Goal: Task Accomplishment & Management: Complete application form

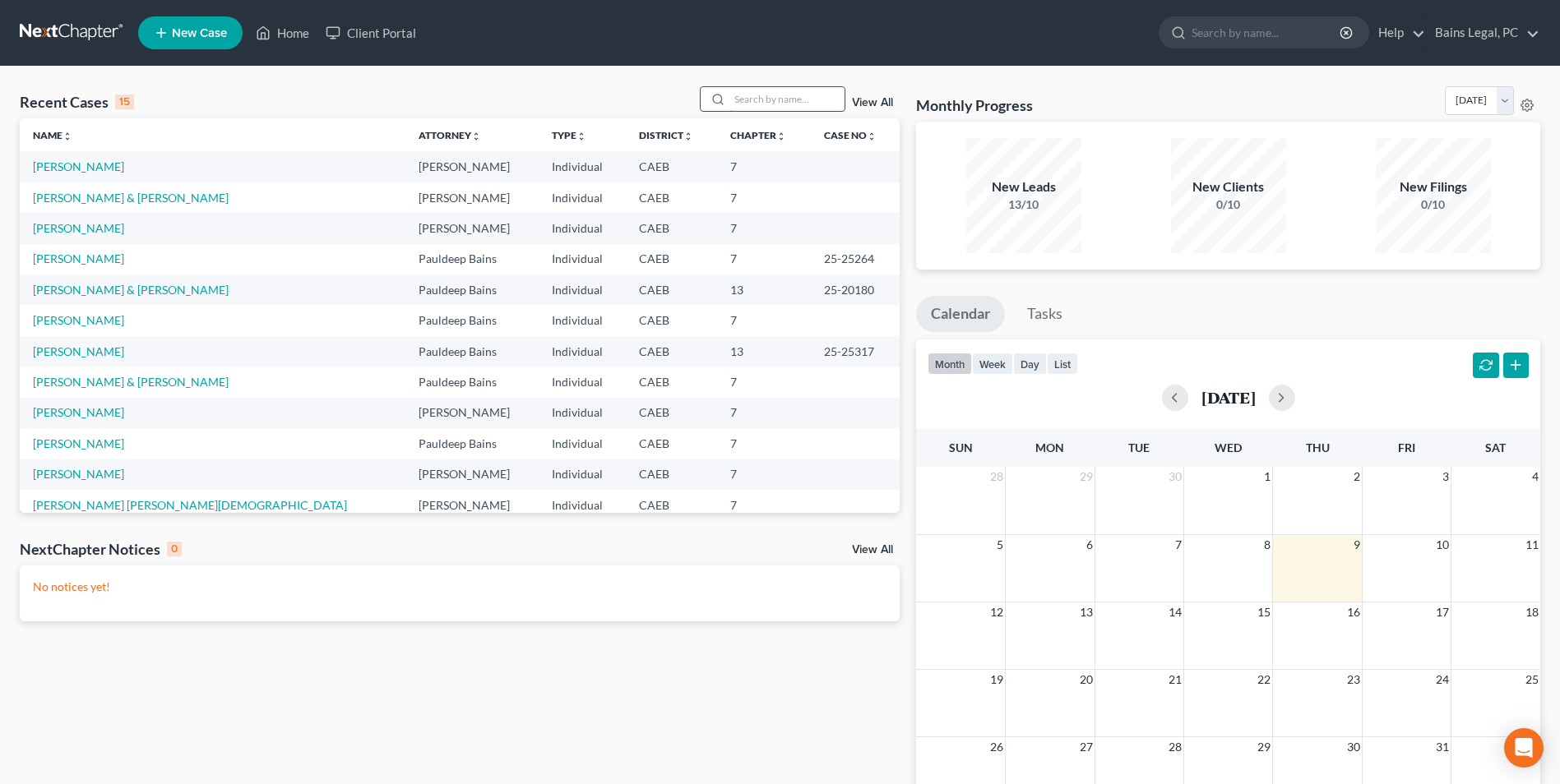
click at [758, 94] on input "search" at bounding box center [787, 99] width 115 height 24
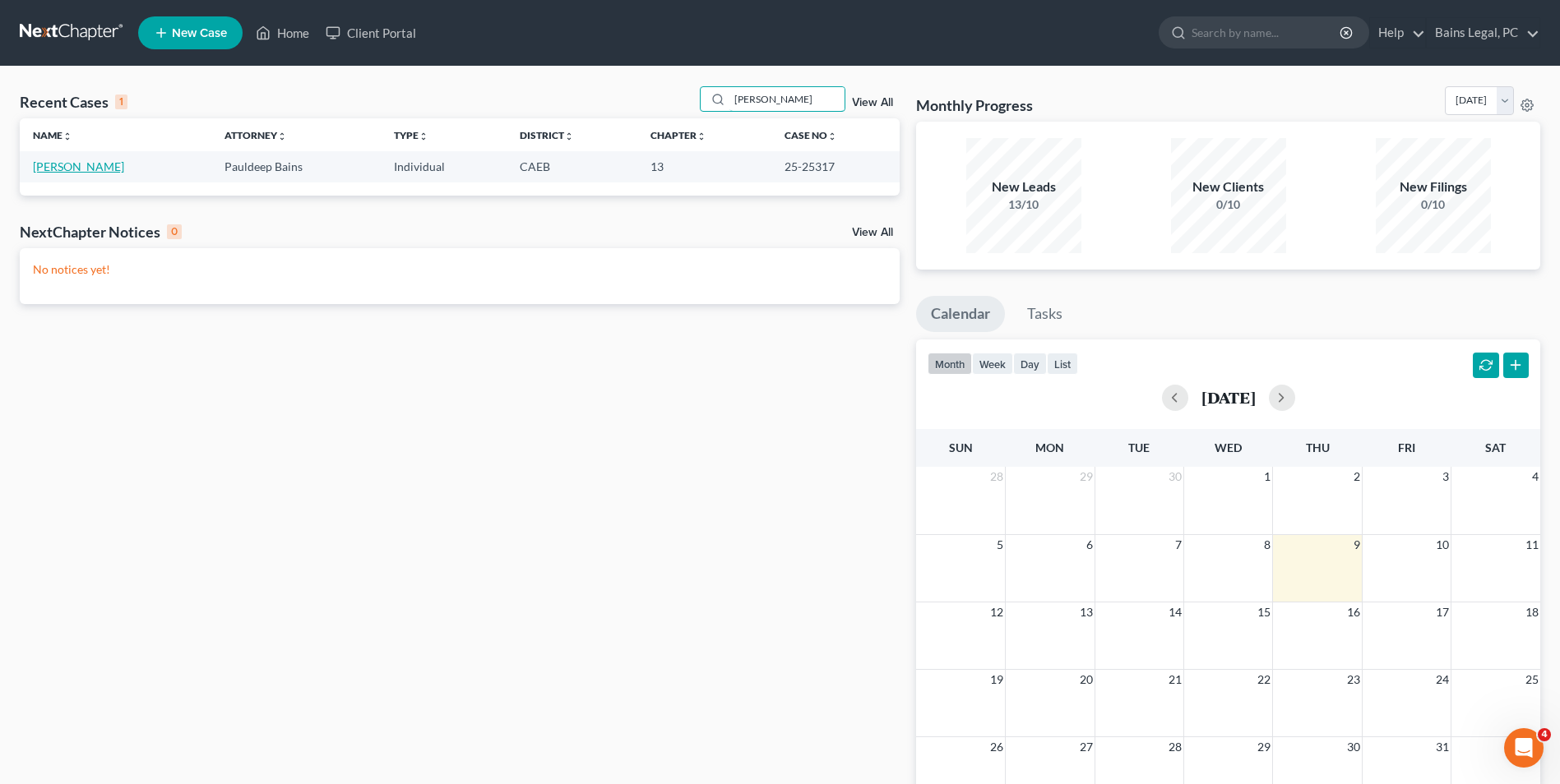
type input "[PERSON_NAME]"
click at [67, 165] on link "[PERSON_NAME]" at bounding box center [78, 167] width 91 height 14
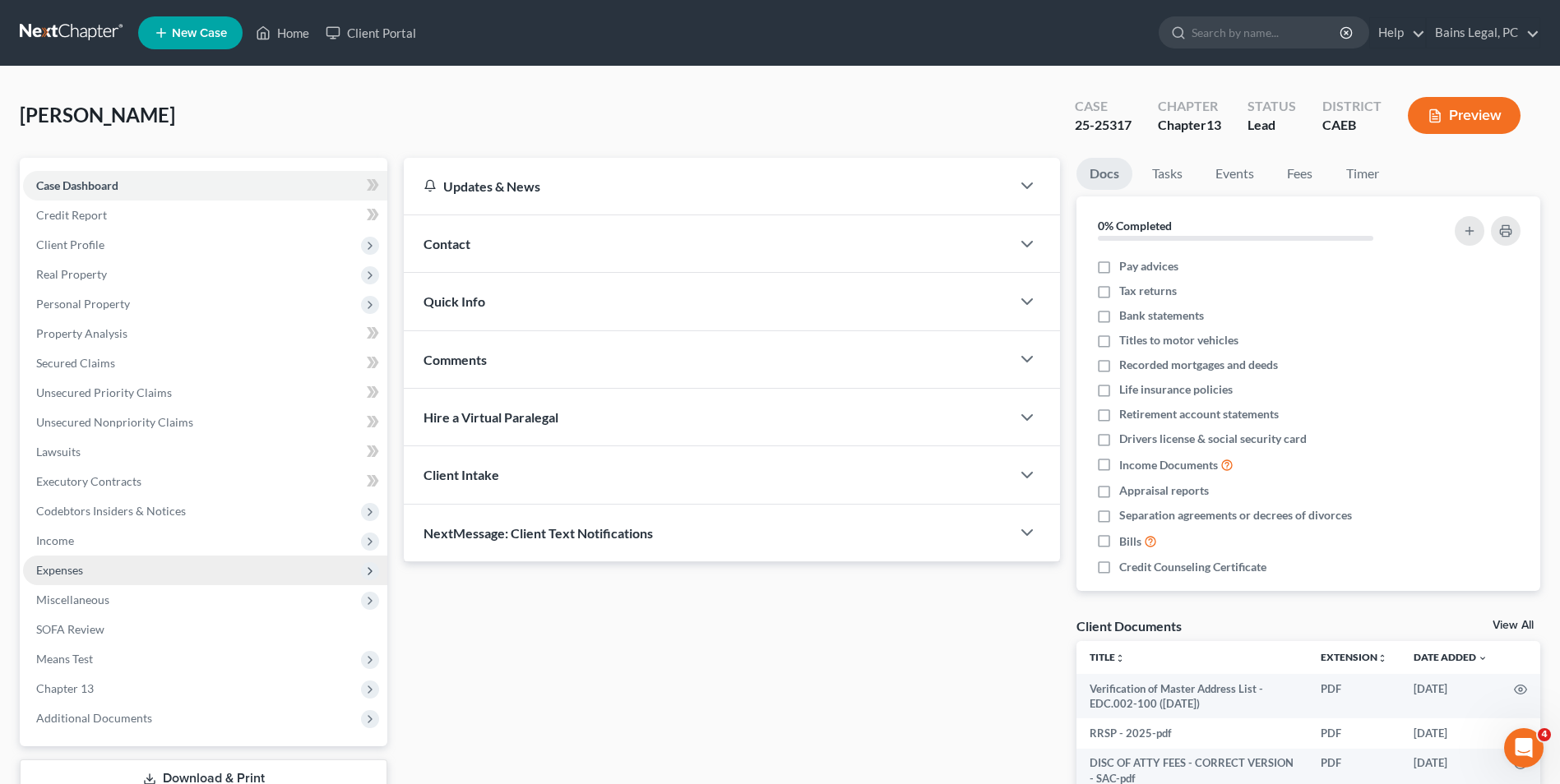
click at [122, 559] on span "Expenses" at bounding box center [205, 570] width 364 height 29
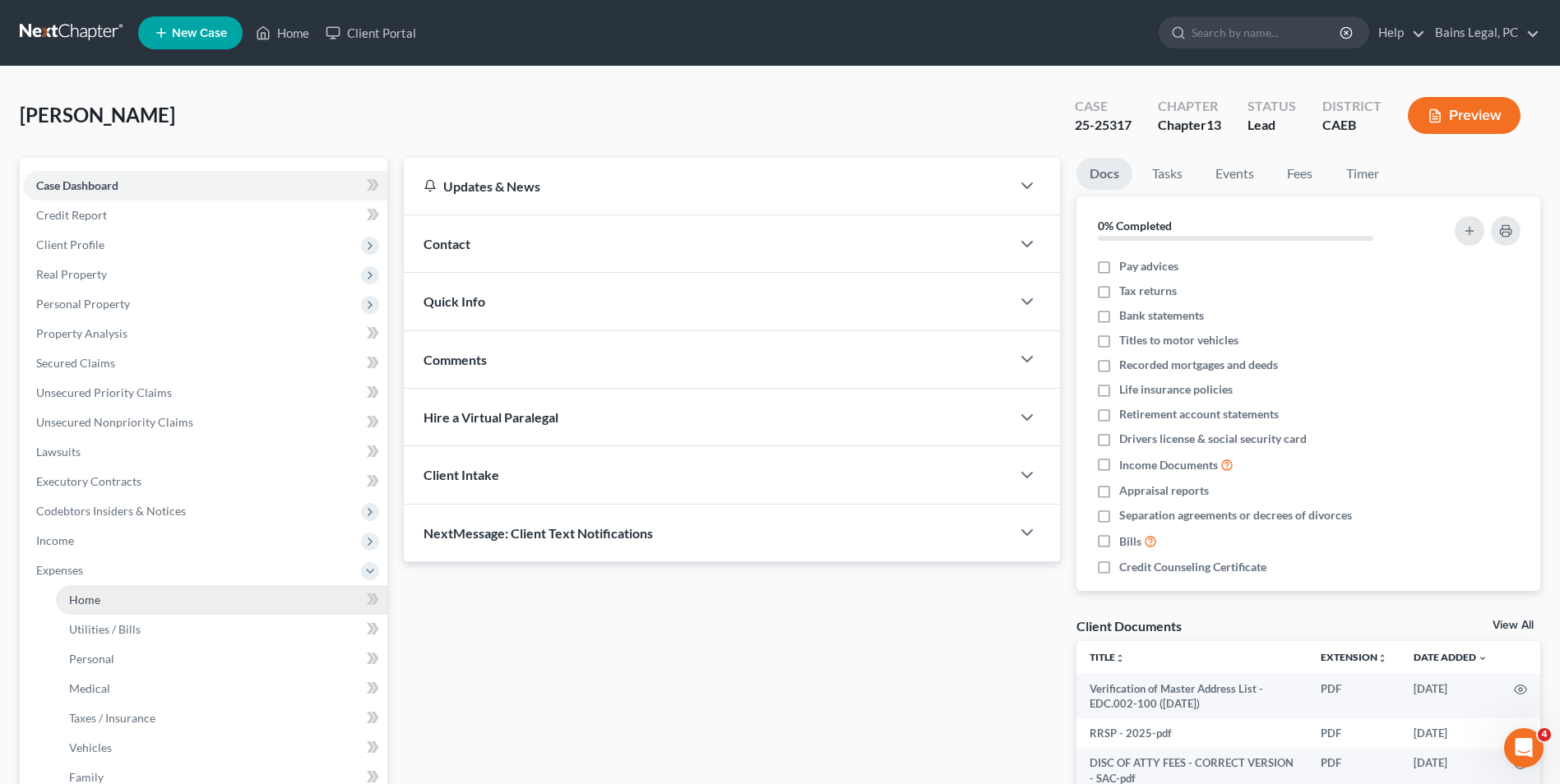
click at [119, 600] on link "Home" at bounding box center [222, 599] width 332 height 29
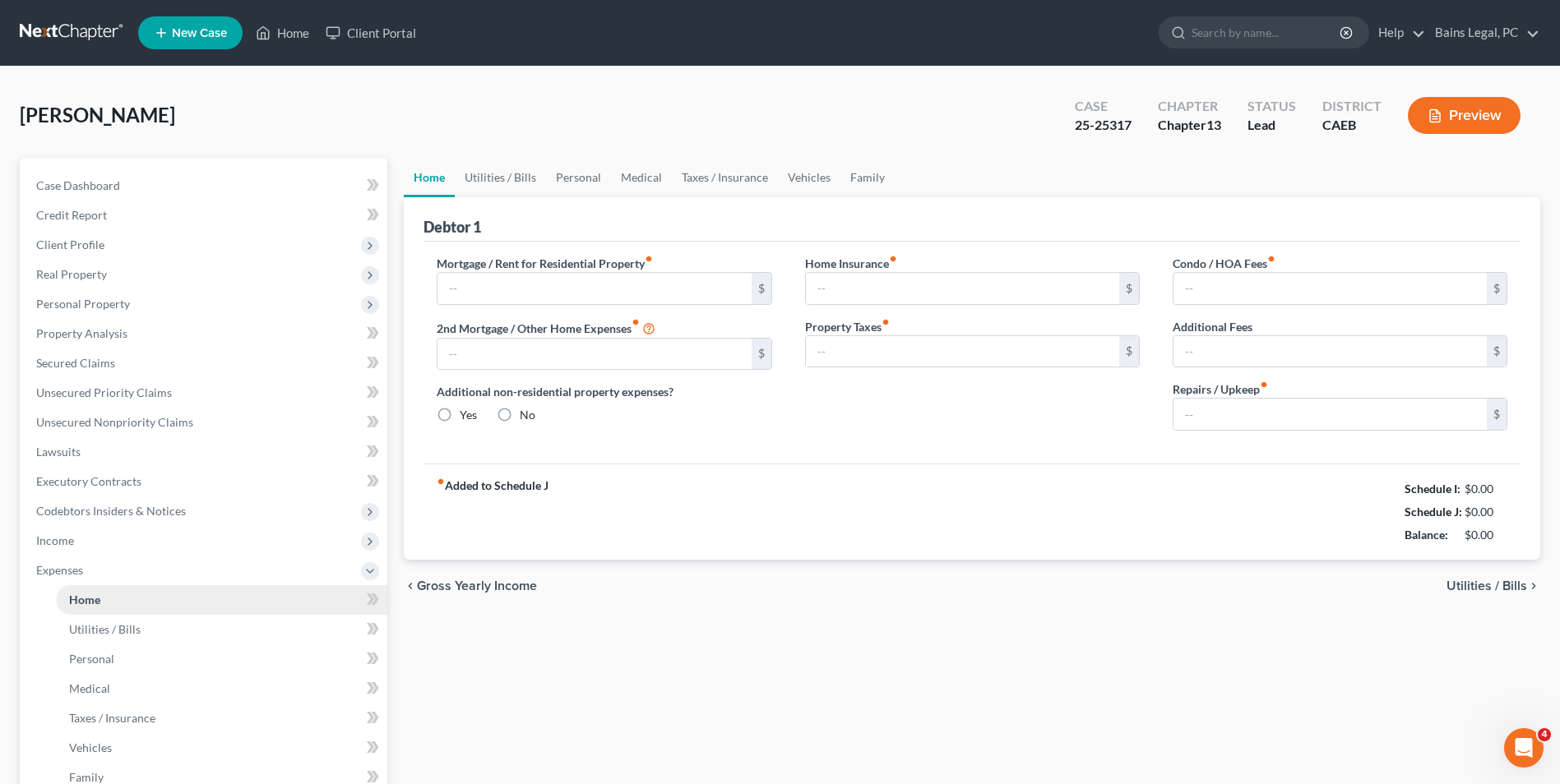
type input "0.00"
radio input "true"
type input "0.00"
type input "250.00"
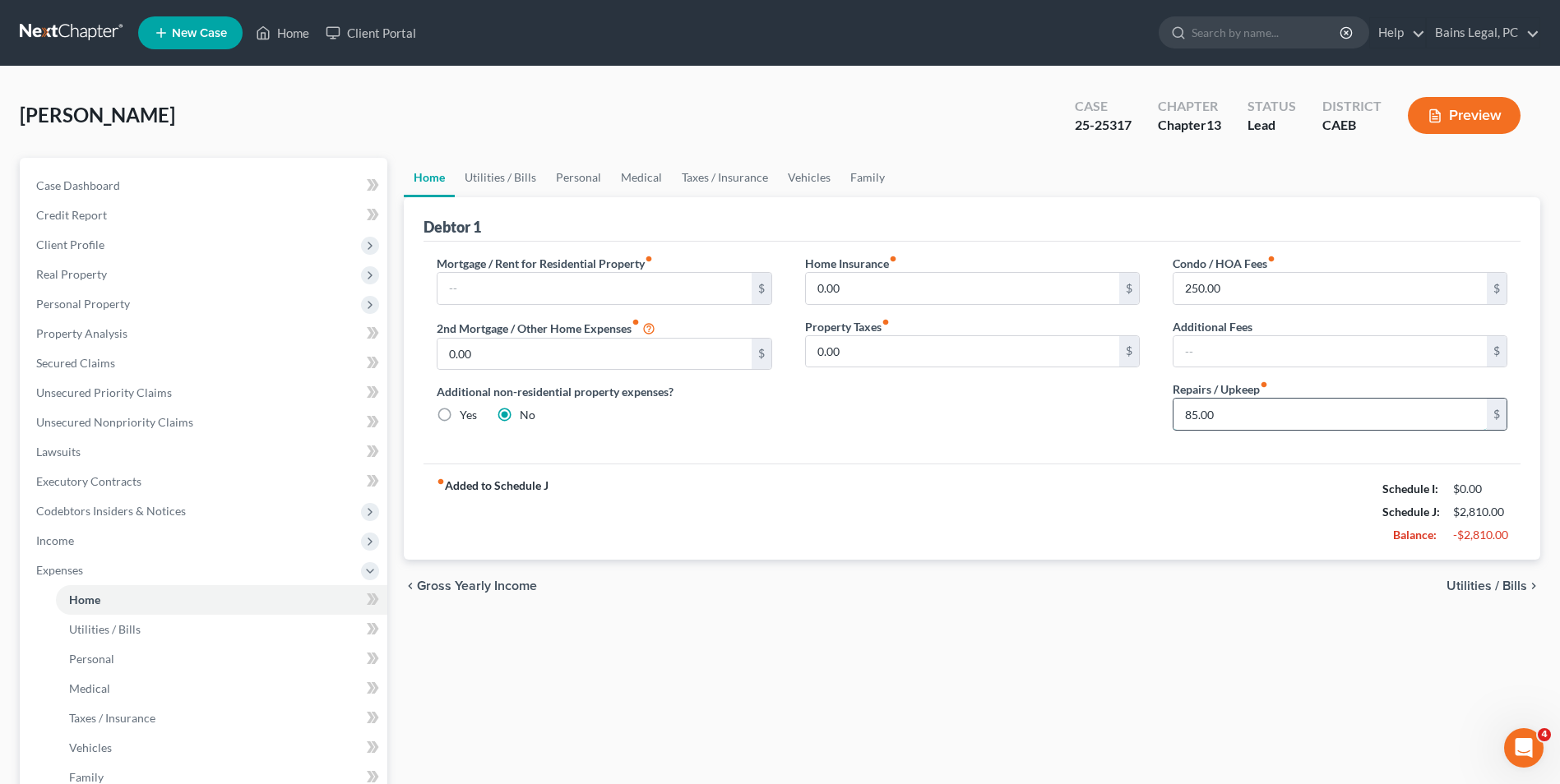
click at [1247, 412] on input "85.00" at bounding box center [1330, 414] width 314 height 31
click at [1247, 412] on input "3" at bounding box center [1330, 414] width 314 height 31
type input "300"
click at [521, 182] on link "Utilities / Bills" at bounding box center [500, 178] width 91 height 40
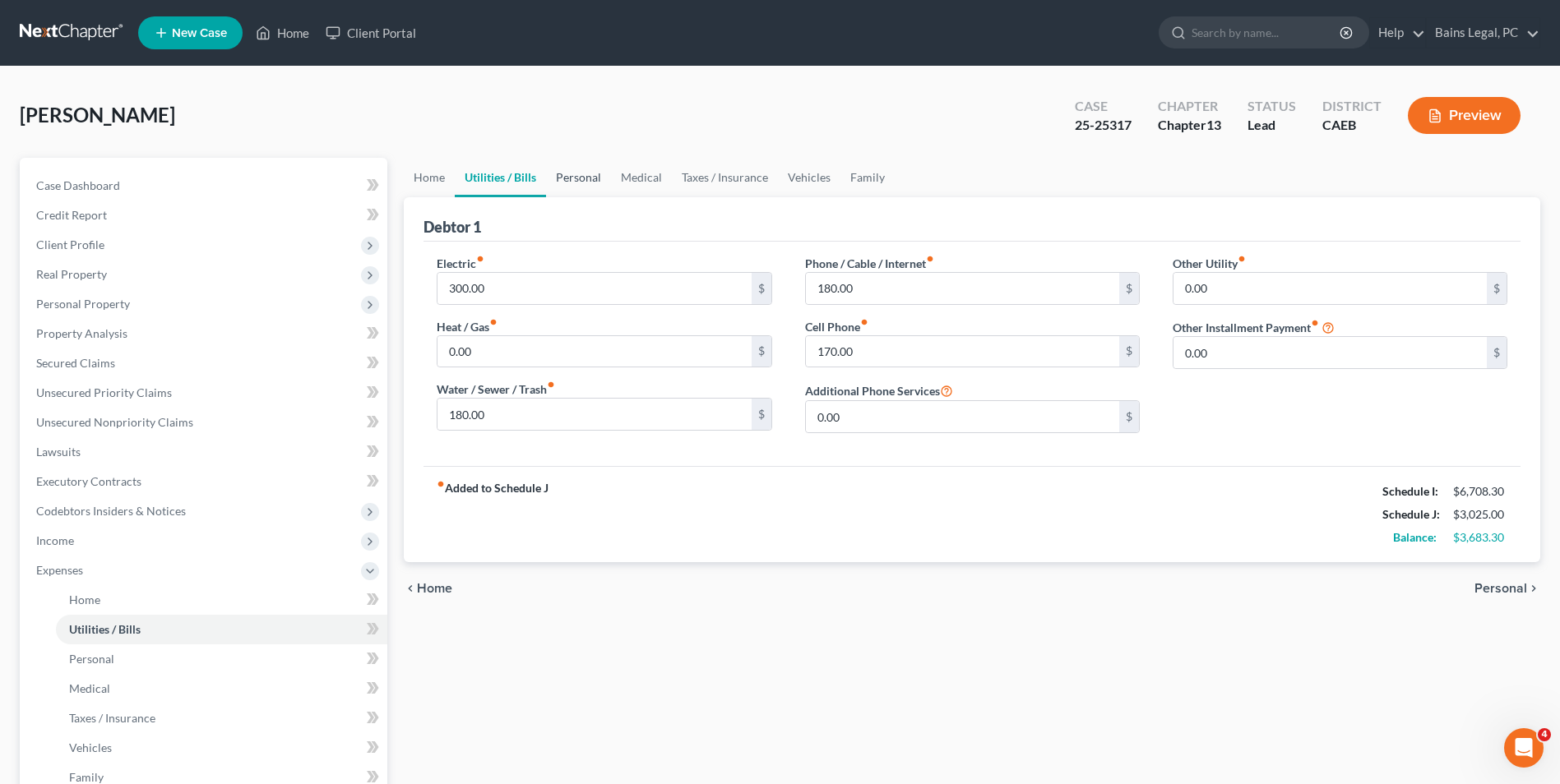
click at [564, 172] on link "Personal" at bounding box center [579, 178] width 65 height 40
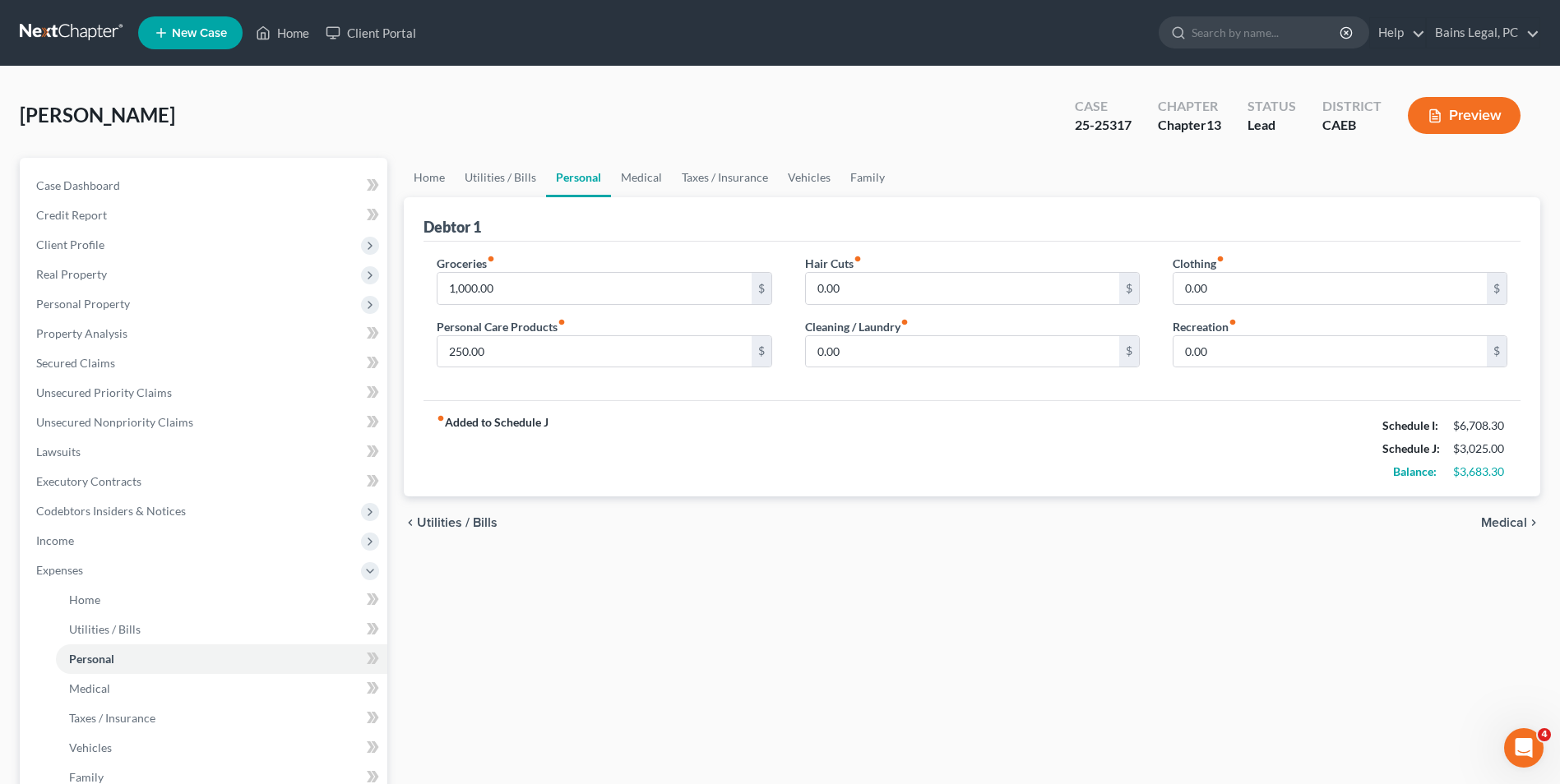
click at [564, 172] on link "Personal" at bounding box center [579, 178] width 65 height 40
click at [528, 287] on input "1,000.00" at bounding box center [594, 289] width 314 height 31
type input "5"
type input "600"
type input "150"
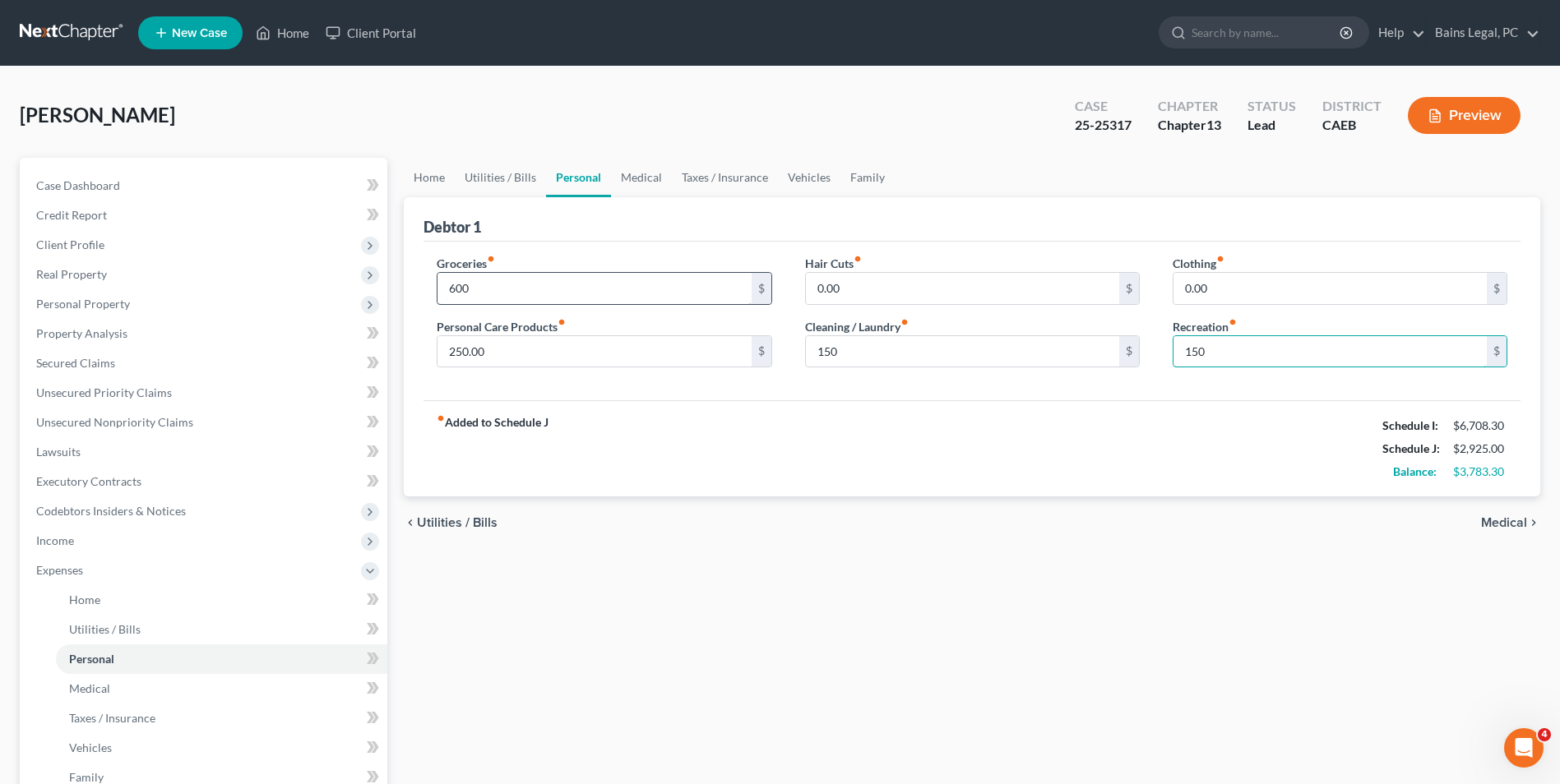
type input "150"
click at [635, 173] on link "Medical" at bounding box center [641, 178] width 61 height 40
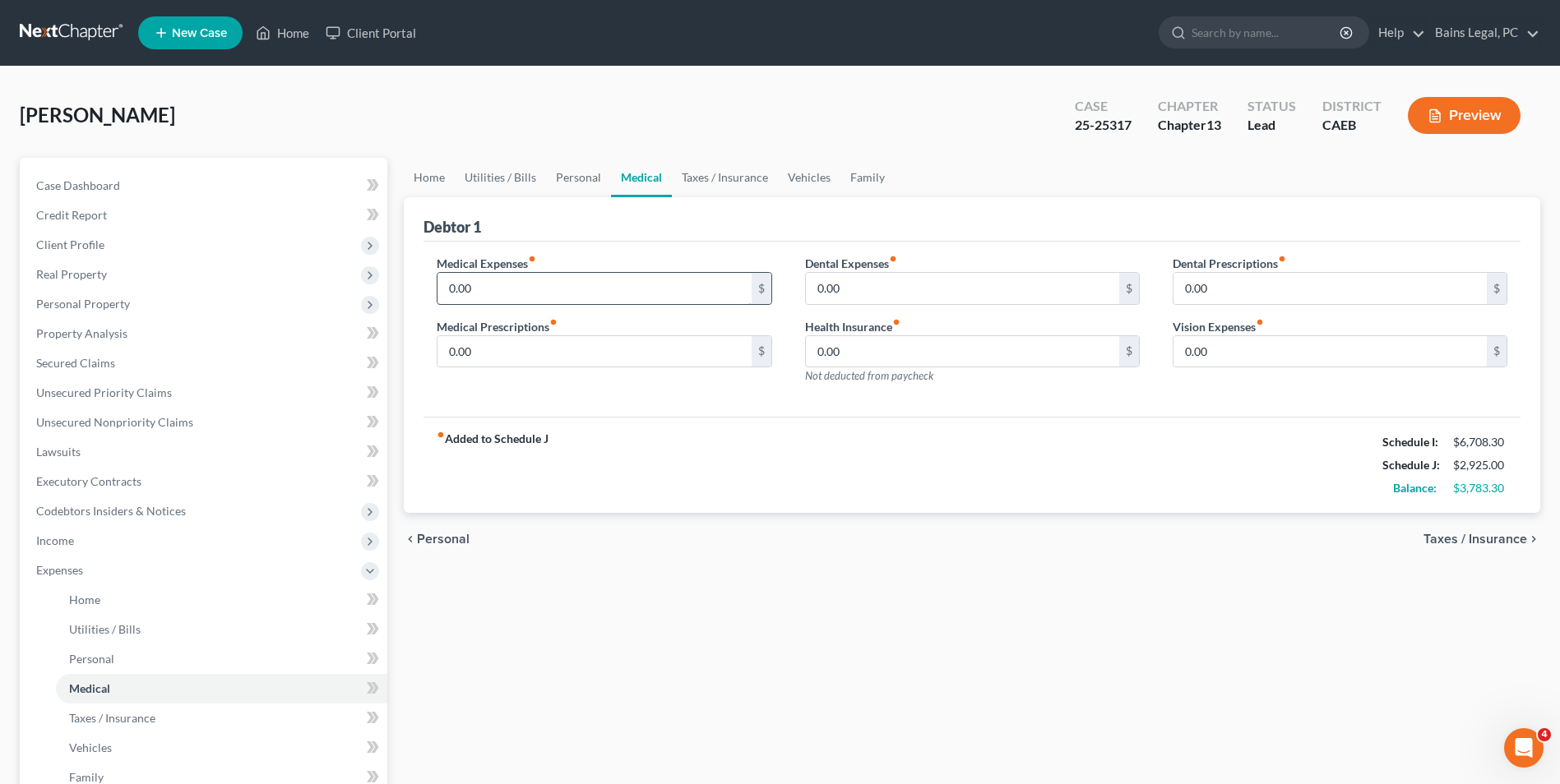
click at [558, 284] on input "0.00" at bounding box center [594, 289] width 314 height 31
type input "150"
click at [700, 175] on link "Taxes / Insurance" at bounding box center [724, 178] width 106 height 40
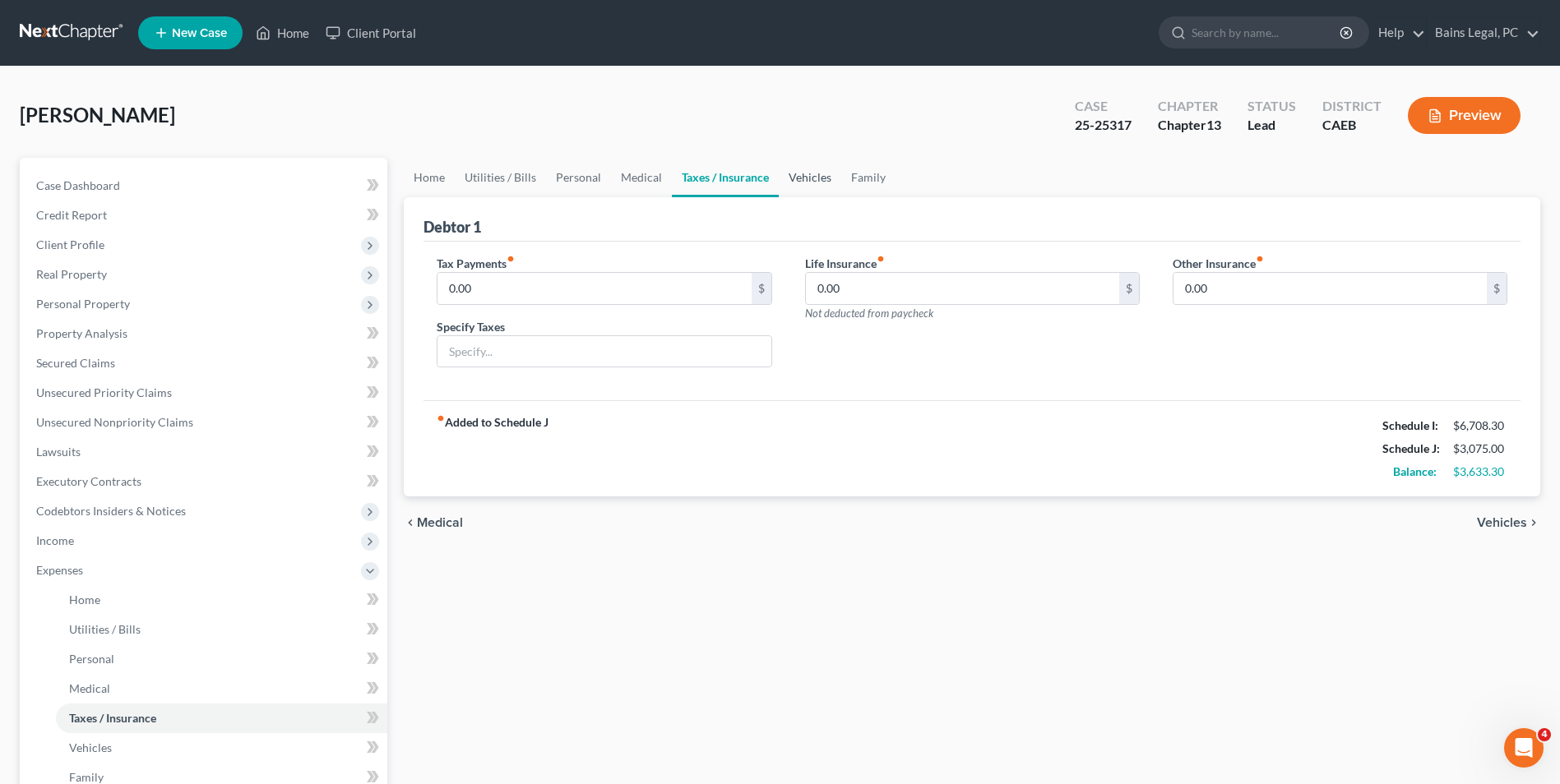
click at [793, 167] on link "Vehicles" at bounding box center [809, 178] width 63 height 40
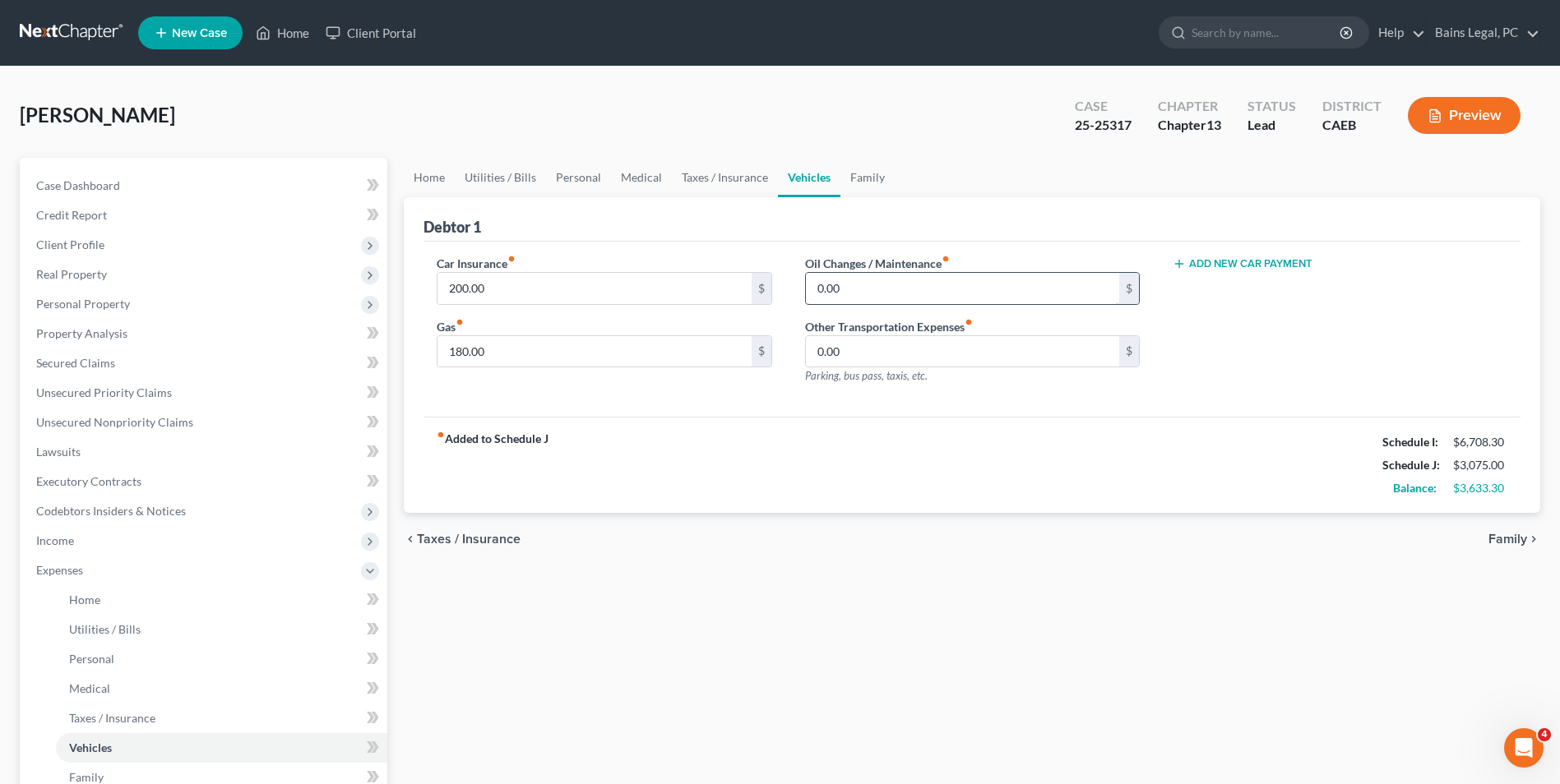
click at [855, 274] on input "0.00" at bounding box center [962, 289] width 314 height 31
type input "120"
click at [865, 177] on link "Family" at bounding box center [867, 178] width 54 height 40
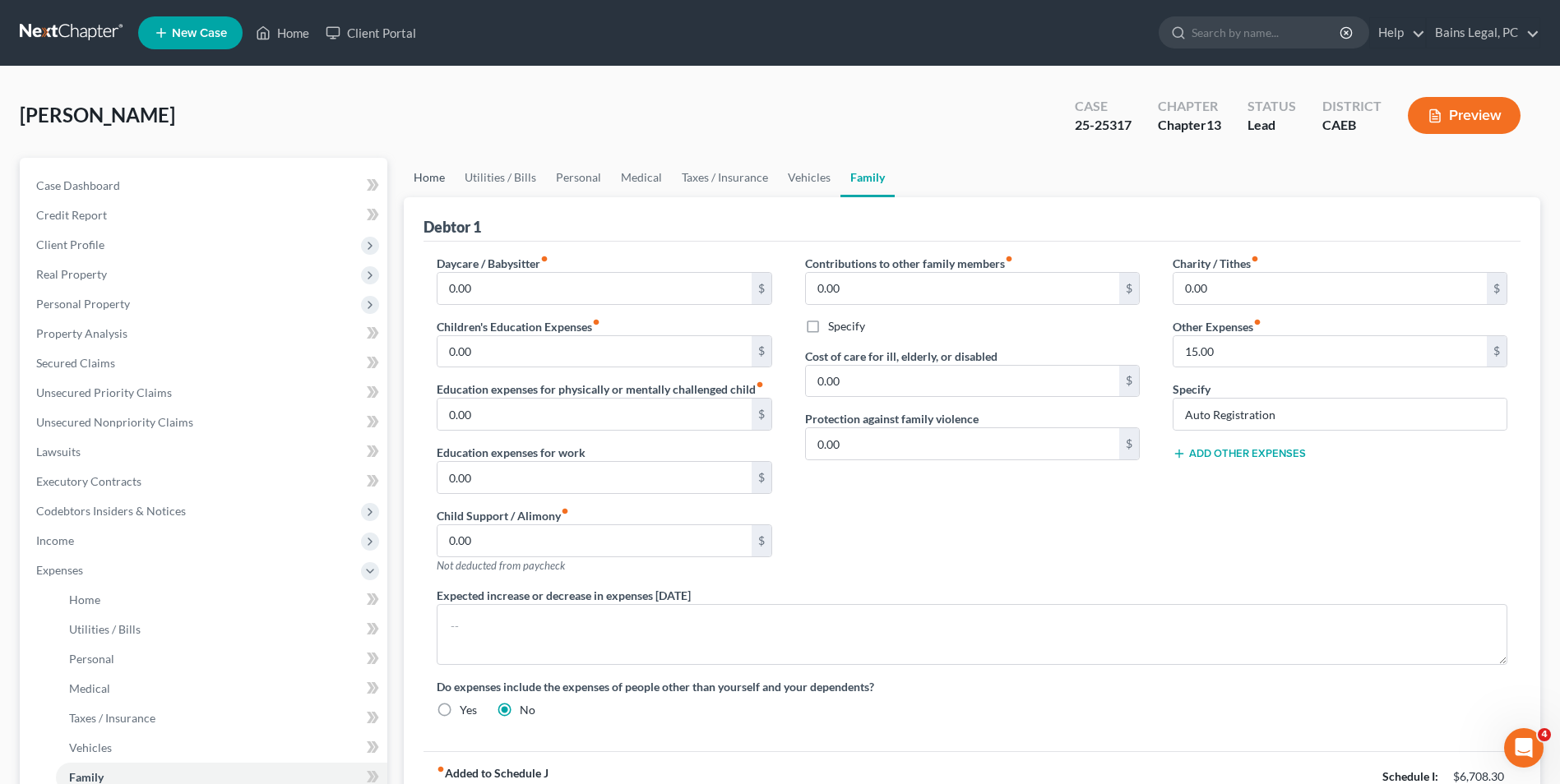
click at [424, 176] on link "Home" at bounding box center [429, 178] width 51 height 40
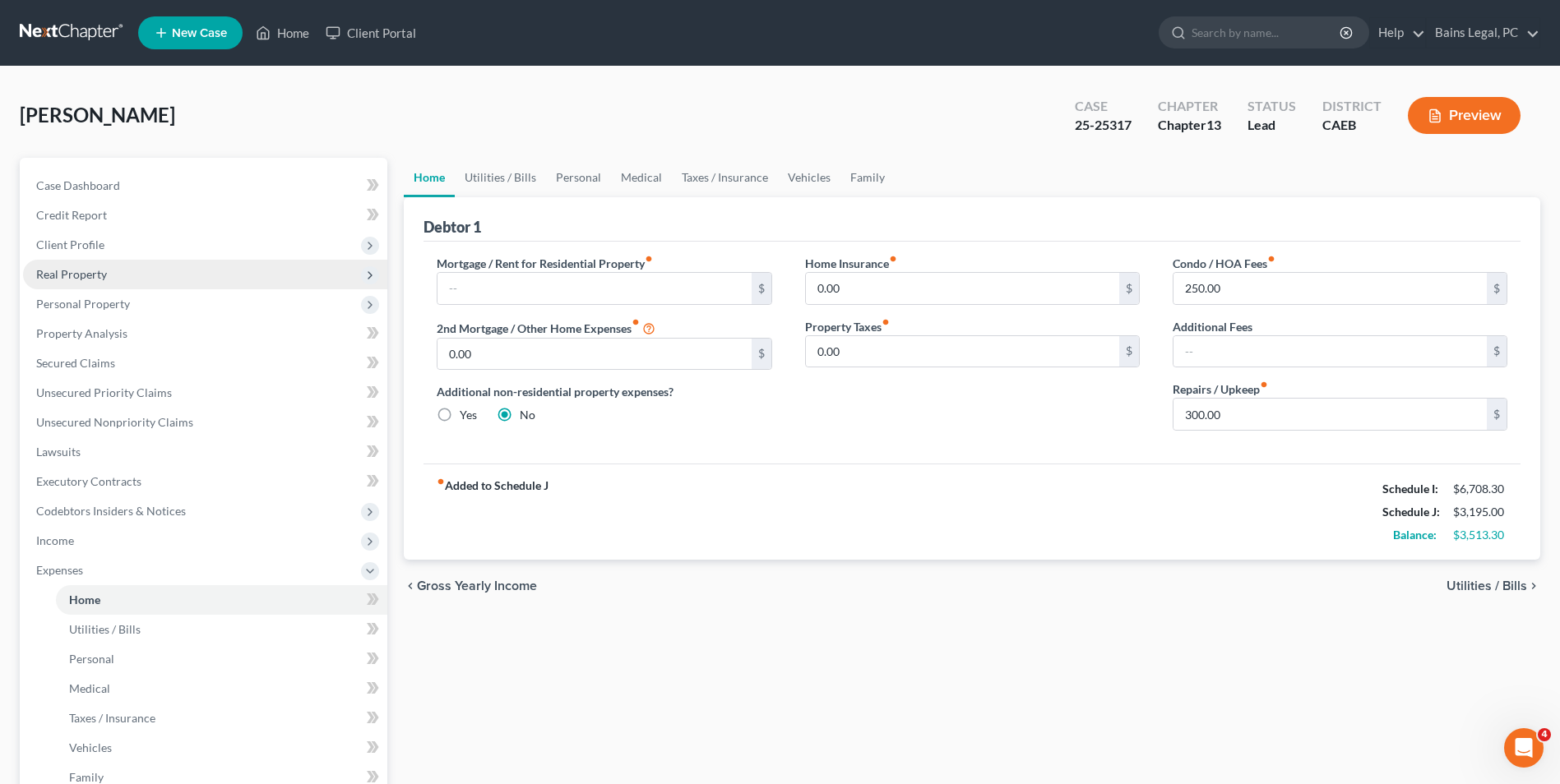
click at [106, 285] on span "Real Property" at bounding box center [205, 274] width 364 height 29
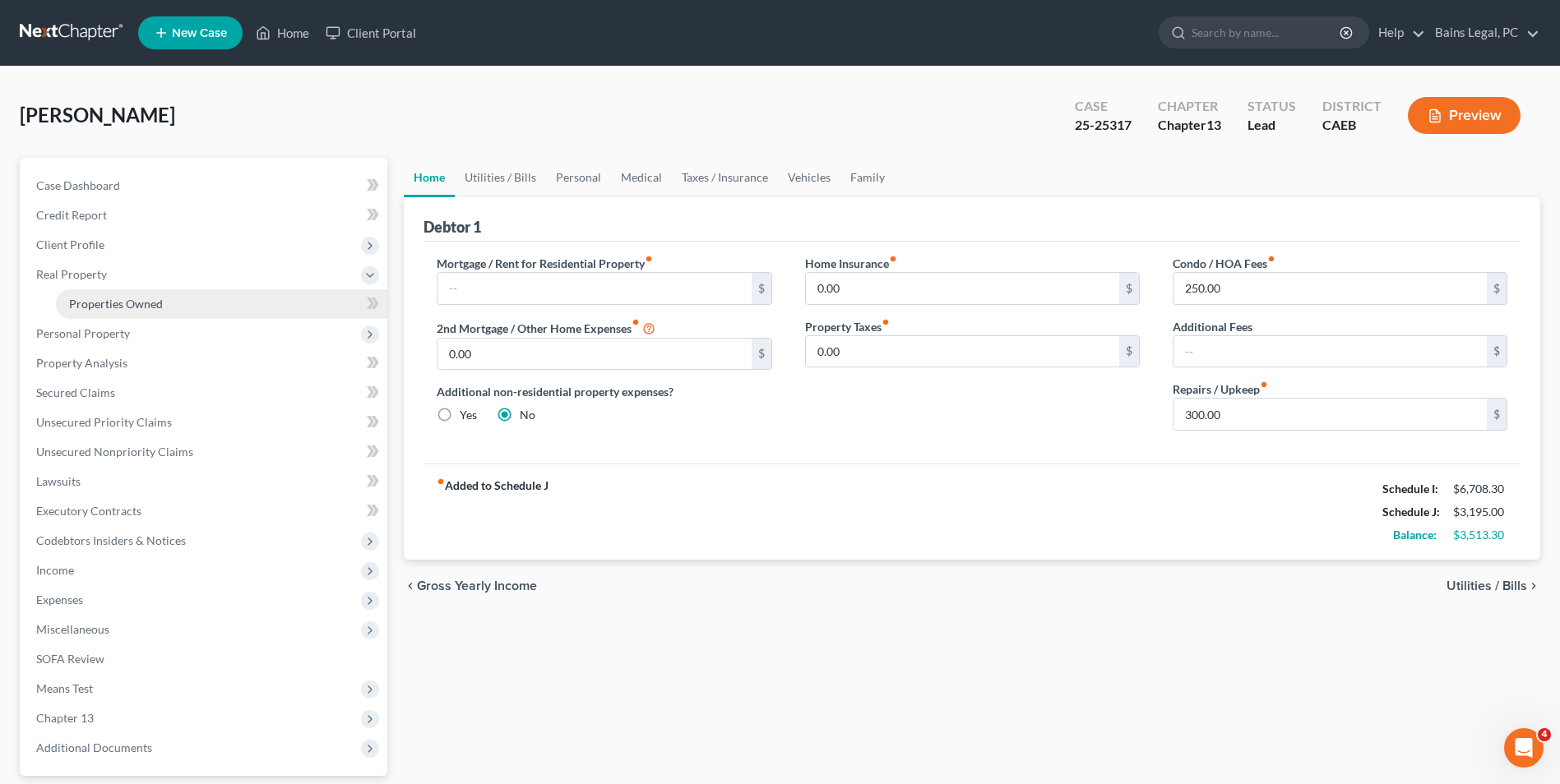
click at [110, 299] on span "Properties Owned" at bounding box center [115, 304] width 94 height 14
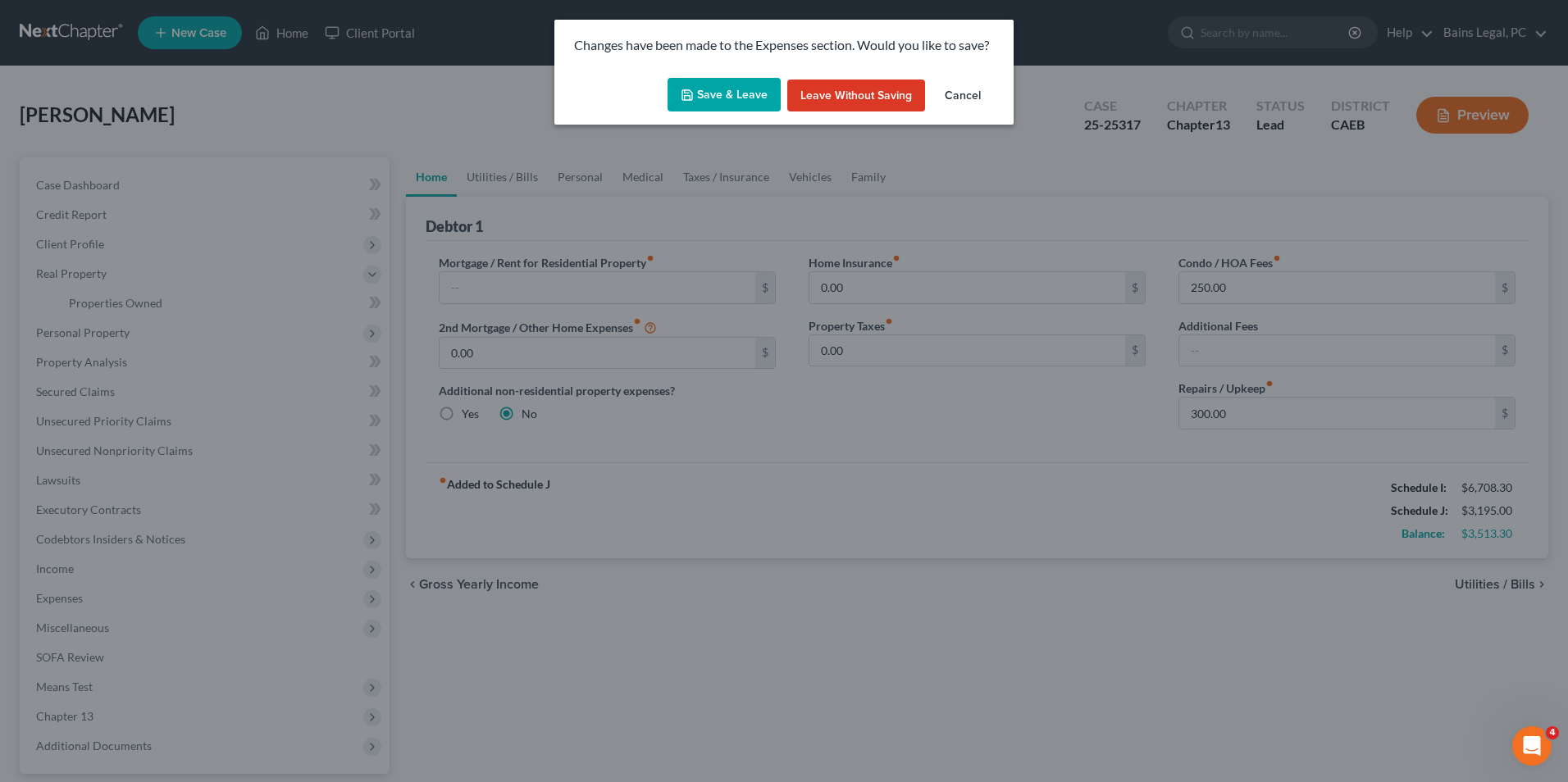
click at [724, 96] on button "Save & Leave" at bounding box center [724, 95] width 113 height 34
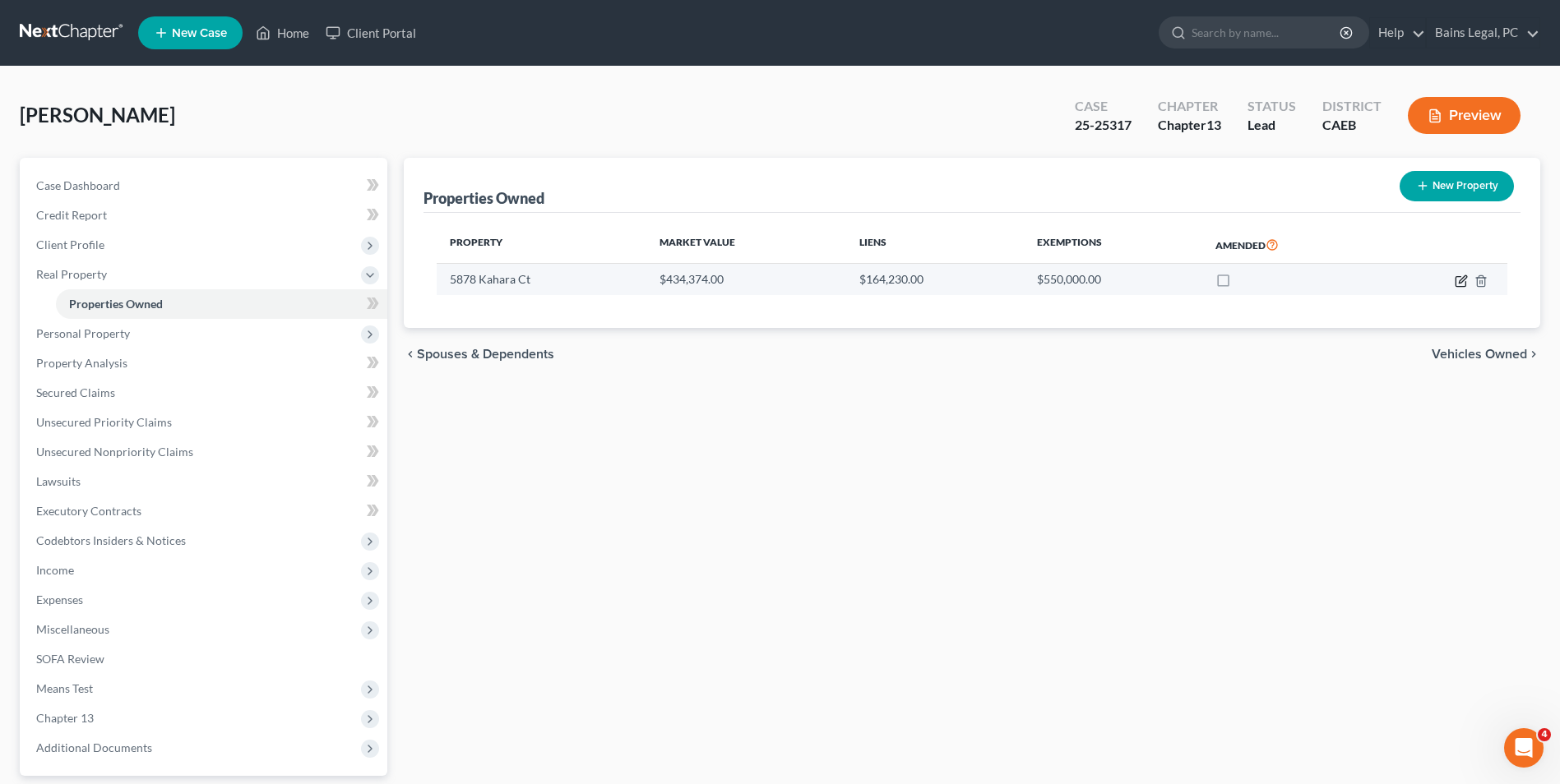
click at [1457, 283] on icon "button" at bounding box center [1460, 281] width 13 height 13
select select "4"
select select "0"
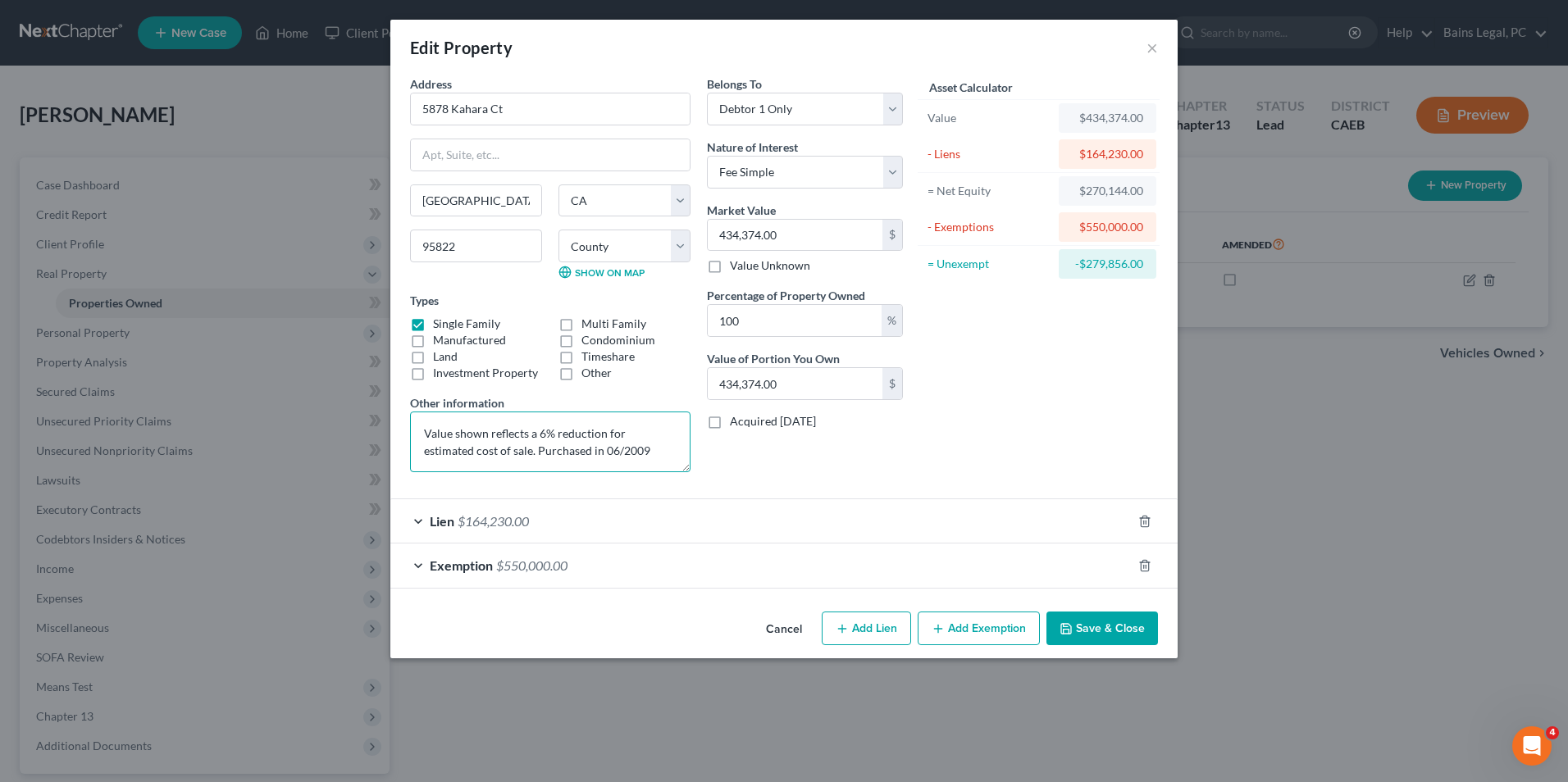
drag, startPoint x: 487, startPoint y: 449, endPoint x: 289, endPoint y: 403, distance: 203.3
click at [289, 403] on div "Edit Property × Address * 5878 [GEOGRAPHIC_DATA] Ct [GEOGRAPHIC_DATA] [US_STATE…" at bounding box center [784, 391] width 1568 height 782
type textarea "Purchased in 06/2009"
click at [1094, 639] on button "Save & Close" at bounding box center [1102, 629] width 111 height 34
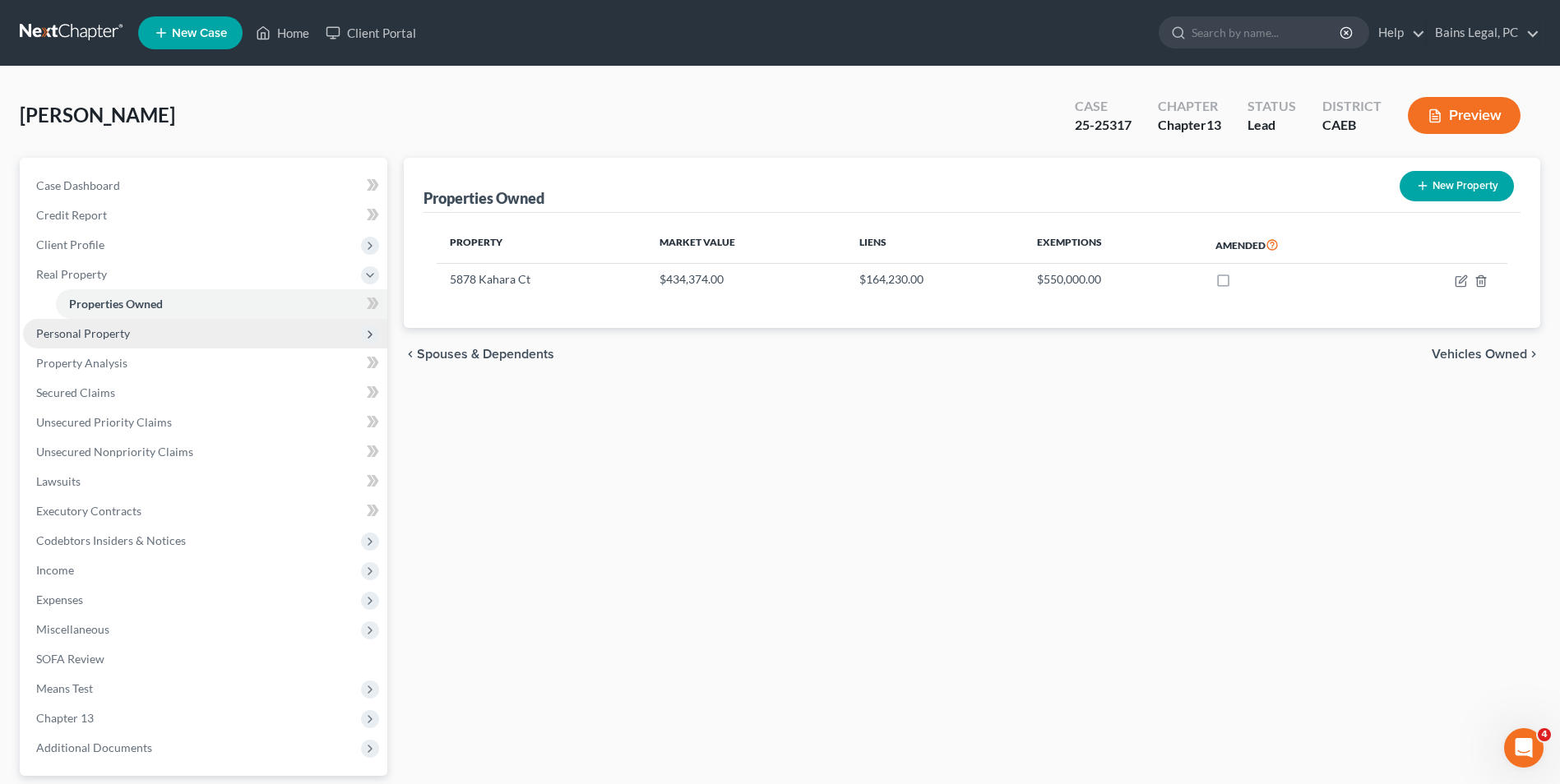
click at [153, 322] on span "Personal Property" at bounding box center [205, 333] width 364 height 29
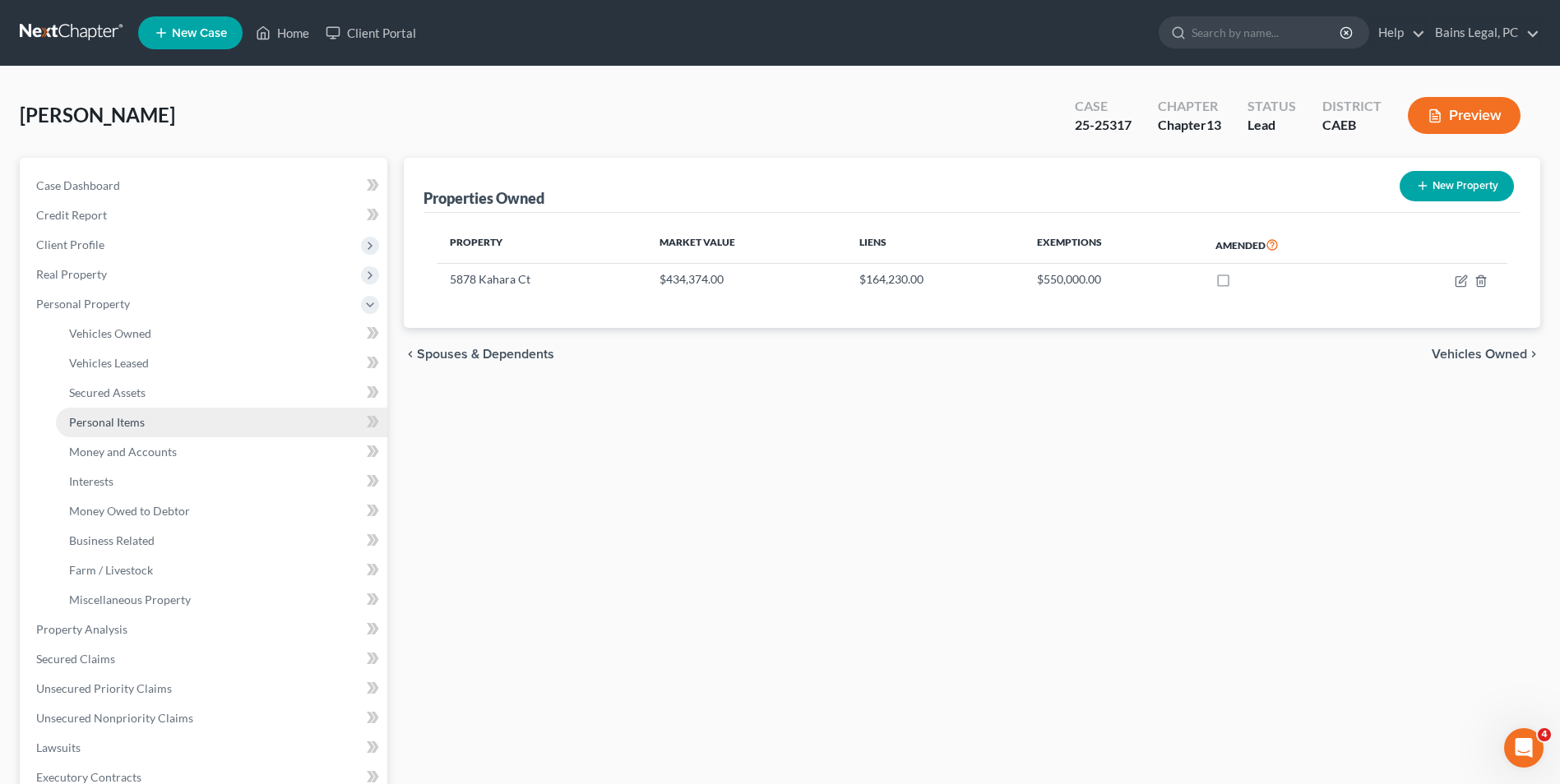
click at [133, 413] on link "Personal Items" at bounding box center [222, 422] width 332 height 29
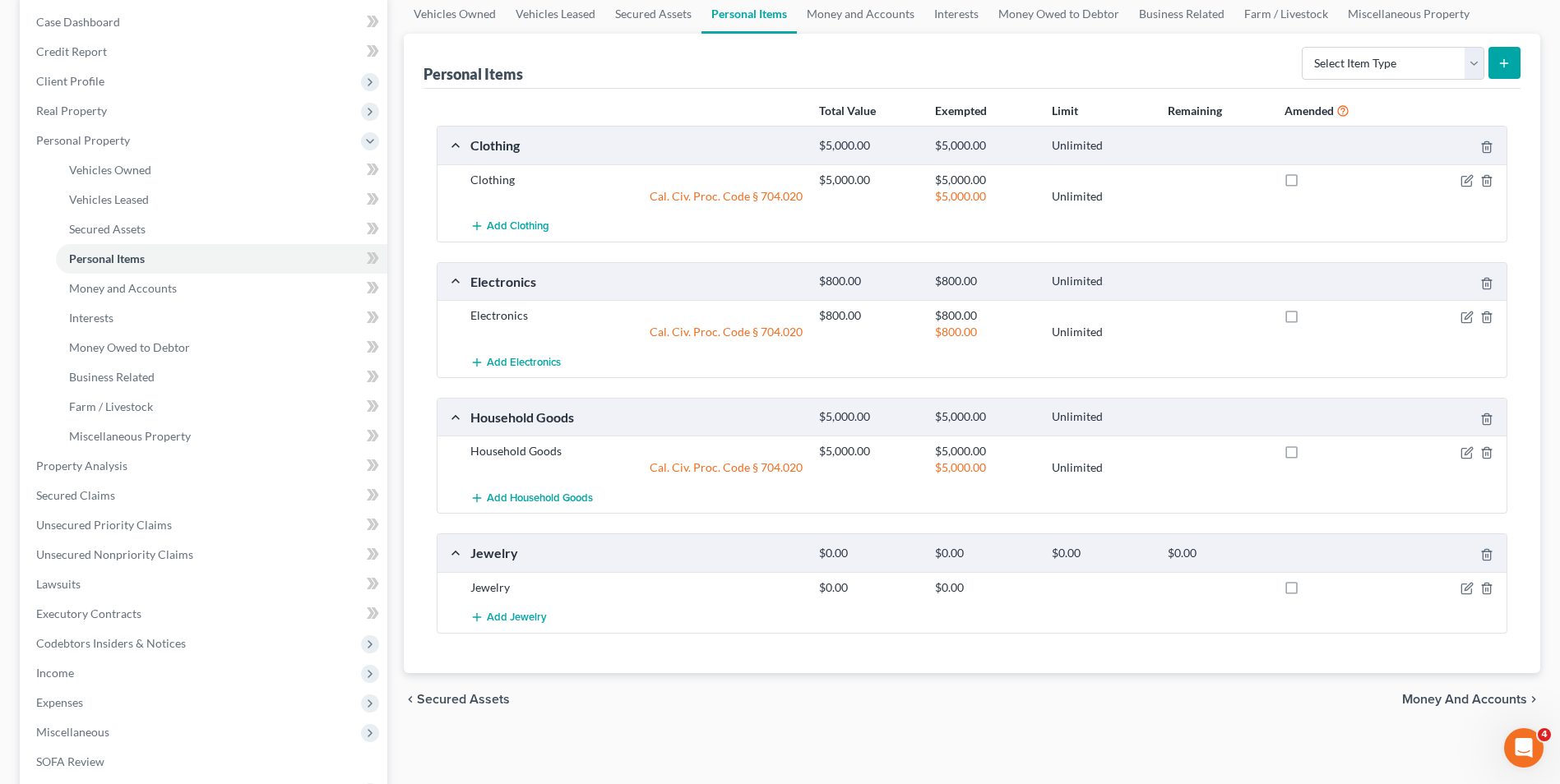
scroll to position [176, 0]
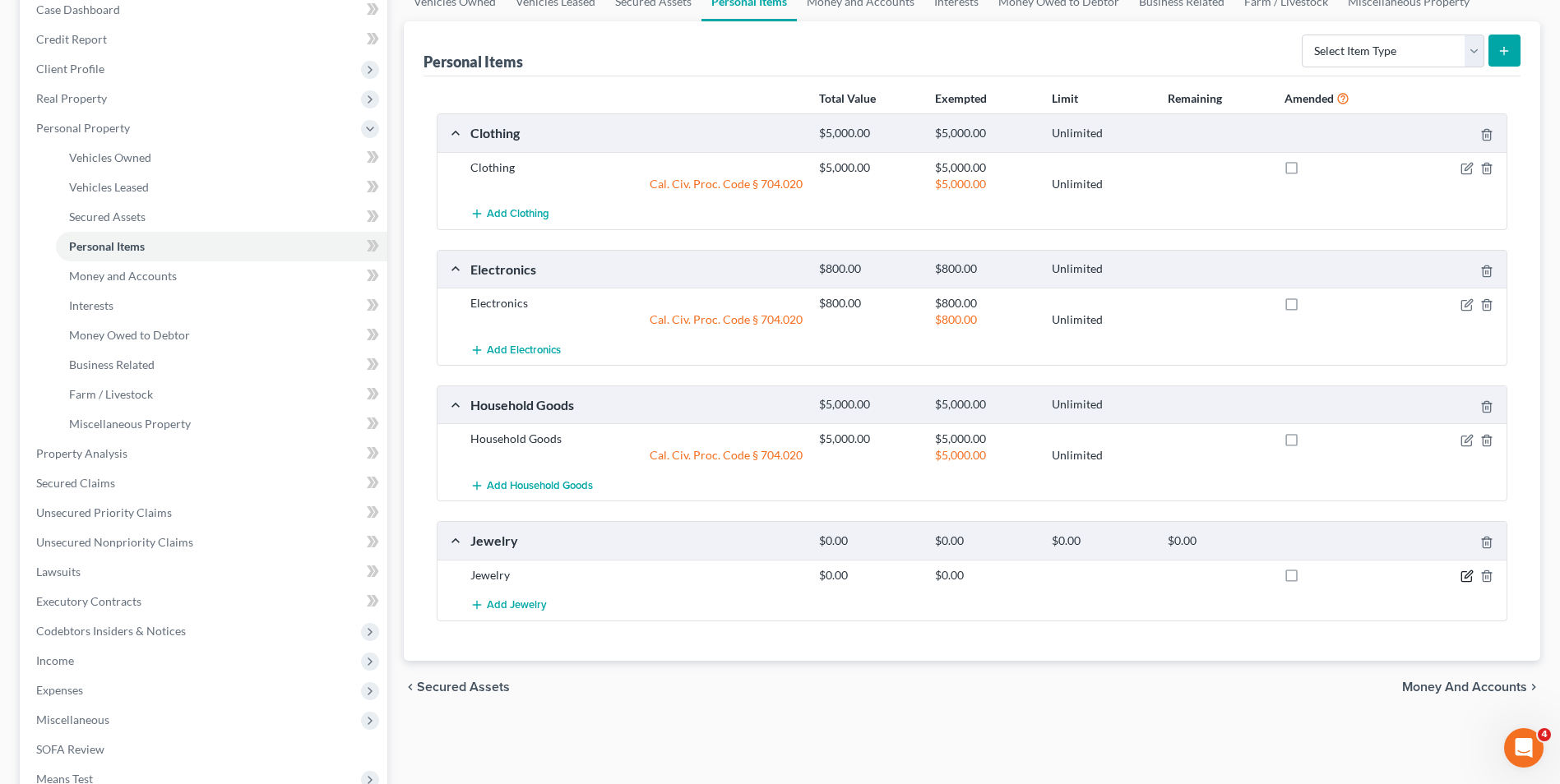
click at [1467, 582] on icon "button" at bounding box center [1466, 576] width 9 height 9
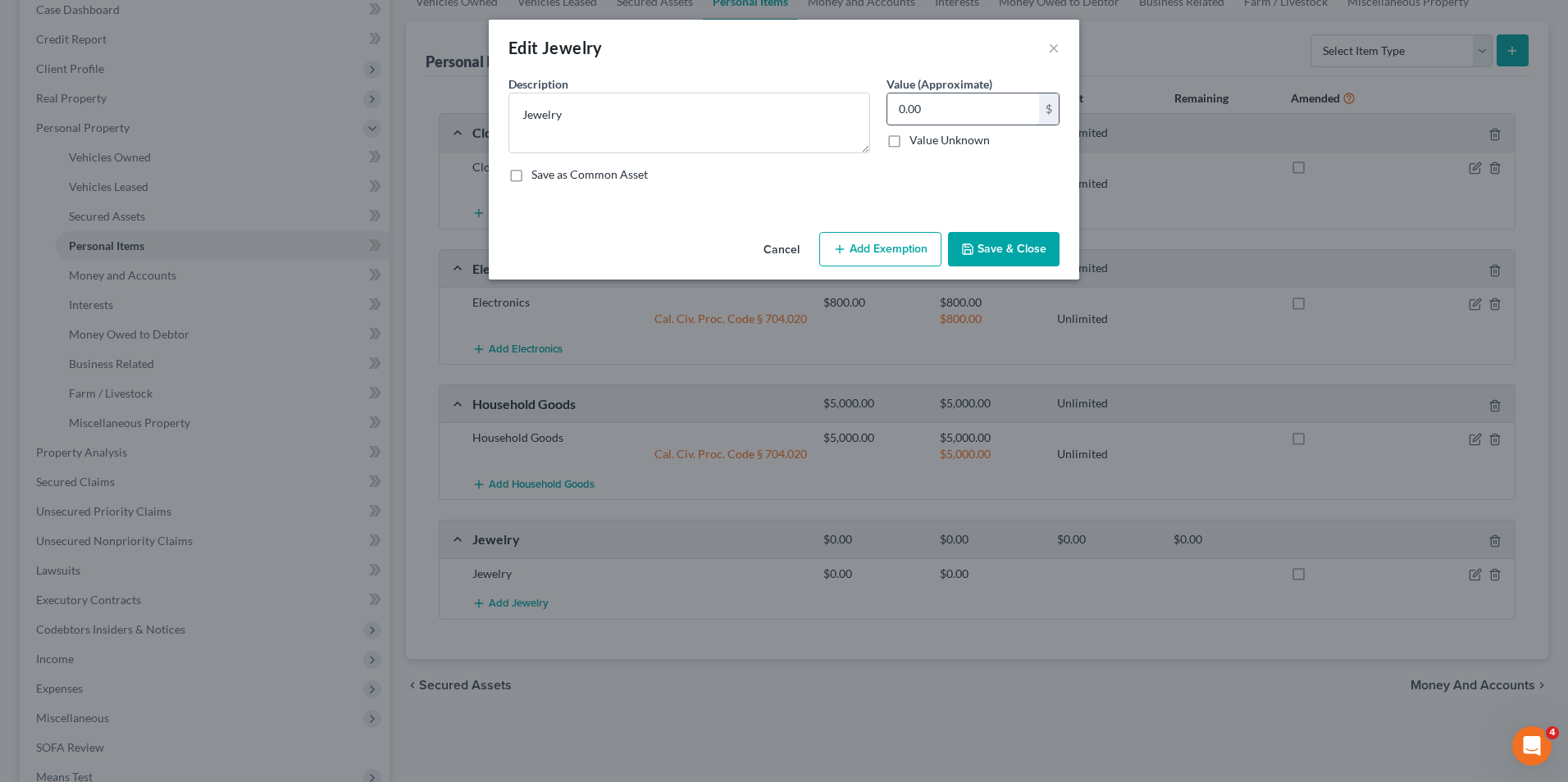
click at [953, 110] on input "0.00" at bounding box center [963, 109] width 152 height 31
type input "100"
click at [885, 246] on button "Add Exemption" at bounding box center [880, 249] width 123 height 34
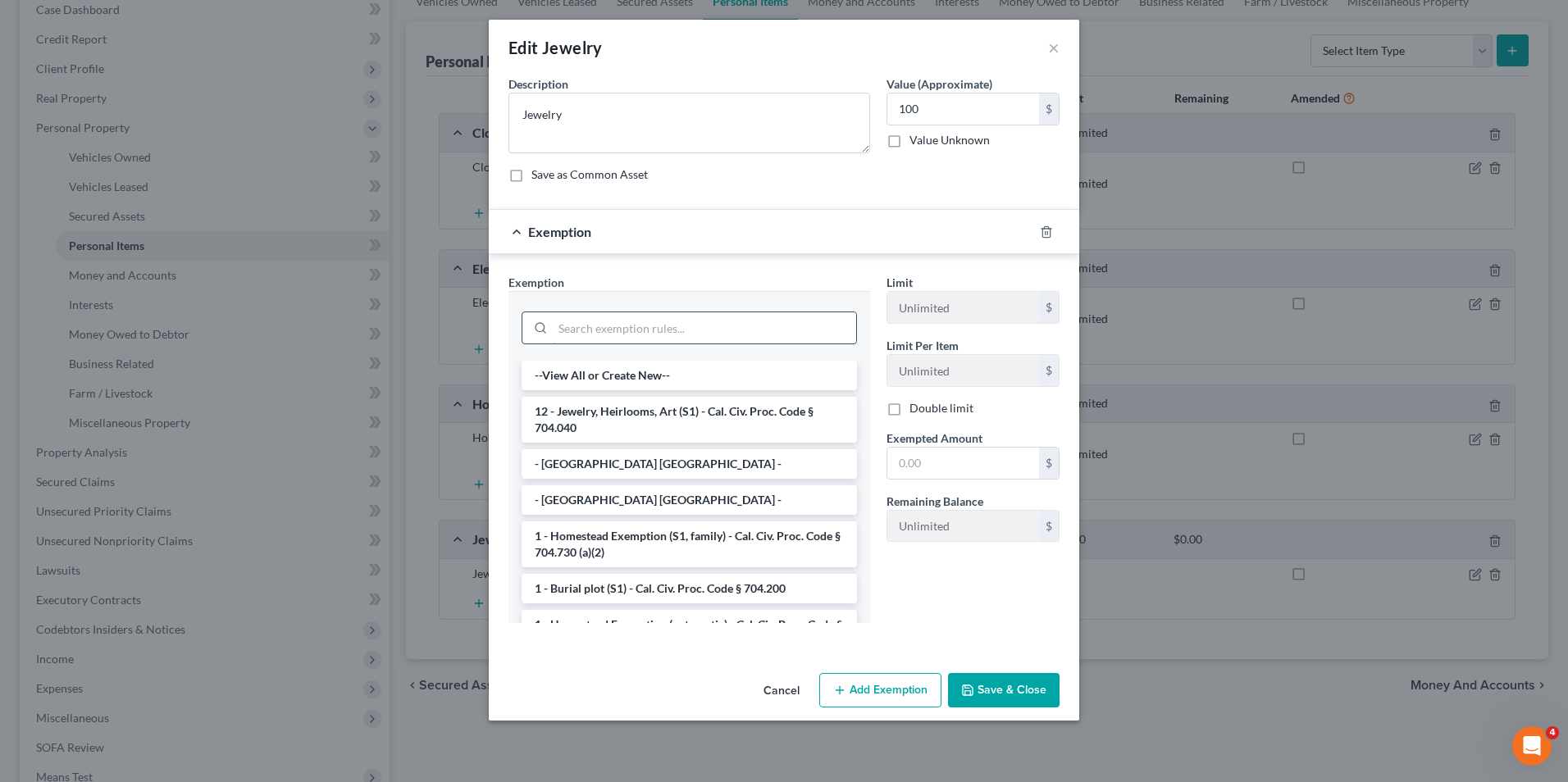
click at [799, 318] on input "search" at bounding box center [704, 328] width 303 height 31
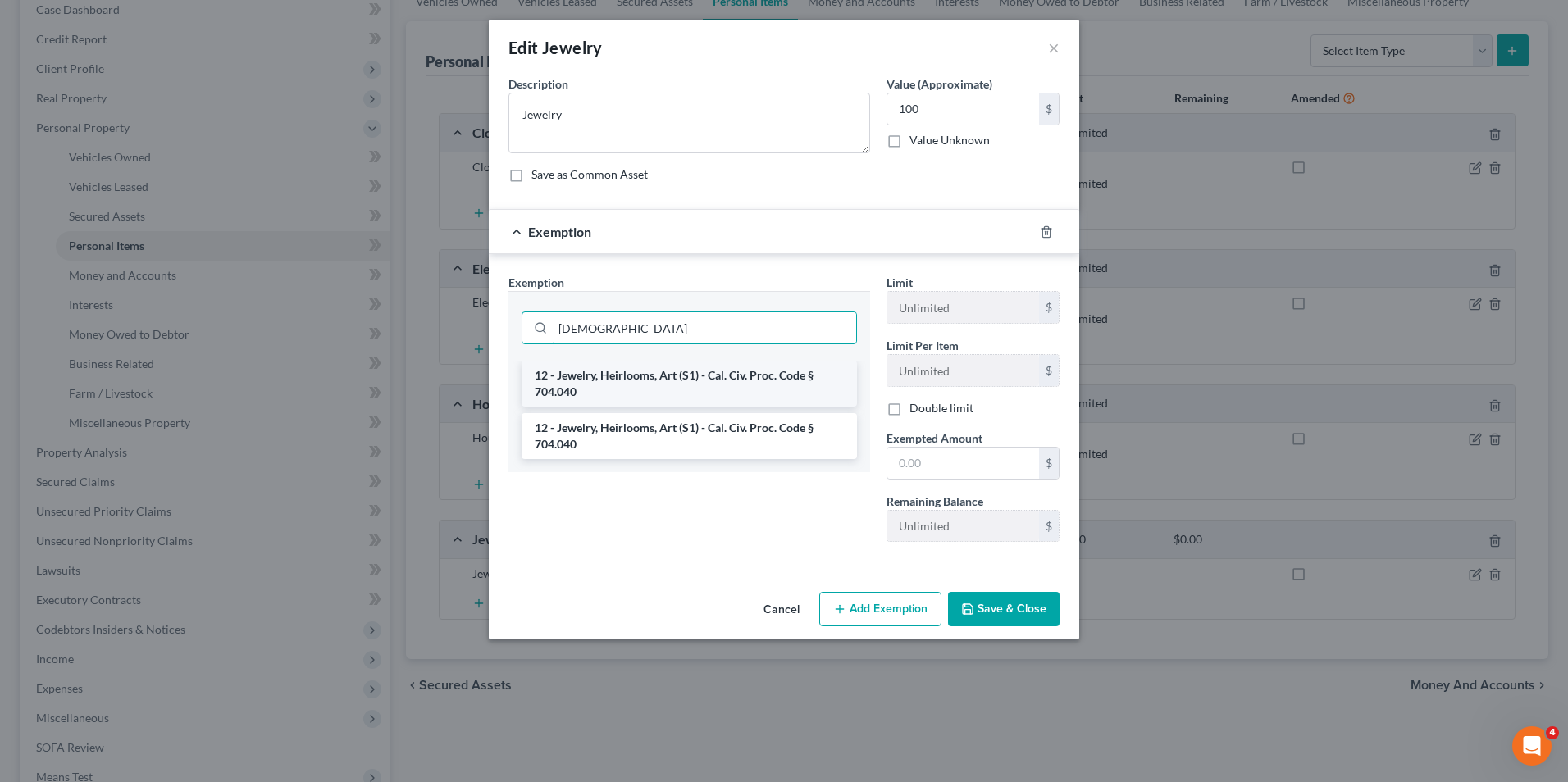
type input "[DEMOGRAPHIC_DATA]"
click at [757, 373] on li "12 - Jewelry, Heirlooms, Art (S1) - Cal. Civ. Proc. Code § 704.040" at bounding box center [689, 384] width 335 height 46
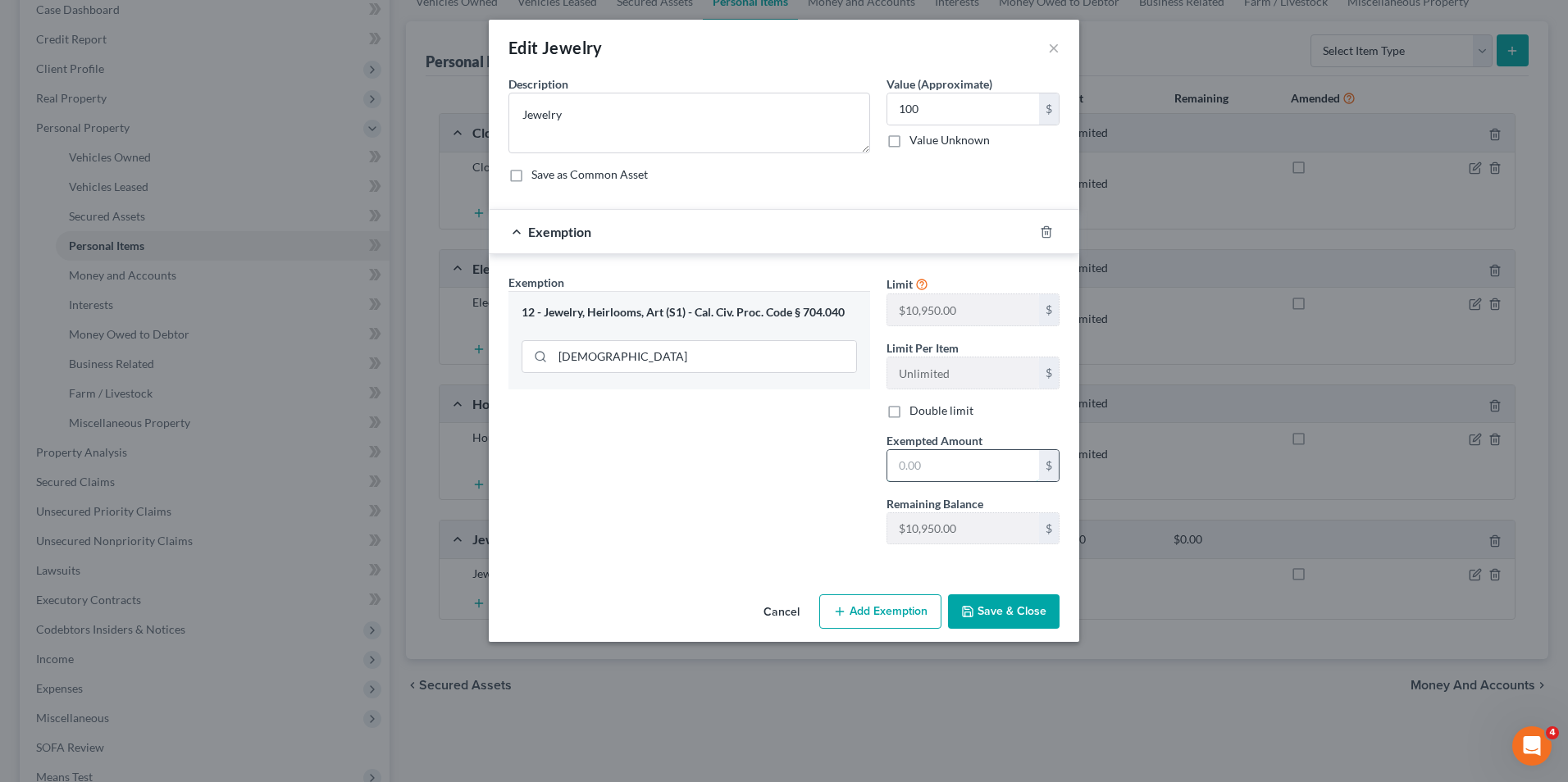
click at [957, 465] on input "text" at bounding box center [963, 465] width 152 height 31
type input "100"
click at [769, 467] on div "Exemption Set must be selected for CA. Exemption * 12 - Jewelry, Heirlooms, Art…" at bounding box center [689, 415] width 378 height 284
click at [997, 602] on button "Save & Close" at bounding box center [1003, 612] width 111 height 34
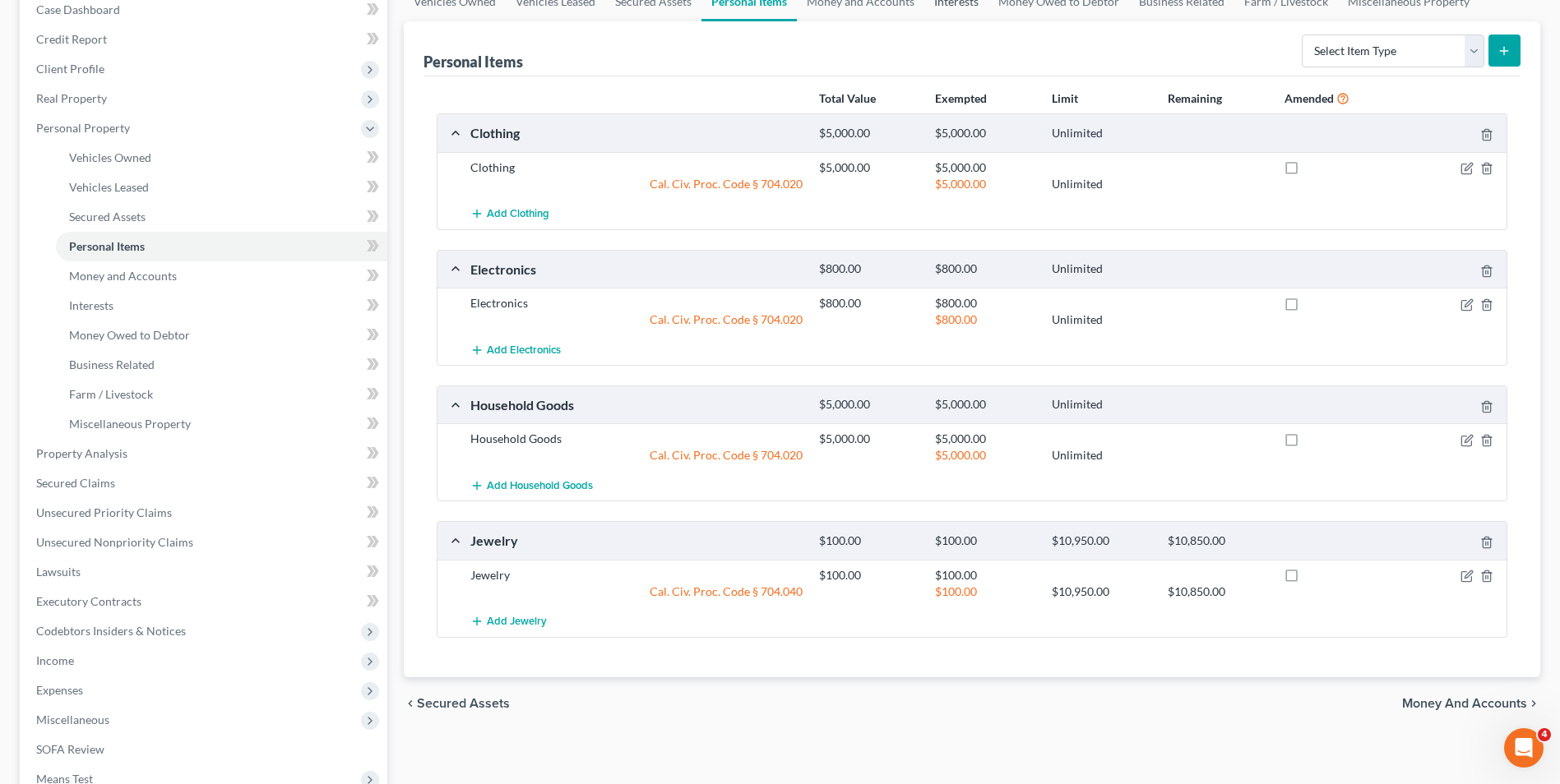
click at [969, 9] on link "Interests" at bounding box center [956, 2] width 64 height 40
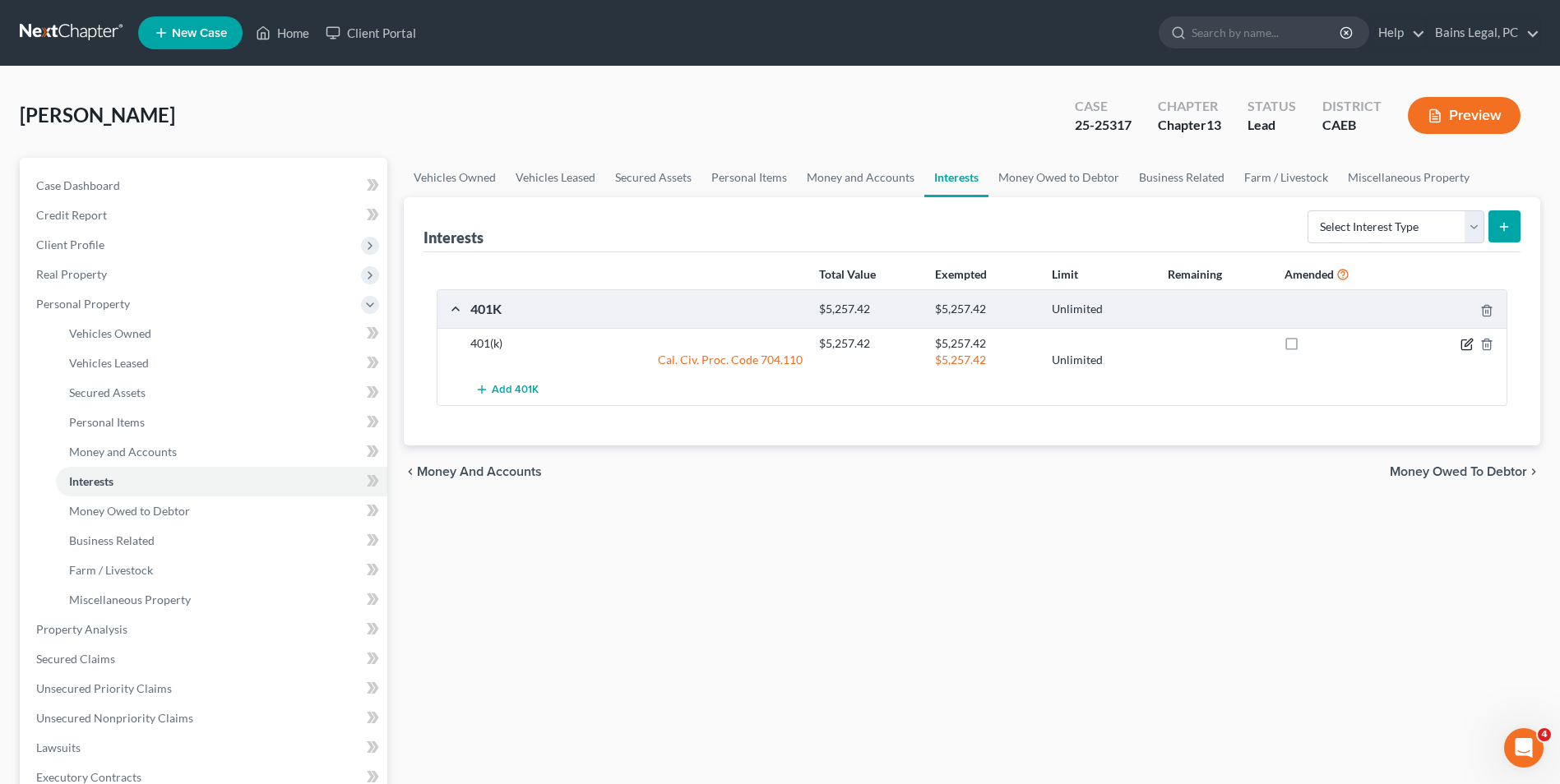
click at [1462, 341] on icon "button" at bounding box center [1466, 343] width 13 height 13
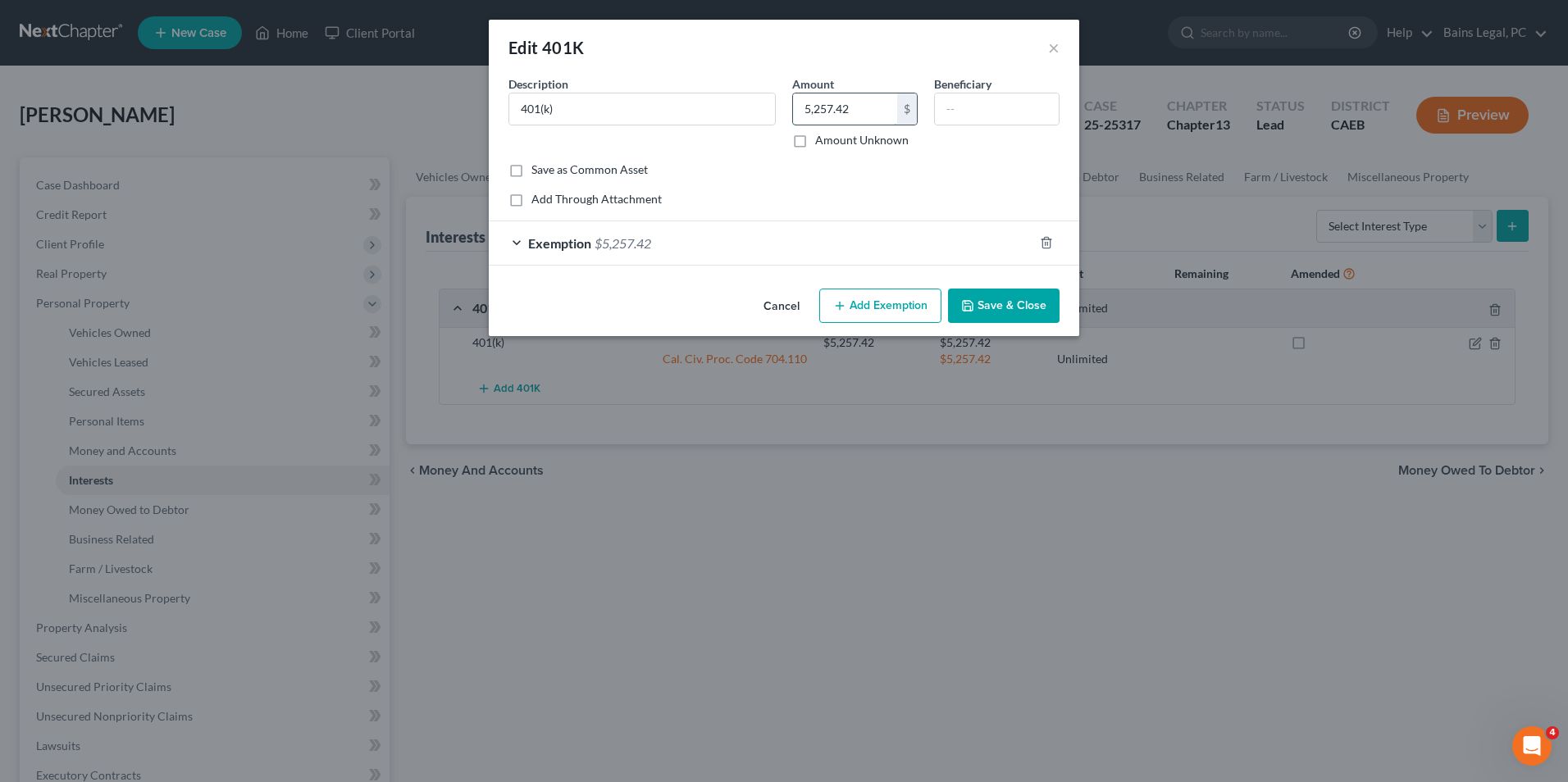
click at [863, 111] on input "5,257.42" at bounding box center [846, 109] width 105 height 31
type input "7,000"
click at [882, 248] on div "Exemption $5,257.42" at bounding box center [761, 242] width 545 height 44
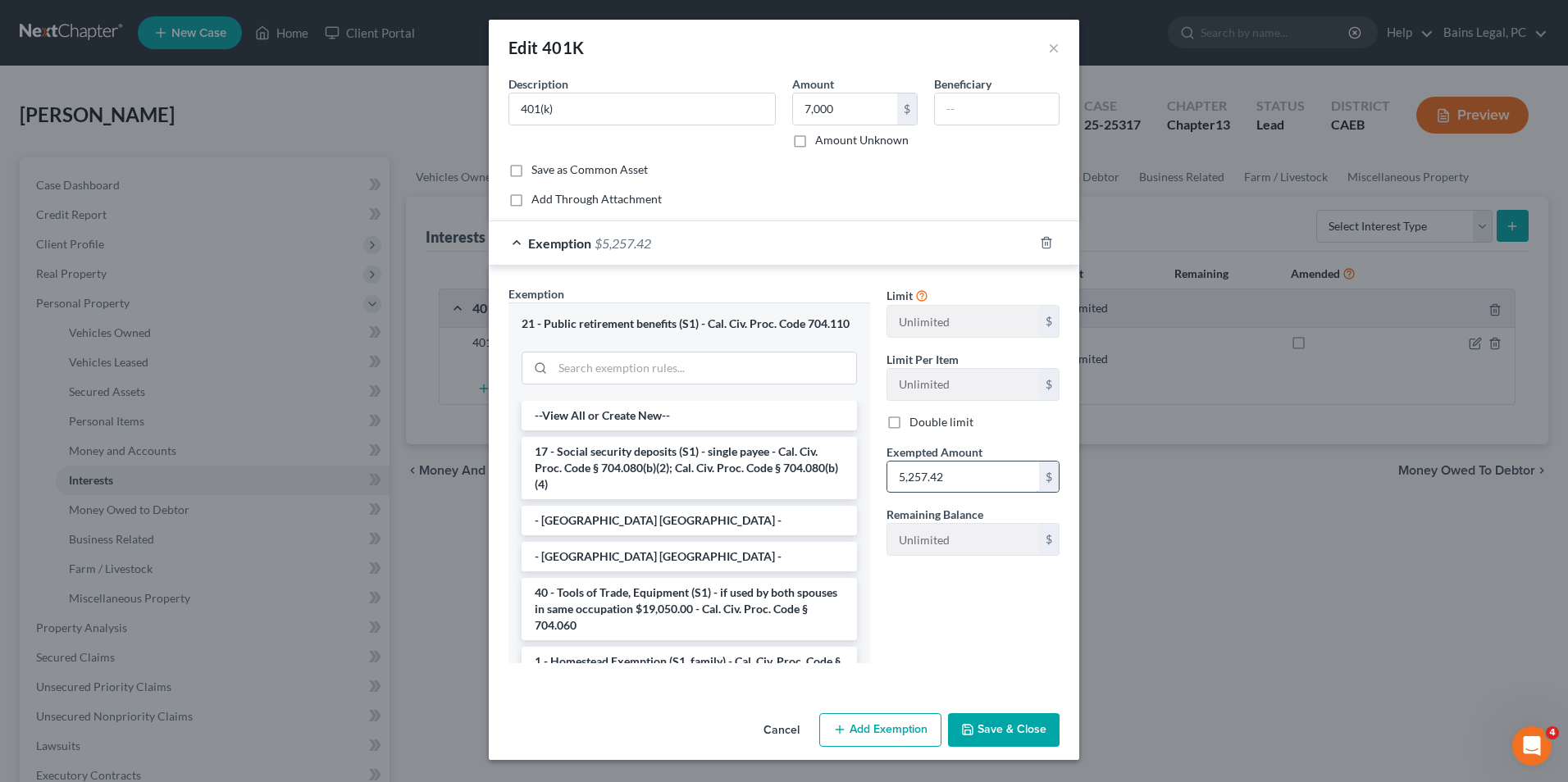
click at [976, 463] on input "5,257.42" at bounding box center [963, 477] width 152 height 31
type input "7,000"
click at [1036, 728] on button "Save & Close" at bounding box center [1003, 731] width 111 height 34
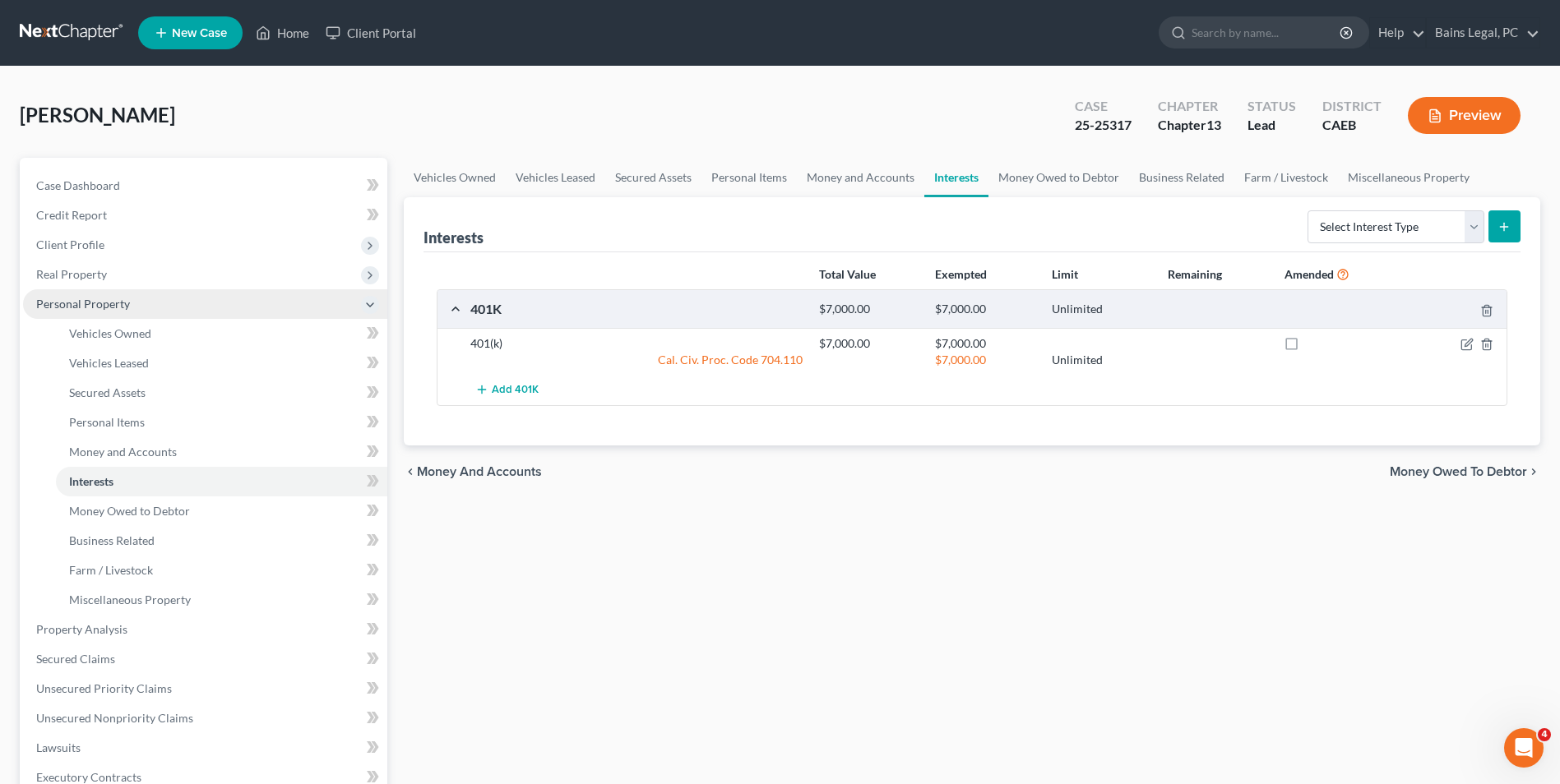
click at [110, 307] on span "Personal Property" at bounding box center [82, 304] width 94 height 14
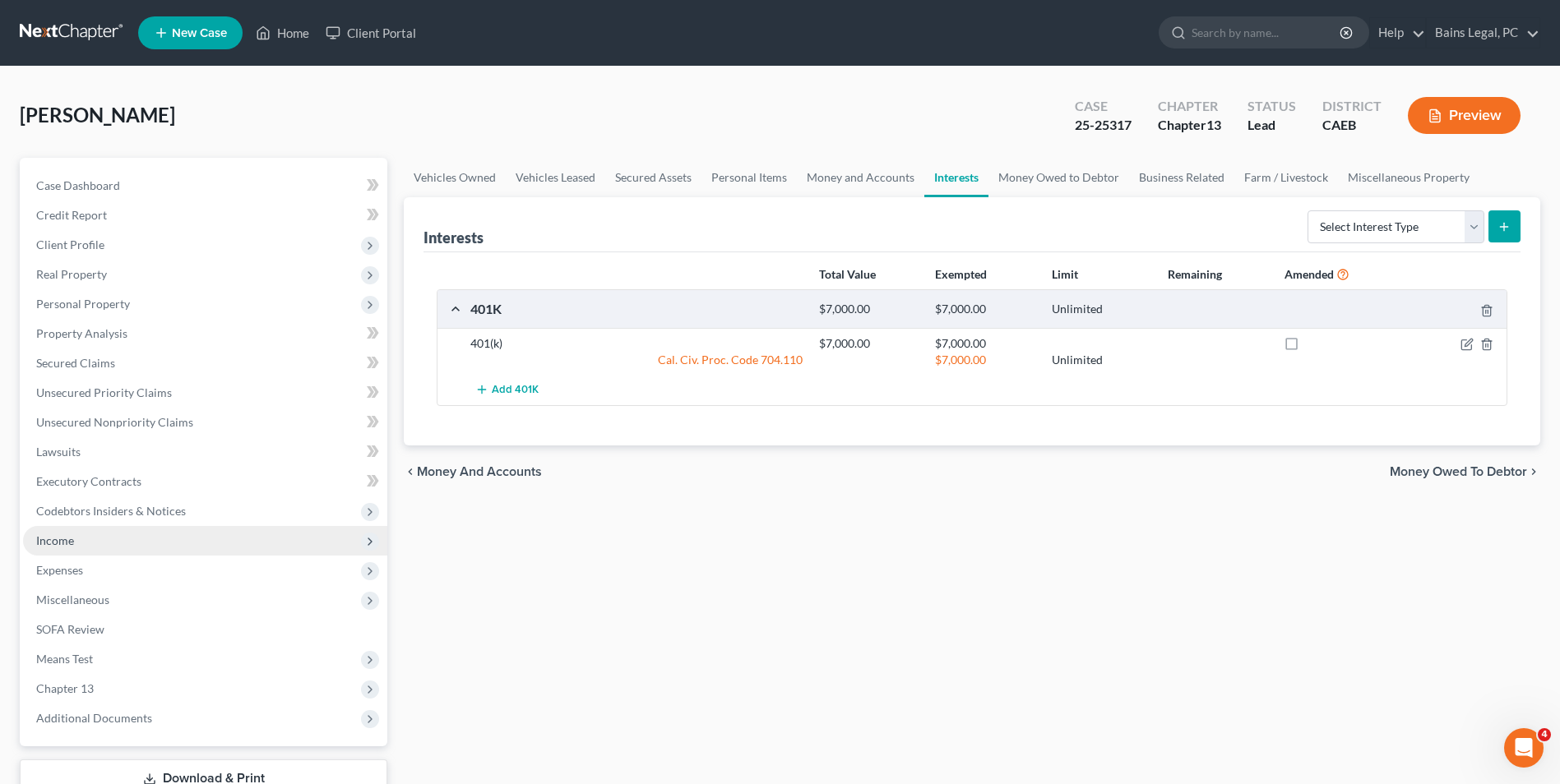
click at [83, 538] on span "Income" at bounding box center [205, 541] width 364 height 29
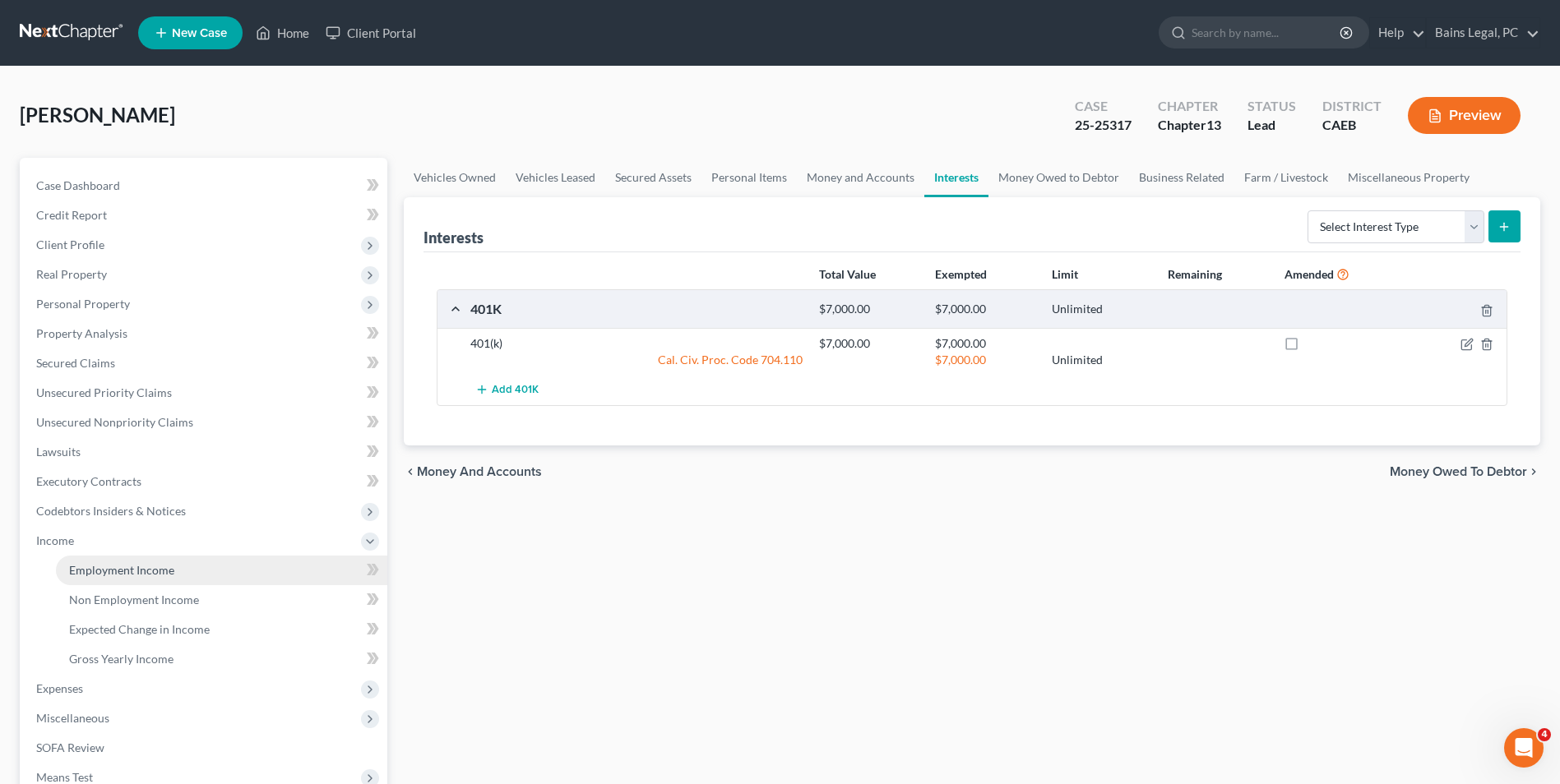
click at [98, 569] on span "Employment Income" at bounding box center [121, 570] width 106 height 14
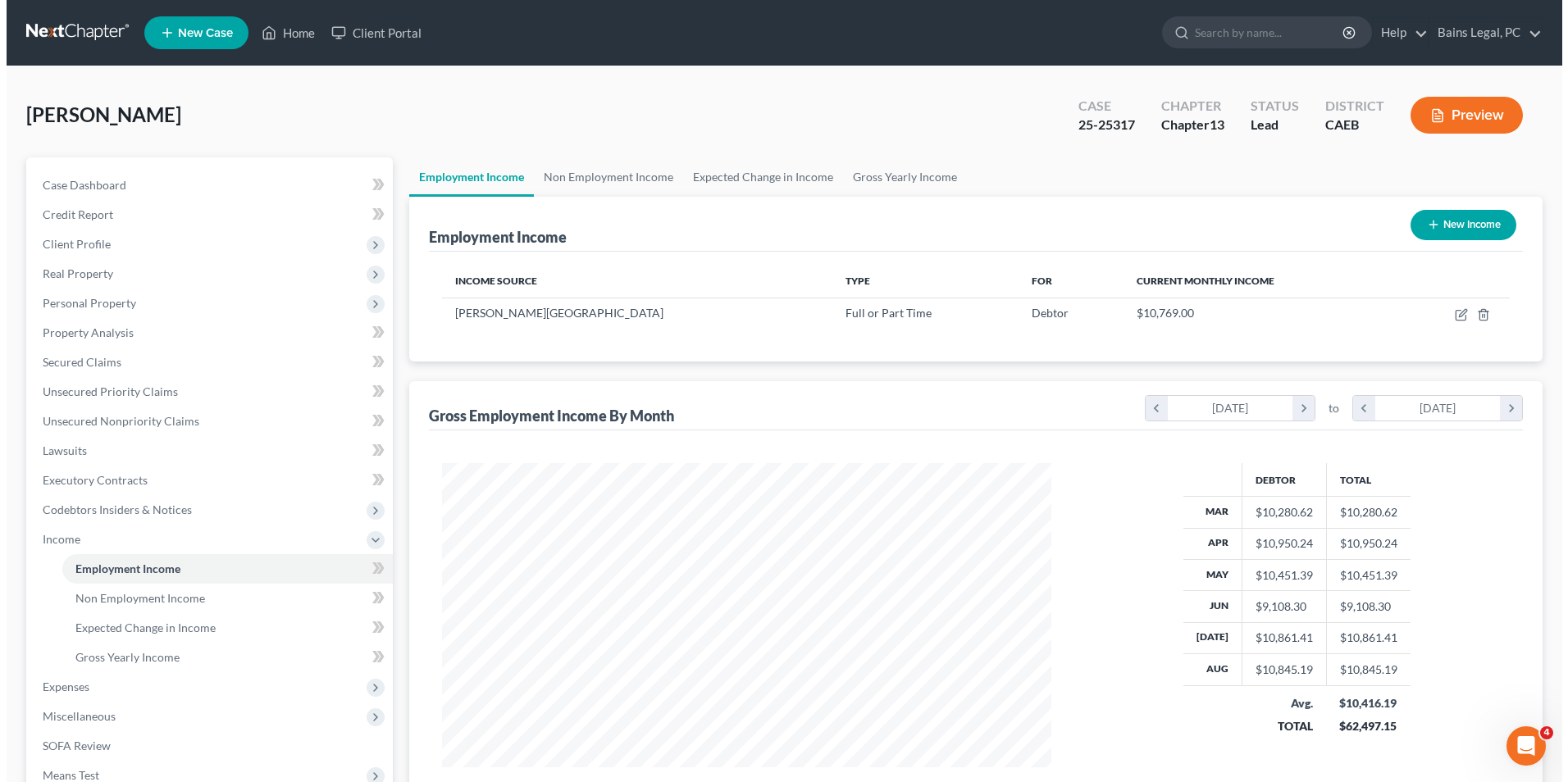
scroll to position [304, 641]
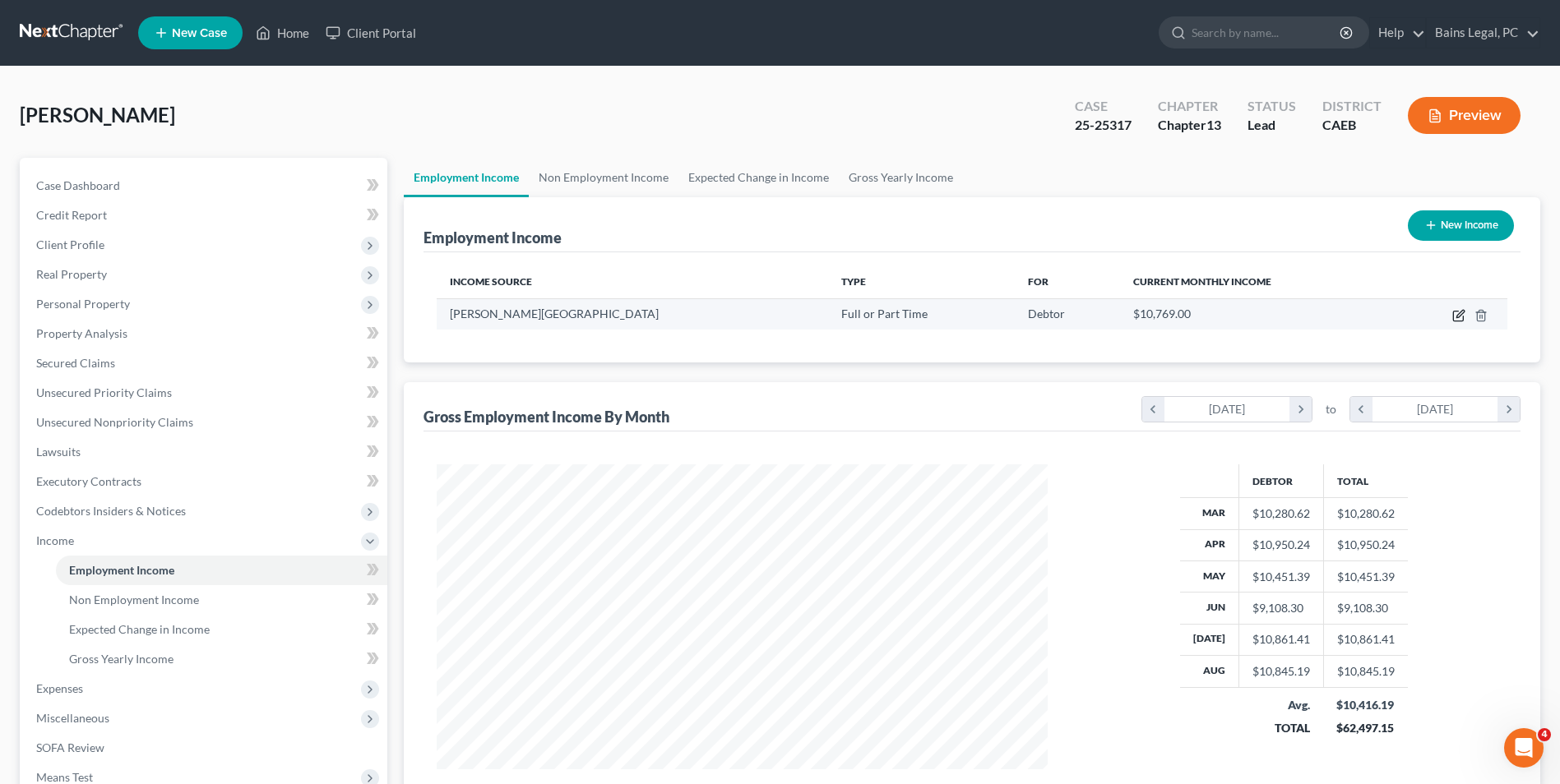
click at [1456, 317] on icon "button" at bounding box center [1458, 315] width 13 height 13
select select "0"
select select "4"
select select "1"
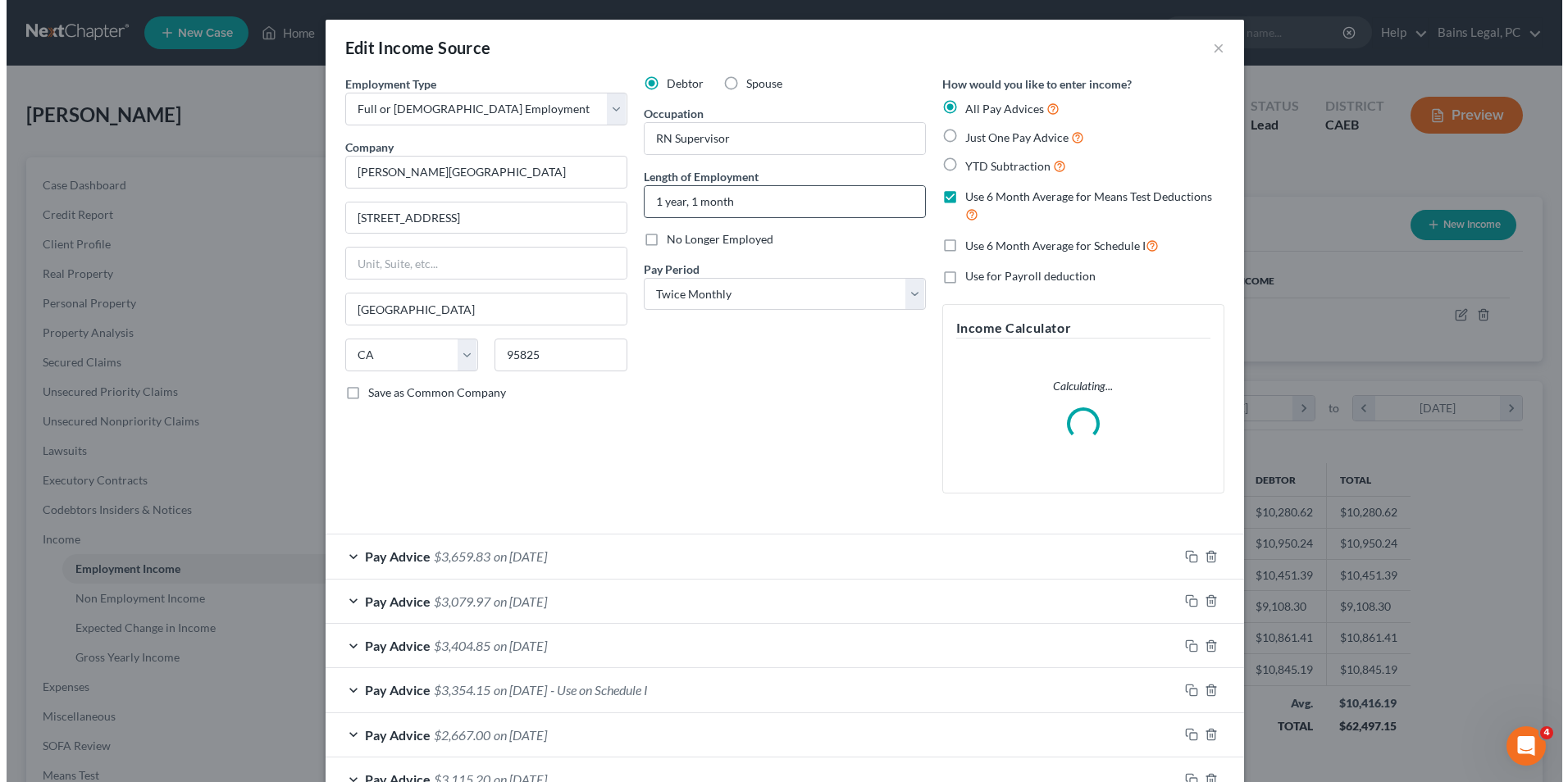
scroll to position [307, 648]
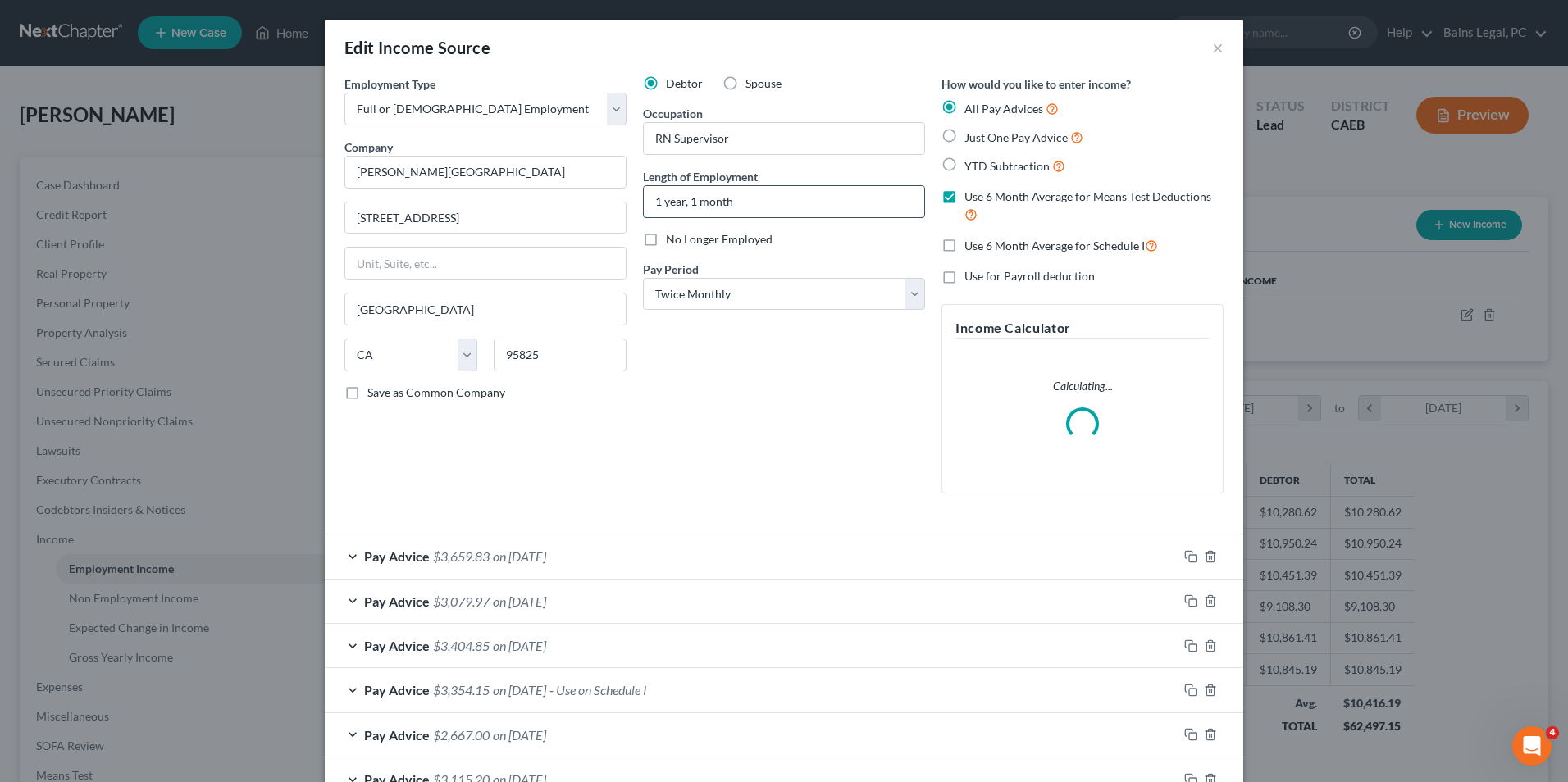
click at [742, 198] on input "1 year, 1 month" at bounding box center [783, 201] width 280 height 31
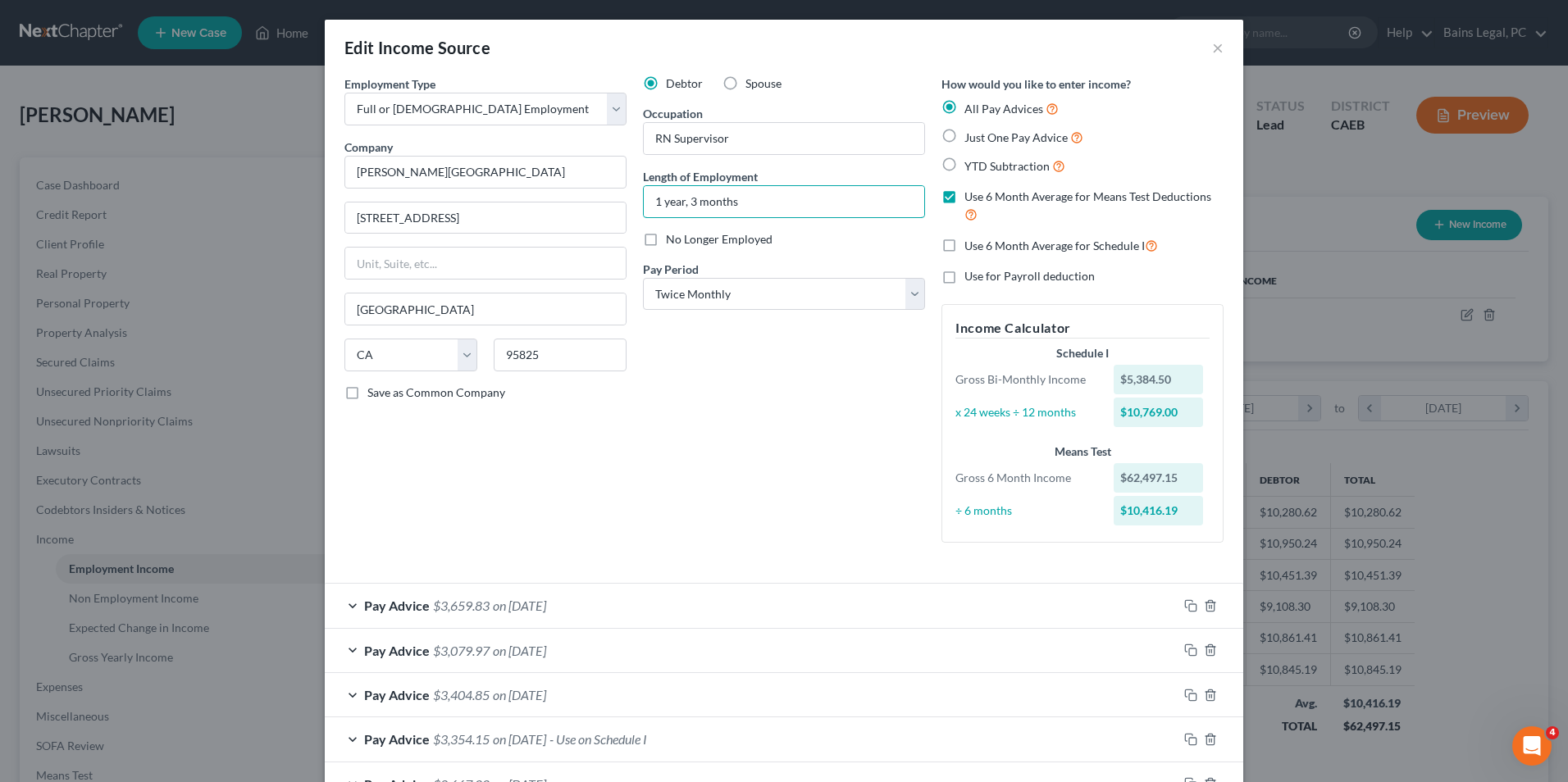
type input "1 year, 3 months"
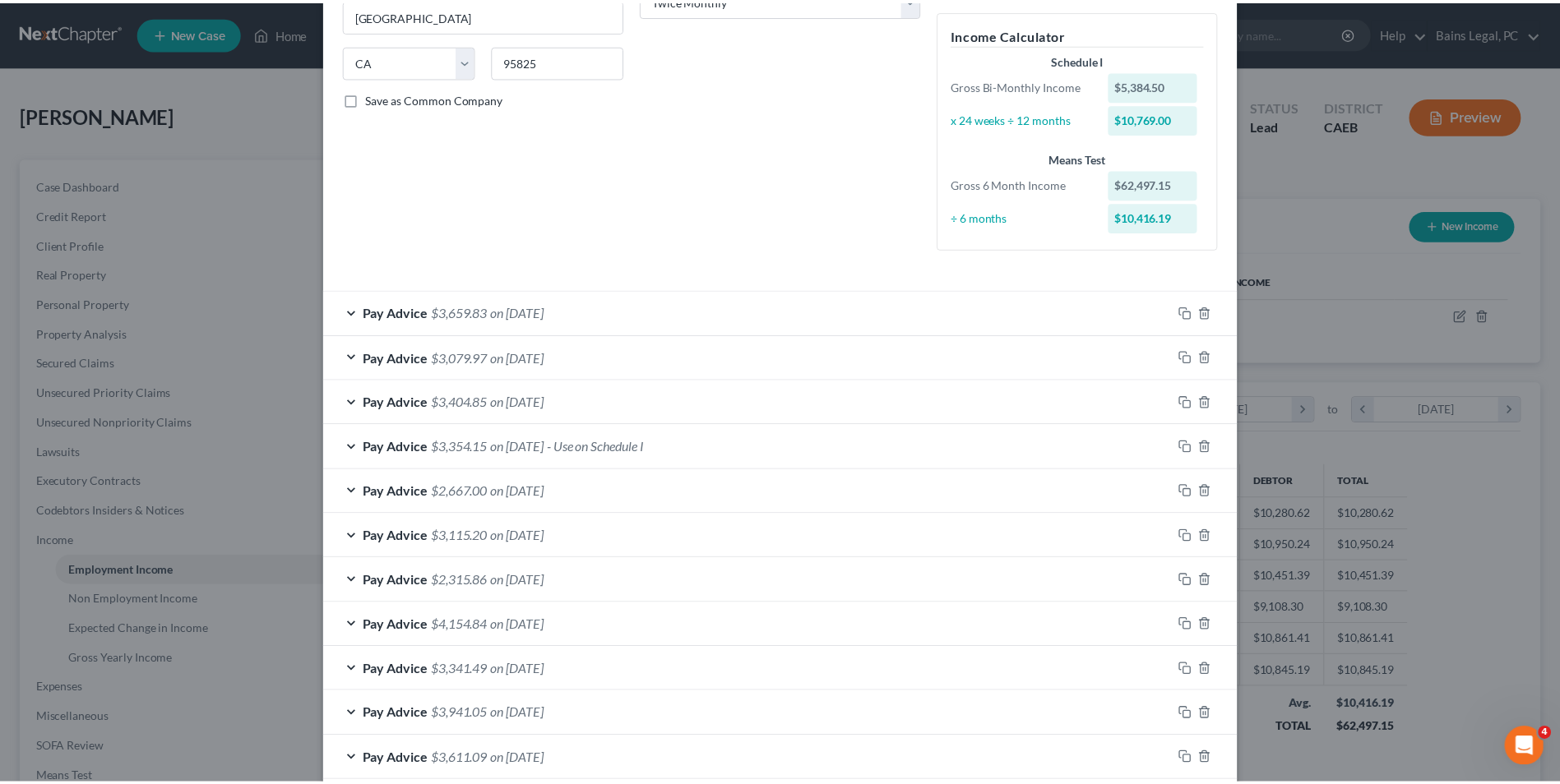
scroll to position [428, 0]
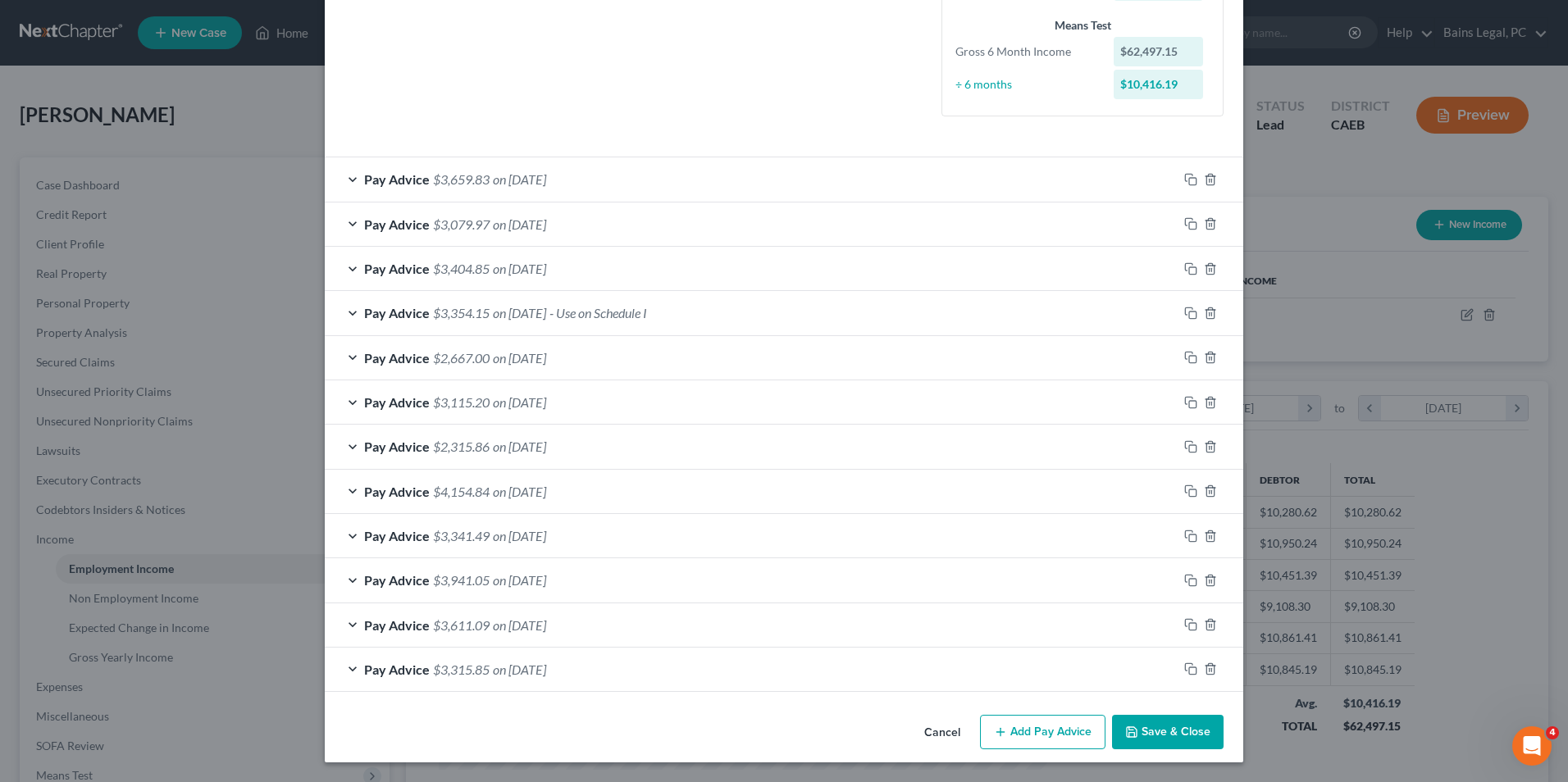
click at [1158, 742] on button "Save & Close" at bounding box center [1168, 732] width 111 height 34
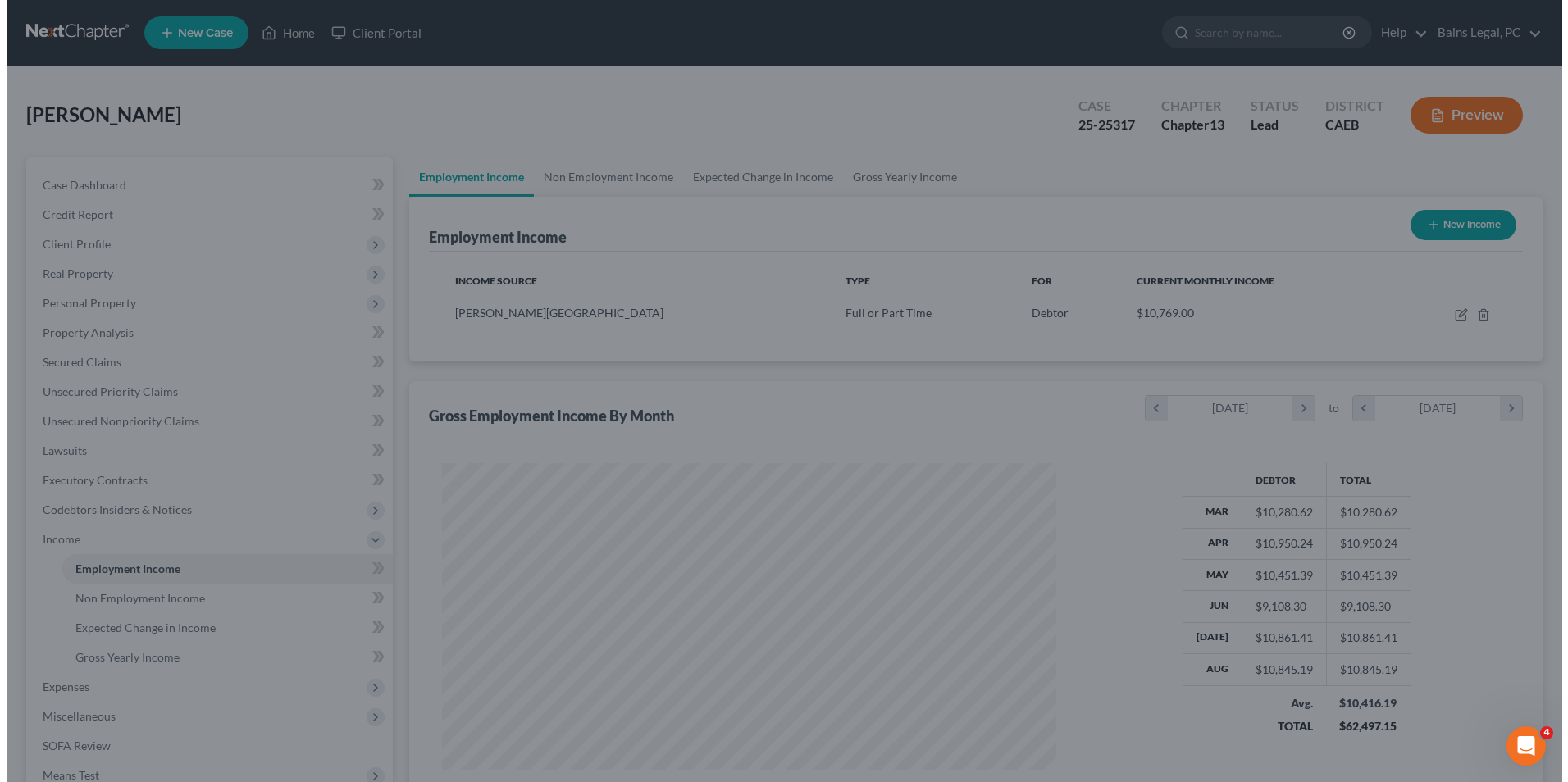
scroll to position [819517, 819480]
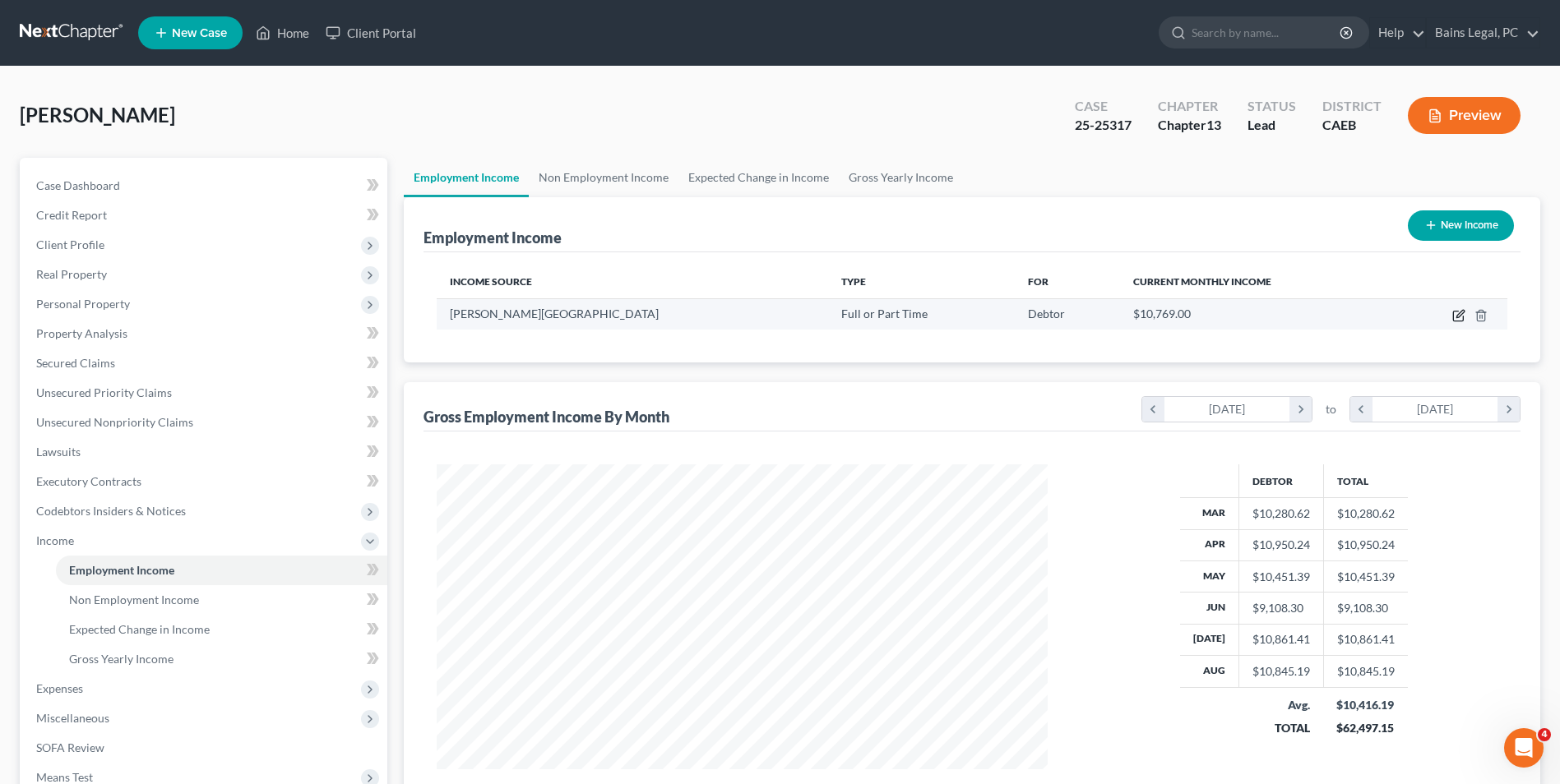
click at [1463, 311] on icon "button" at bounding box center [1459, 313] width 8 height 8
select select "0"
select select "4"
select select "1"
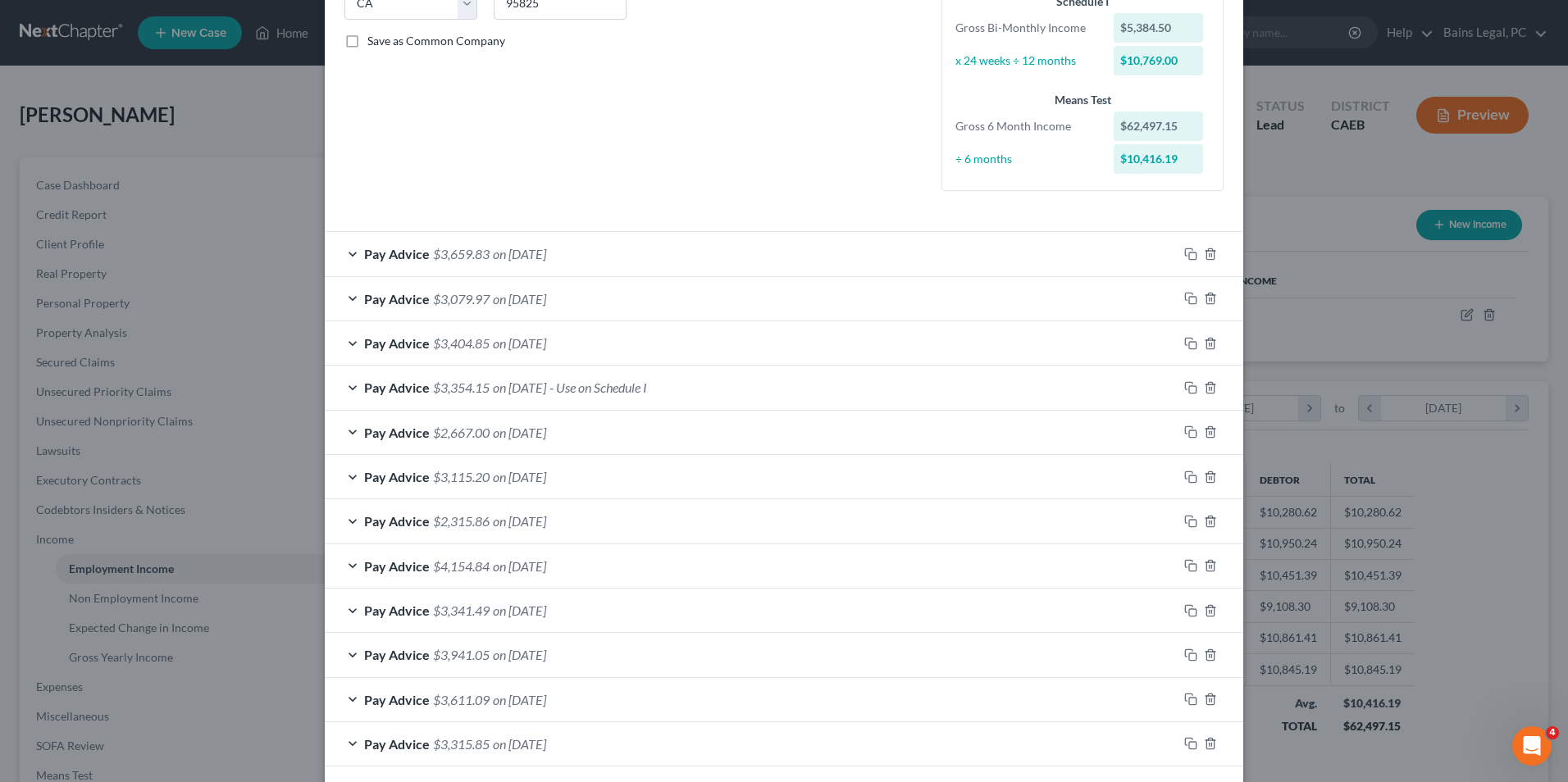
scroll to position [427, 0]
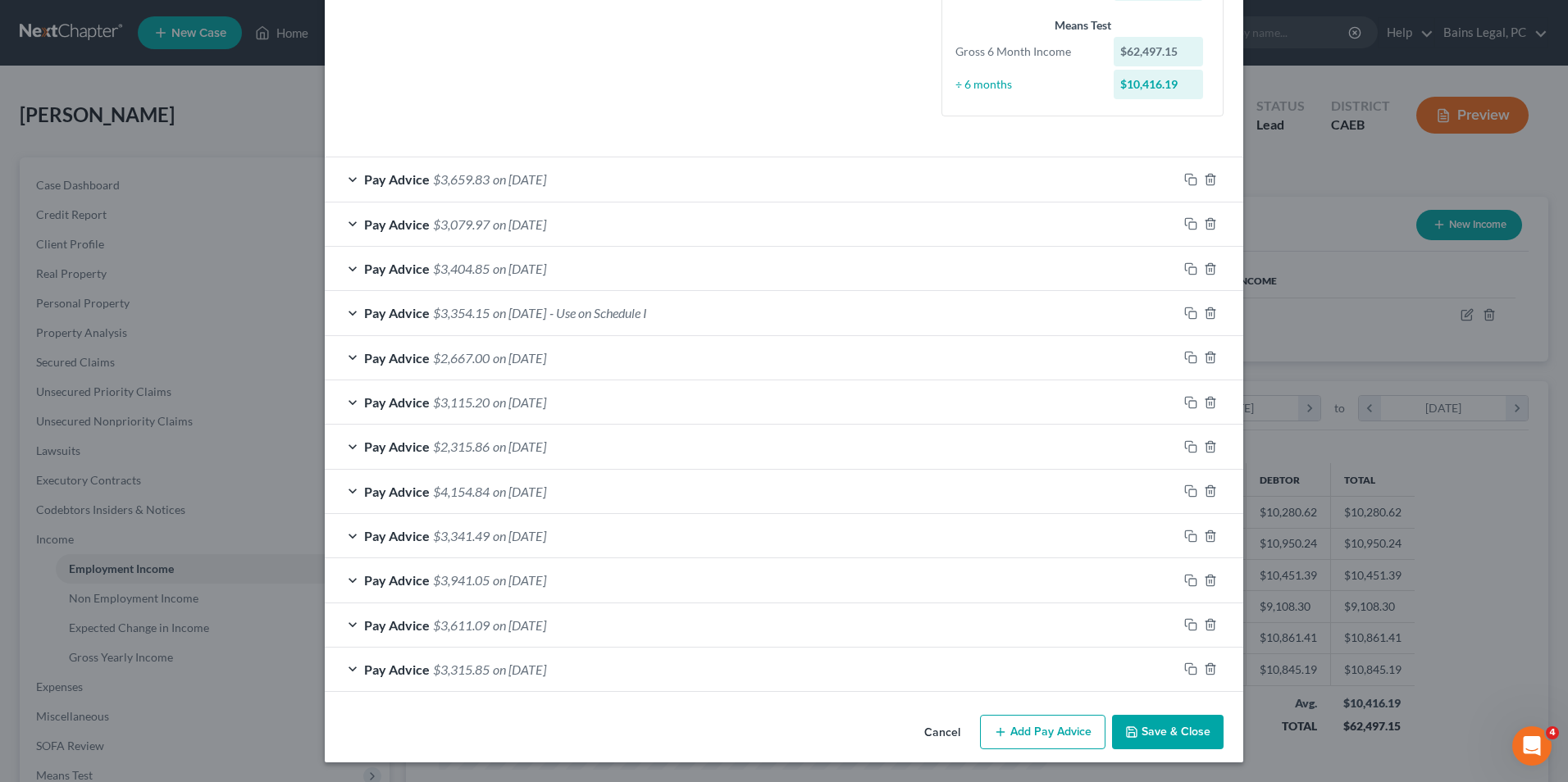
click at [575, 373] on div "Pay Advice $2,667.00 on [DATE]" at bounding box center [751, 357] width 853 height 44
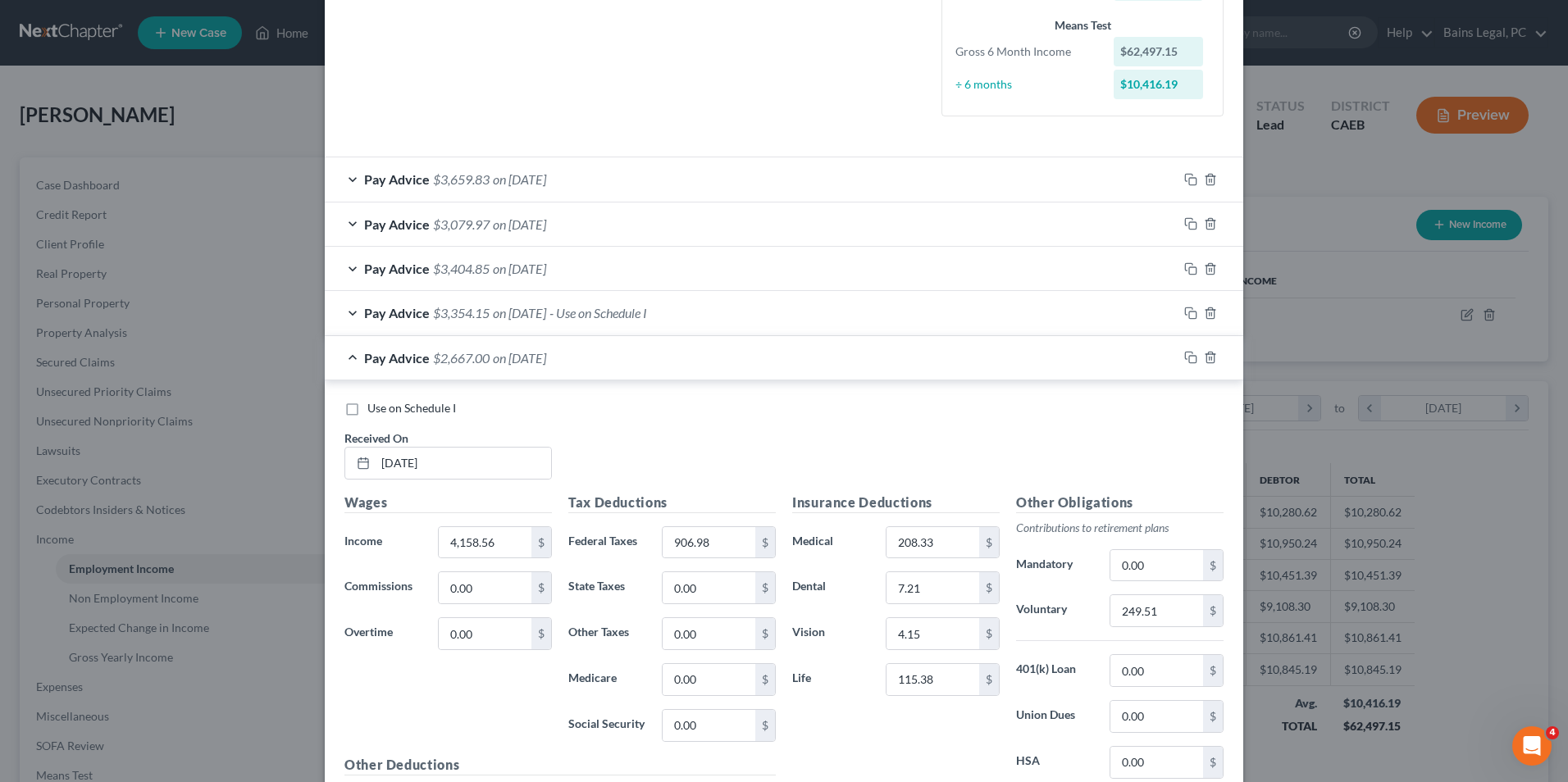
click at [575, 373] on div "Pay Advice $2,667.00 on [DATE]" at bounding box center [751, 357] width 853 height 44
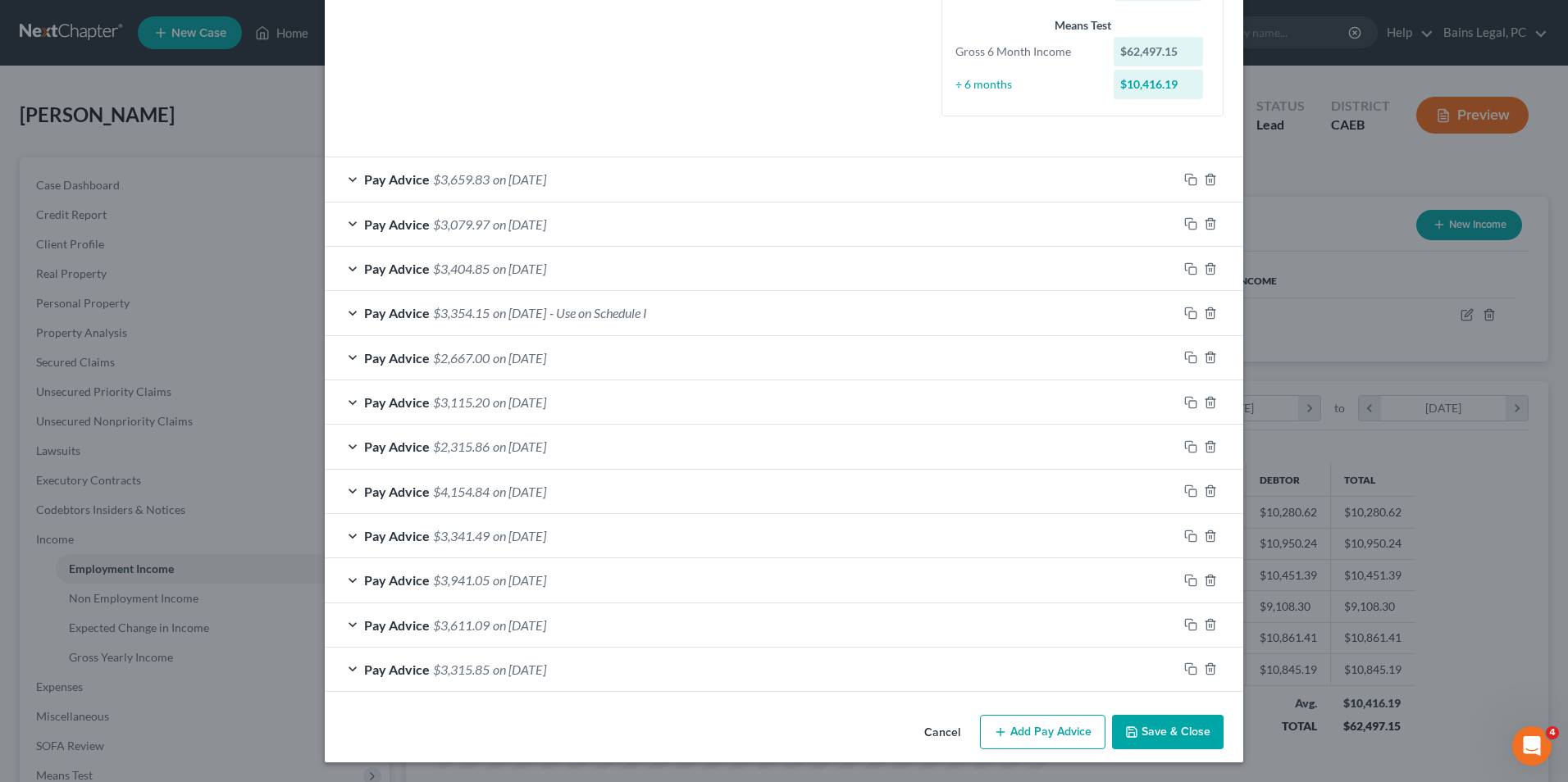
click at [554, 326] on div "Pay Advice $3,354.15 on [DATE] - Use on Schedule I" at bounding box center [751, 313] width 853 height 44
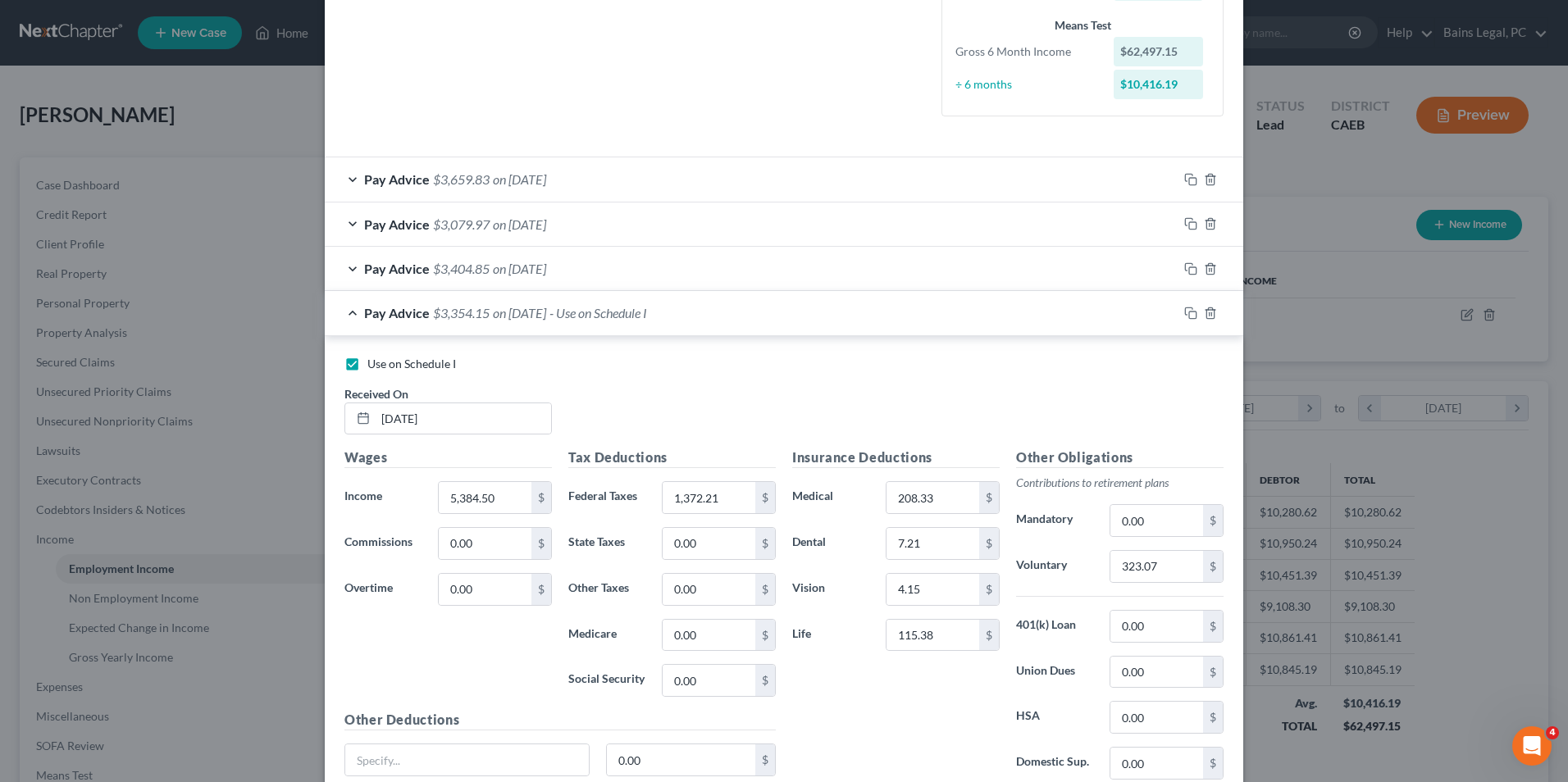
click at [554, 326] on div "Pay Advice $3,354.15 on [DATE] - Use on Schedule I" at bounding box center [751, 313] width 853 height 44
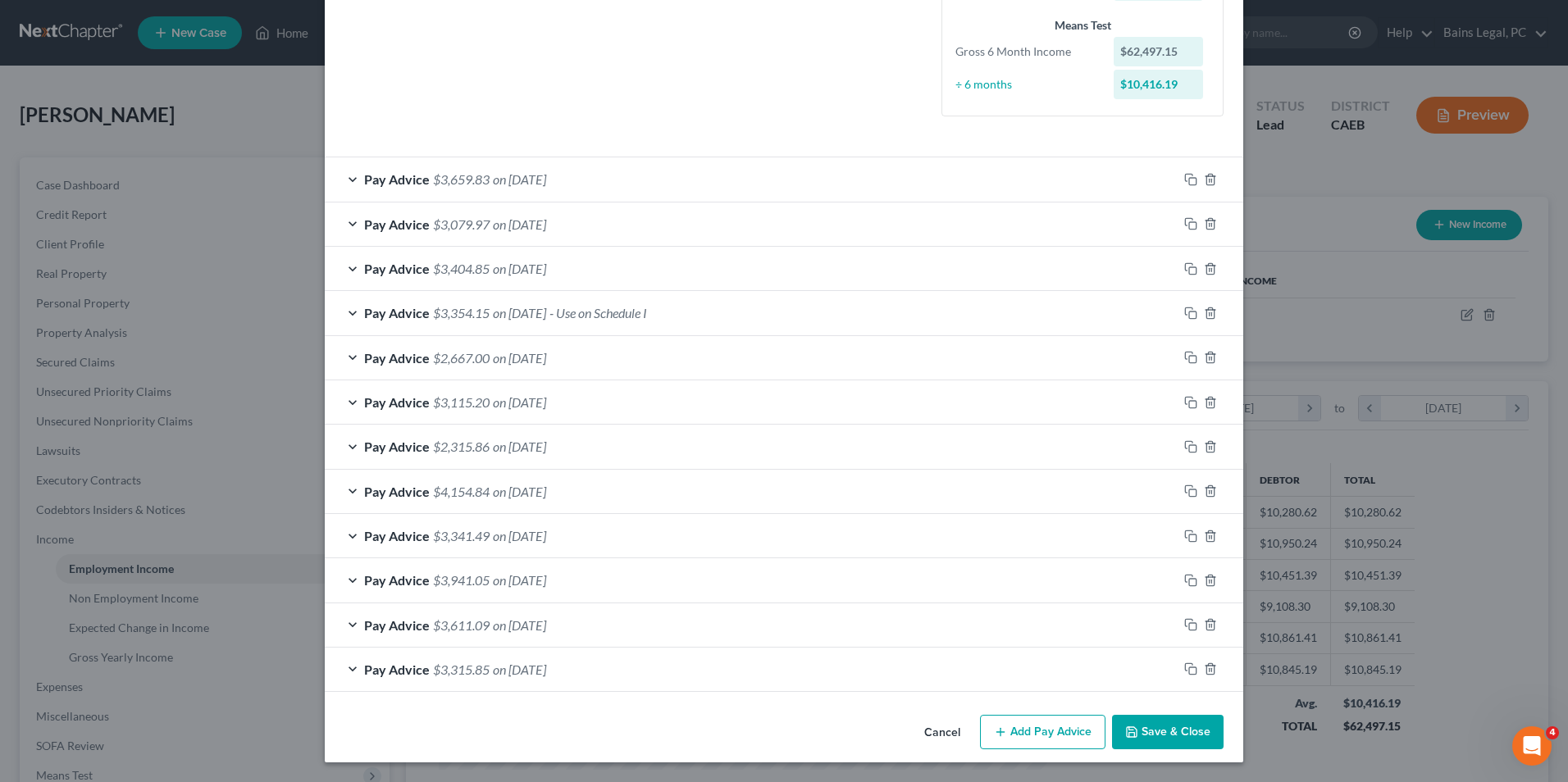
click at [535, 278] on div "Pay Advice $3,404.85 on [DATE]" at bounding box center [751, 268] width 853 height 44
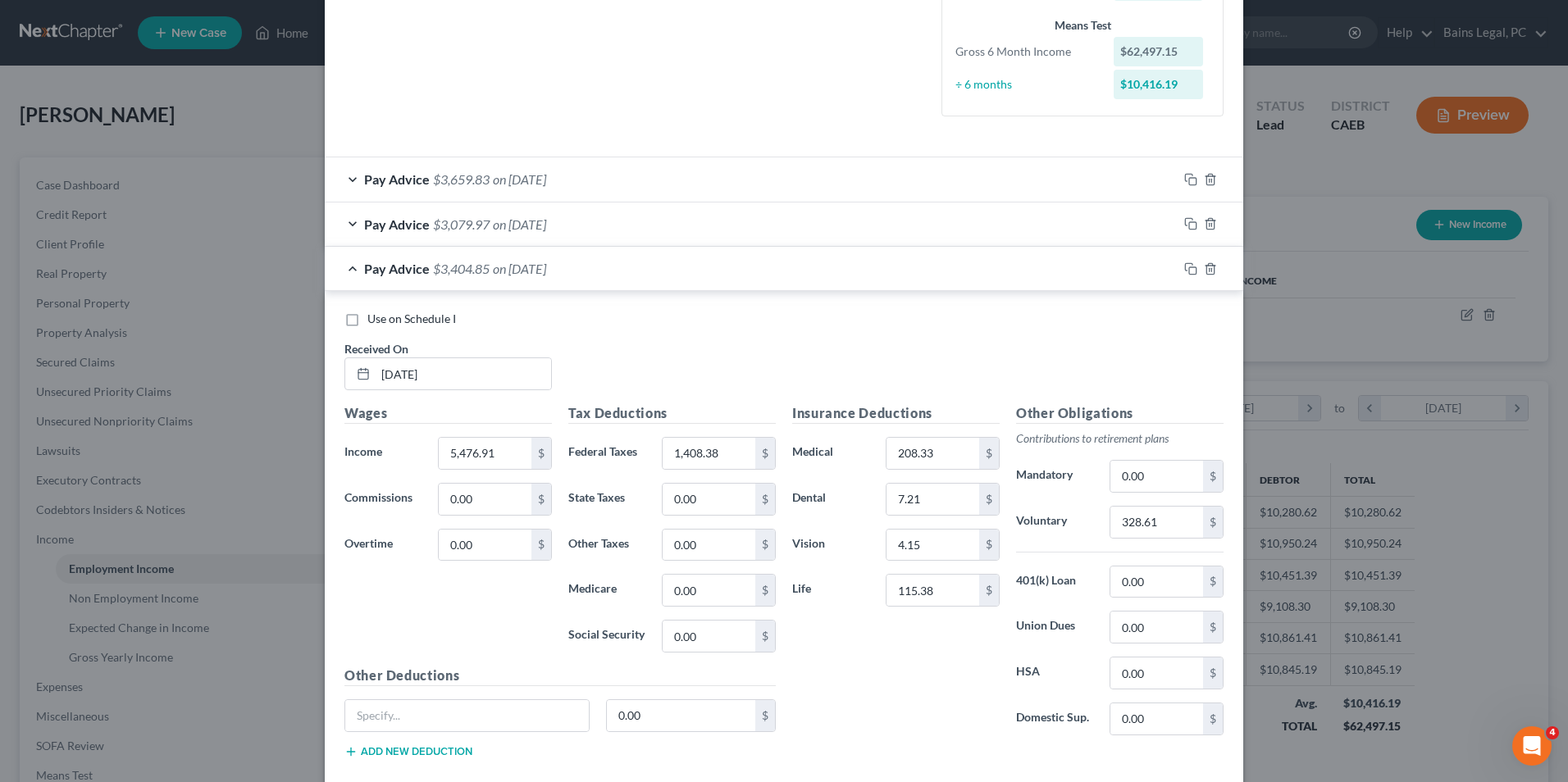
click at [535, 278] on div "Pay Advice $3,404.85 on [DATE]" at bounding box center [751, 268] width 853 height 44
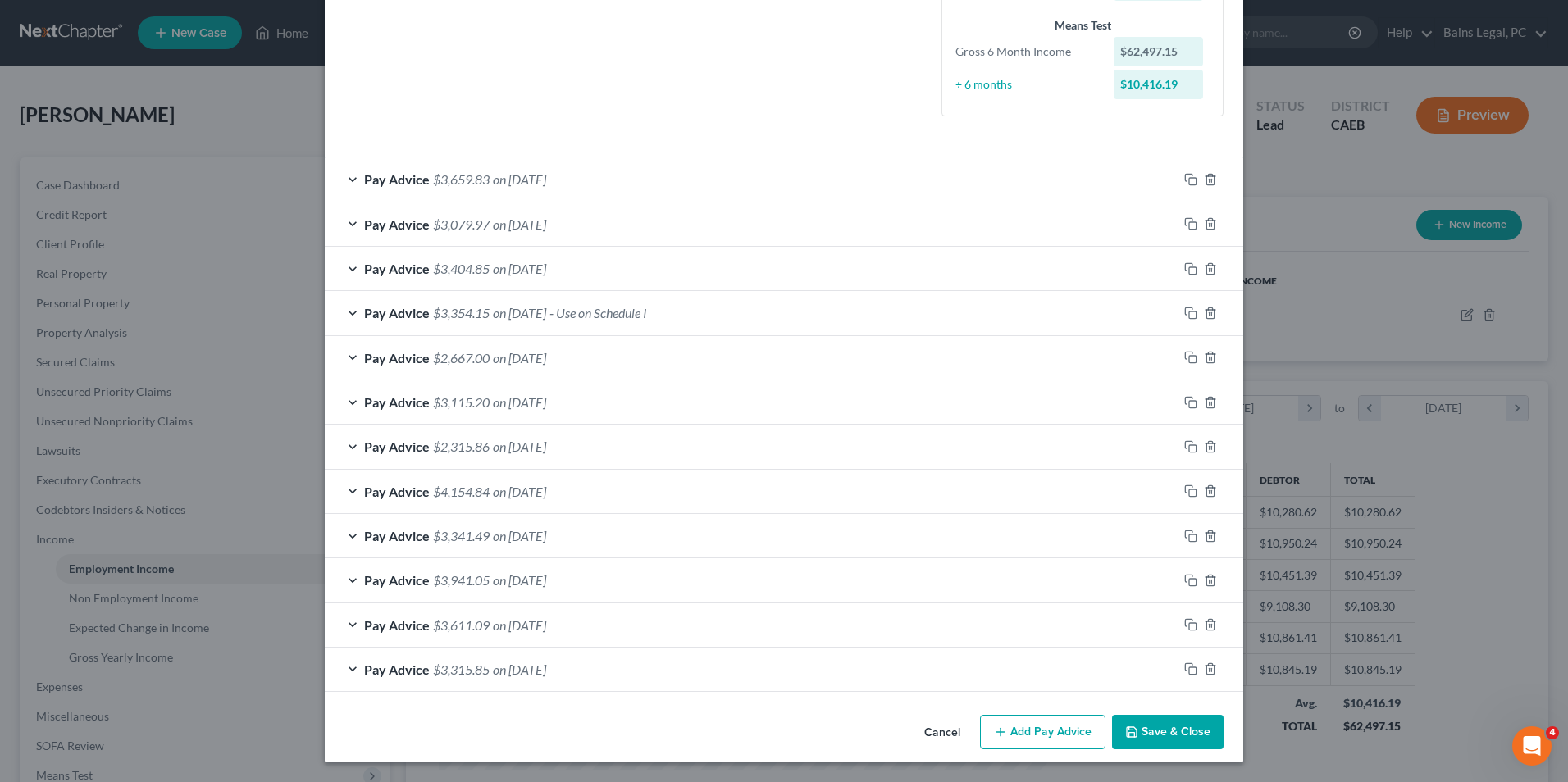
click at [522, 236] on div "Pay Advice $3,079.97 on [DATE]" at bounding box center [751, 224] width 853 height 44
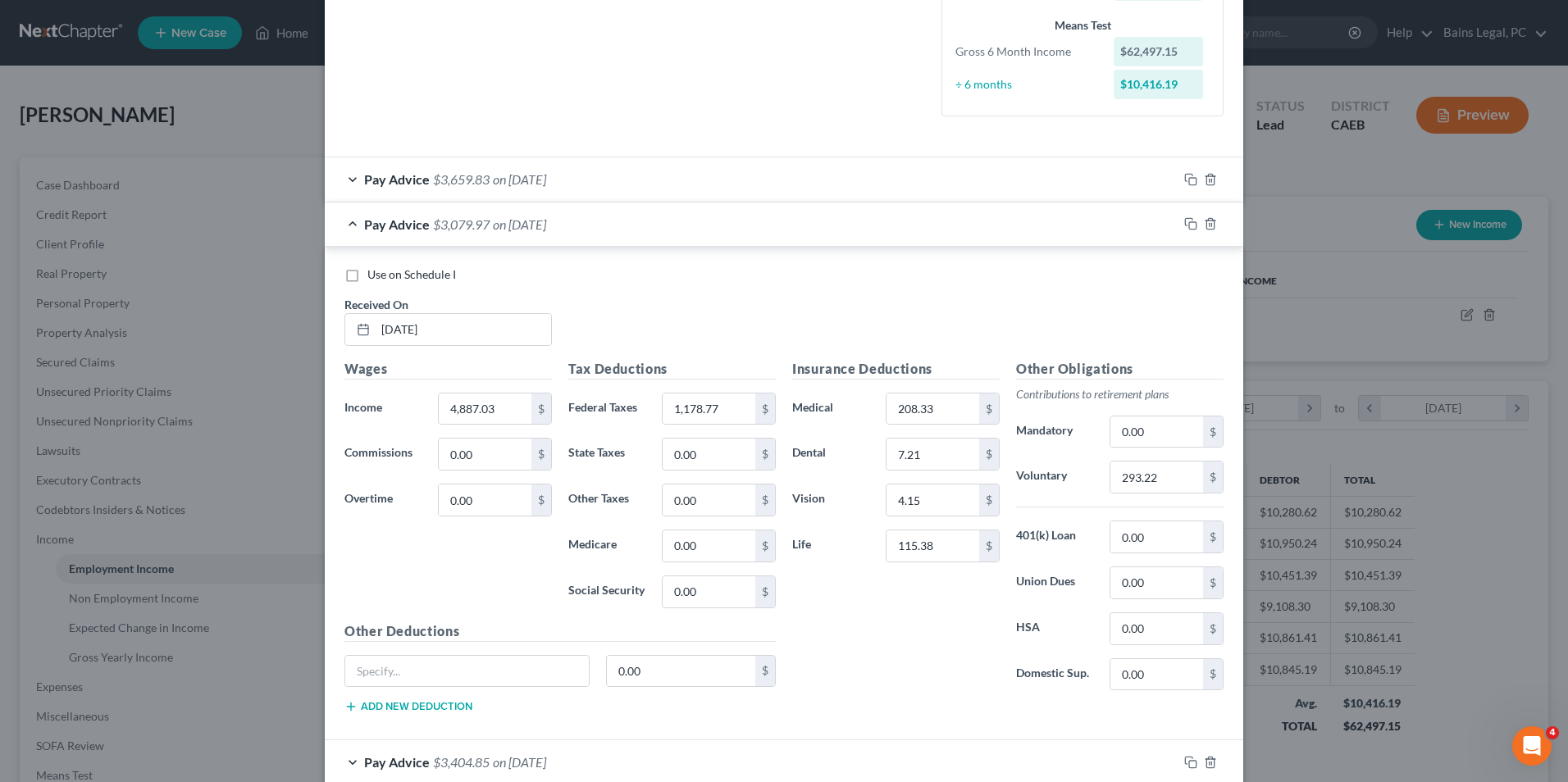
click at [522, 236] on div "Pay Advice $3,079.97 on [DATE]" at bounding box center [751, 224] width 853 height 44
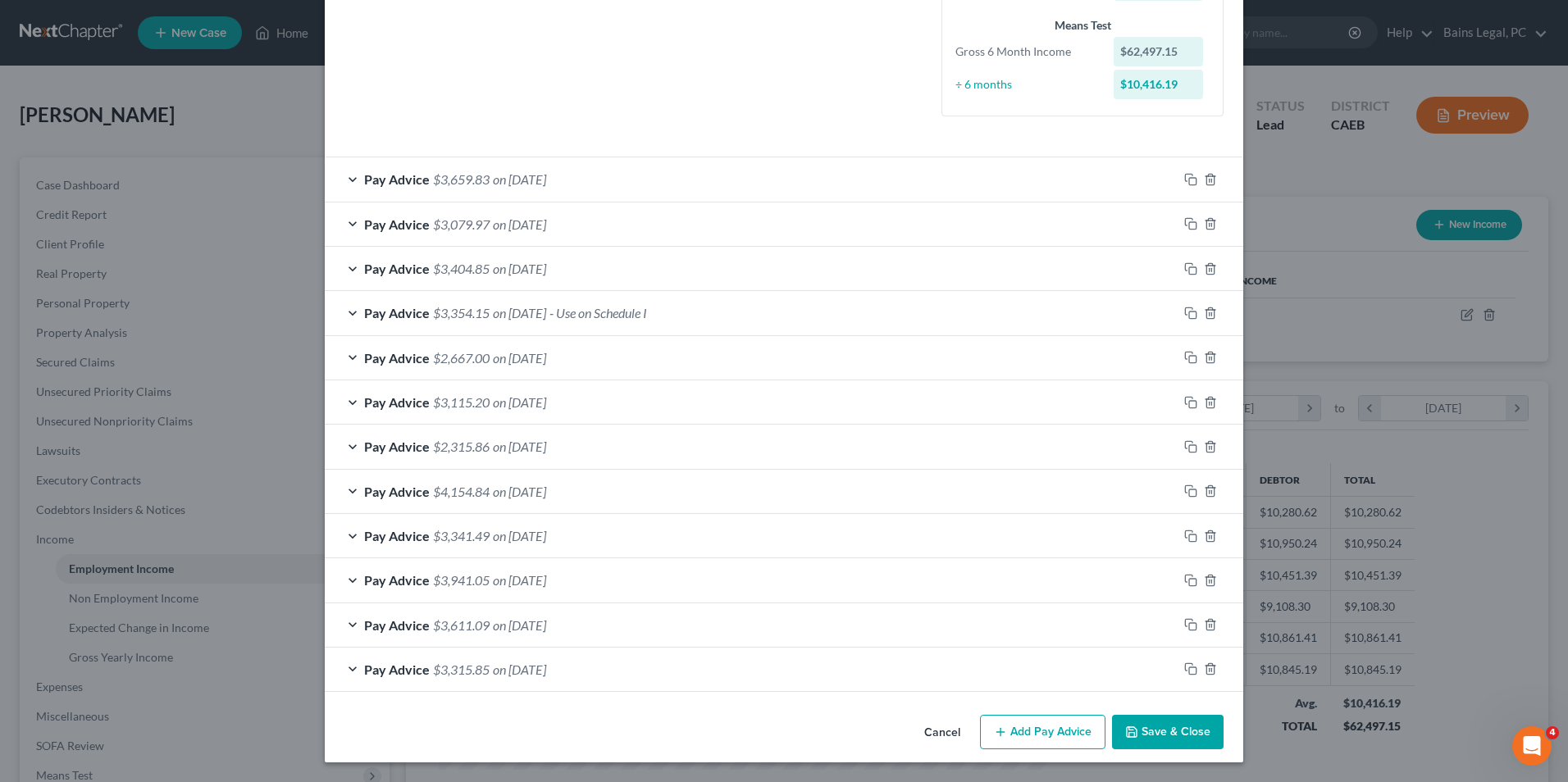
click at [513, 185] on span "on [DATE]" at bounding box center [519, 179] width 53 height 15
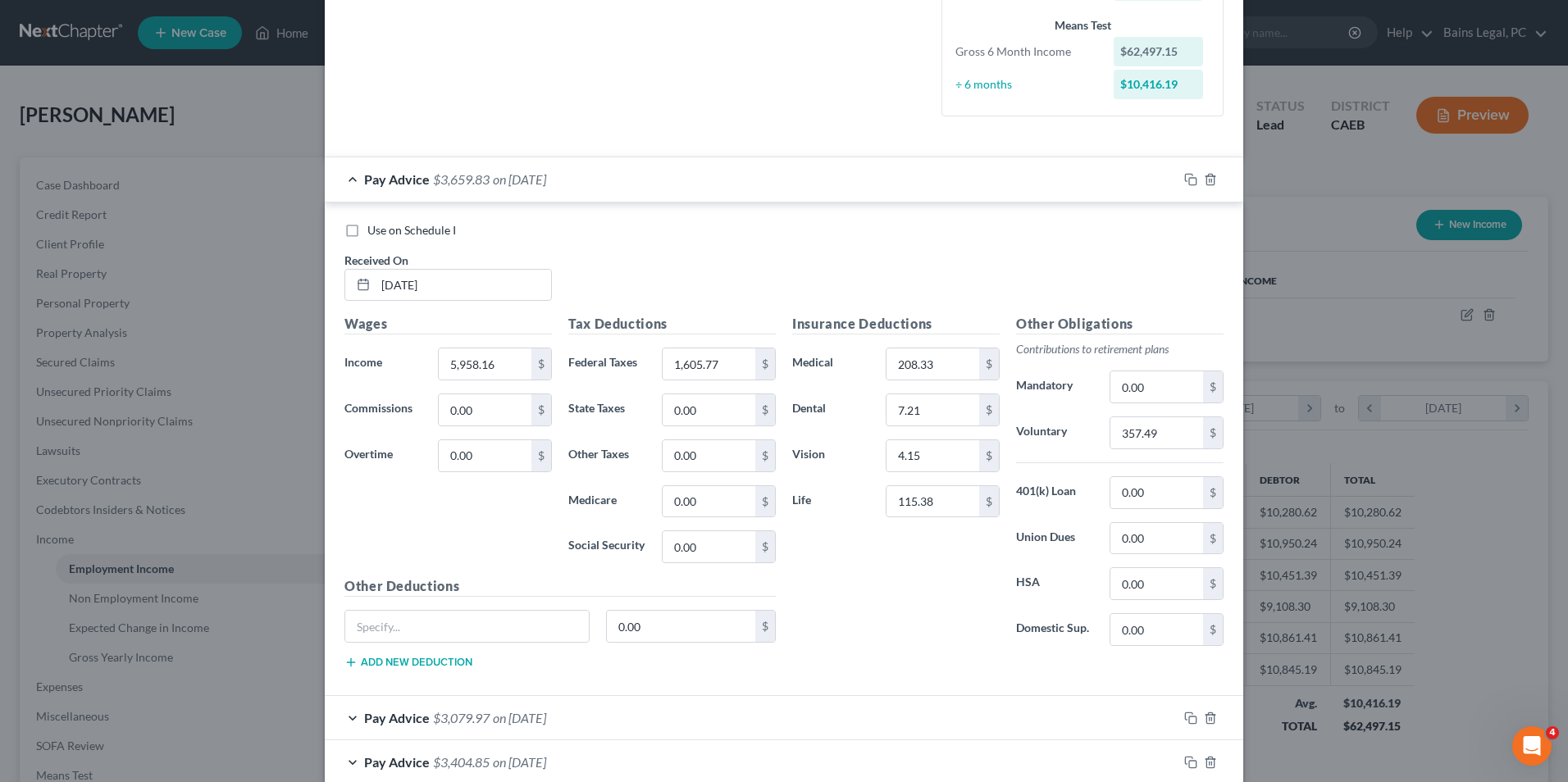
click at [513, 185] on span "on [DATE]" at bounding box center [519, 179] width 53 height 15
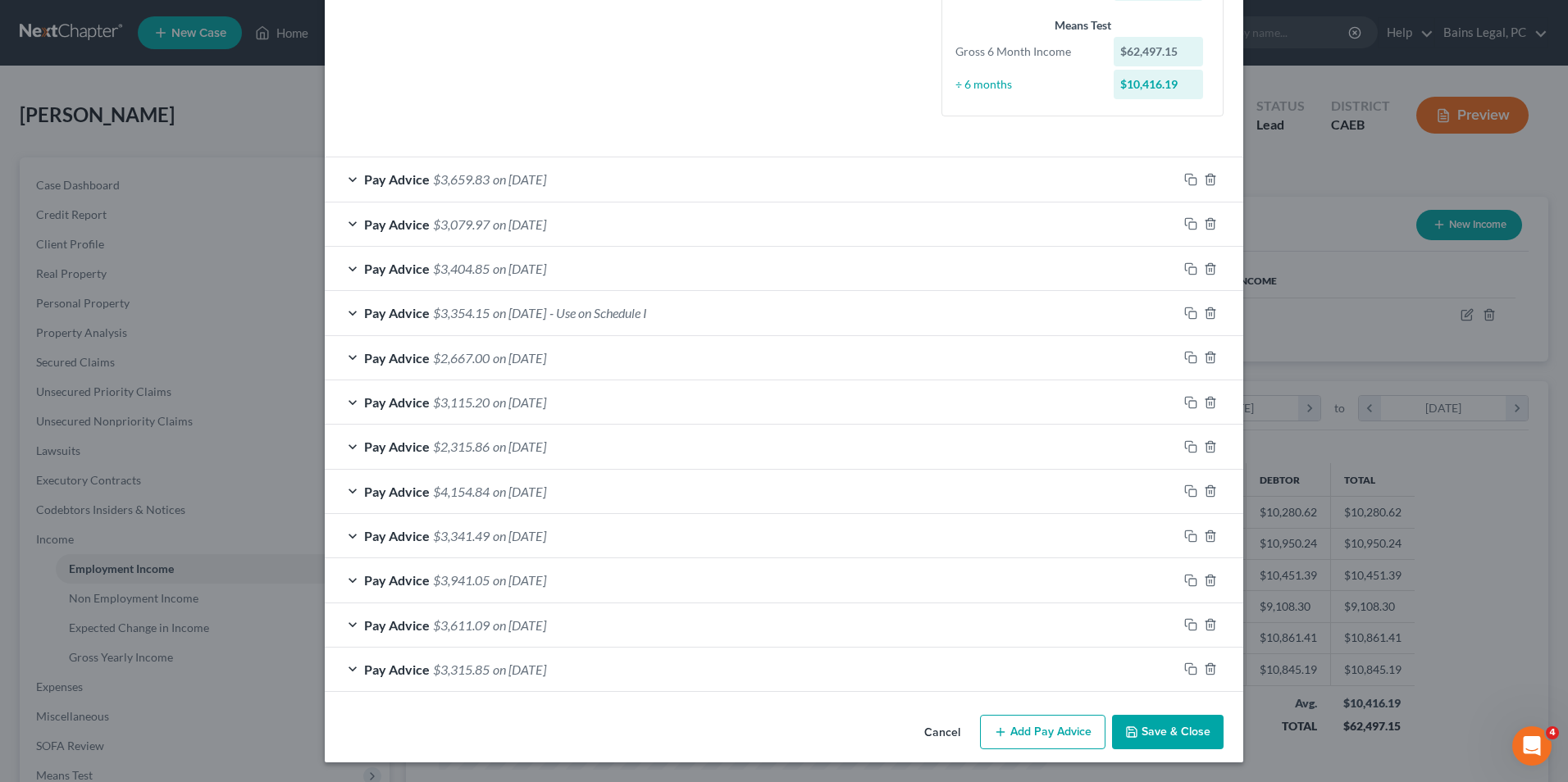
click at [513, 185] on span "on [DATE]" at bounding box center [519, 179] width 53 height 15
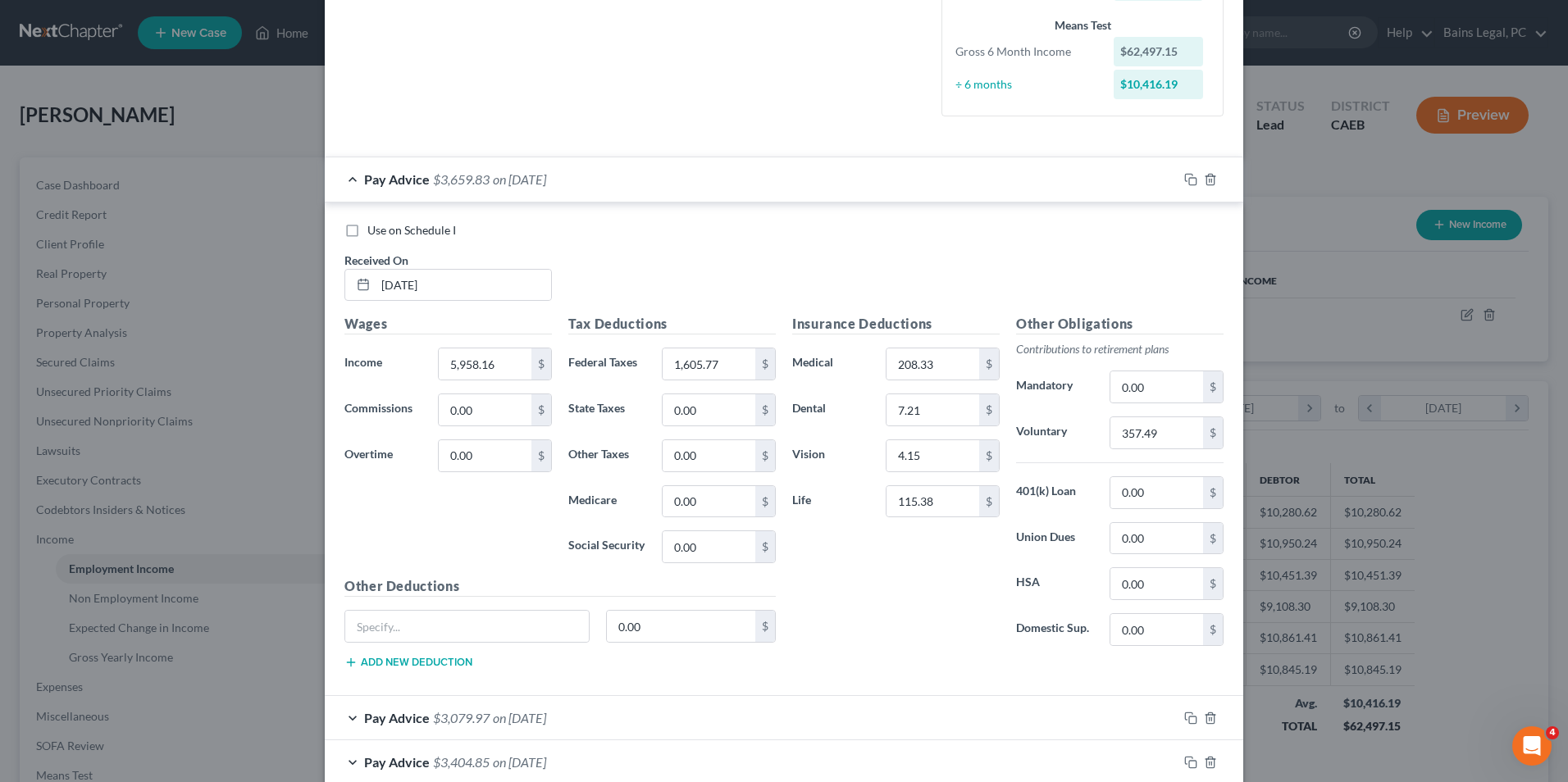
click at [513, 185] on span "on [DATE]" at bounding box center [519, 179] width 53 height 15
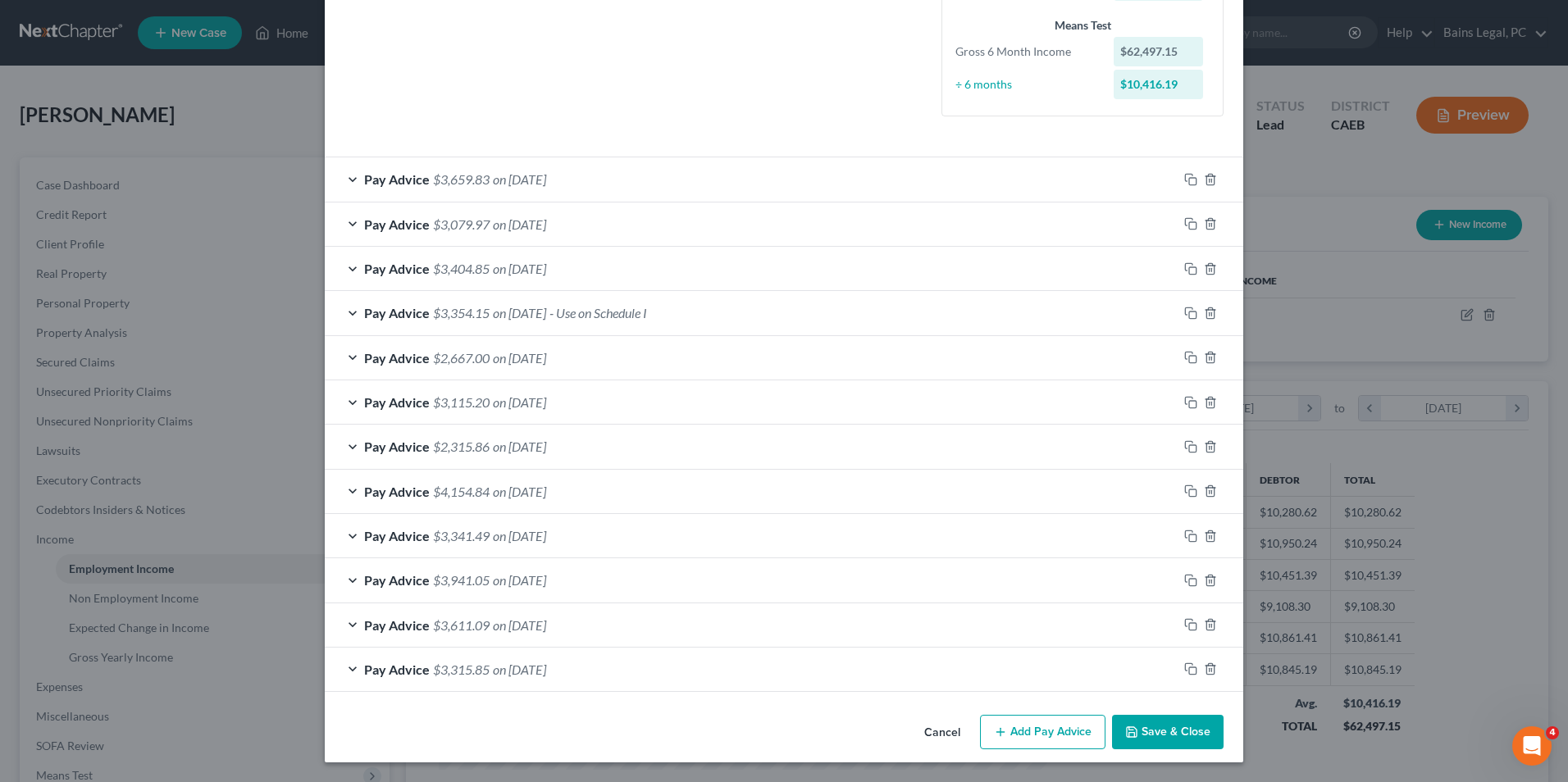
click at [522, 319] on span "on [DATE]" at bounding box center [519, 313] width 53 height 15
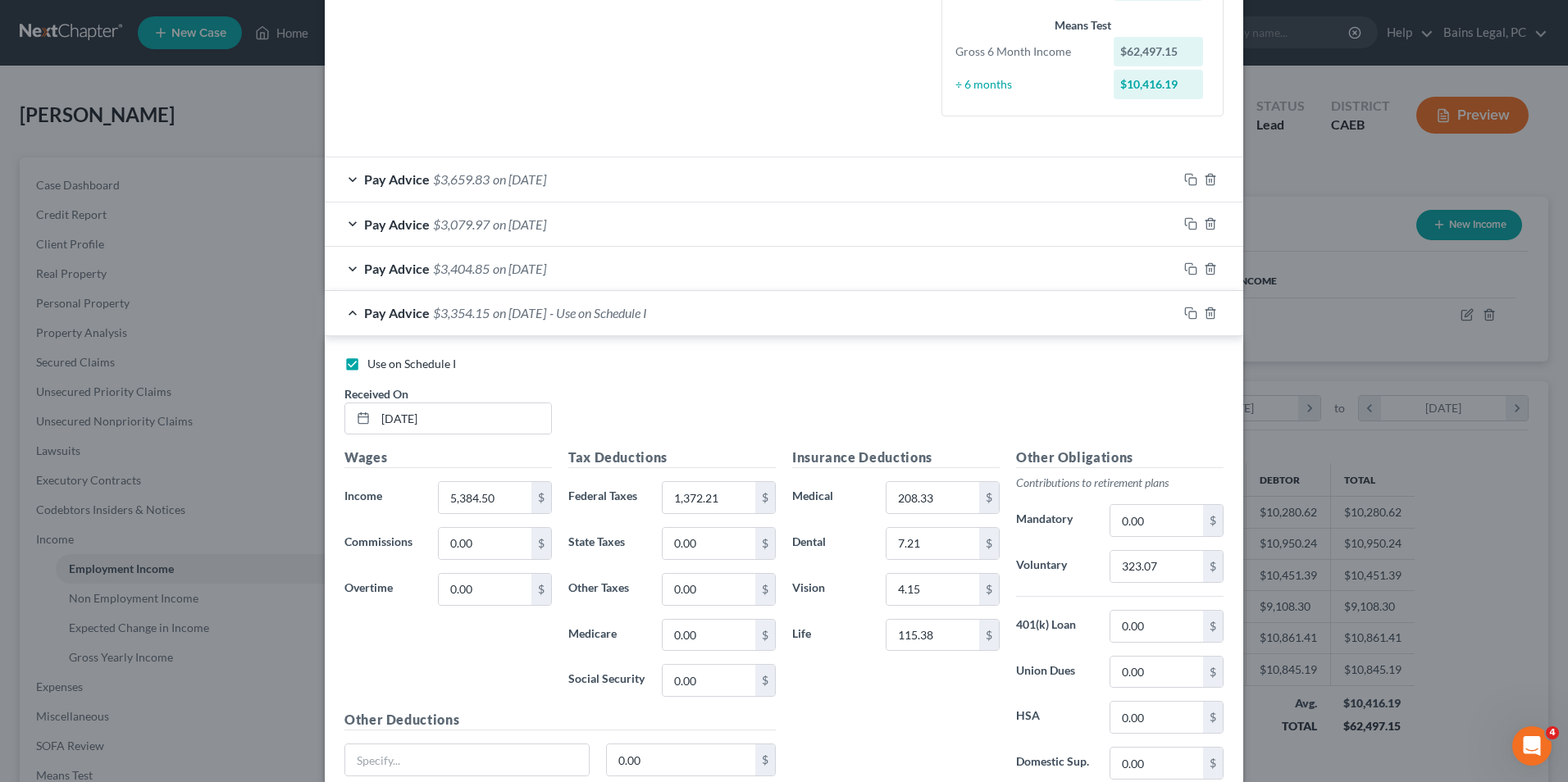
click at [522, 319] on span "on [DATE]" at bounding box center [519, 313] width 53 height 15
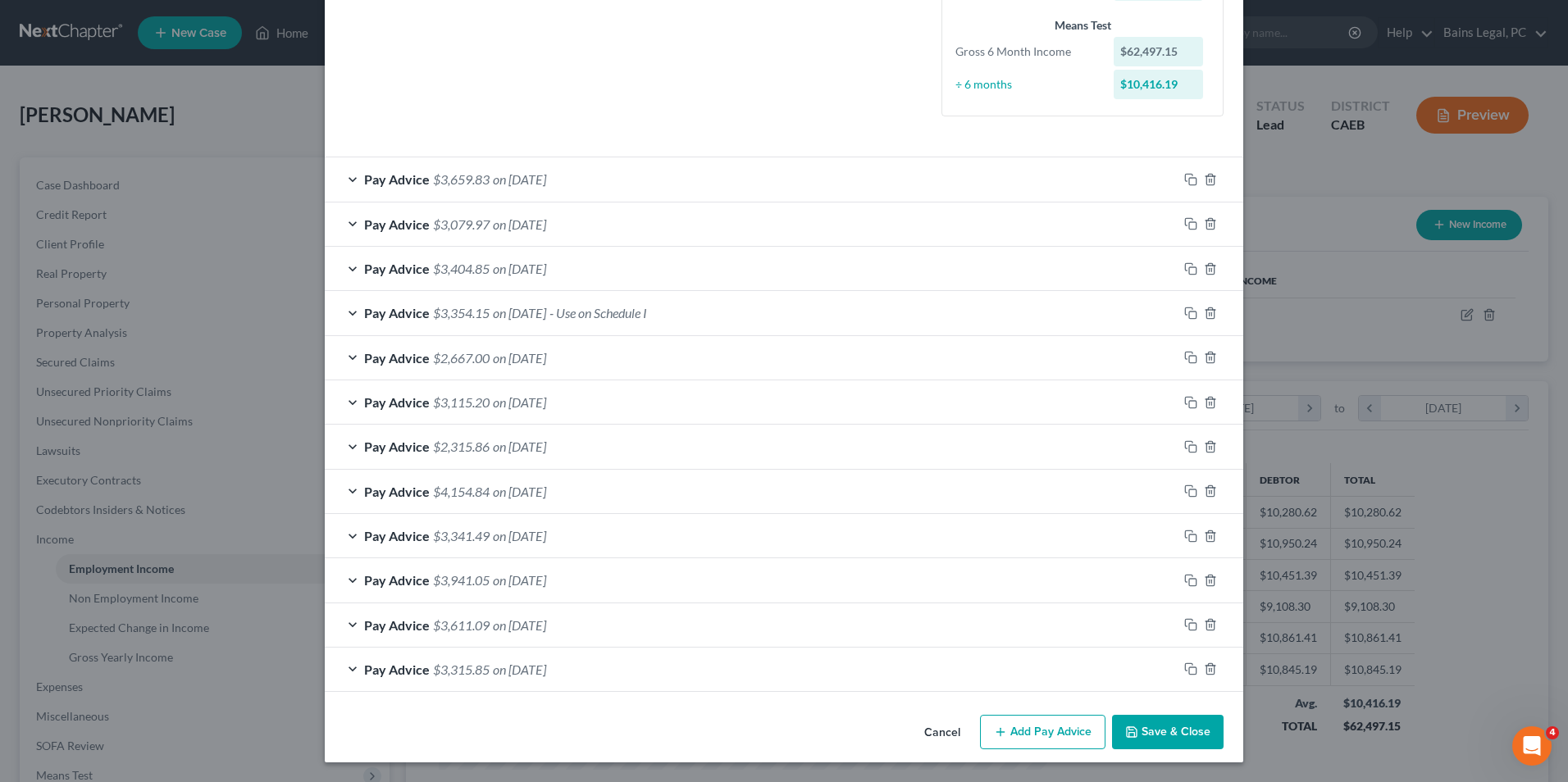
click at [518, 273] on span "on [DATE]" at bounding box center [519, 268] width 53 height 15
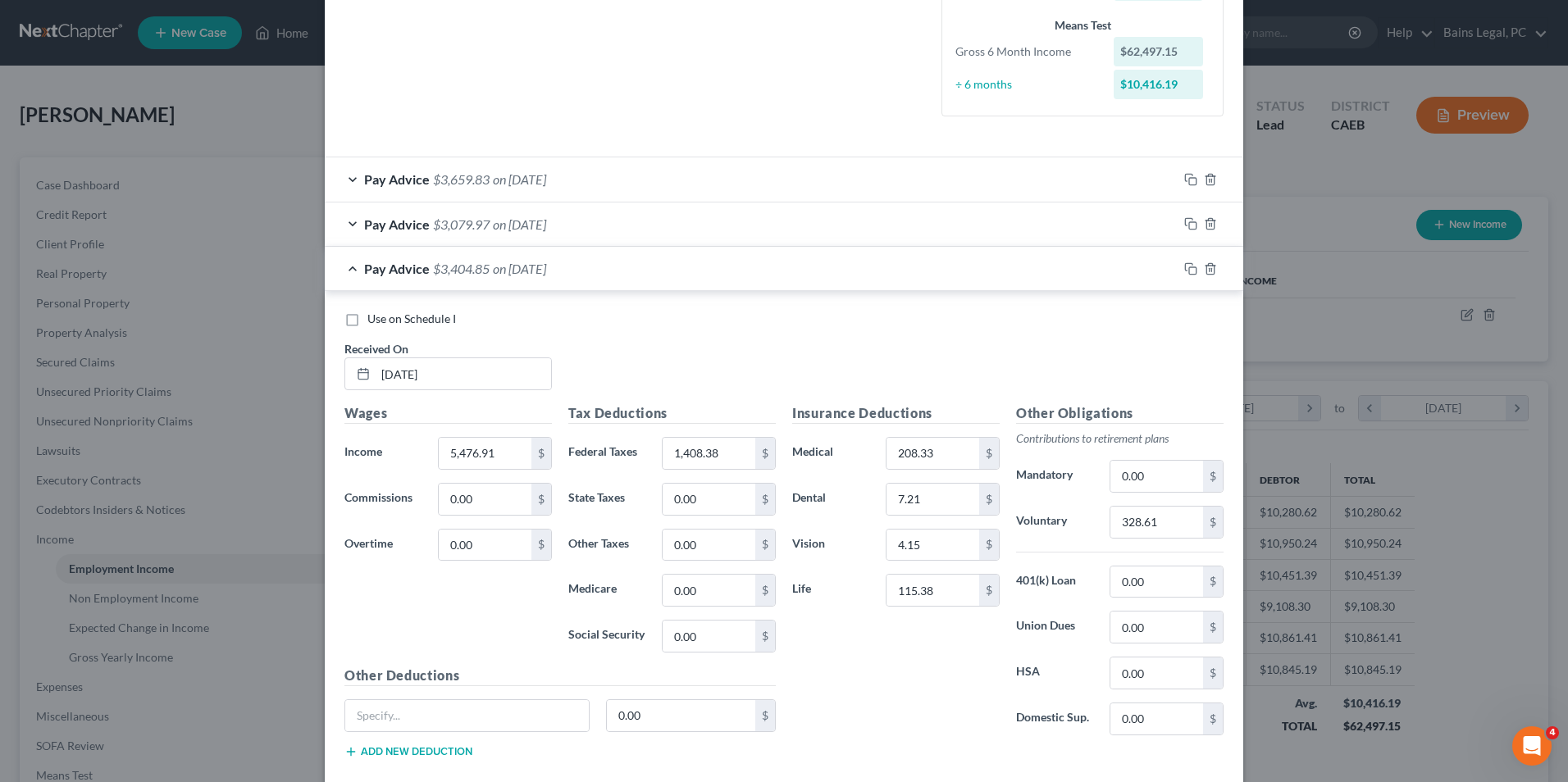
click at [518, 273] on span "on [DATE]" at bounding box center [519, 268] width 53 height 15
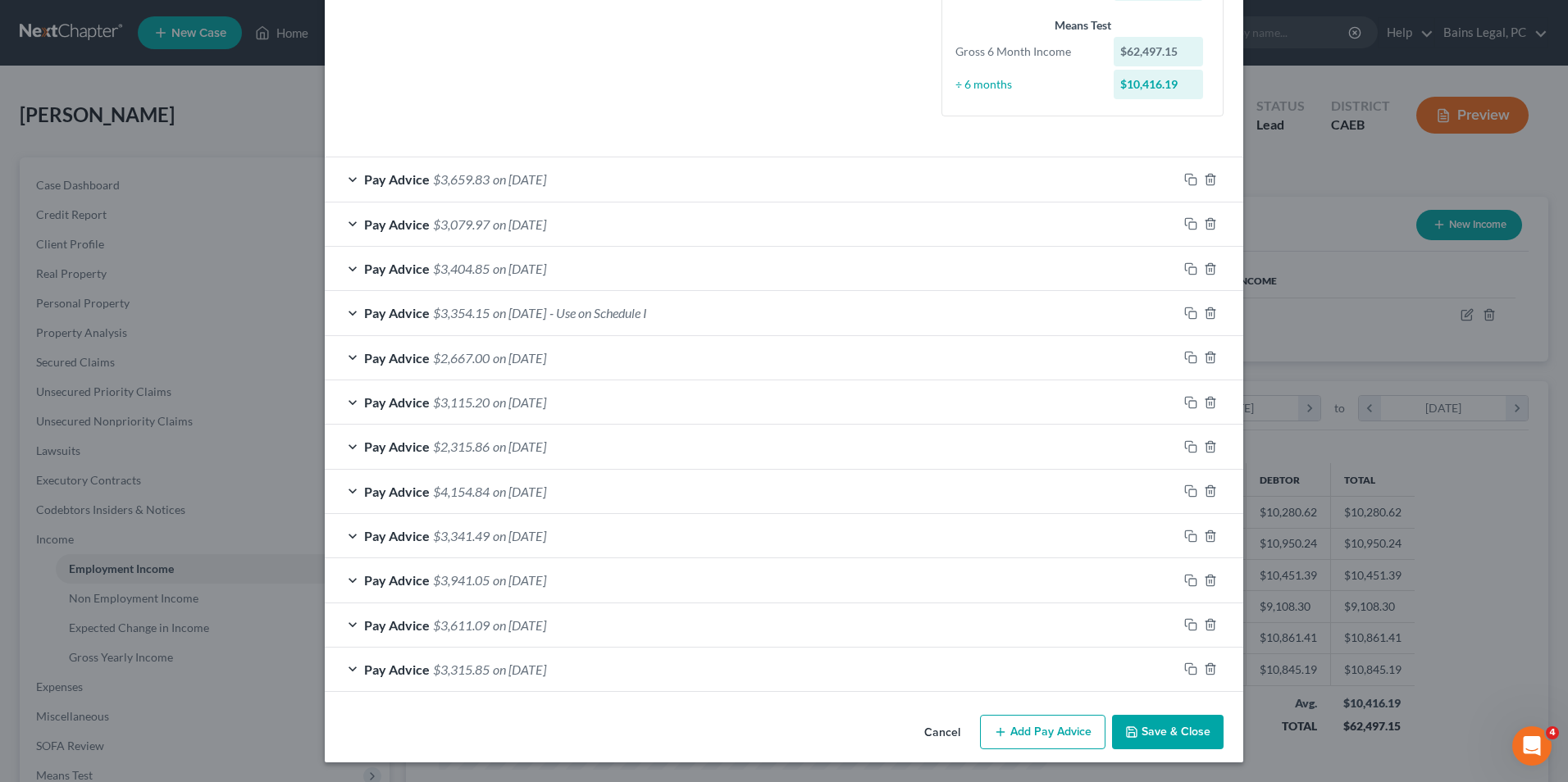
click at [546, 313] on span "on [DATE]" at bounding box center [519, 313] width 53 height 15
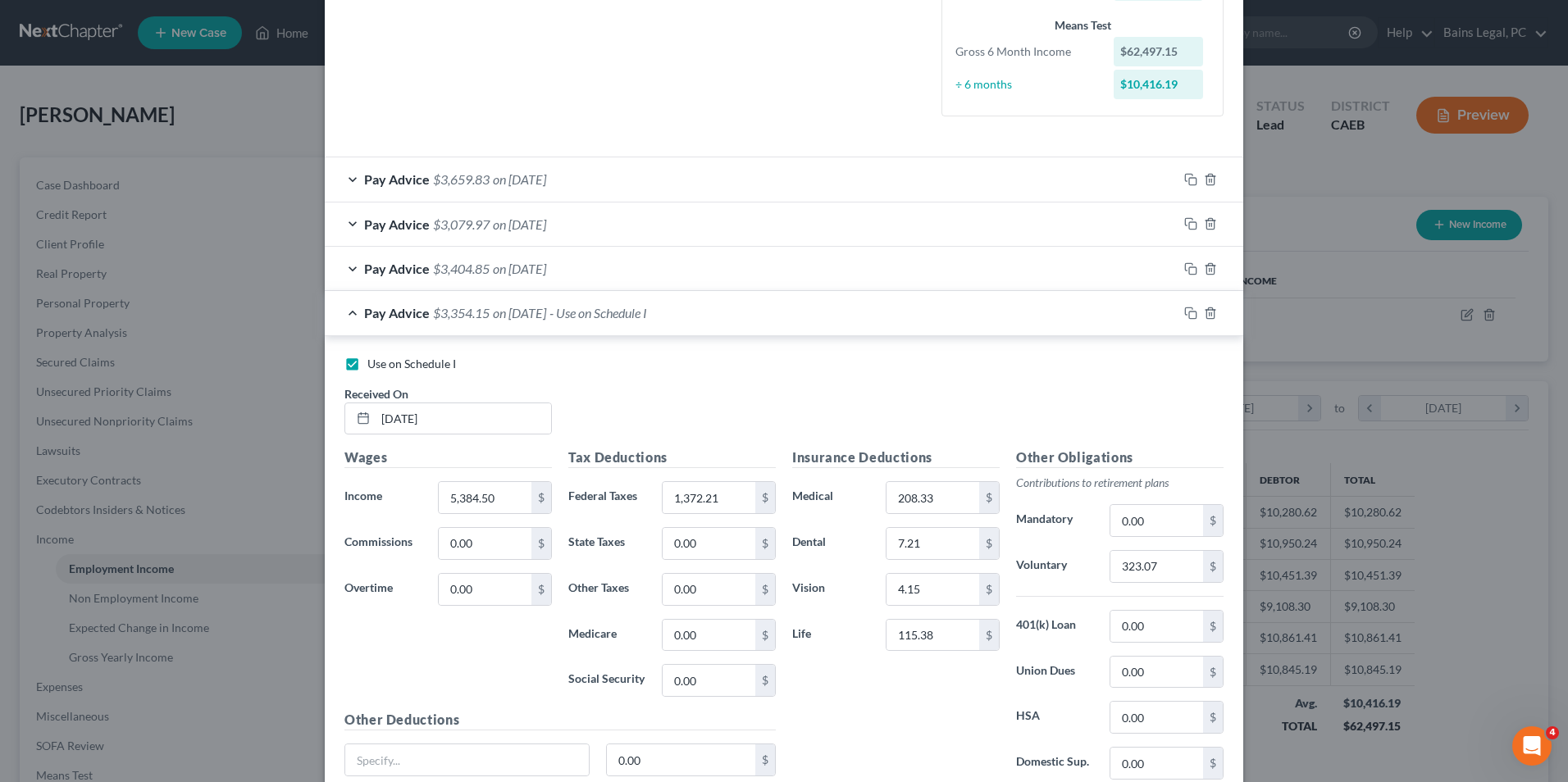
click at [540, 272] on span "on [DATE]" at bounding box center [519, 268] width 53 height 15
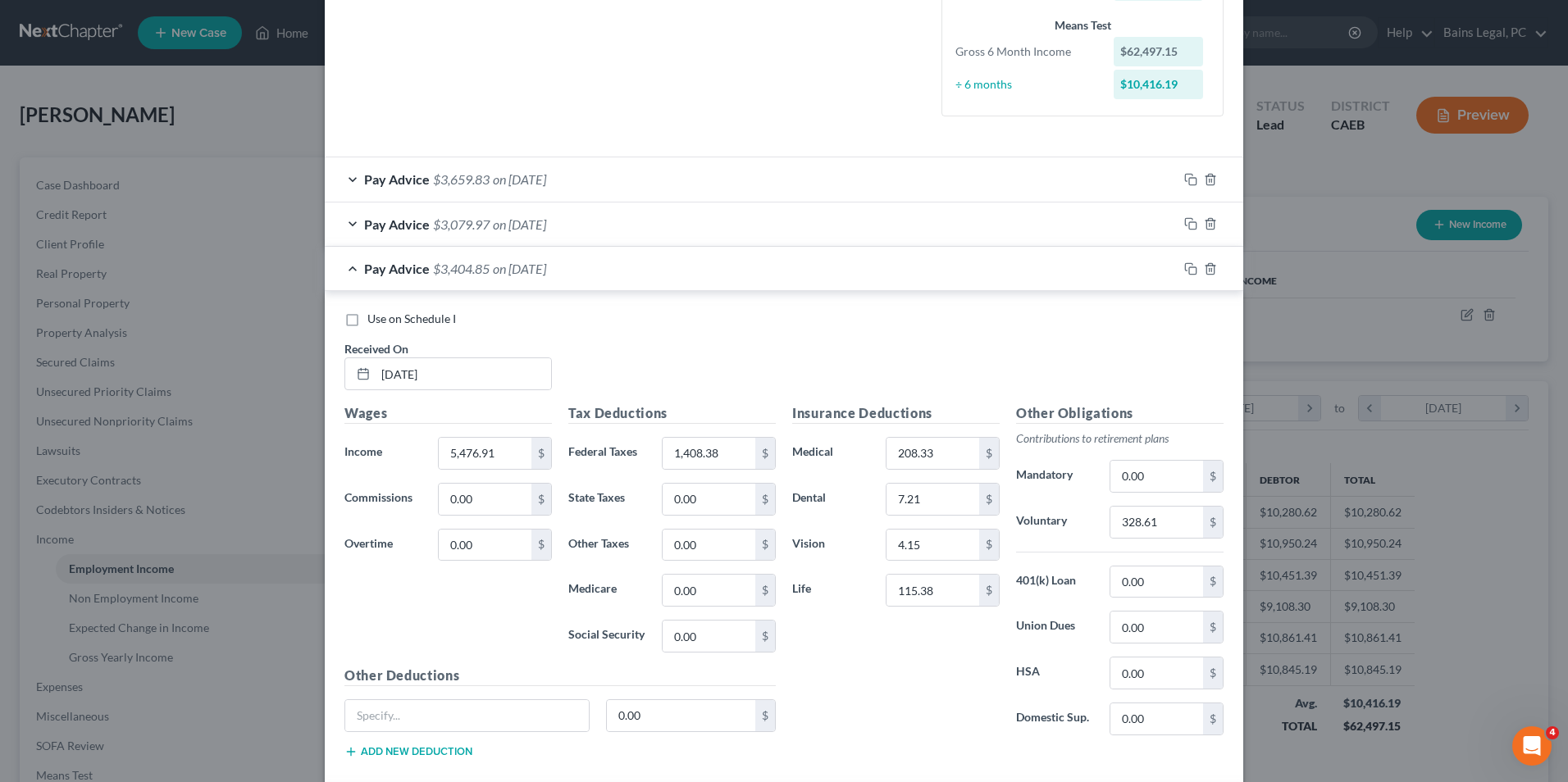
click at [520, 226] on span "on [DATE]" at bounding box center [519, 224] width 53 height 15
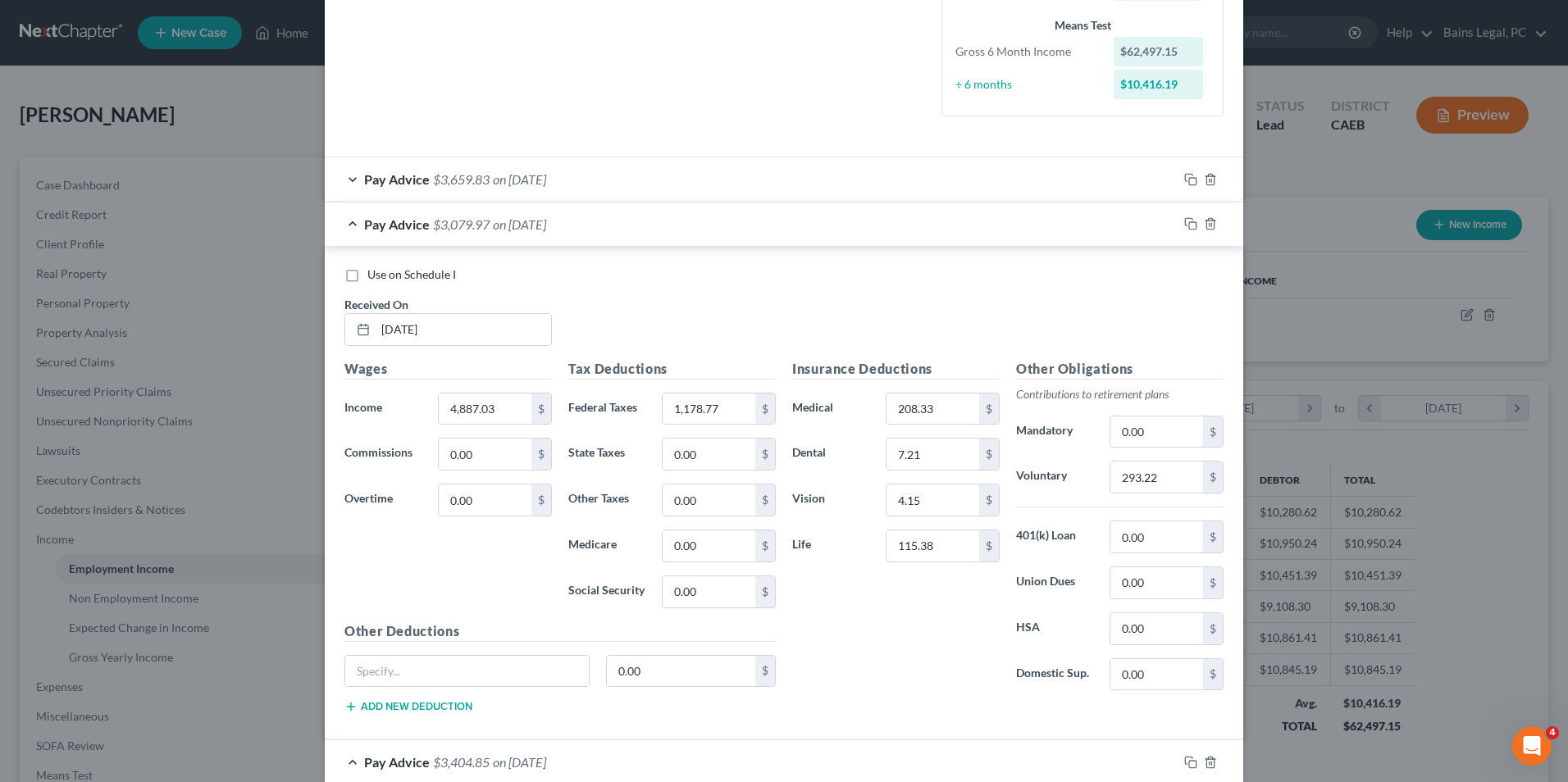
click at [511, 180] on span "on [DATE]" at bounding box center [519, 179] width 53 height 15
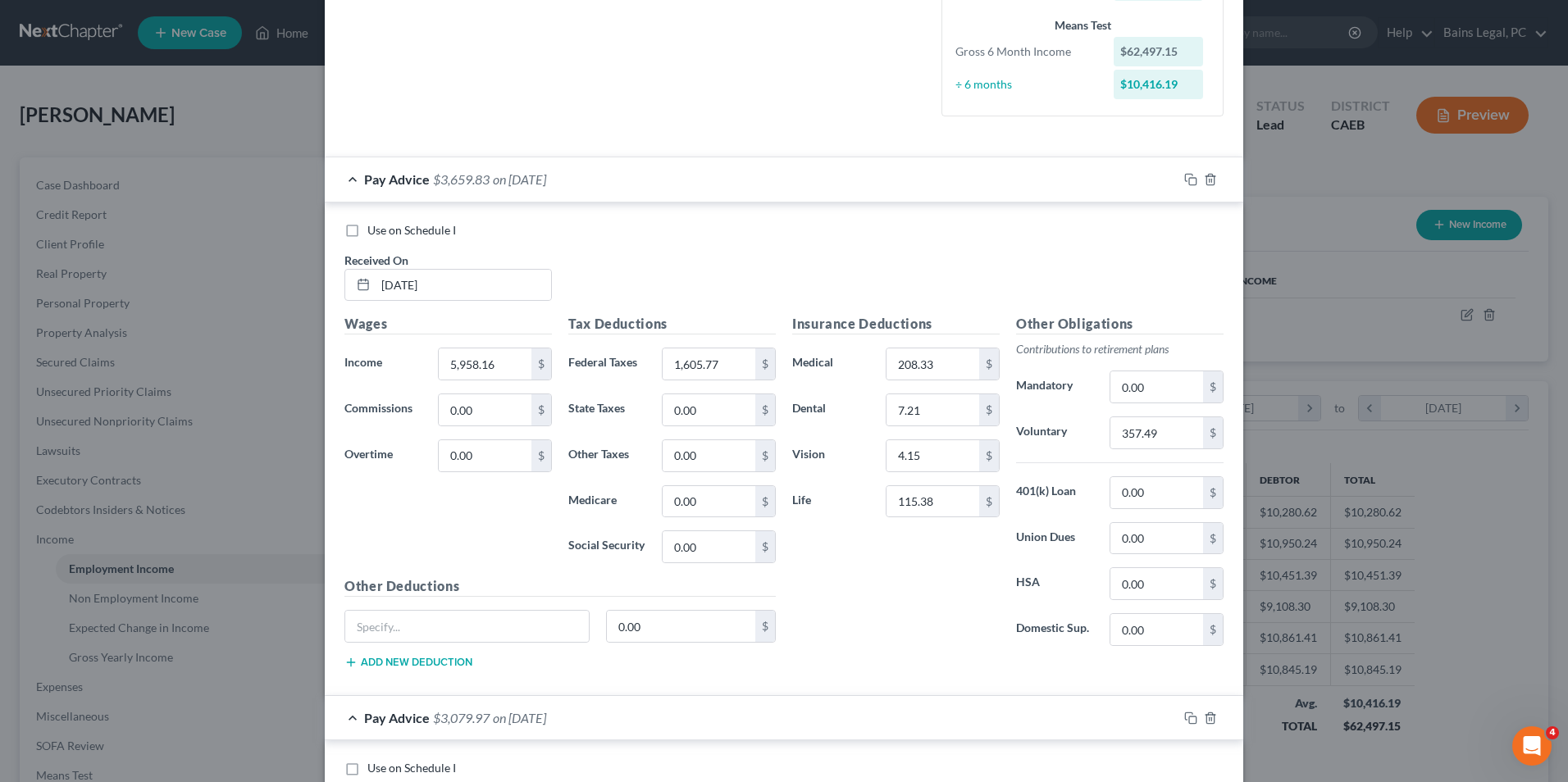
click at [540, 173] on span "on [DATE]" at bounding box center [519, 179] width 53 height 15
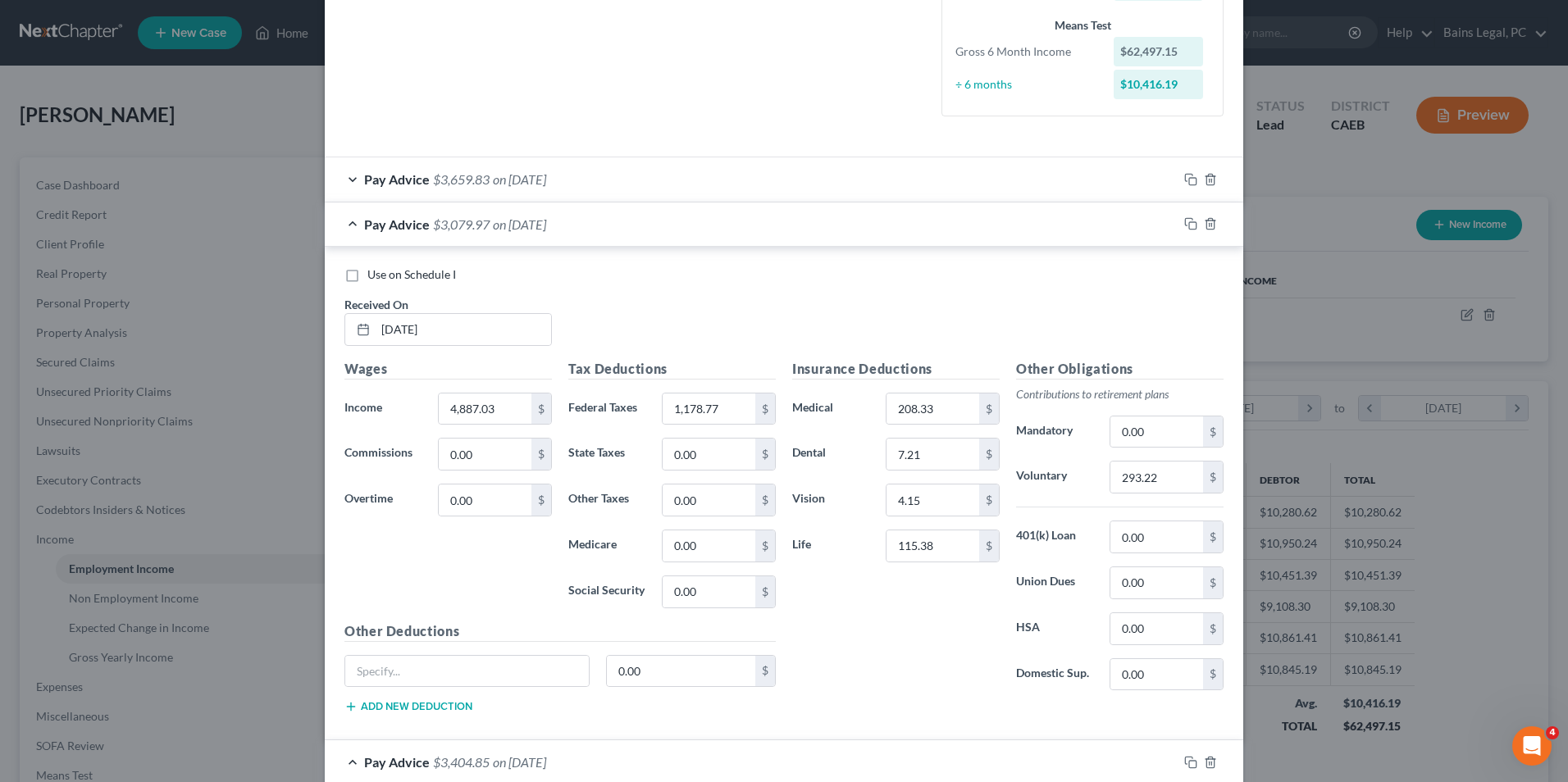
click at [533, 229] on span "on [DATE]" at bounding box center [519, 224] width 53 height 15
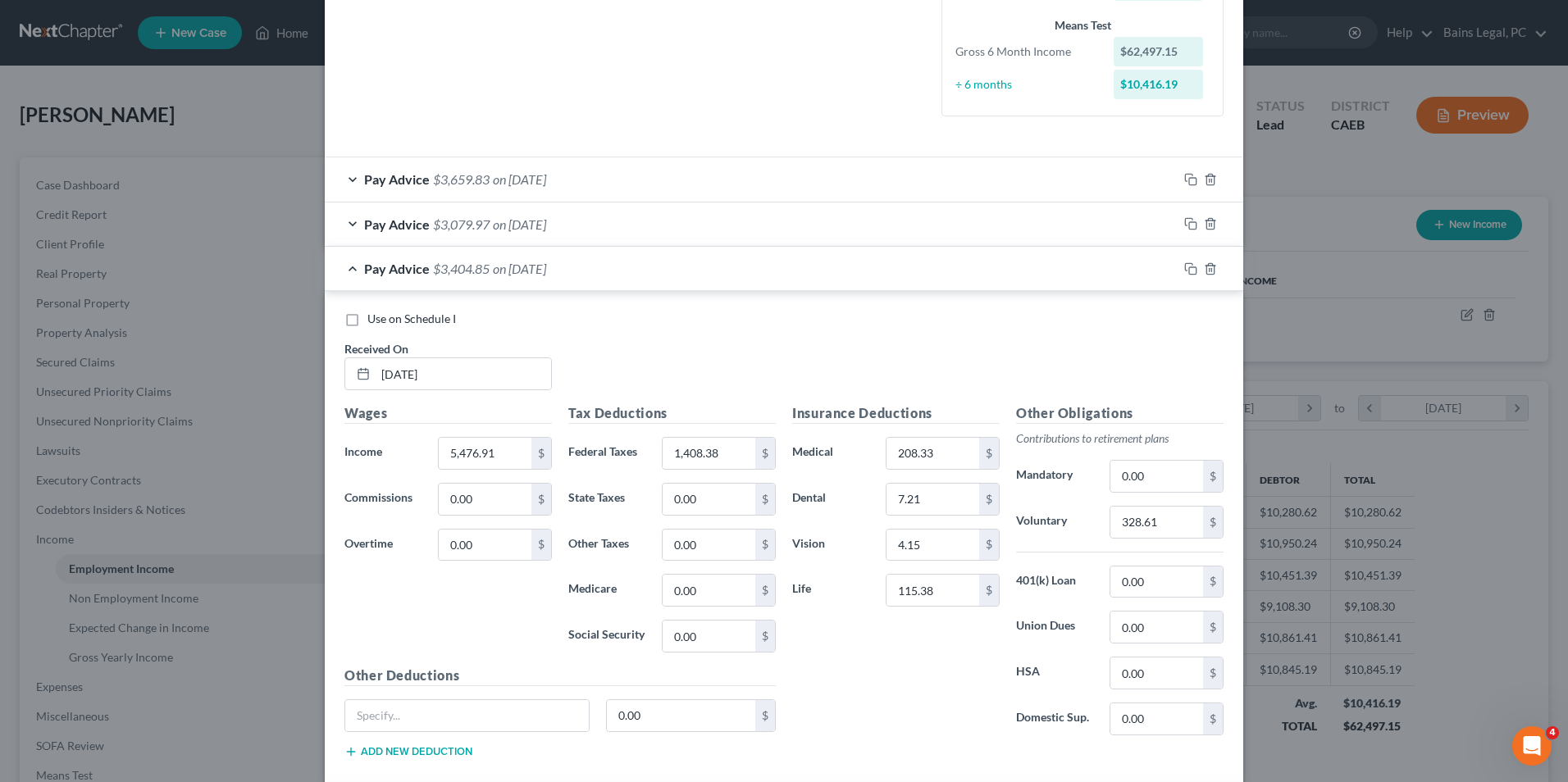
click at [541, 260] on div "Pay Advice $3,404.85 on [DATE]" at bounding box center [751, 268] width 853 height 44
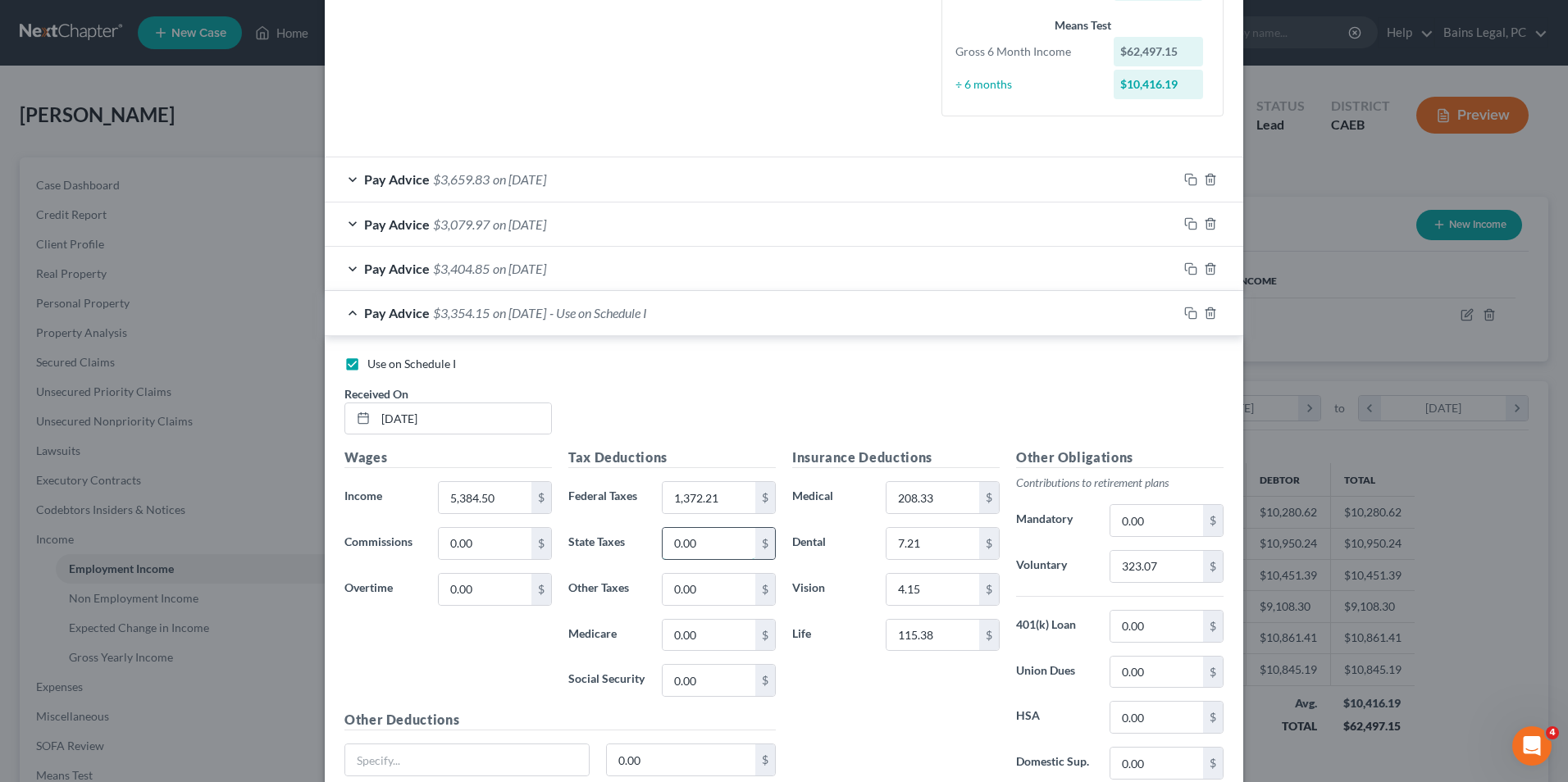
click at [713, 547] on input "0.00" at bounding box center [709, 543] width 93 height 31
click at [695, 433] on div "Use on Schedule I Received On * [DATE]" at bounding box center [783, 402] width 895 height 93
click at [708, 555] on input "600" at bounding box center [709, 543] width 93 height 31
type input "300"
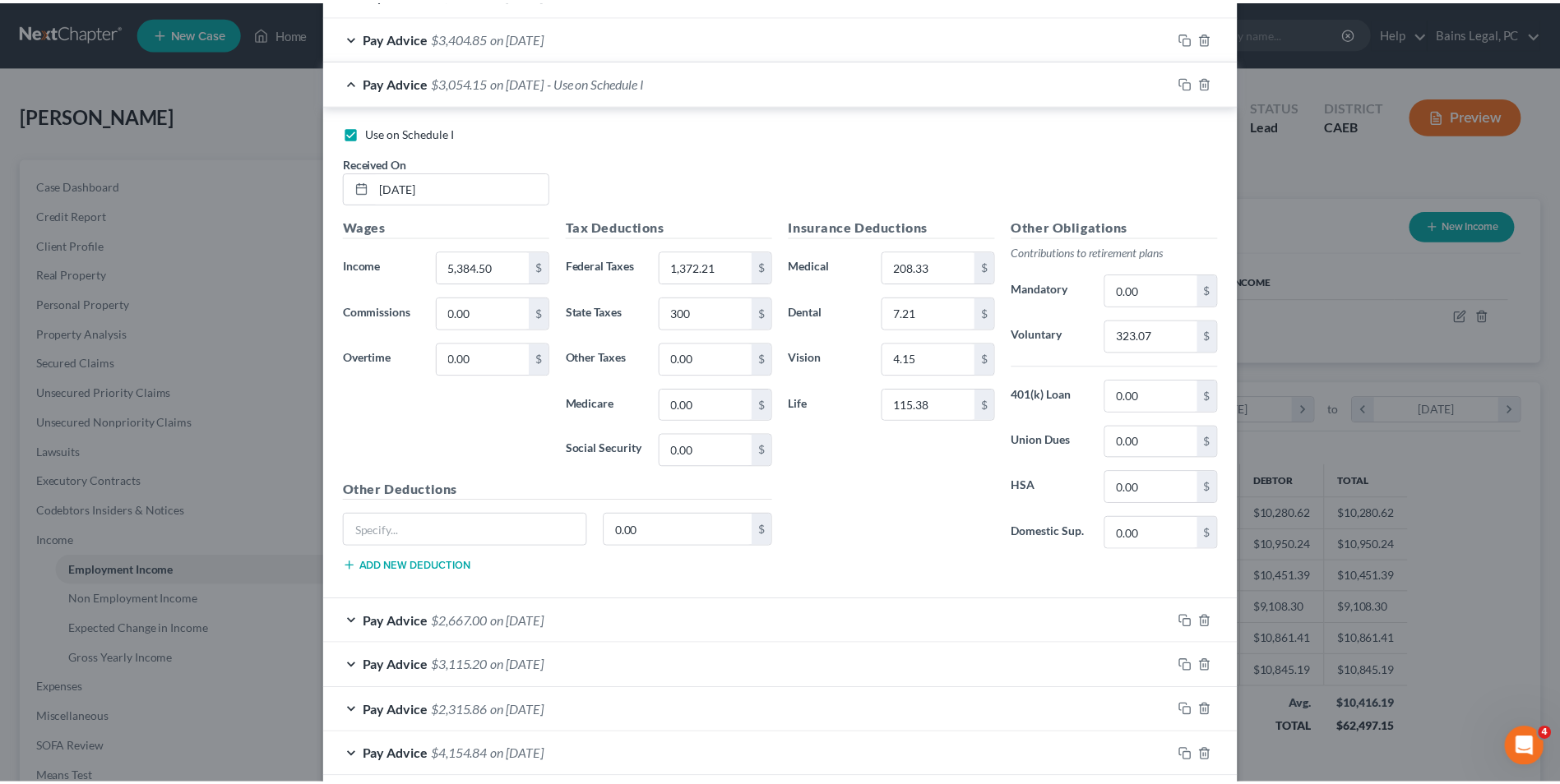
scroll to position [922, 0]
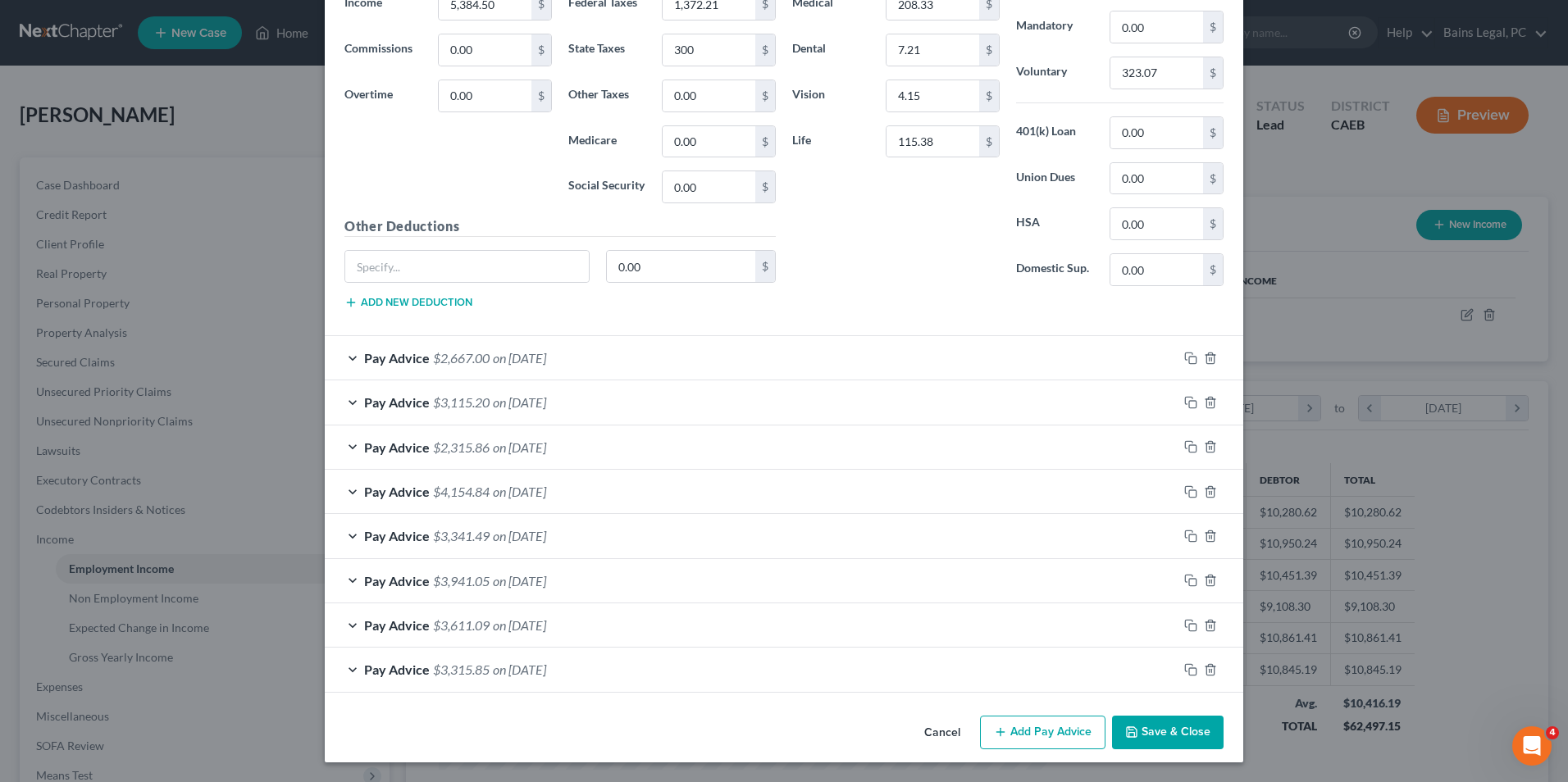
click at [1138, 727] on button "Save & Close" at bounding box center [1168, 733] width 111 height 34
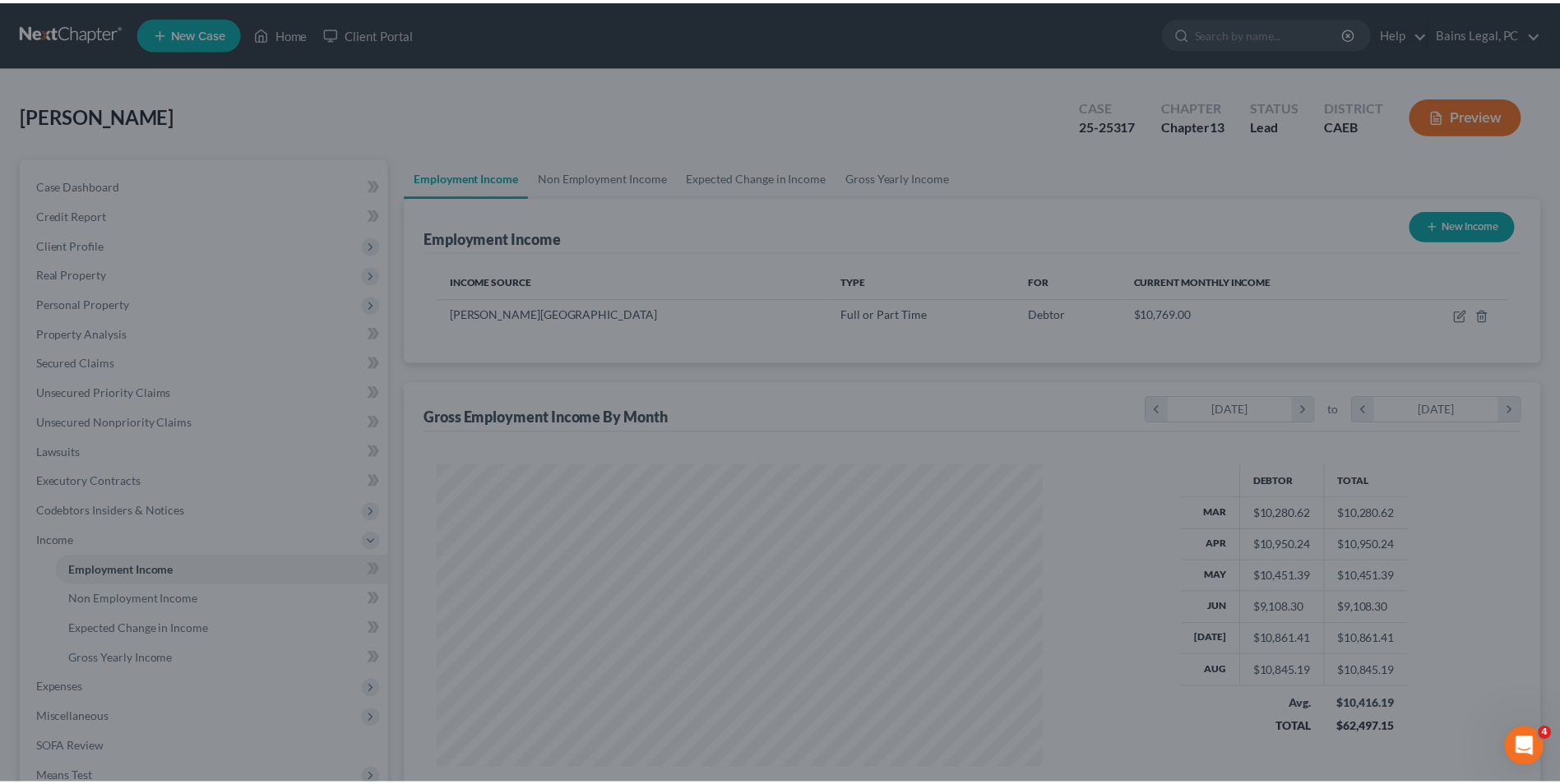
scroll to position [821613, 821584]
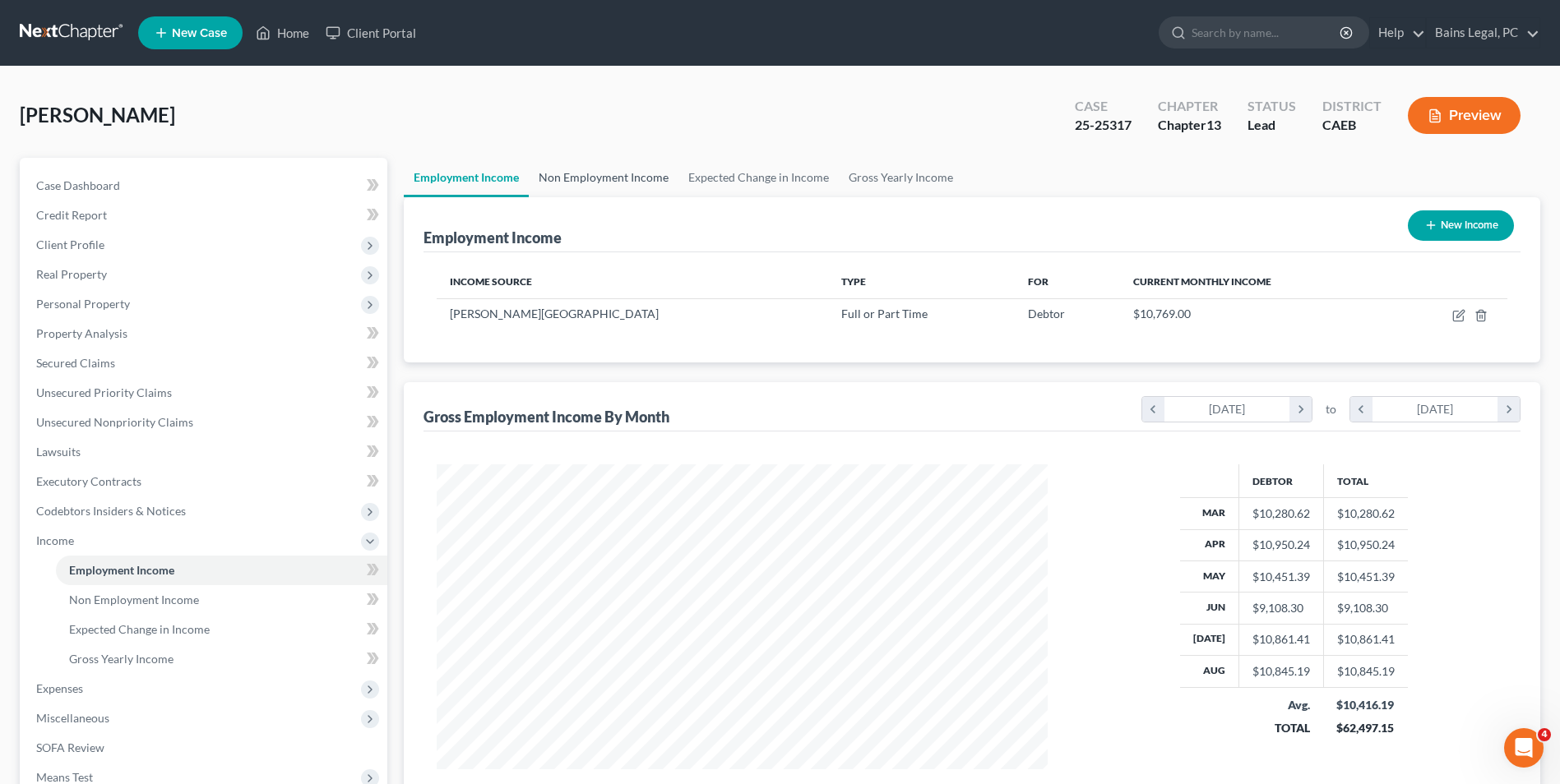
click at [599, 187] on link "Non Employment Income" at bounding box center [603, 178] width 149 height 40
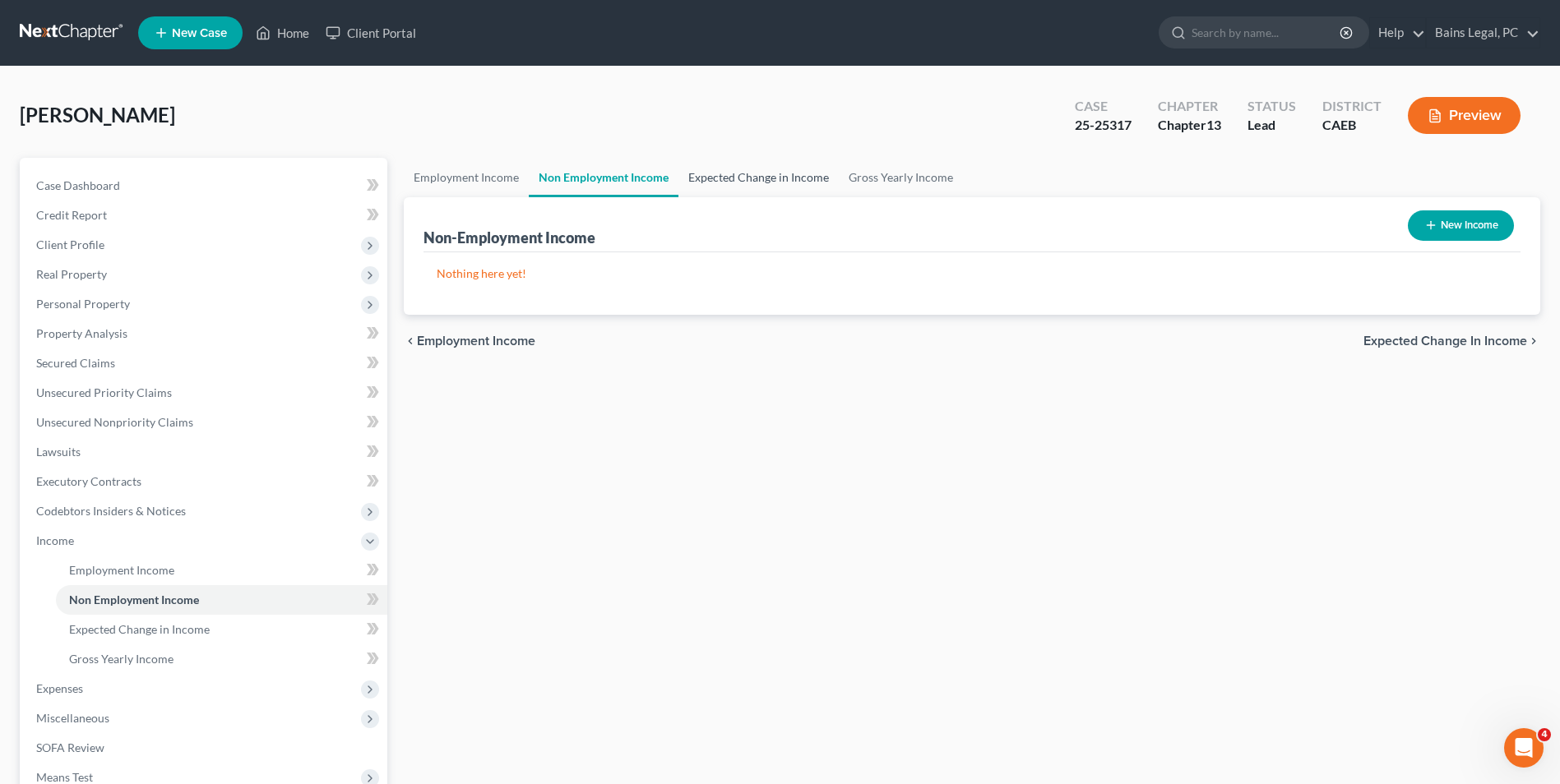
click at [756, 172] on link "Expected Change in Income" at bounding box center [759, 178] width 161 height 40
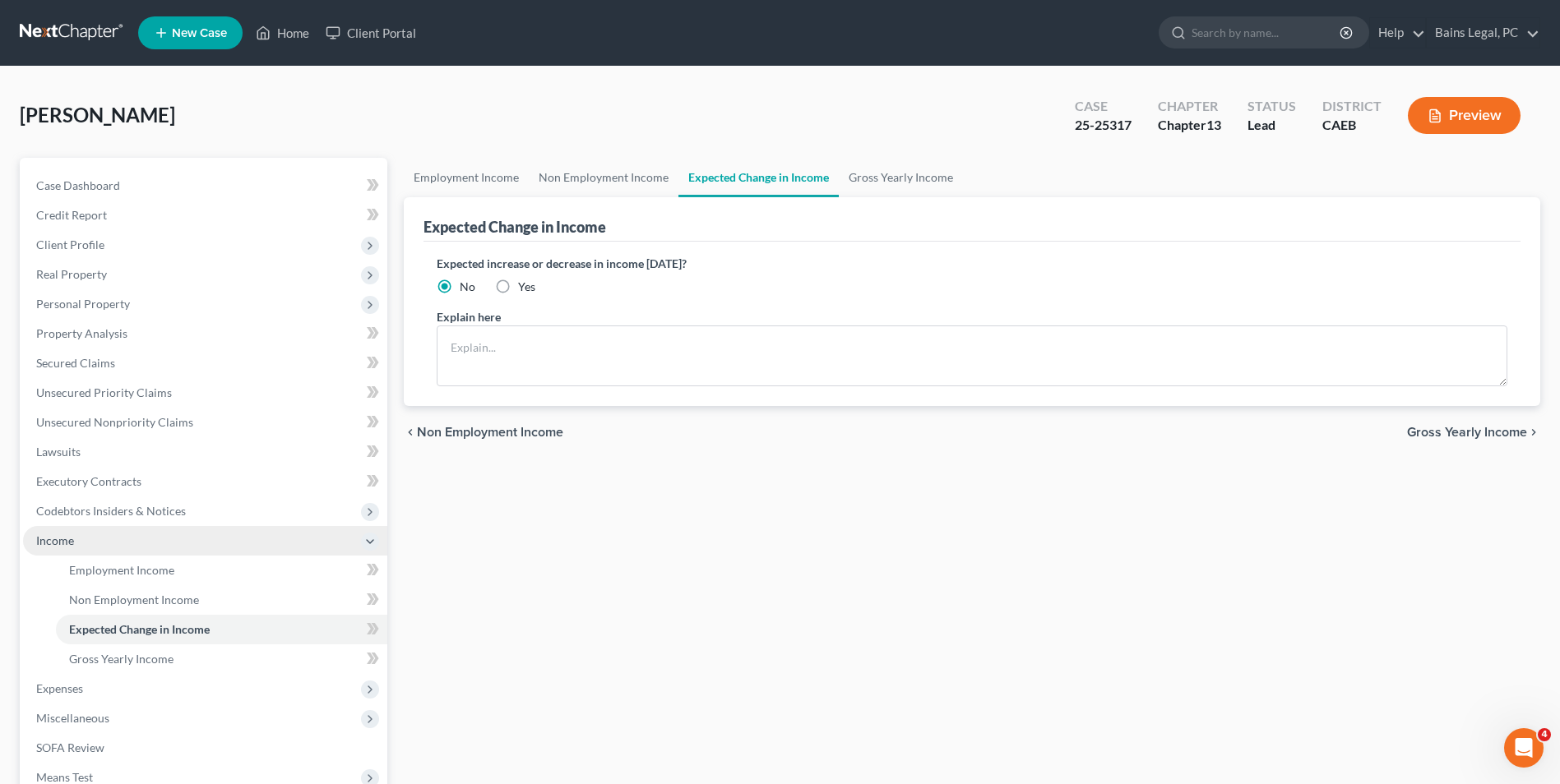
click at [52, 538] on span "Income" at bounding box center [55, 540] width 38 height 14
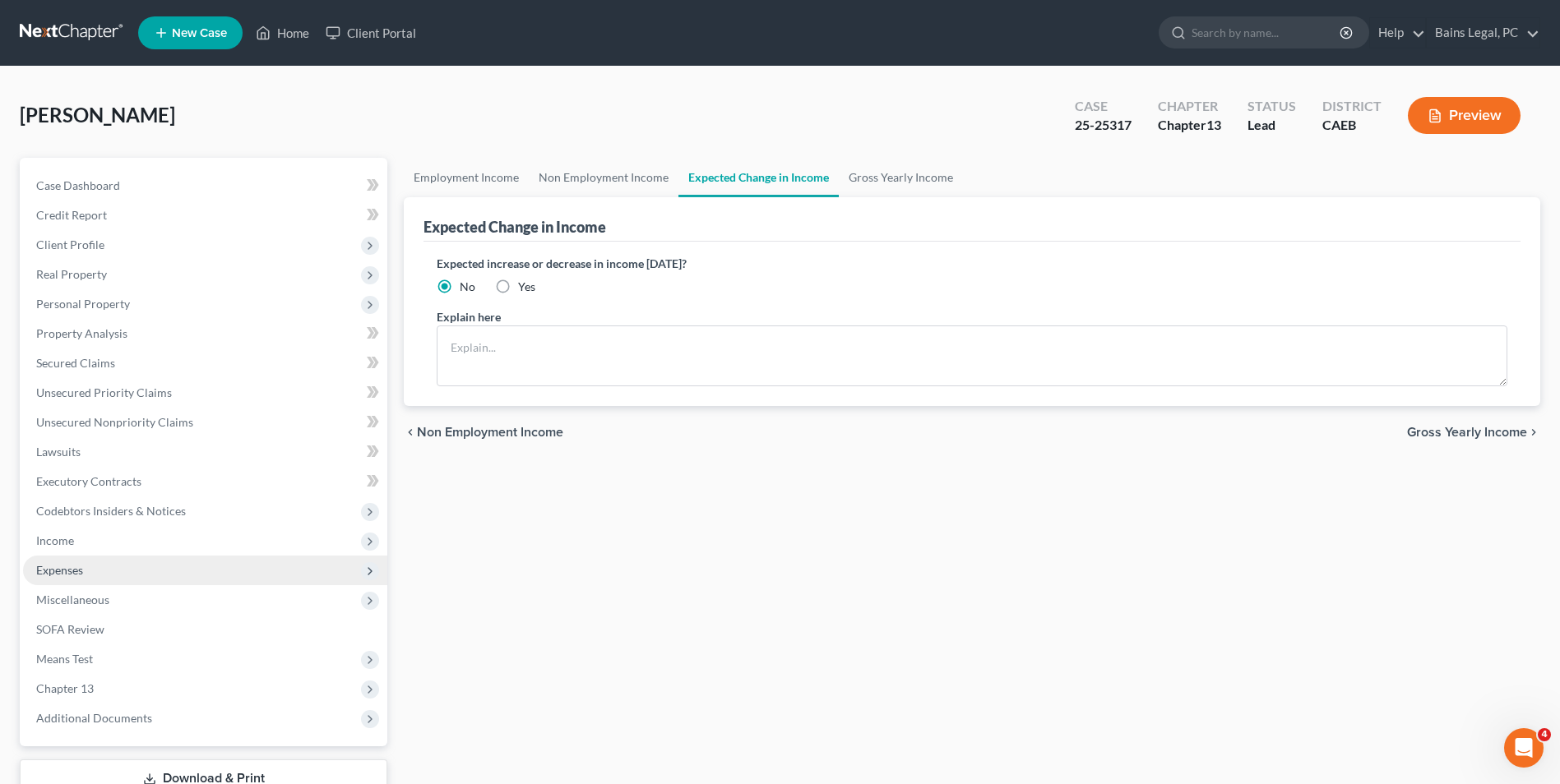
click at [79, 573] on span "Expenses" at bounding box center [59, 570] width 47 height 14
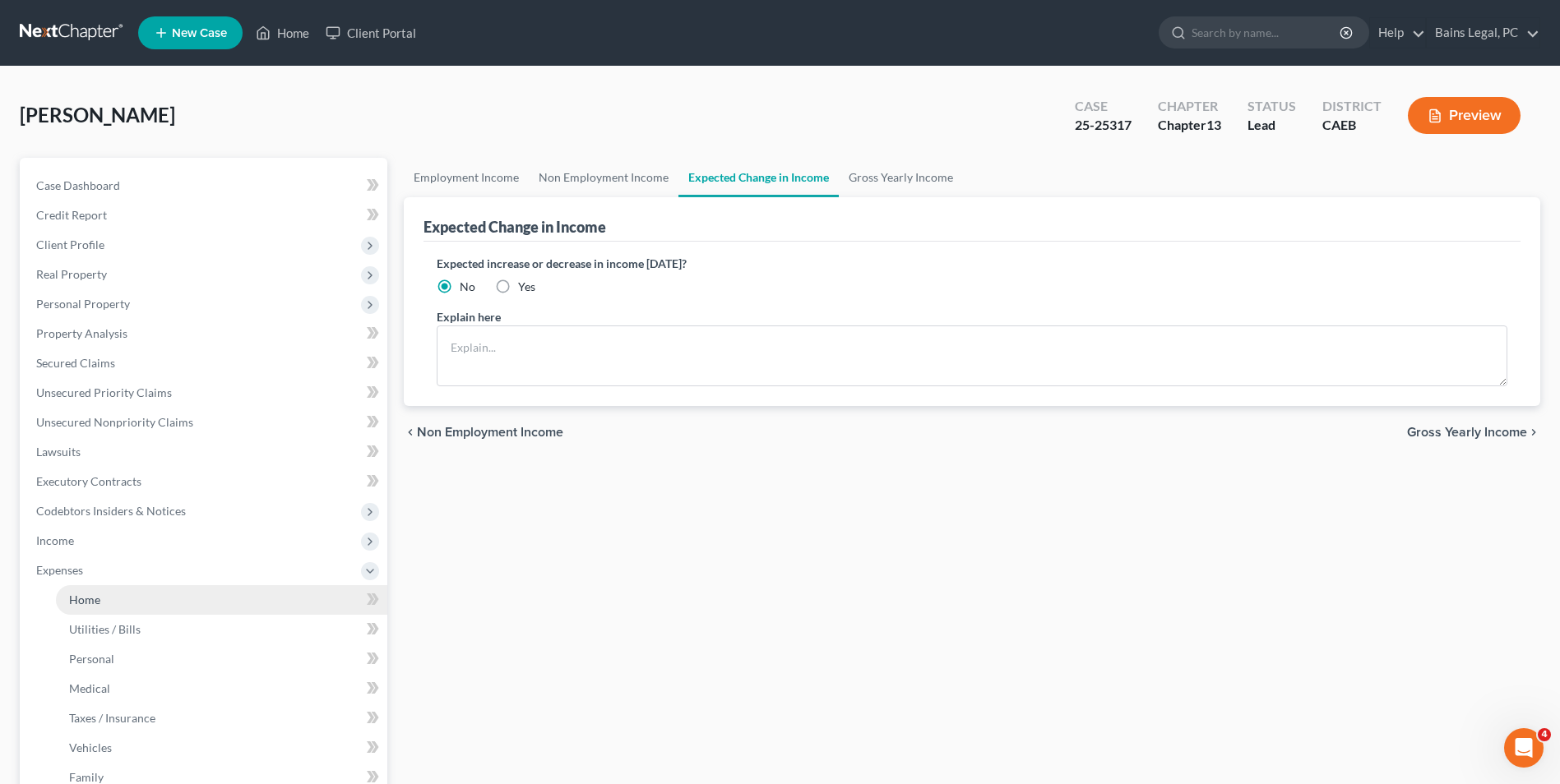
click at [91, 596] on span "Home" at bounding box center [84, 599] width 31 height 14
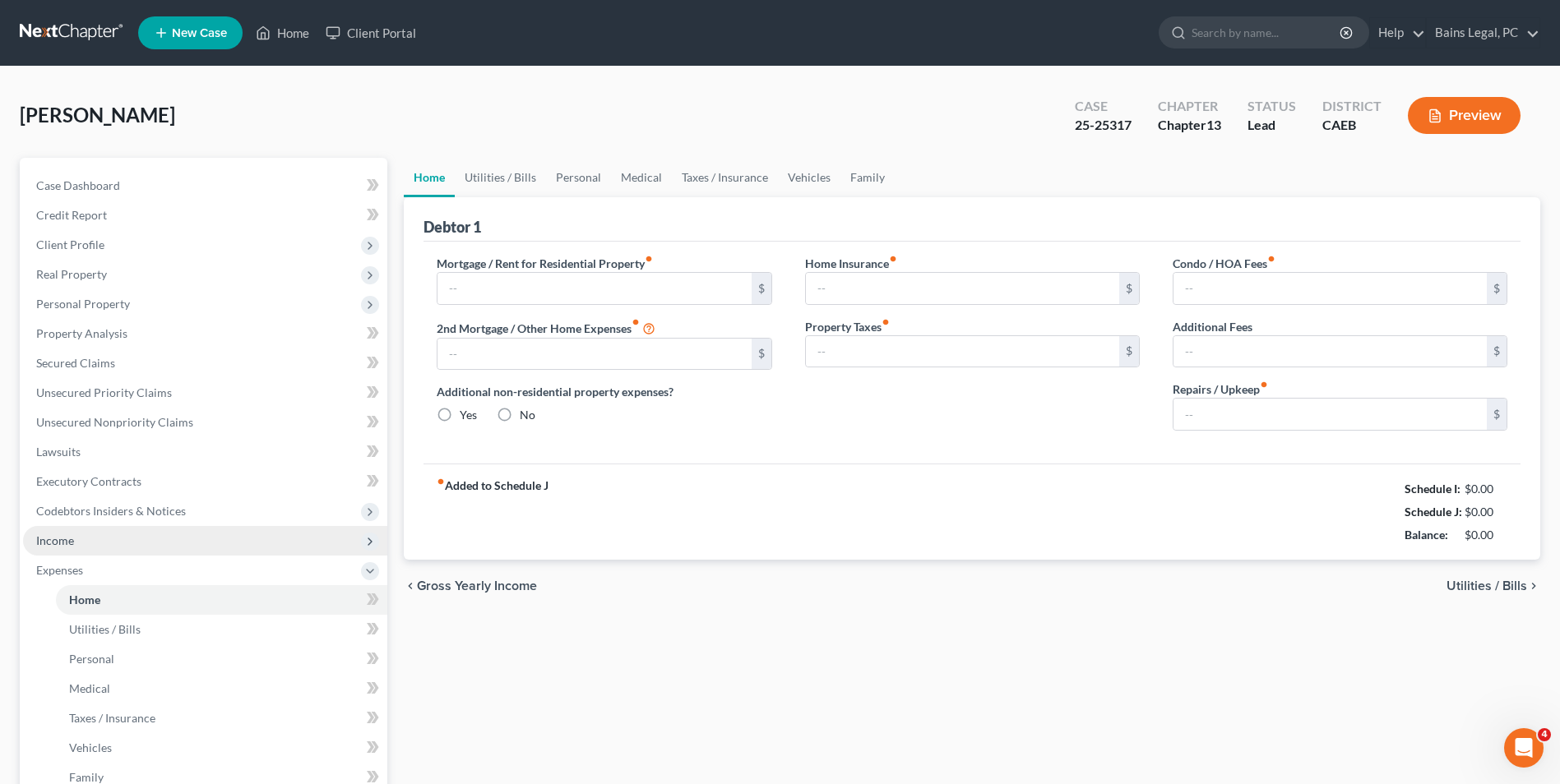
type input "0.00"
radio input "true"
type input "0.00"
type input "250.00"
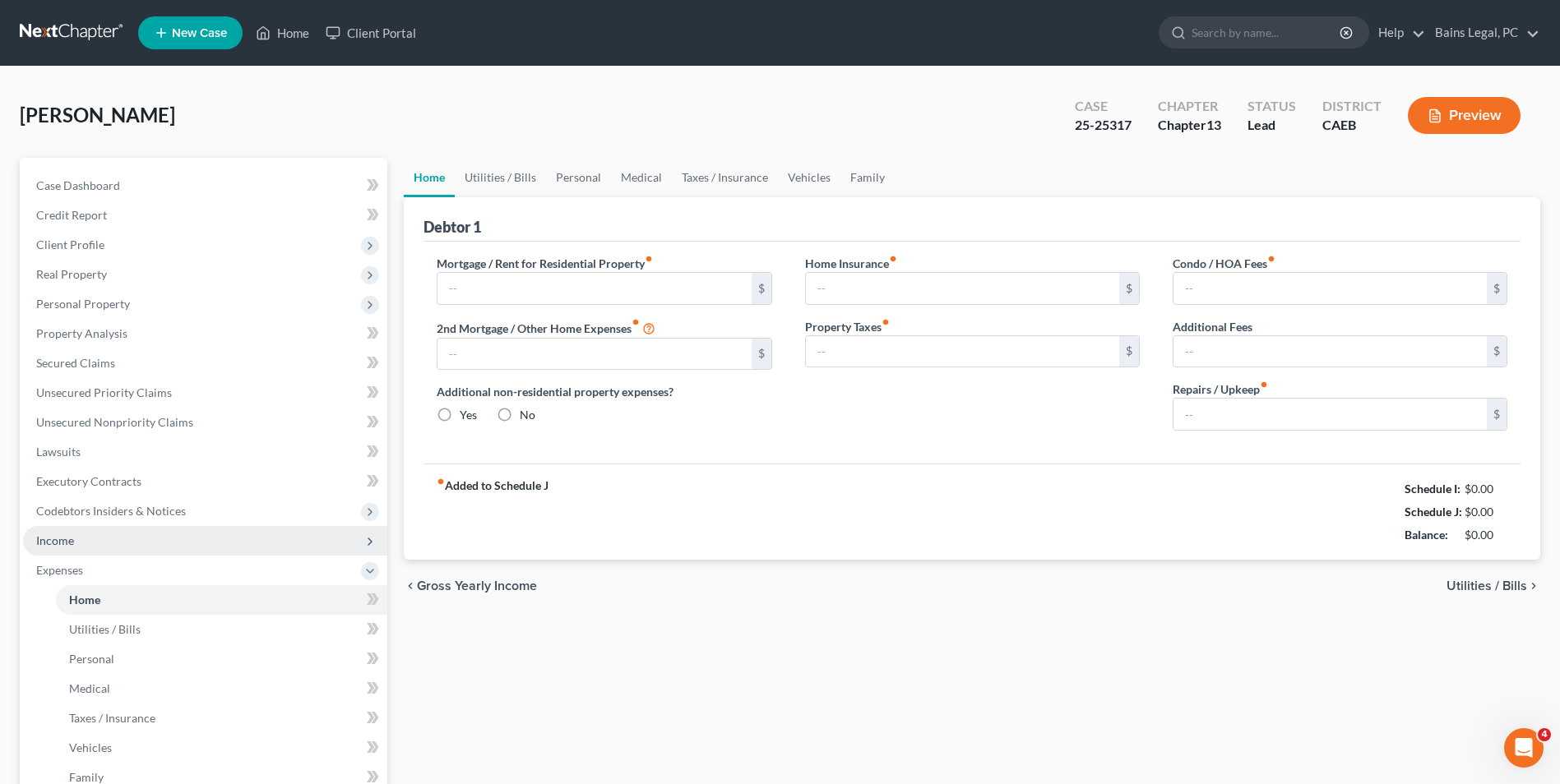
type input "300.00"
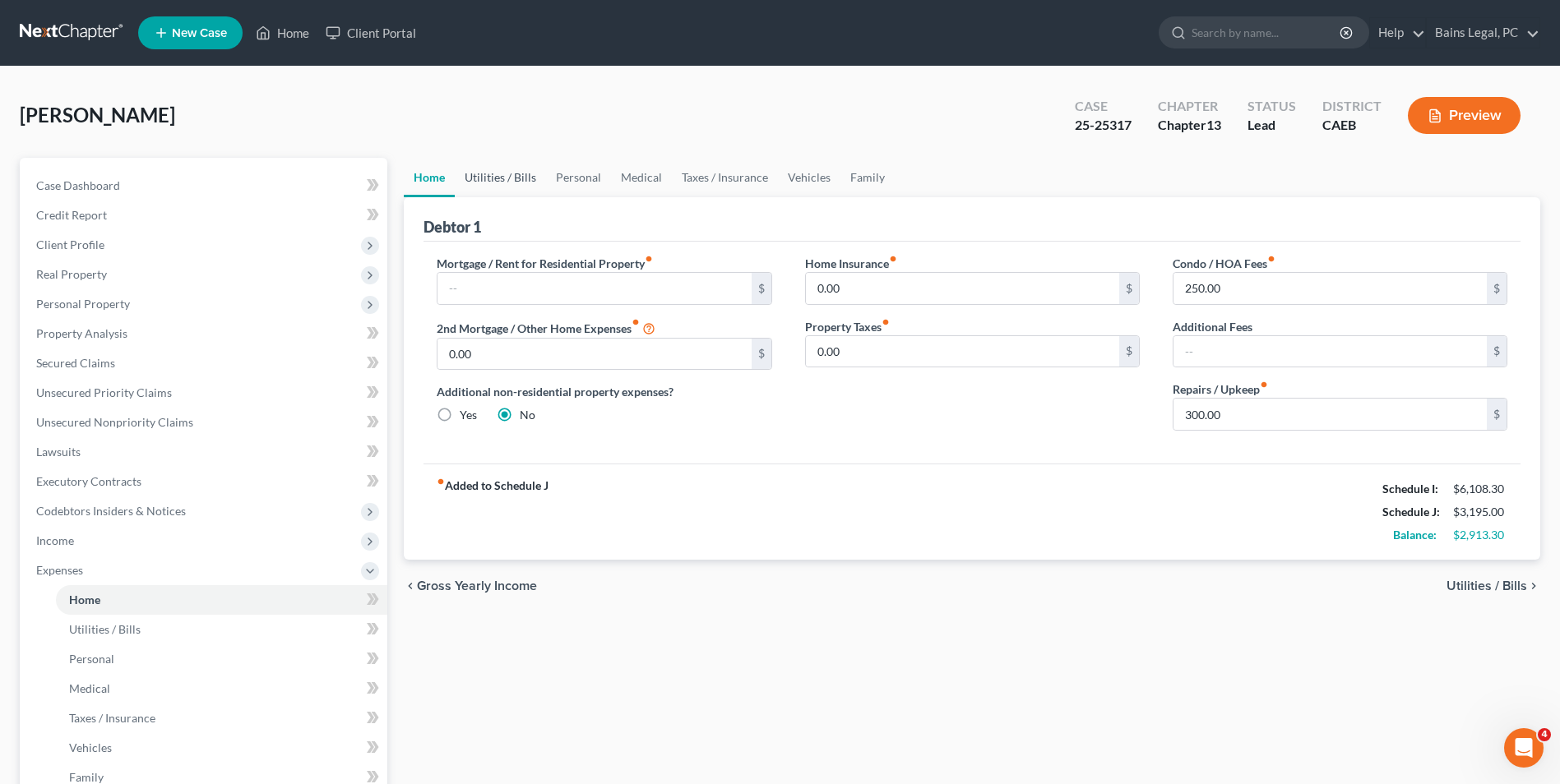
click at [519, 175] on link "Utilities / Bills" at bounding box center [500, 178] width 91 height 40
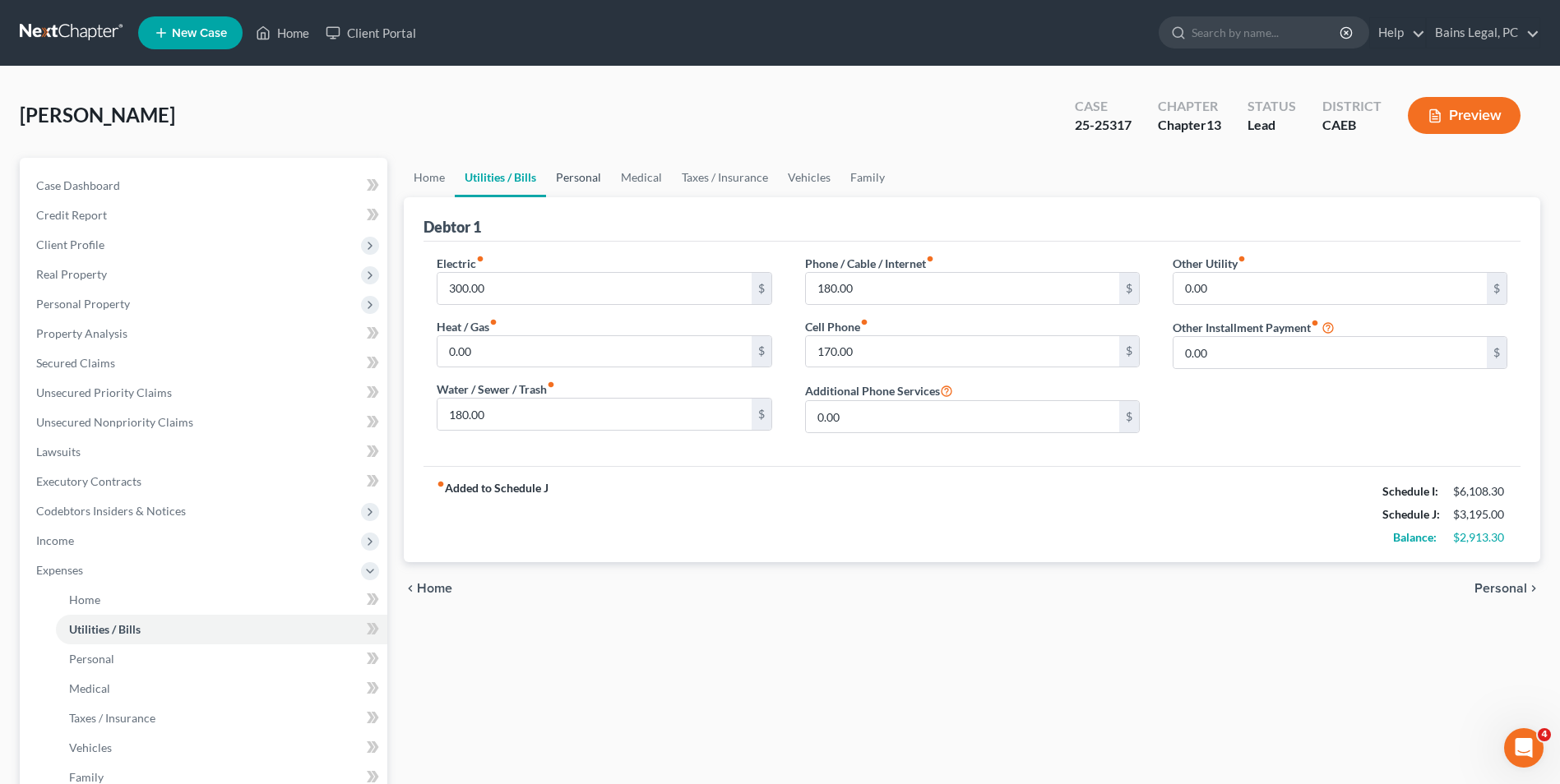
click at [576, 187] on link "Personal" at bounding box center [579, 178] width 65 height 40
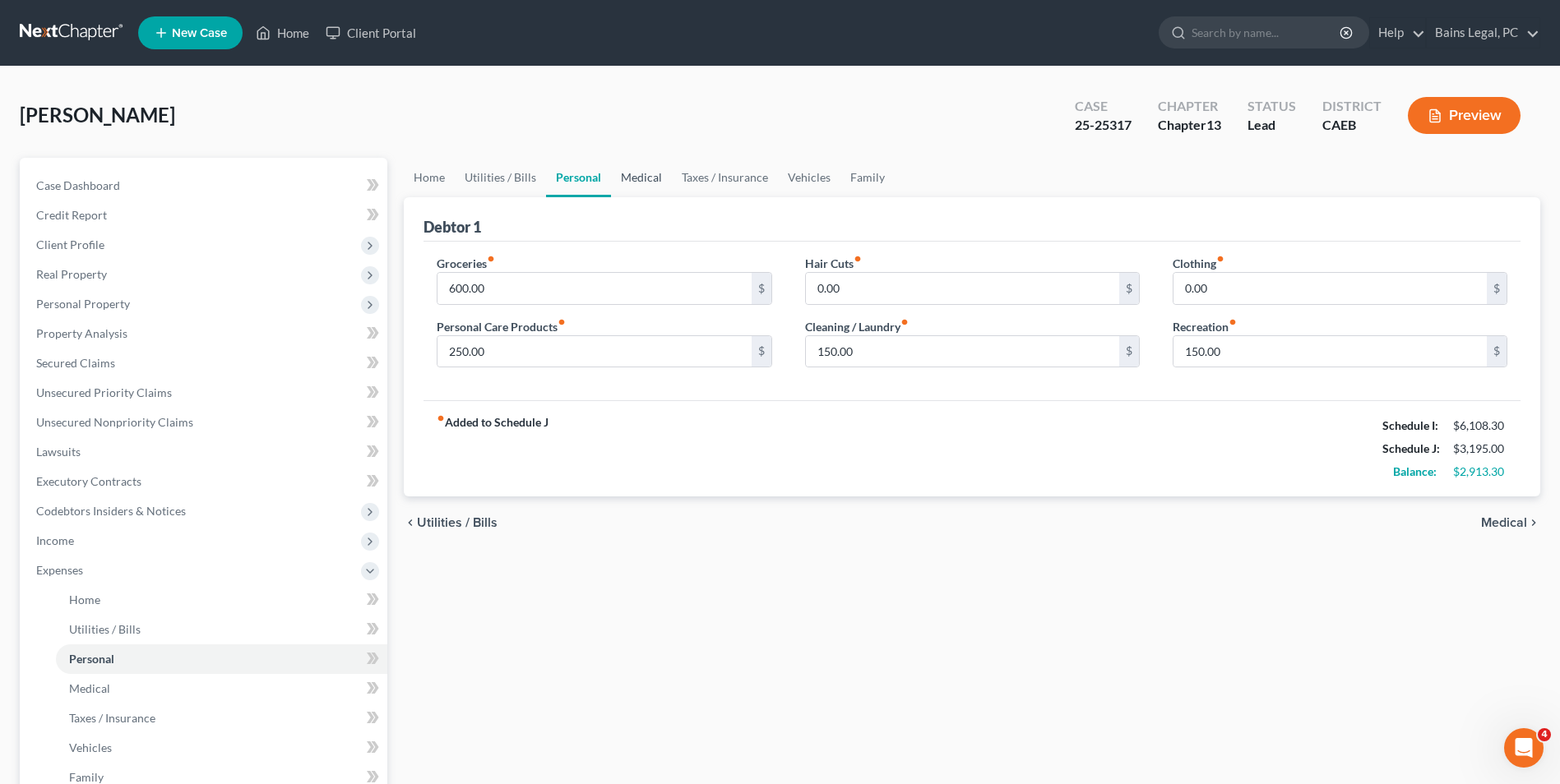
click at [639, 171] on link "Medical" at bounding box center [641, 178] width 61 height 40
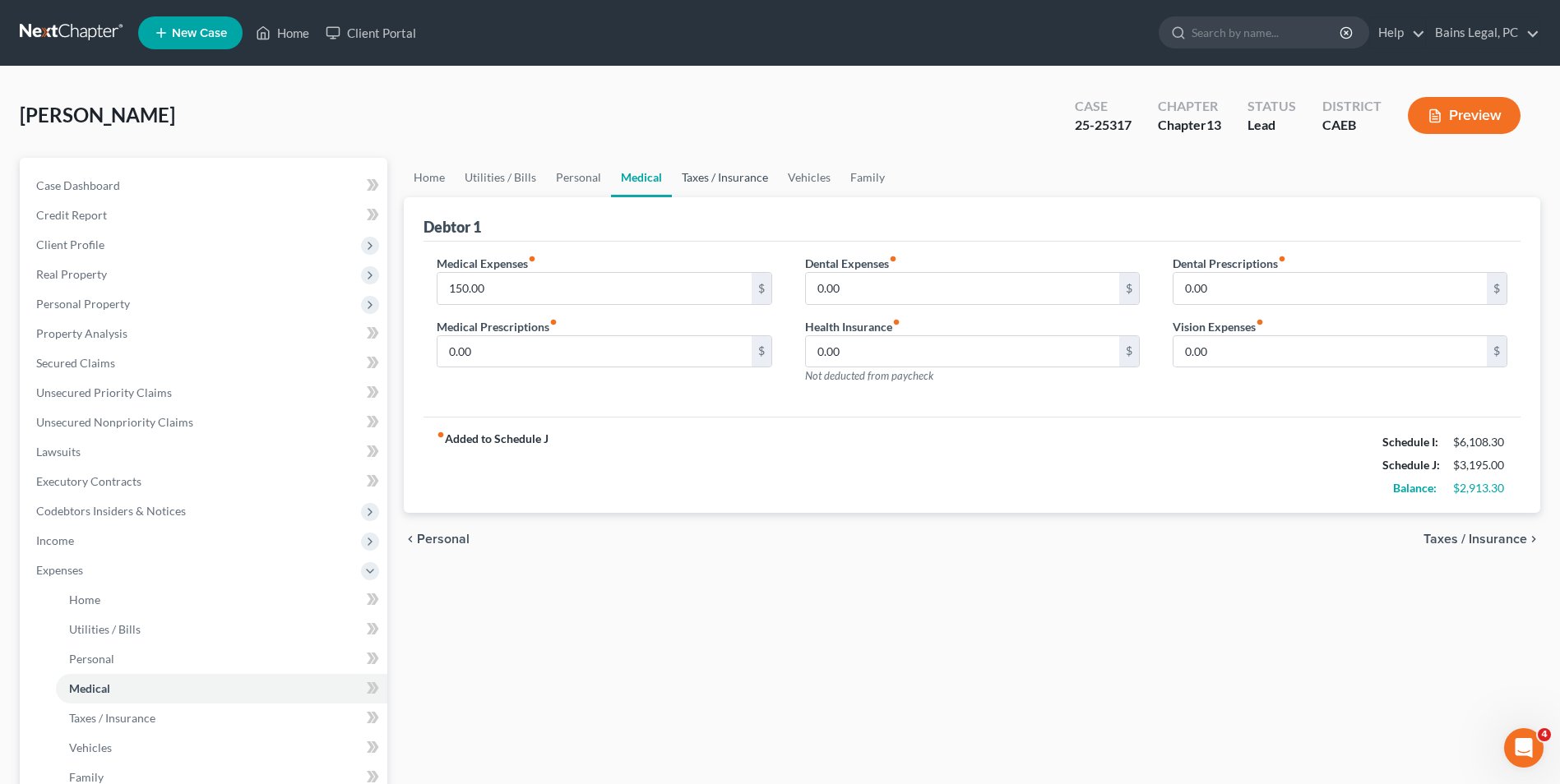
click at [727, 182] on link "Taxes / Insurance" at bounding box center [724, 178] width 106 height 40
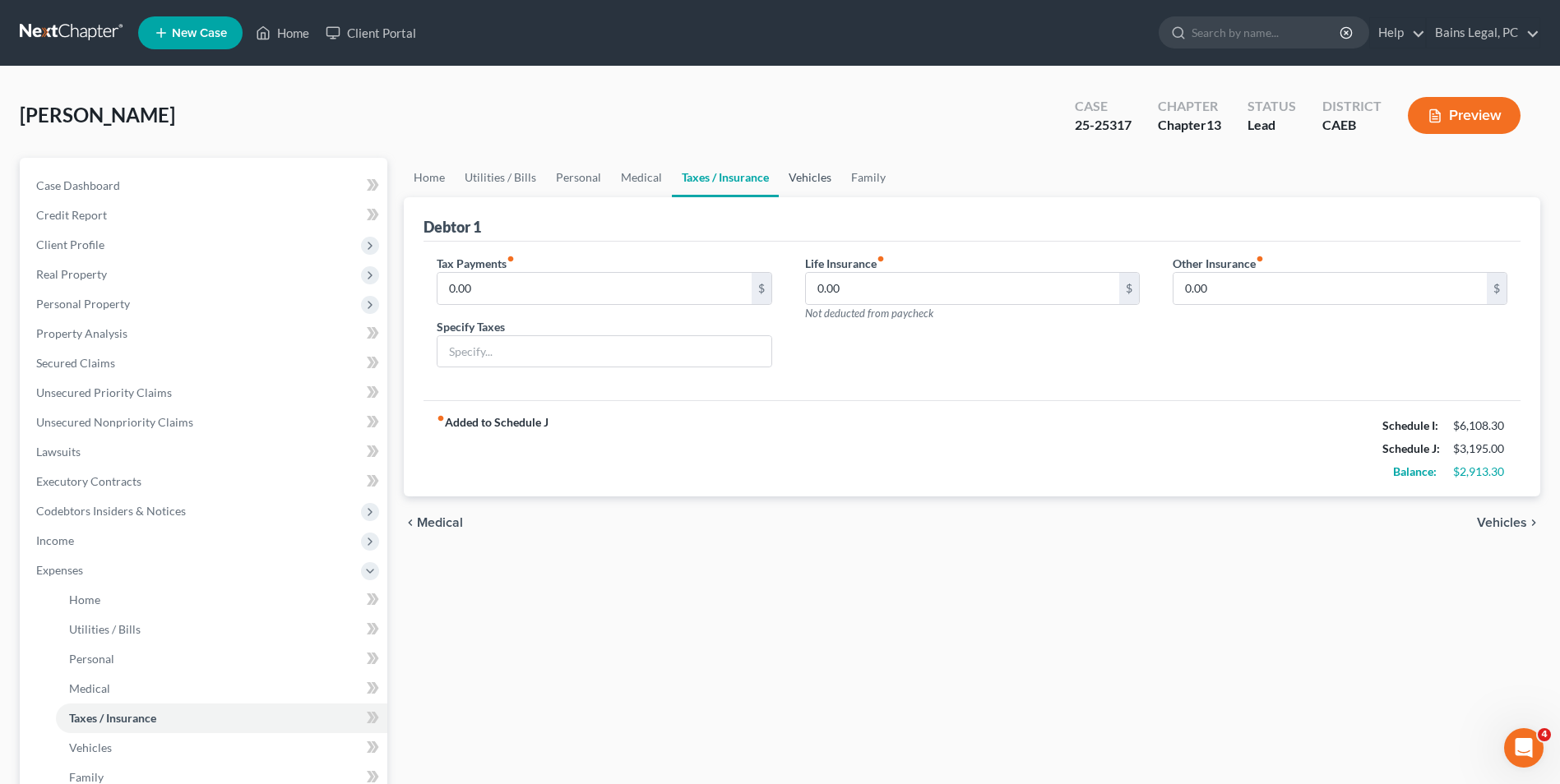
click at [784, 173] on link "Vehicles" at bounding box center [809, 178] width 63 height 40
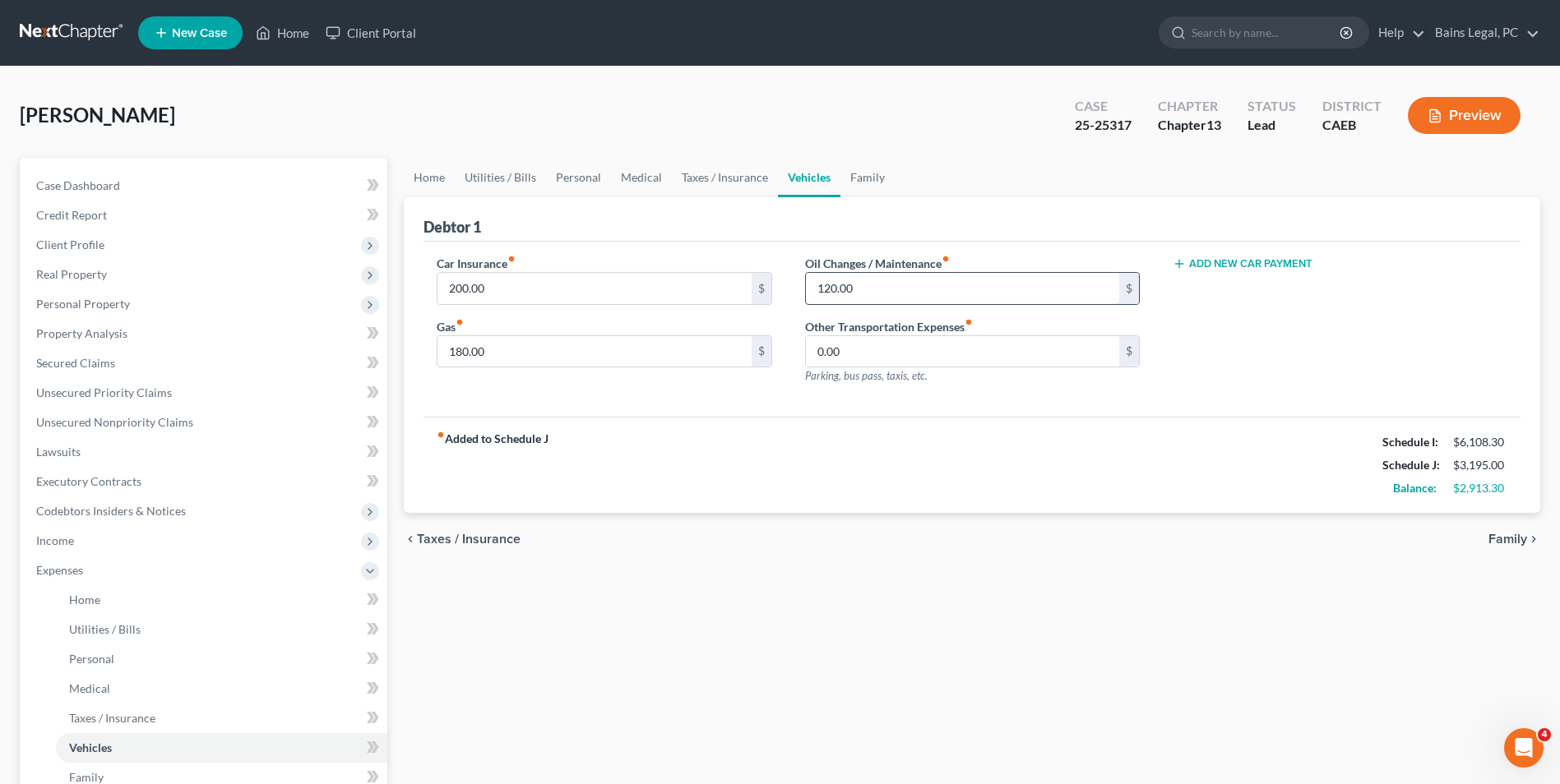
click at [875, 287] on input "120.00" at bounding box center [962, 289] width 314 height 31
click at [875, 287] on input "250" at bounding box center [962, 289] width 314 height 31
type input "180"
click at [871, 171] on link "Family" at bounding box center [867, 178] width 54 height 40
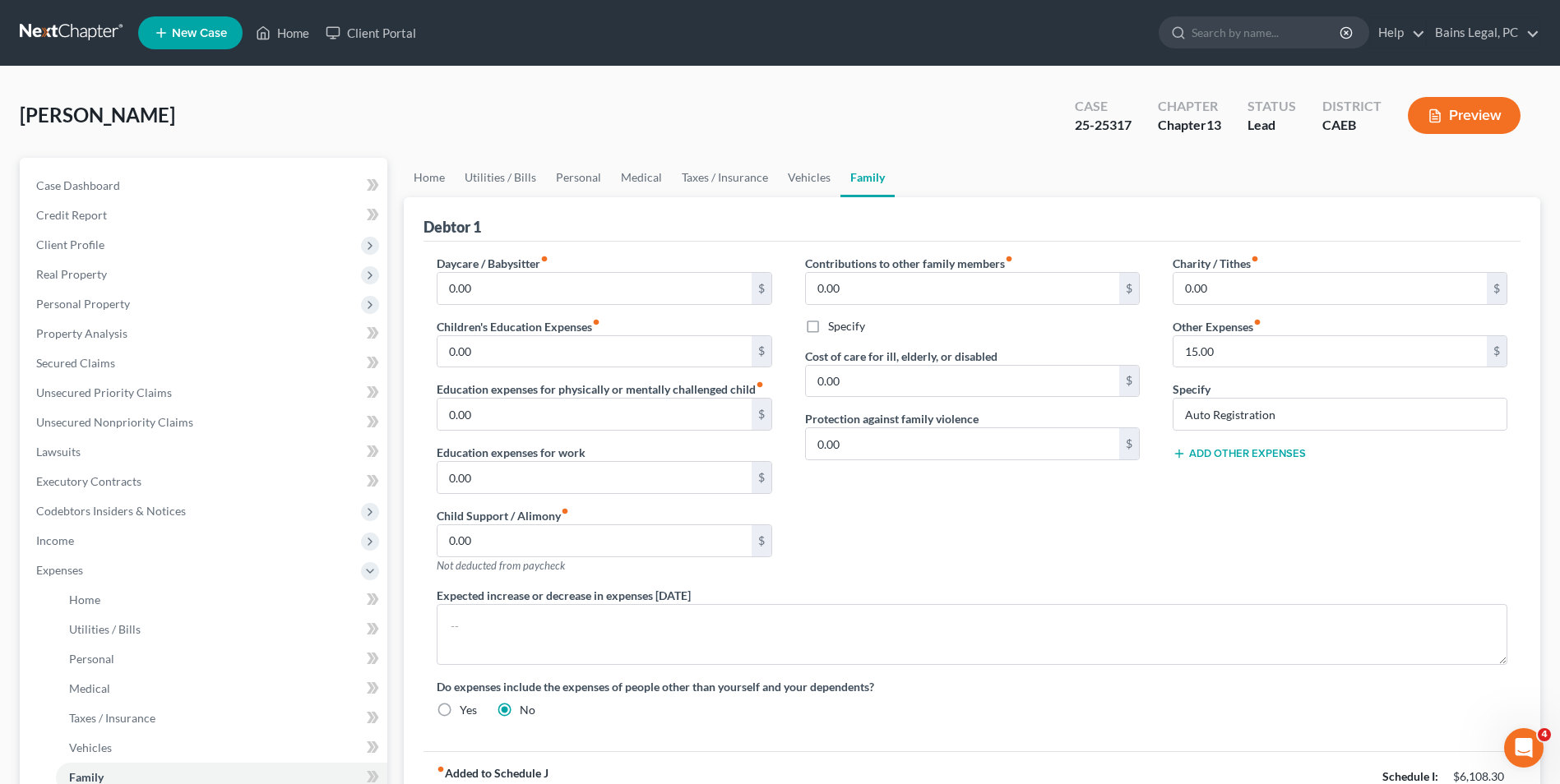
click at [1258, 459] on button "Add Other Expenses" at bounding box center [1239, 453] width 133 height 13
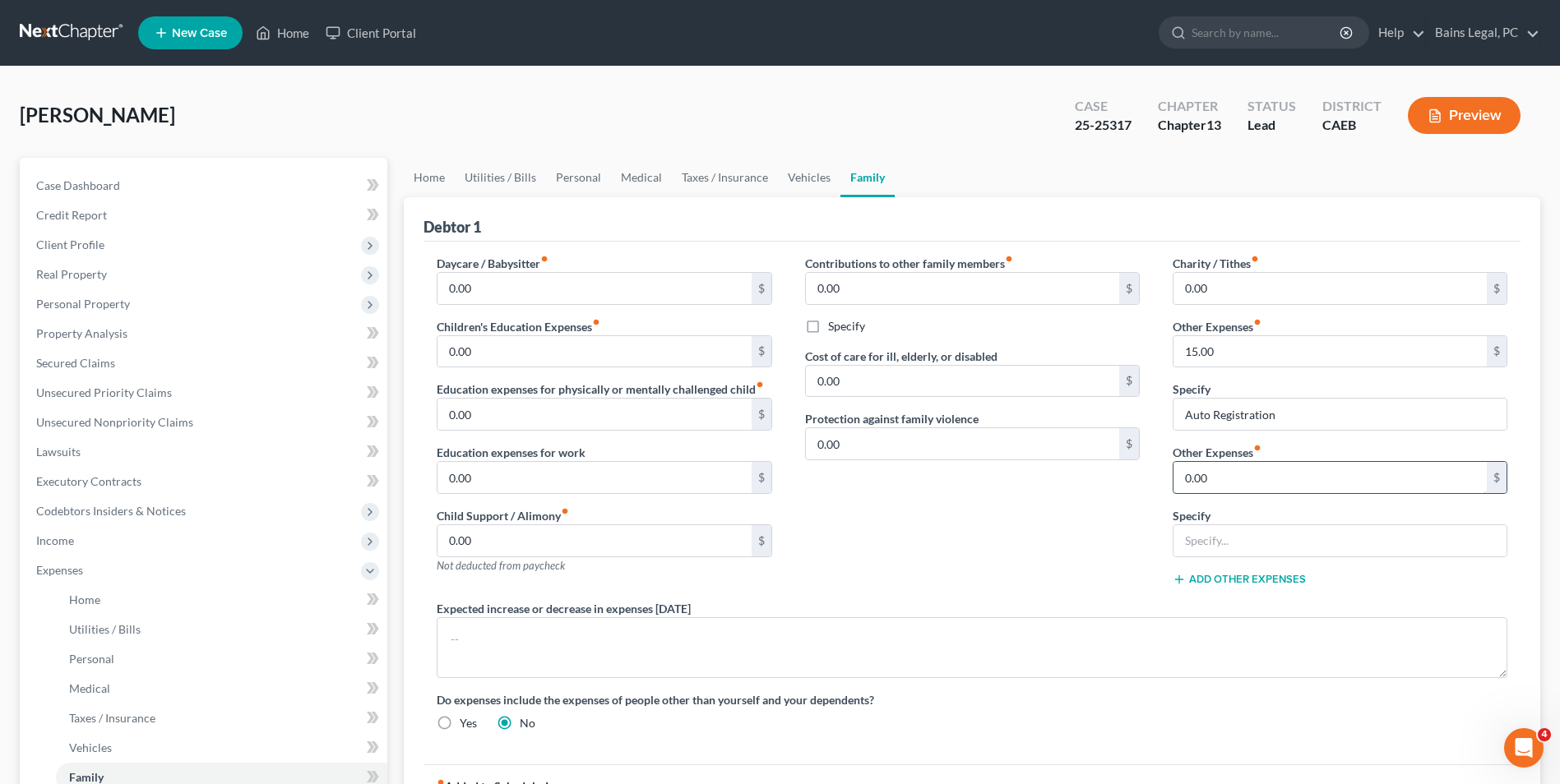
click at [1221, 481] on input "0.00" at bounding box center [1330, 477] width 314 height 31
type input "100"
type input "Replacement of used household goods"
click at [914, 527] on div "Contributions to other family members fiber_manual_record 0.00 $ Specify Cost o…" at bounding box center [972, 428] width 368 height 345
click at [1243, 283] on input "0.00" at bounding box center [1330, 289] width 314 height 31
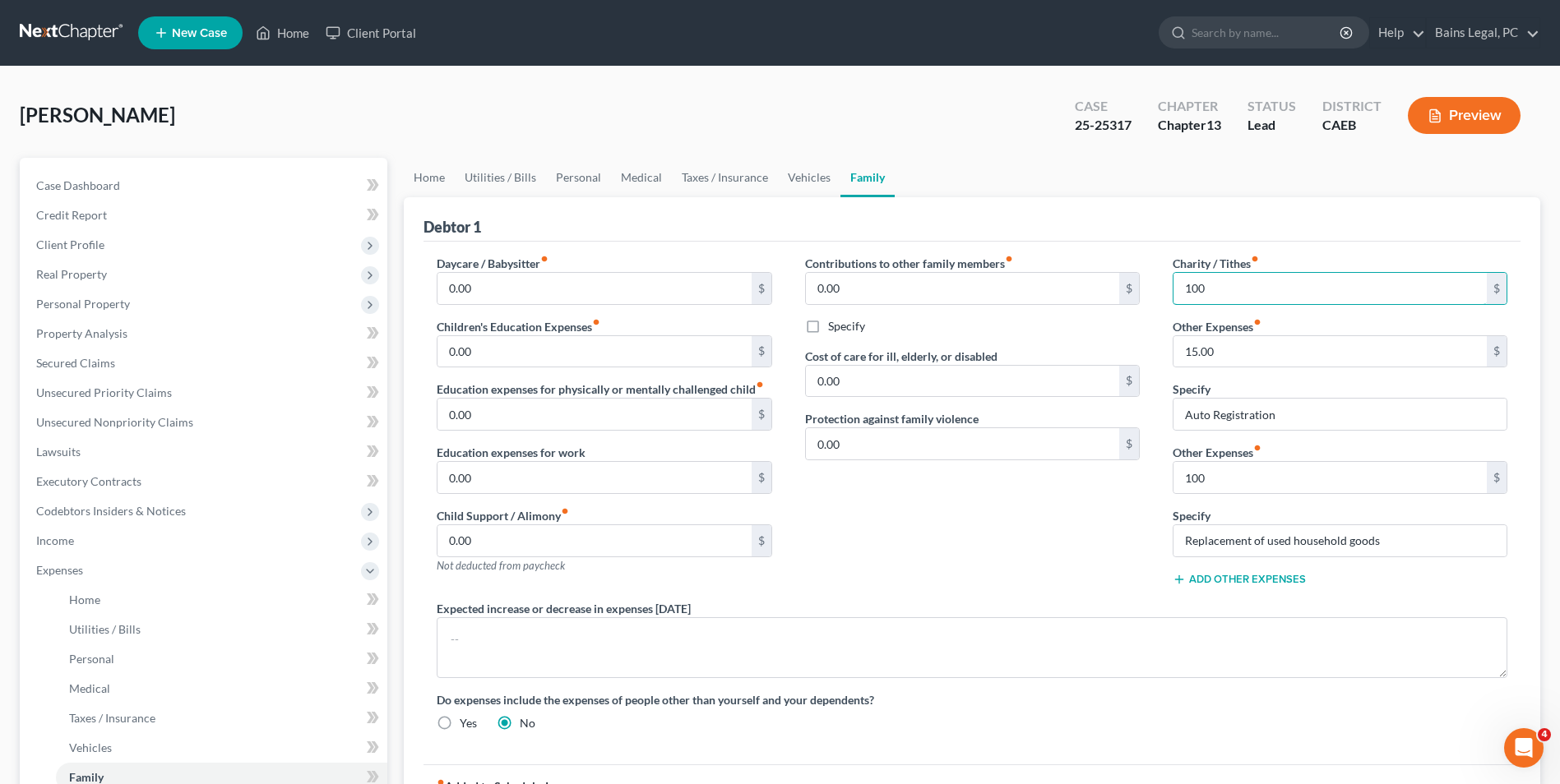
type input "100"
click at [1054, 514] on div "Contributions to other family members fiber_manual_record 0.00 $ Specify Cost o…" at bounding box center [972, 428] width 368 height 345
click at [107, 572] on span "Expenses" at bounding box center [205, 570] width 364 height 29
click at [953, 571] on div "Contributions to other family members fiber_manual_record 0.00 $ Specify Cost o…" at bounding box center [972, 428] width 368 height 345
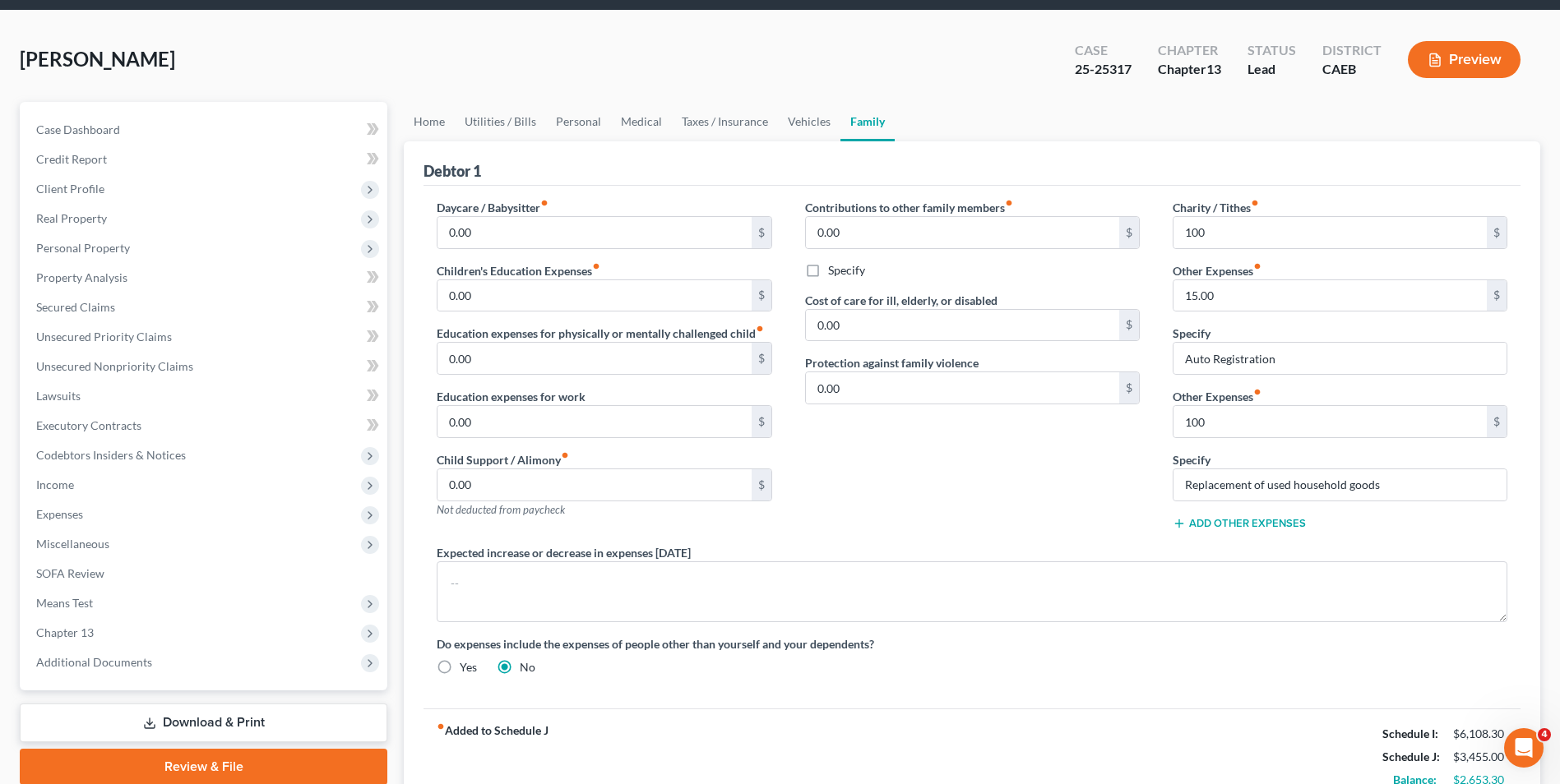
scroll to position [53, 0]
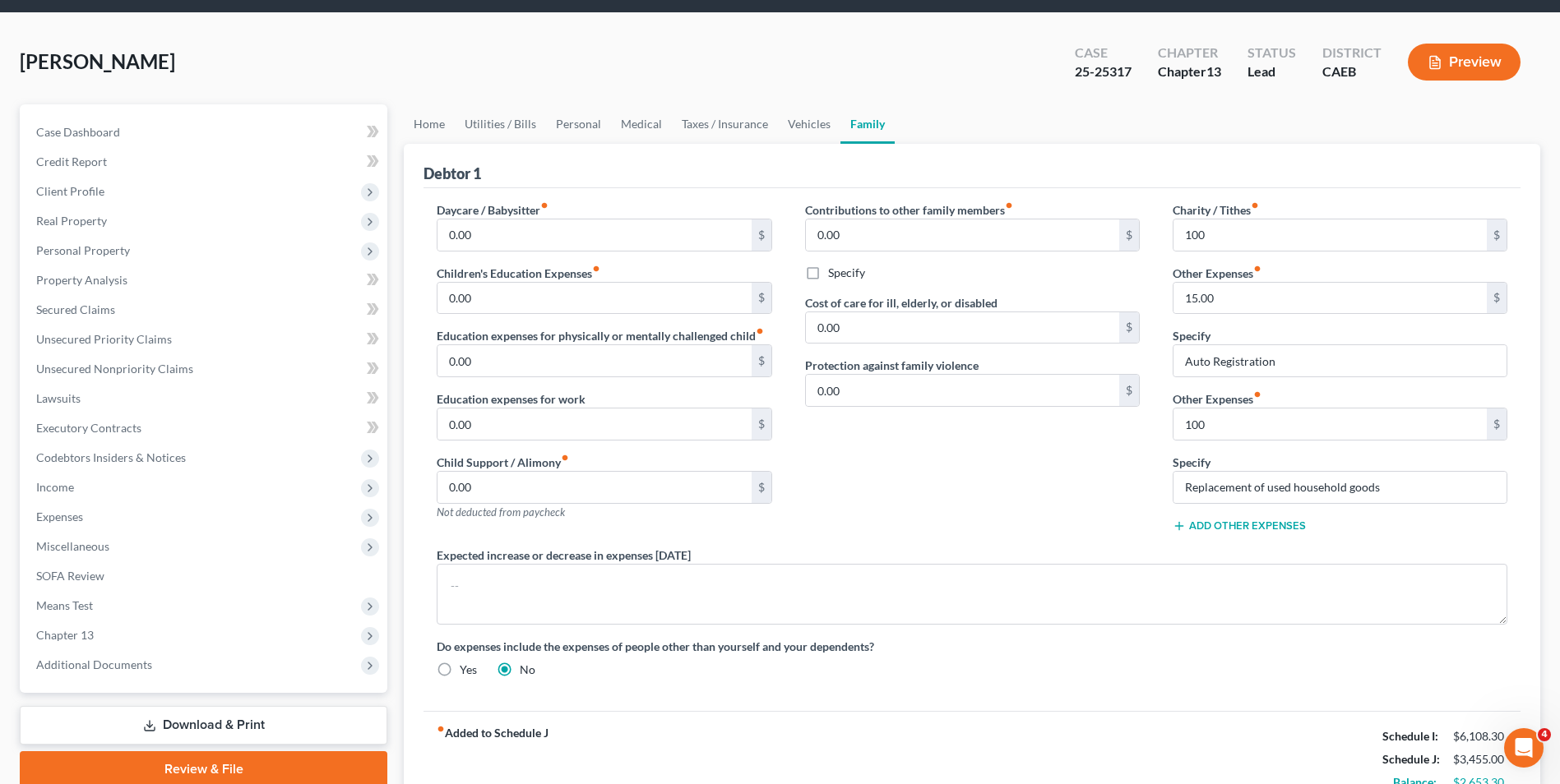
click at [858, 477] on div "Contributions to other family members fiber_manual_record 0.00 $ Specify Cost o…" at bounding box center [972, 374] width 368 height 345
click at [738, 130] on link "Taxes / Insurance" at bounding box center [724, 125] width 106 height 40
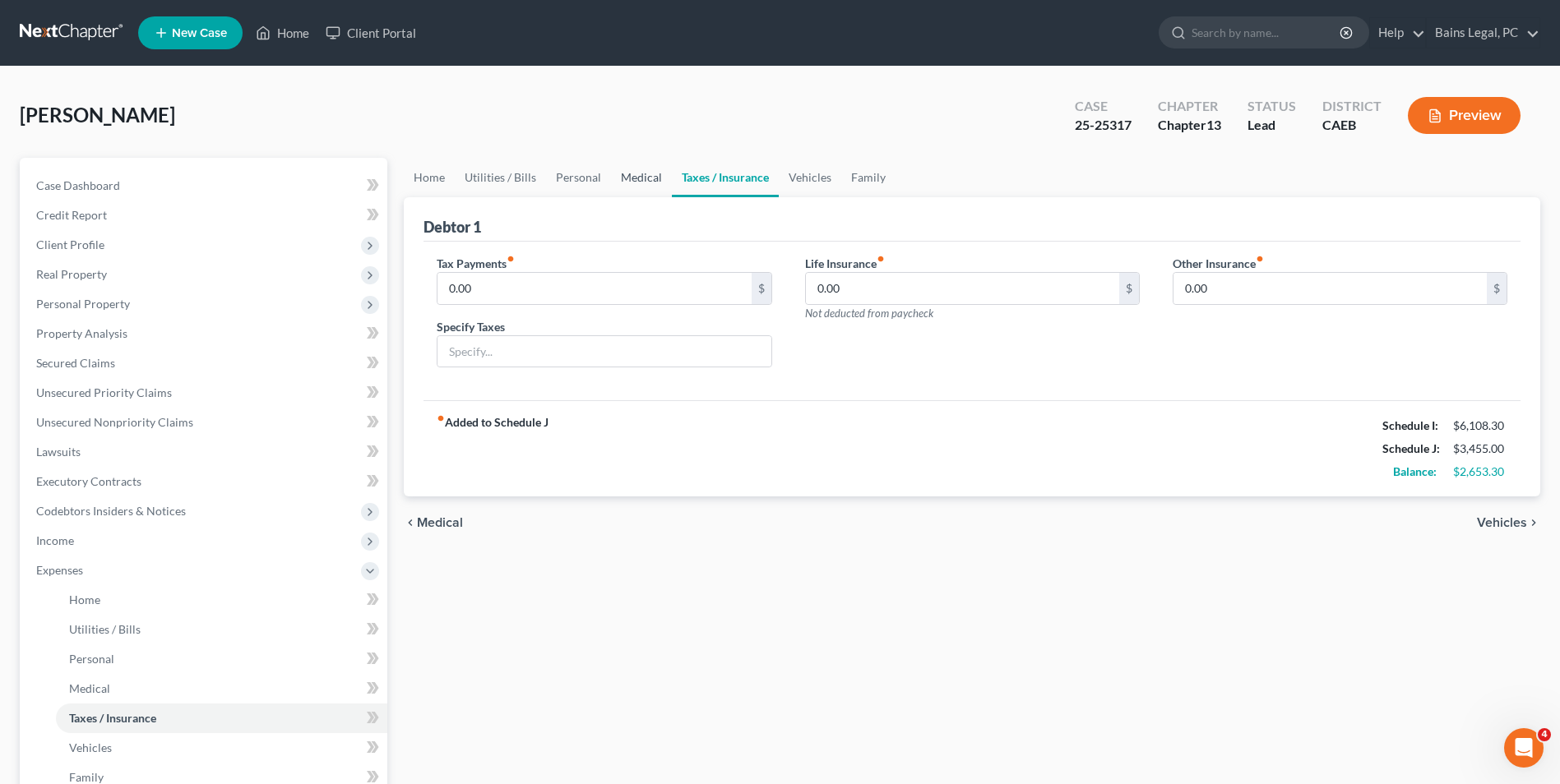
click at [642, 176] on link "Medical" at bounding box center [641, 178] width 61 height 40
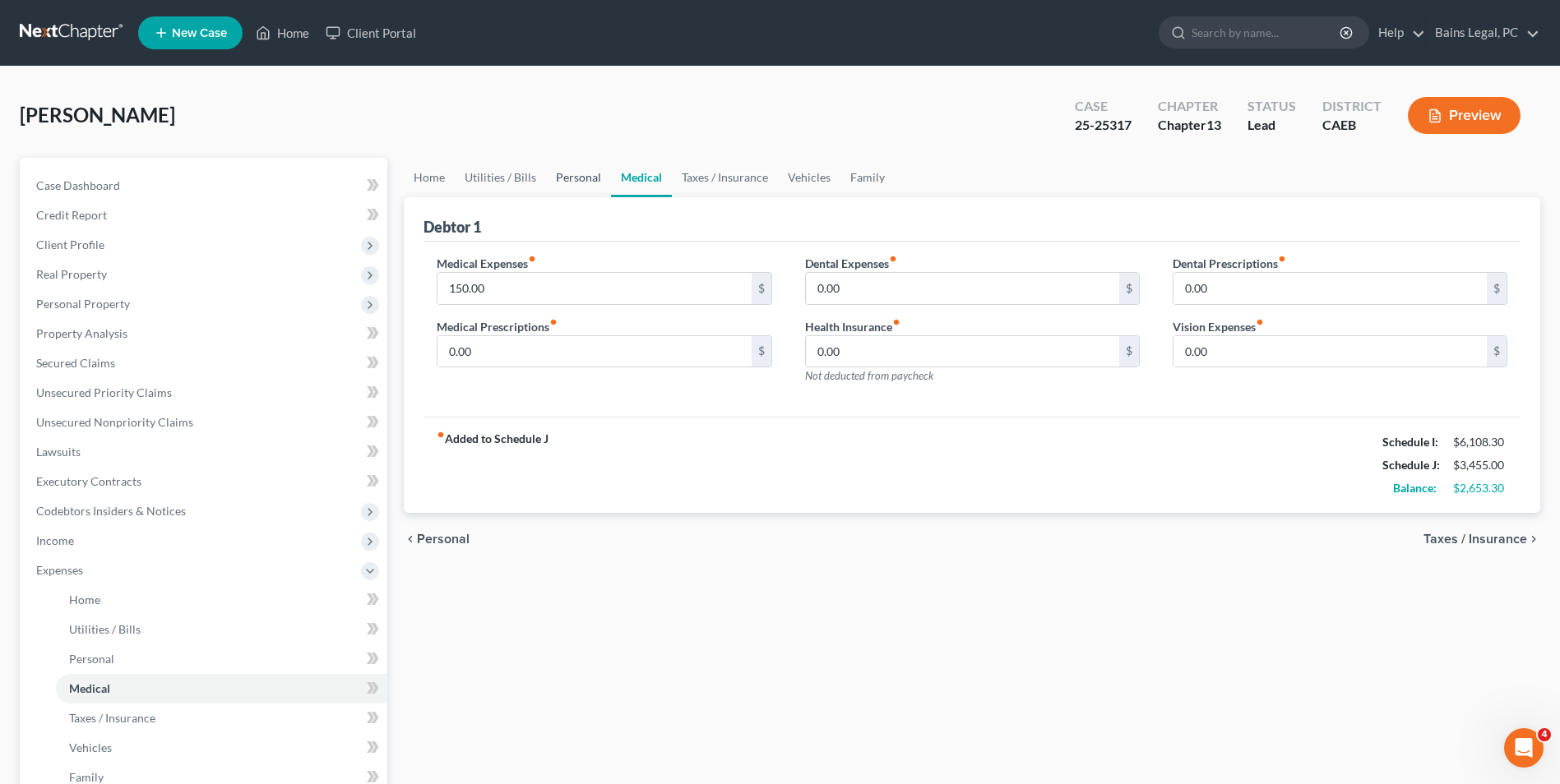
click at [582, 176] on link "Personal" at bounding box center [579, 178] width 65 height 40
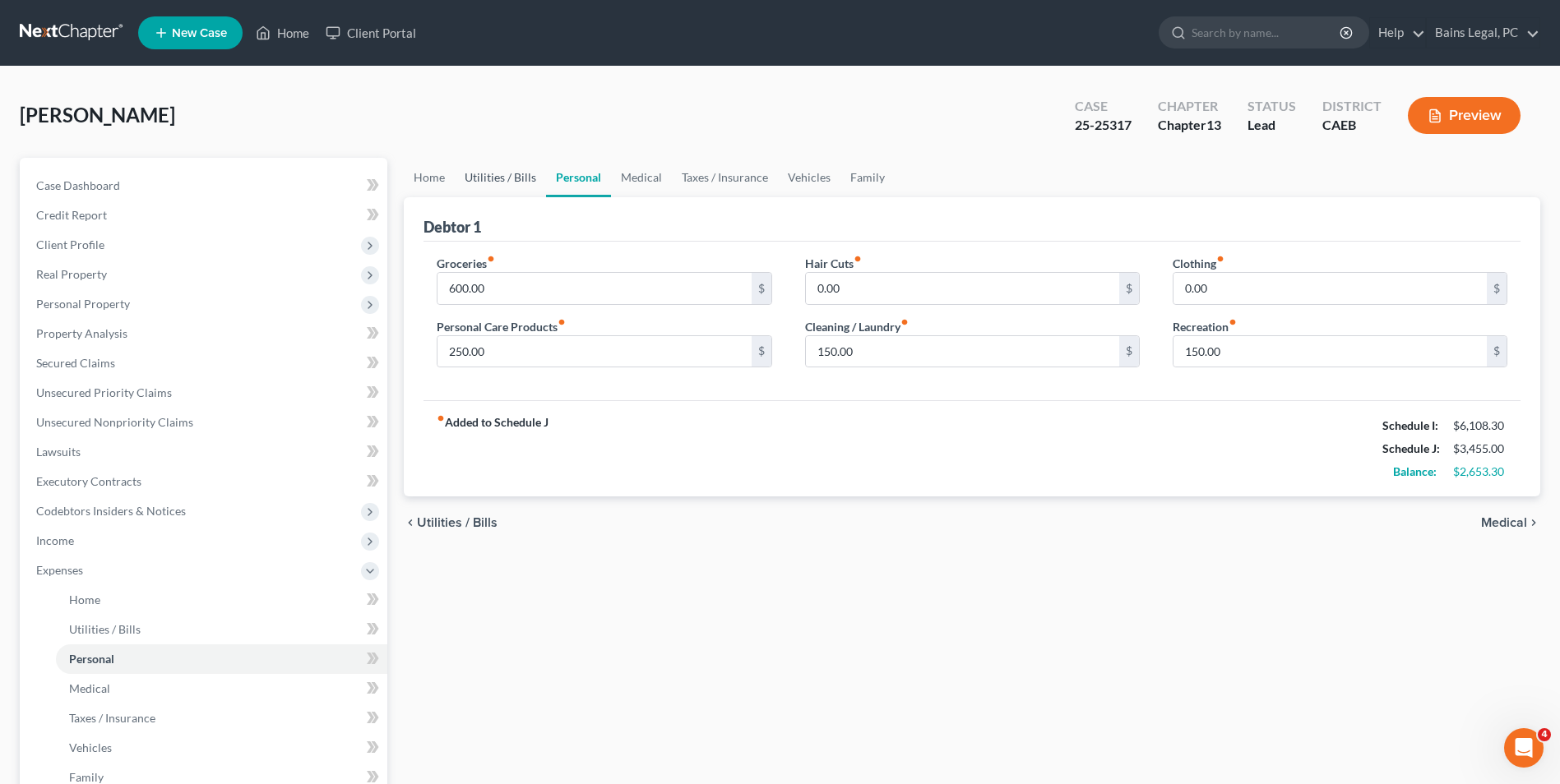
click at [529, 179] on link "Utilities / Bills" at bounding box center [500, 178] width 91 height 40
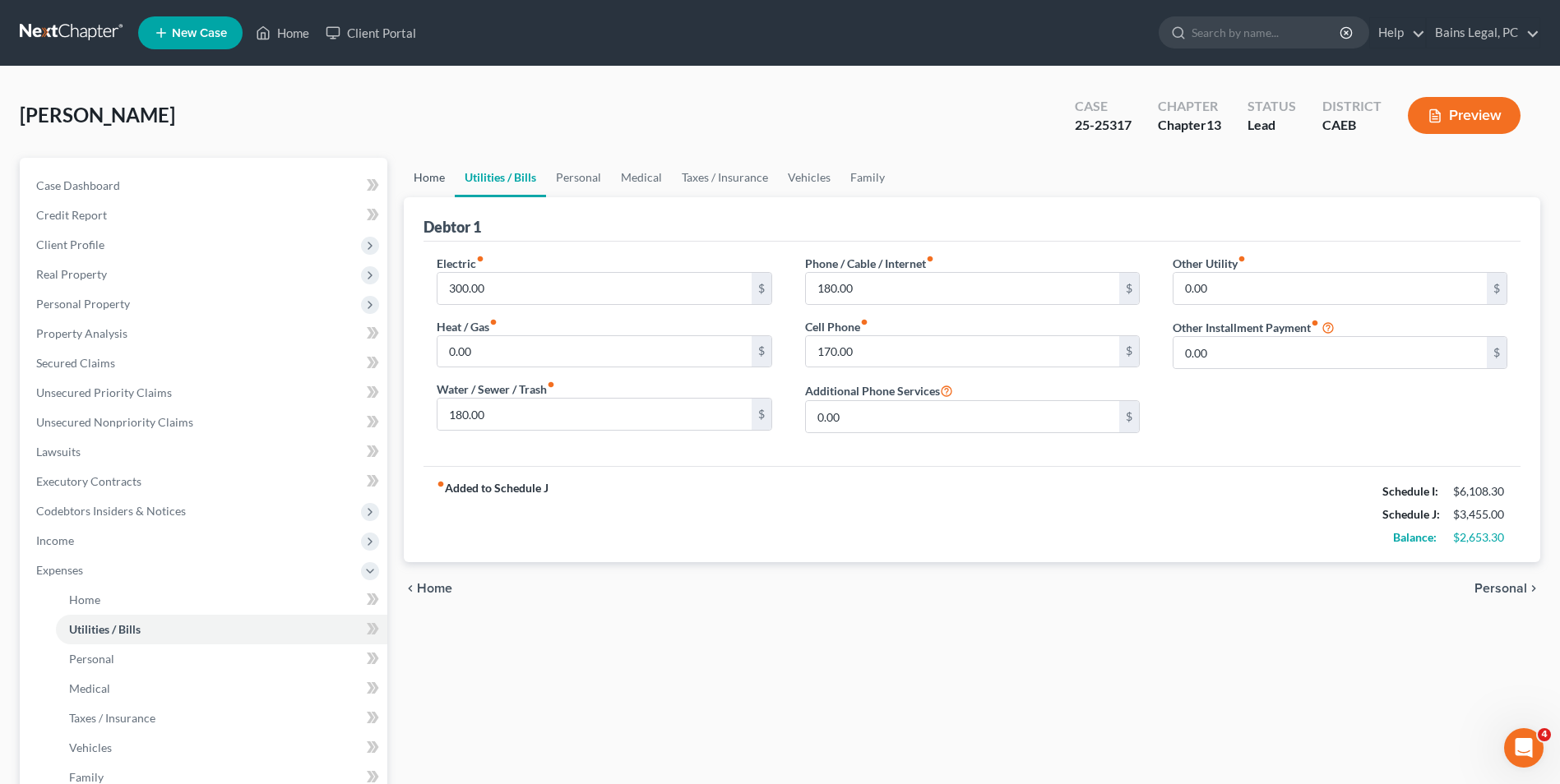
click at [435, 175] on link "Home" at bounding box center [429, 178] width 51 height 40
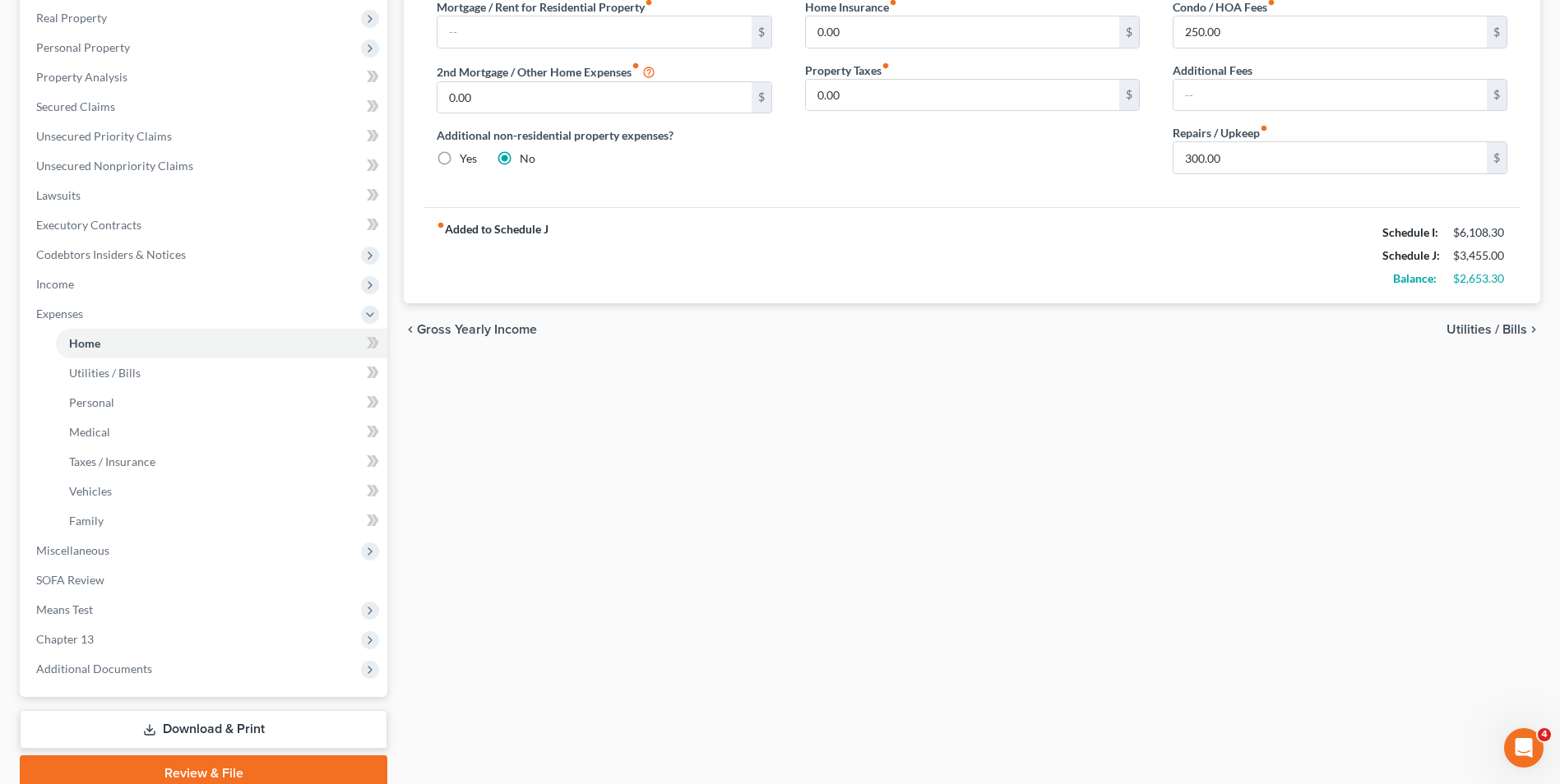
scroll to position [283, 0]
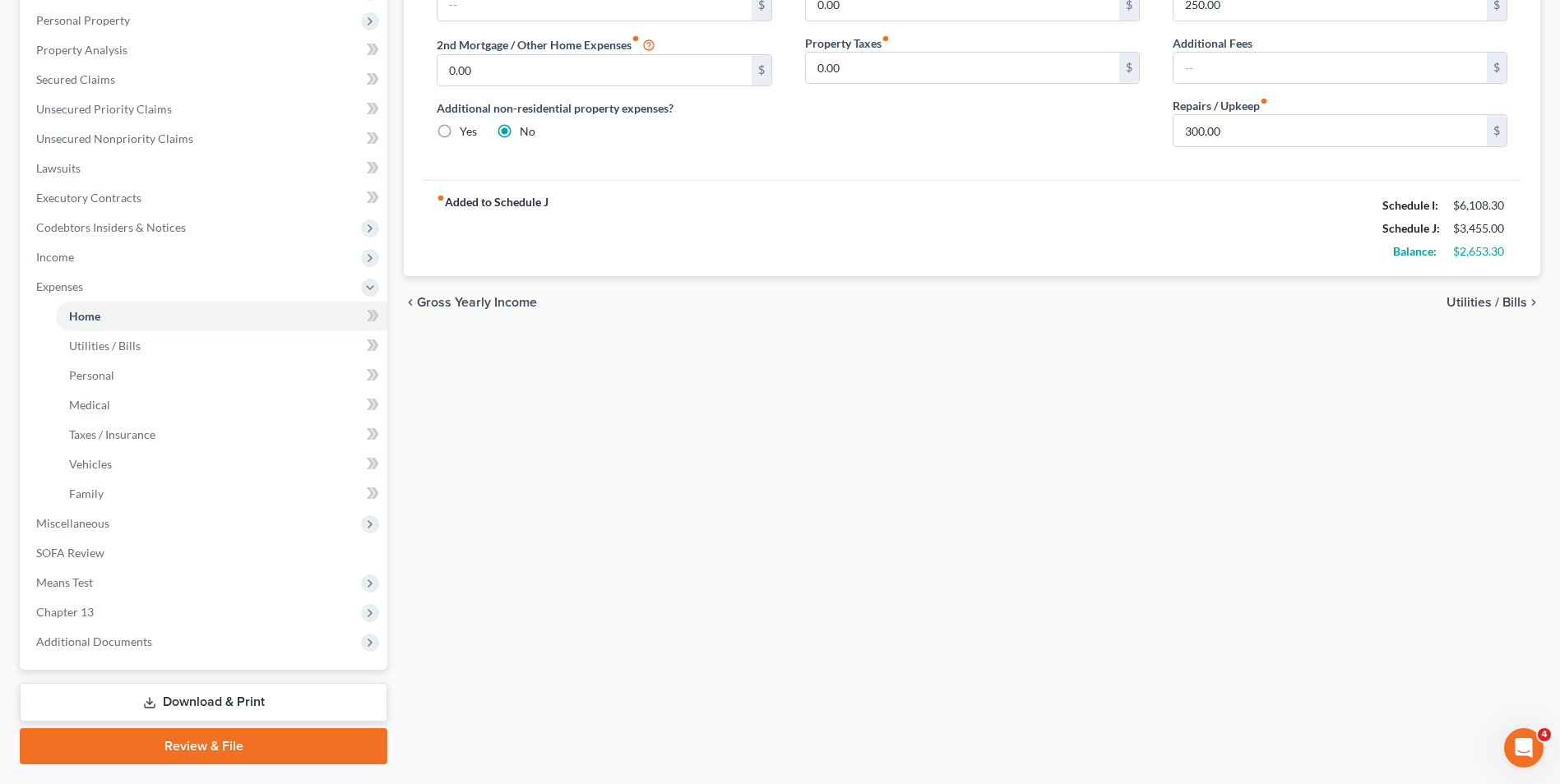
click at [842, 595] on div "Home Utilities / Bills Personal Medical Taxes / Insurance Vehicles Family Debto…" at bounding box center [972, 319] width 1153 height 890
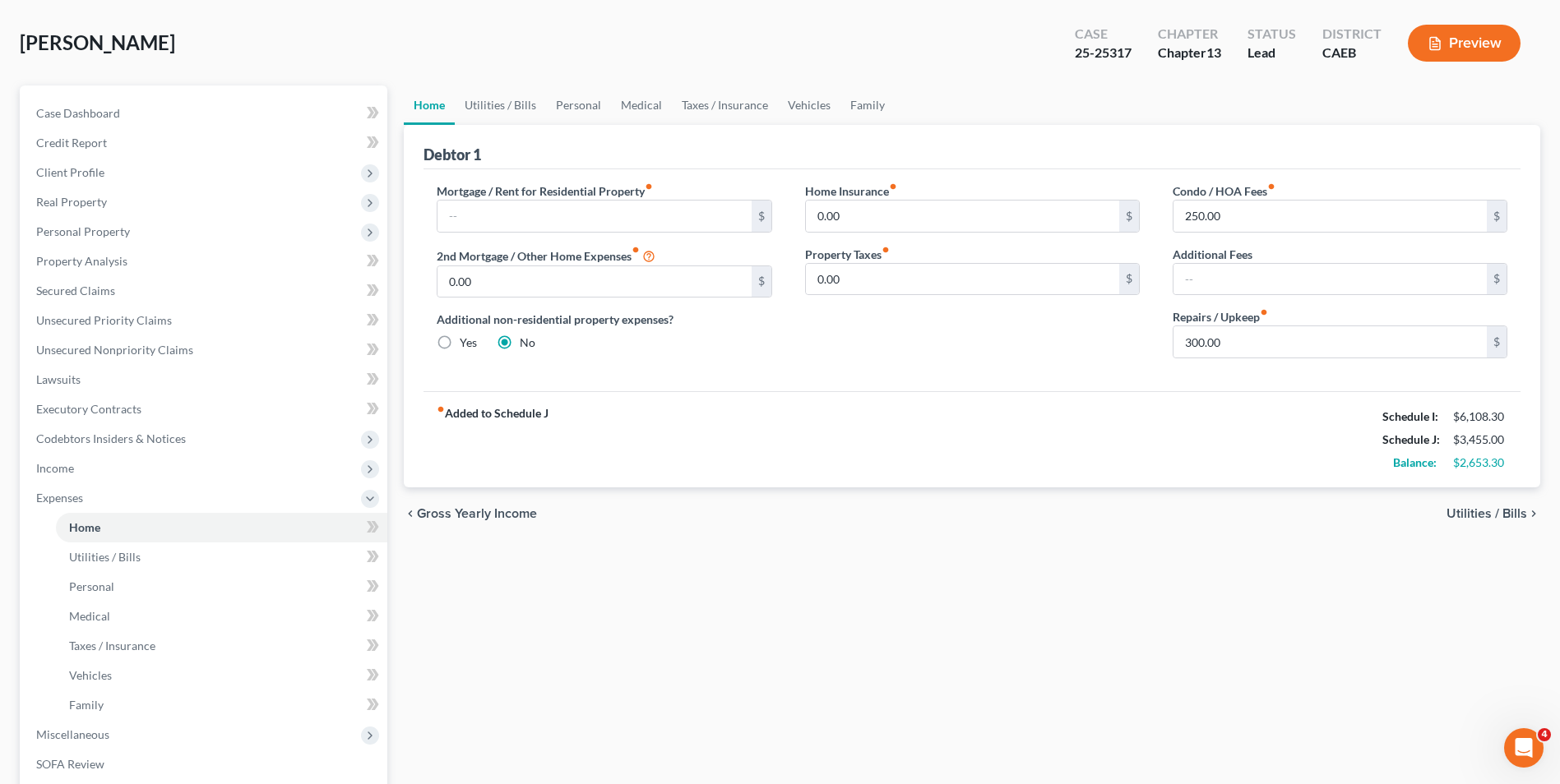
scroll to position [21, 0]
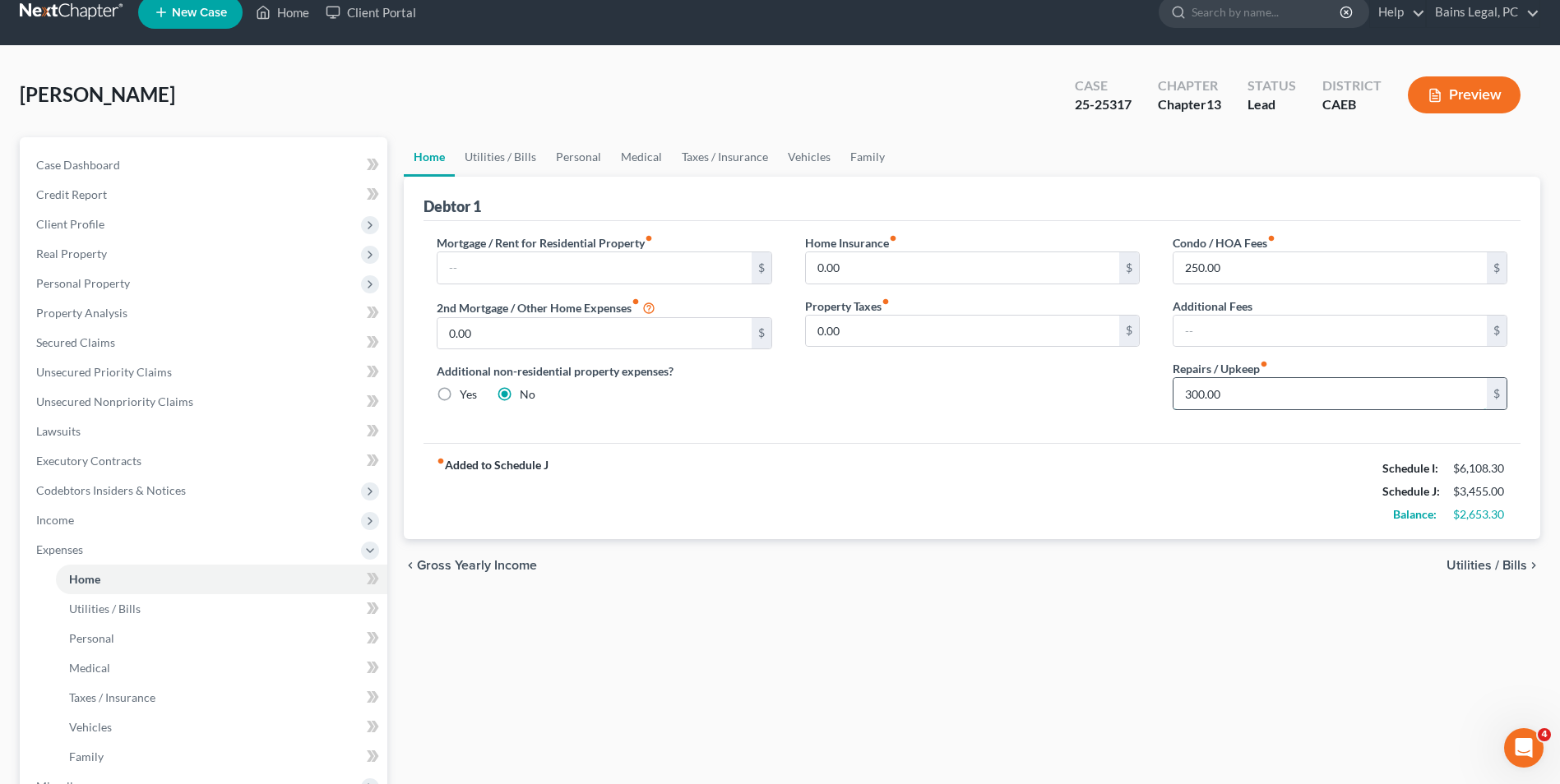
click at [1229, 398] on input "300.00" at bounding box center [1330, 393] width 314 height 31
type input "350"
click at [499, 149] on link "Utilities / Bills" at bounding box center [500, 157] width 91 height 40
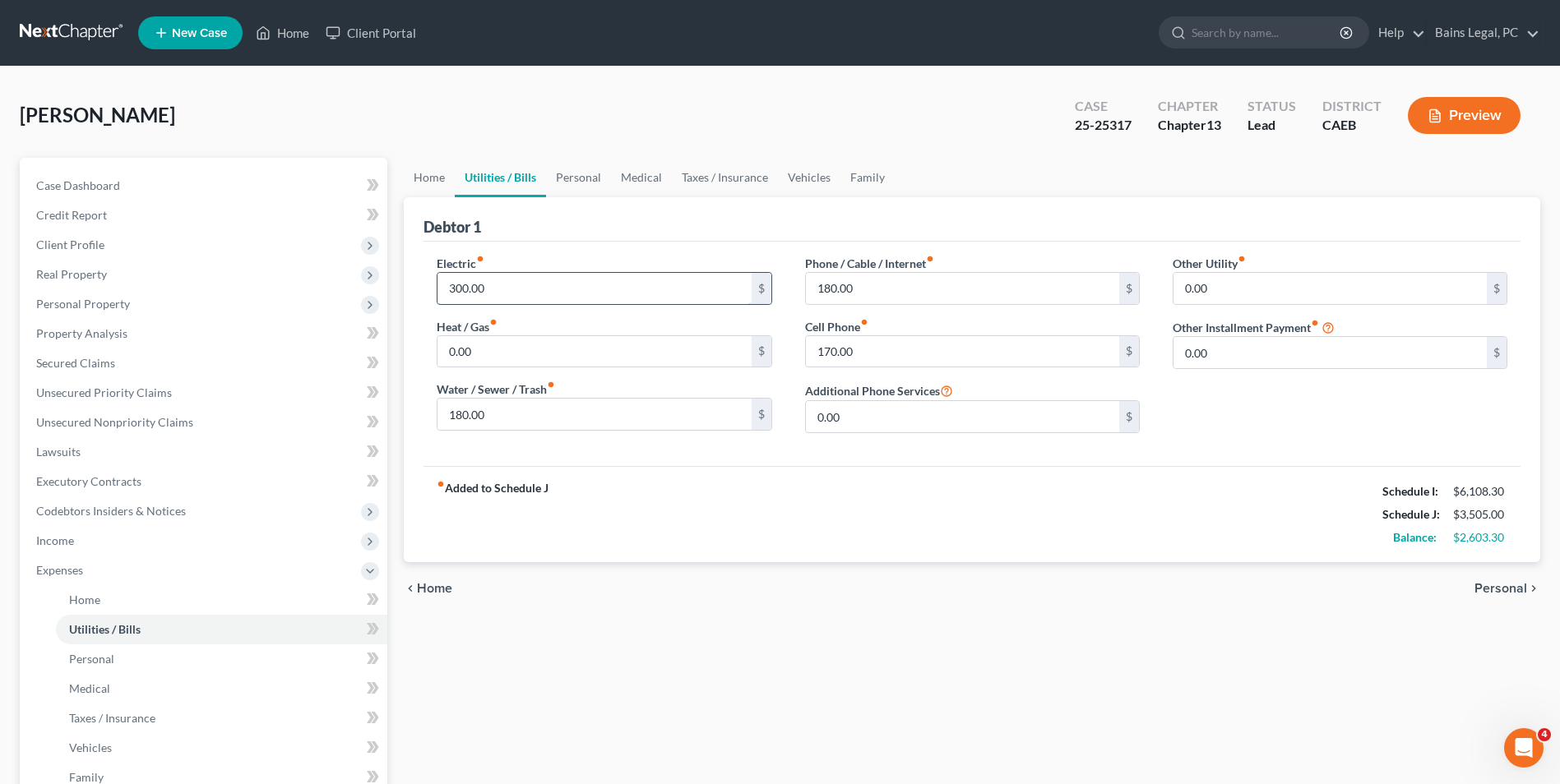
click at [543, 282] on input "300.00" at bounding box center [594, 289] width 314 height 31
type input "325"
type input "190"
click at [577, 168] on link "Personal" at bounding box center [579, 178] width 65 height 40
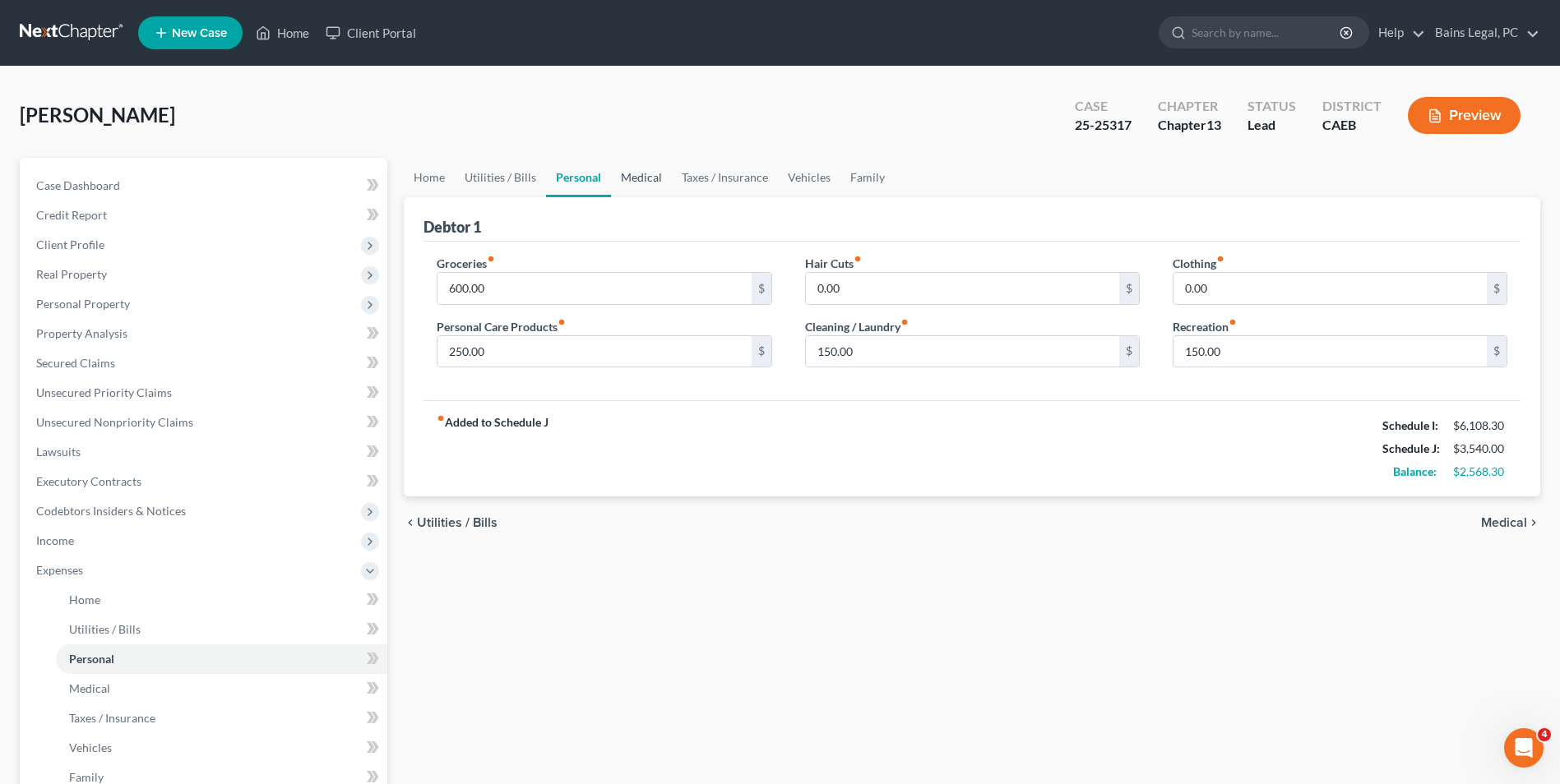
click at [648, 180] on link "Medical" at bounding box center [641, 178] width 61 height 40
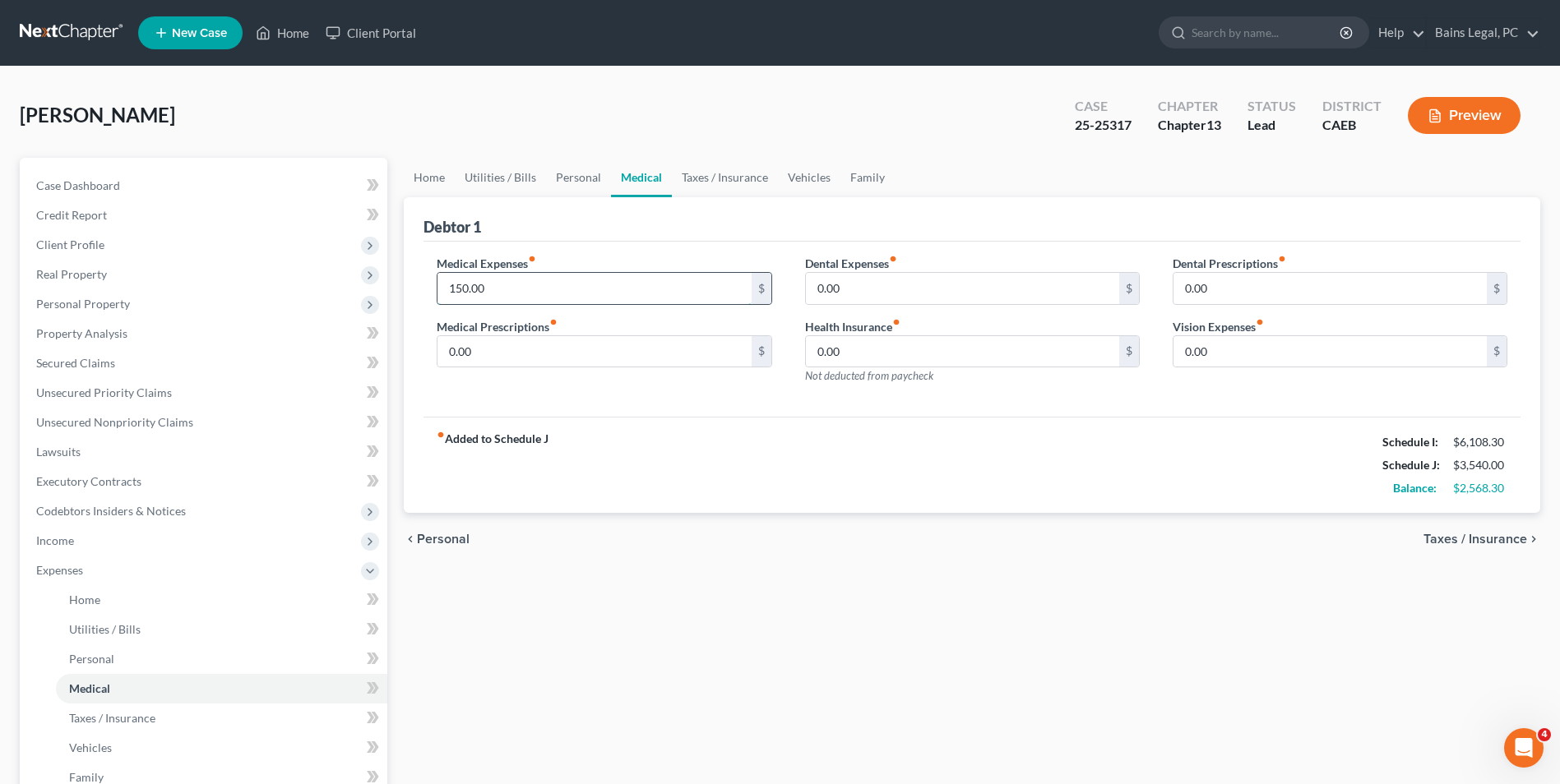
click at [573, 284] on input "150.00" at bounding box center [594, 289] width 314 height 31
type input "155"
click at [722, 199] on div "Debtor 1" at bounding box center [972, 220] width 1097 height 45
click at [720, 185] on link "Taxes / Insurance" at bounding box center [724, 178] width 106 height 40
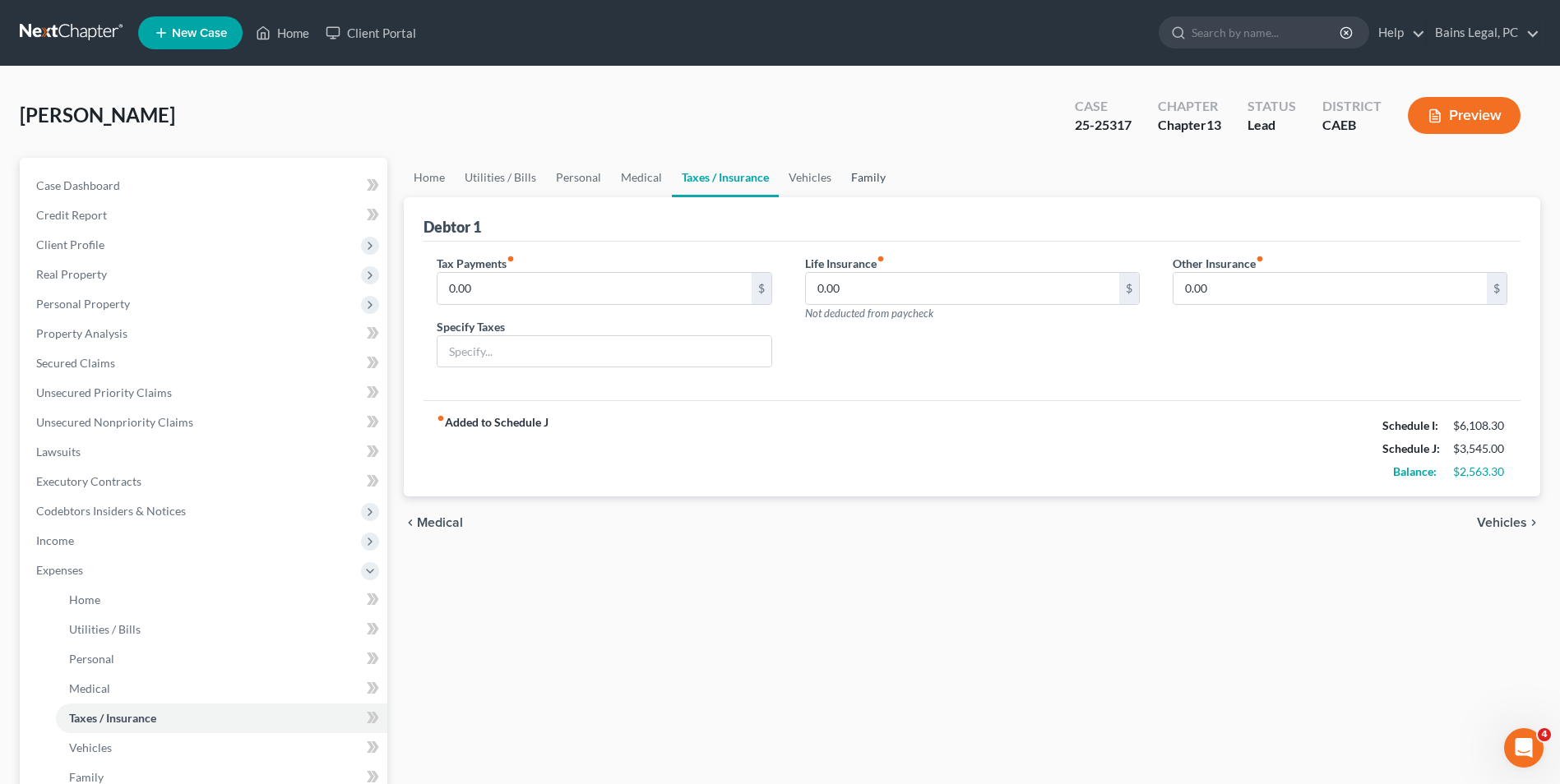
click at [864, 175] on link "Family" at bounding box center [868, 178] width 54 height 40
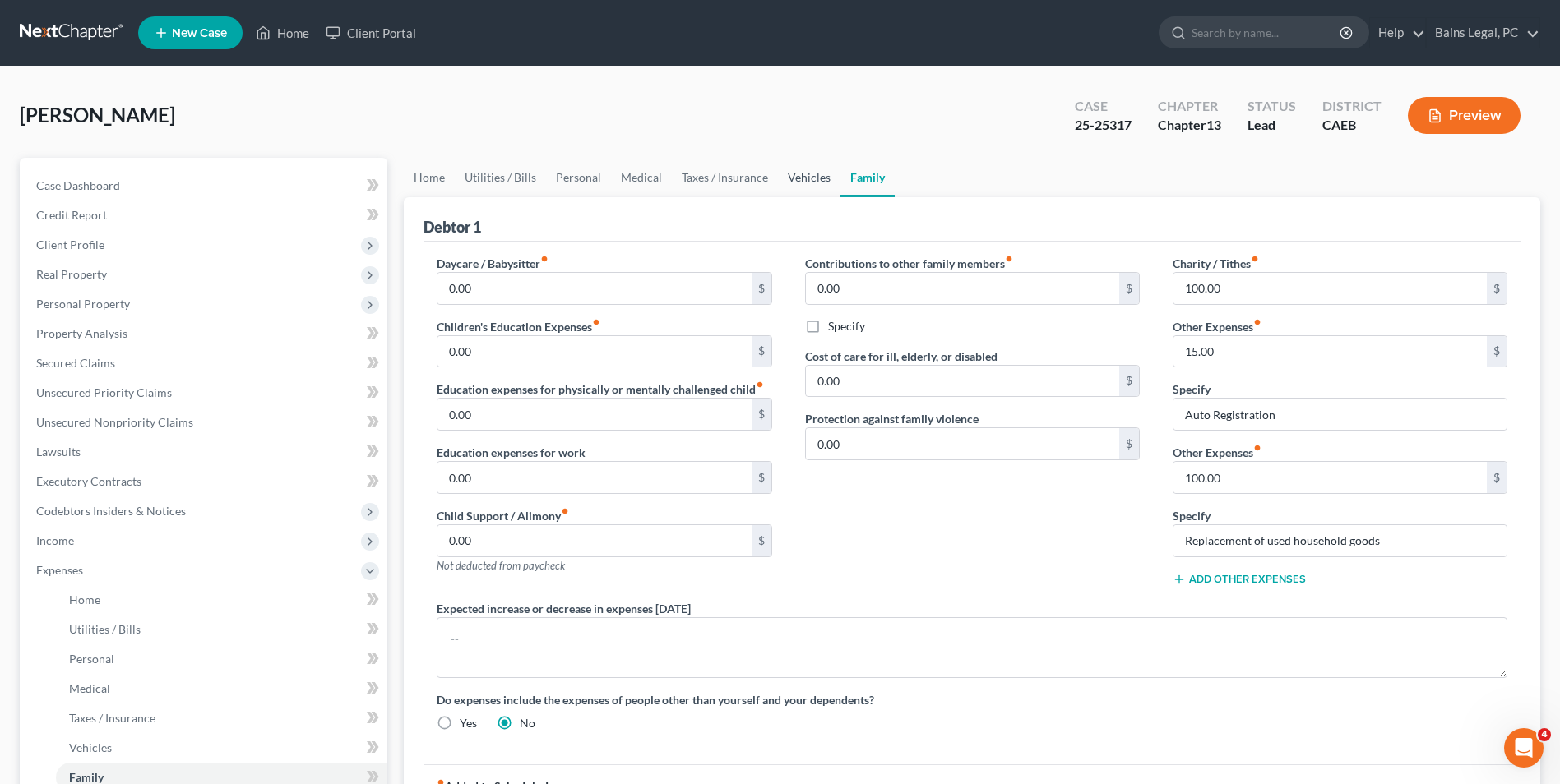
click at [792, 178] on link "Vehicles" at bounding box center [808, 178] width 63 height 40
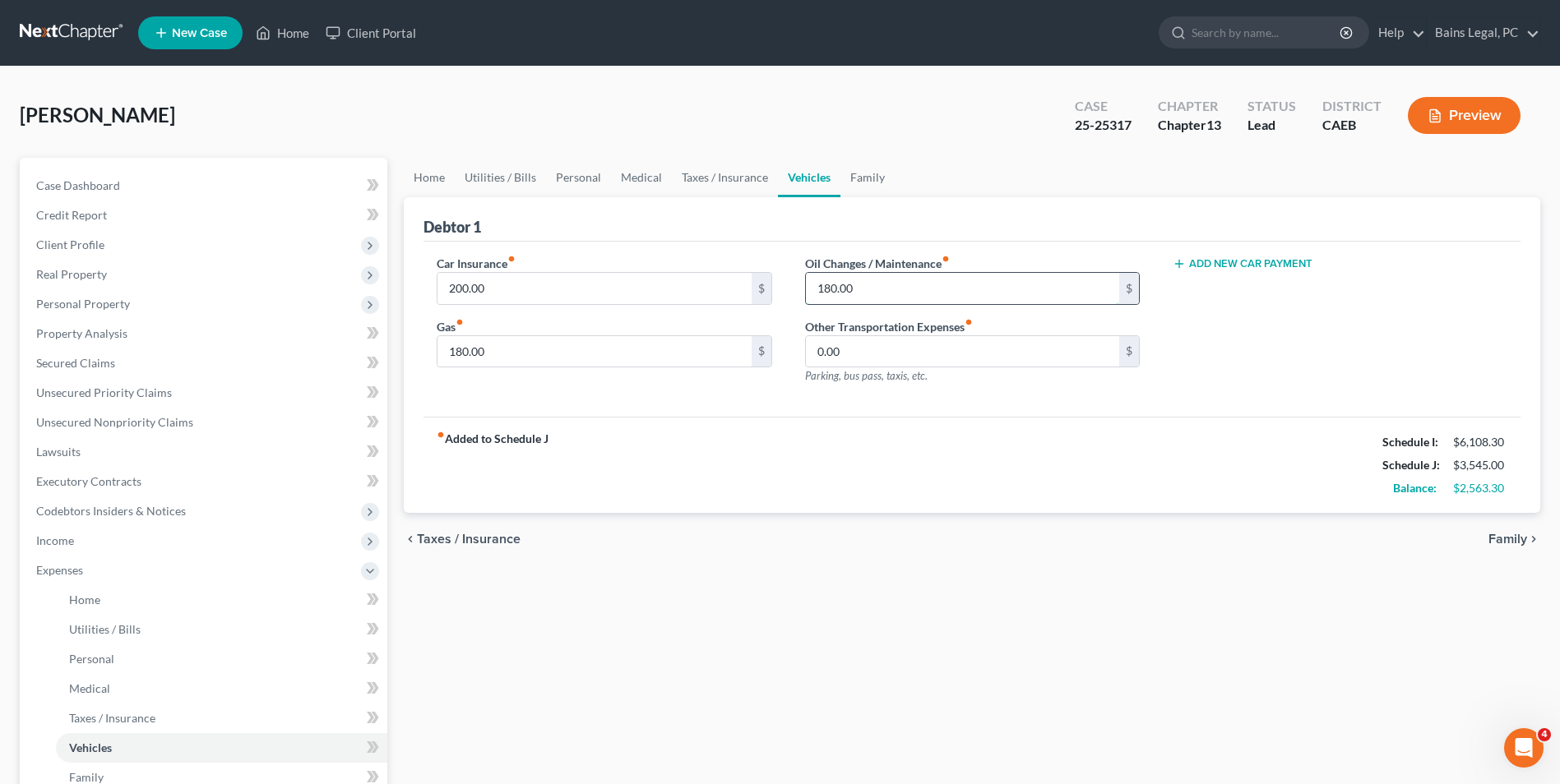
click at [899, 276] on input "180.00" at bounding box center [962, 289] width 314 height 31
type input "190"
click at [862, 175] on link "Family" at bounding box center [867, 178] width 54 height 40
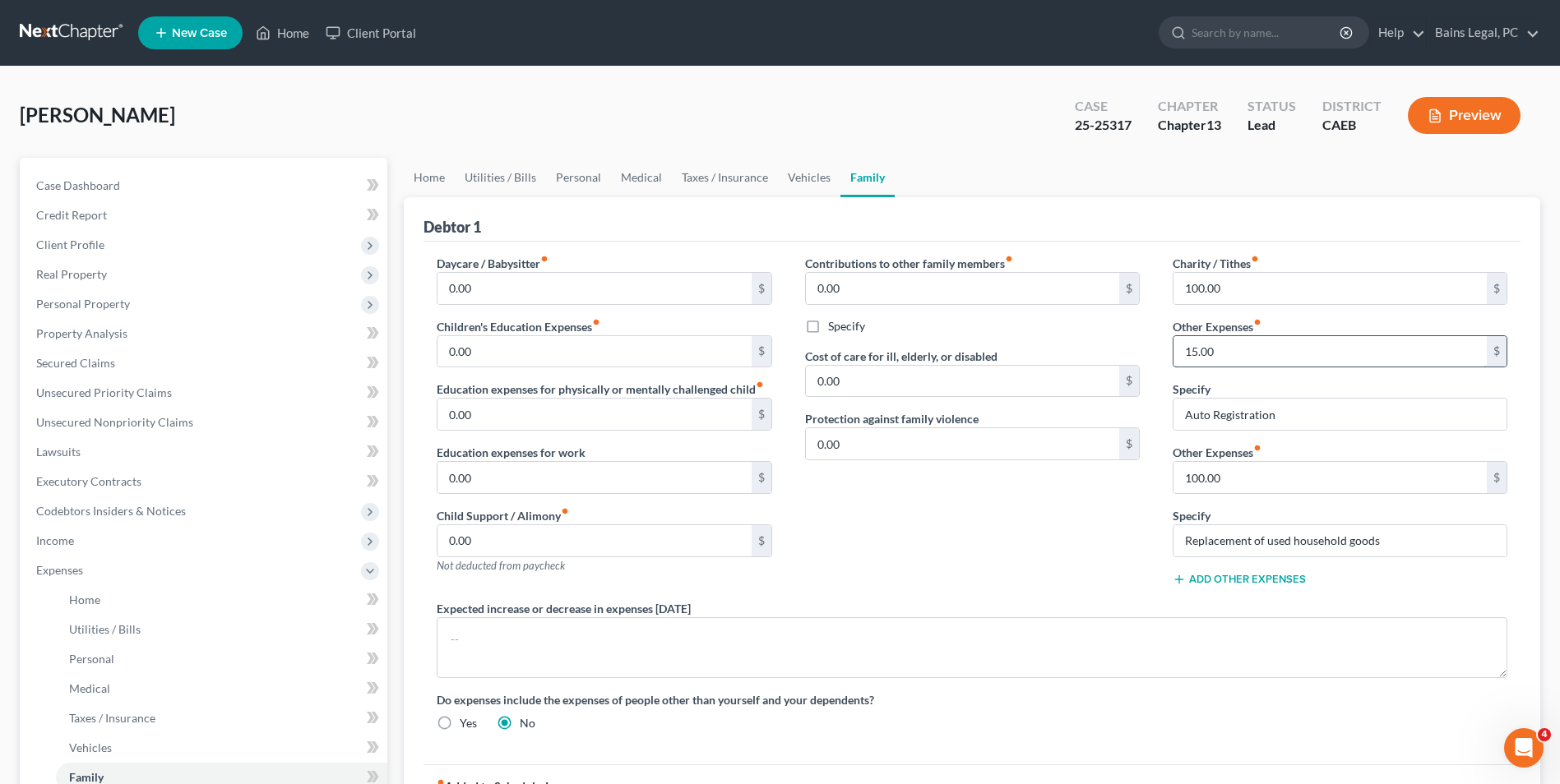
click at [1258, 358] on input "15.00" at bounding box center [1330, 351] width 314 height 31
type input "18"
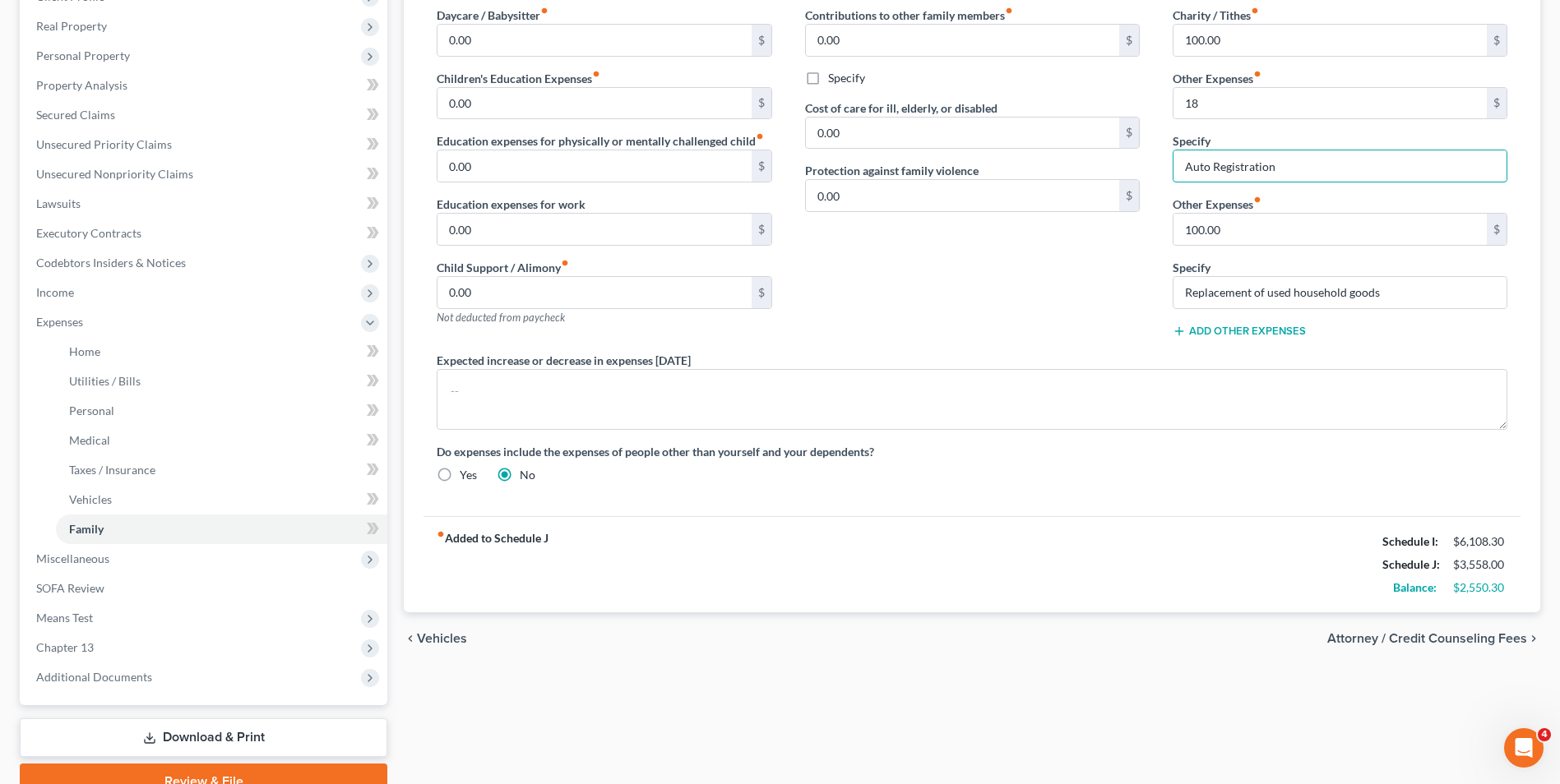
scroll to position [70, 0]
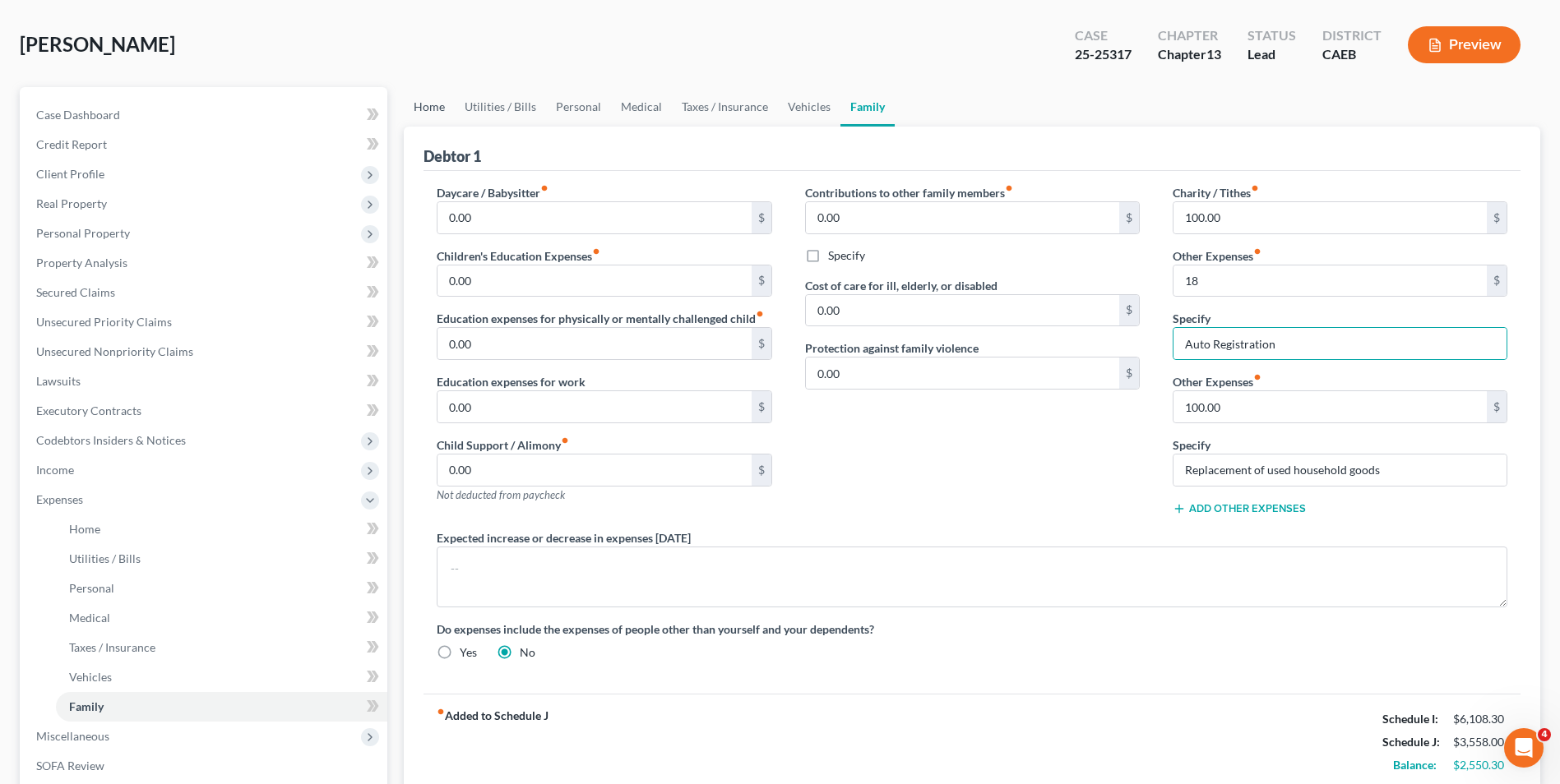
click at [427, 105] on link "Home" at bounding box center [429, 106] width 51 height 40
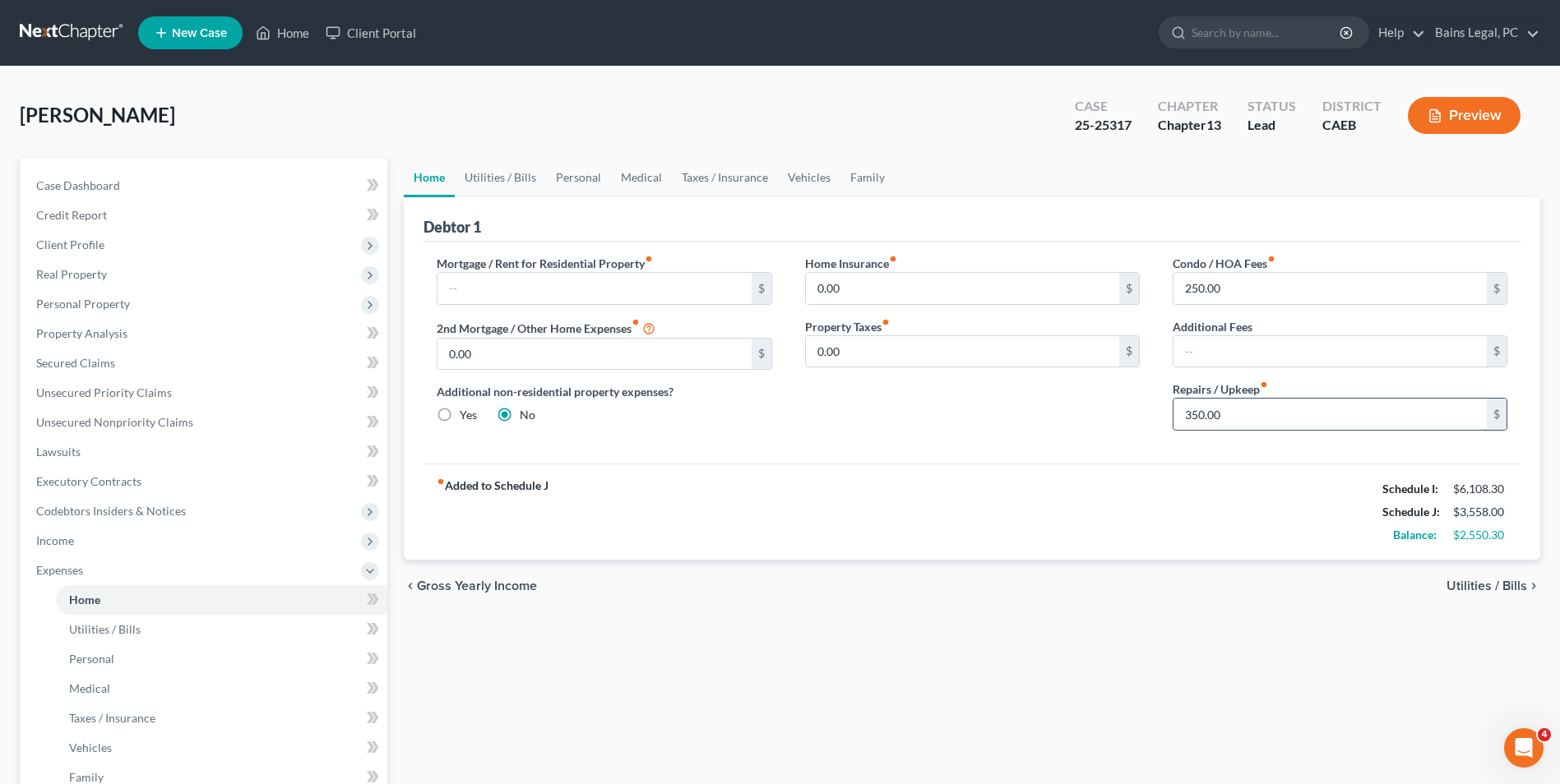
click at [1230, 416] on input "350.00" at bounding box center [1330, 414] width 314 height 31
type input "380"
click at [588, 169] on link "Personal" at bounding box center [579, 178] width 65 height 40
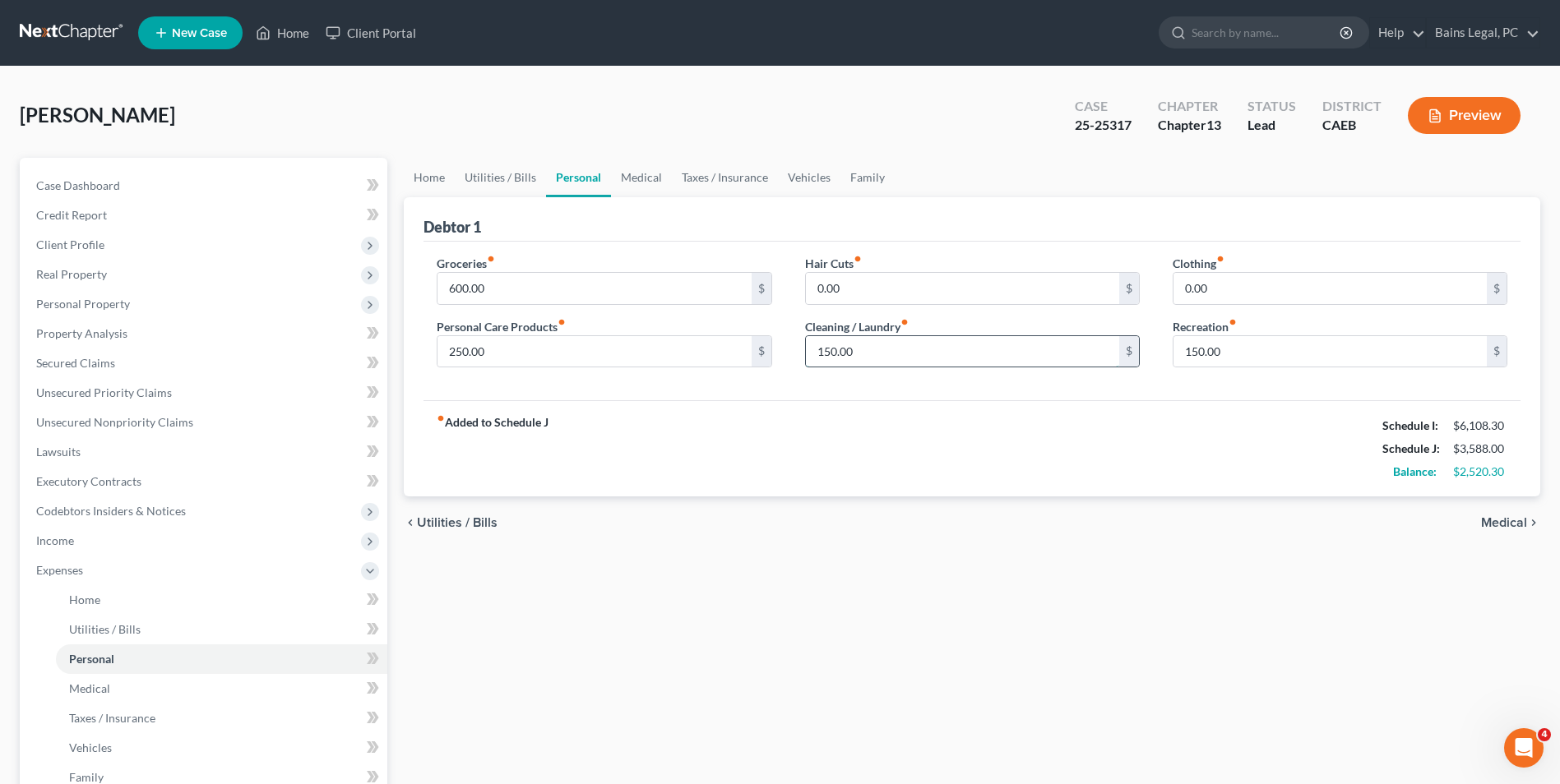
click at [895, 349] on input "150.00" at bounding box center [962, 351] width 314 height 31
click at [156, 574] on span "Expenses" at bounding box center [205, 570] width 364 height 29
click at [684, 637] on div "Home Utilities / Bills Personal Medical Taxes / Insurance Vehicles Family Debto…" at bounding box center [972, 499] width 1153 height 683
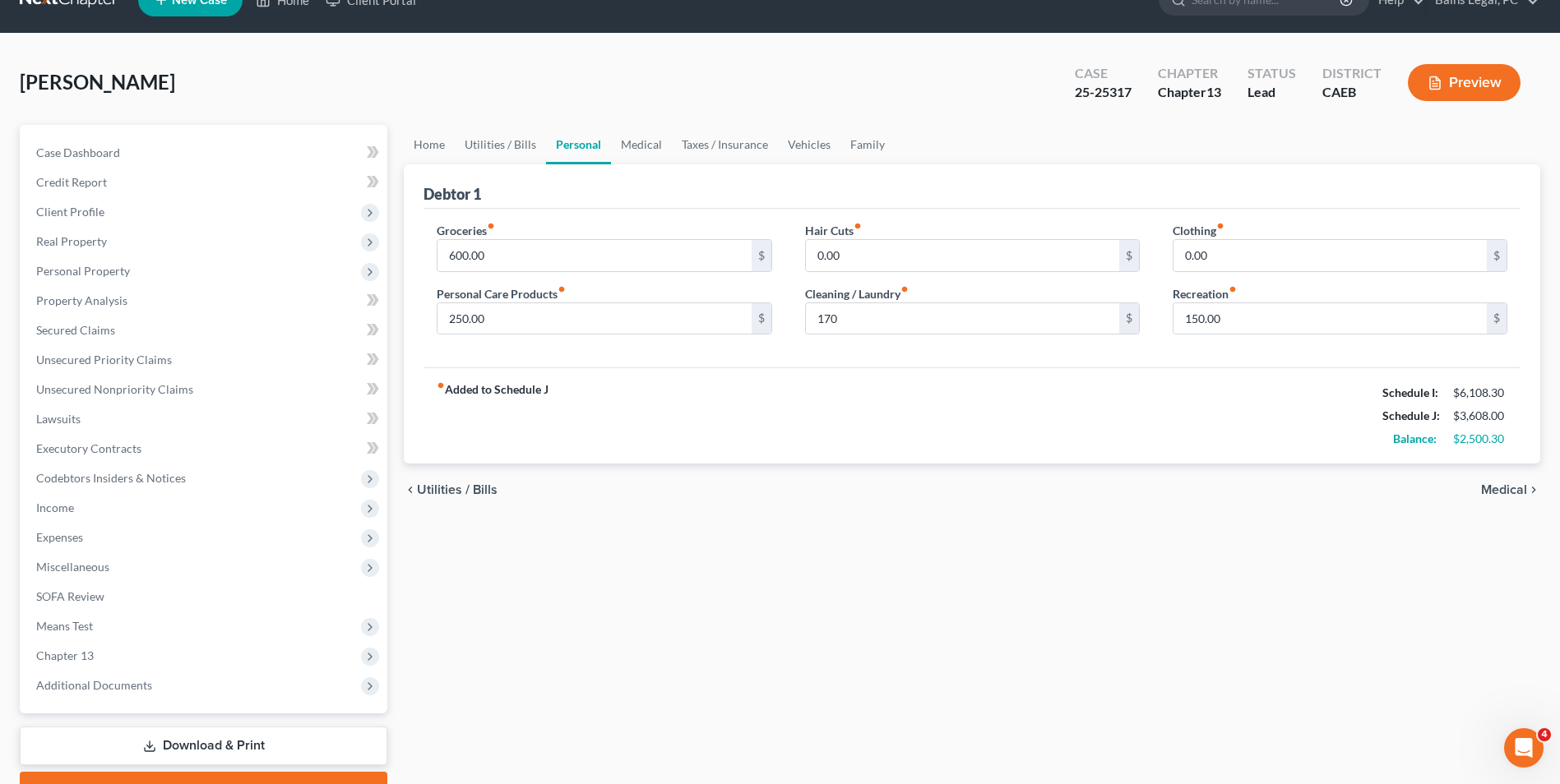
scroll to position [119, 0]
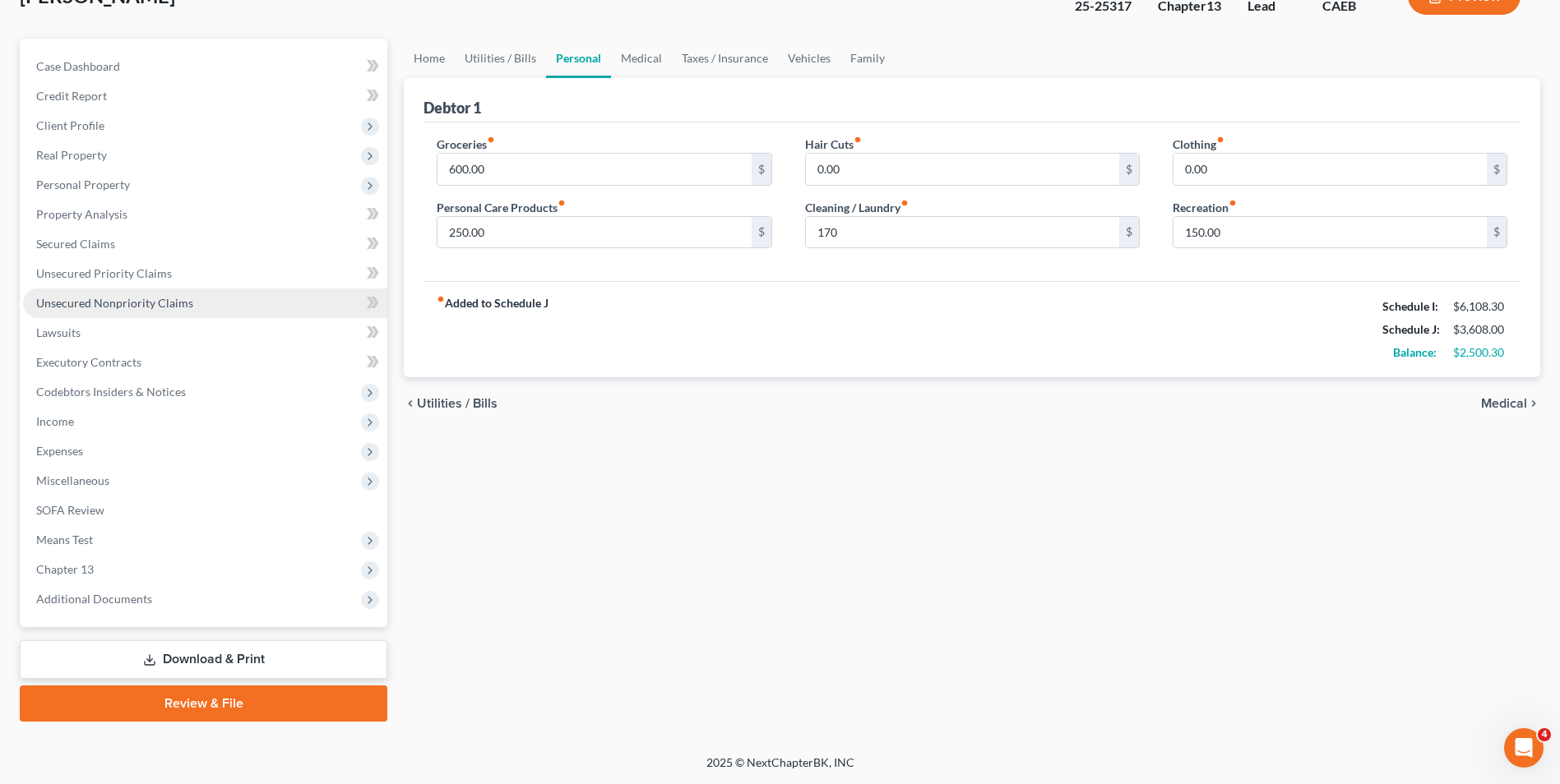
click at [126, 295] on link "Unsecured Nonpriority Claims" at bounding box center [205, 303] width 364 height 29
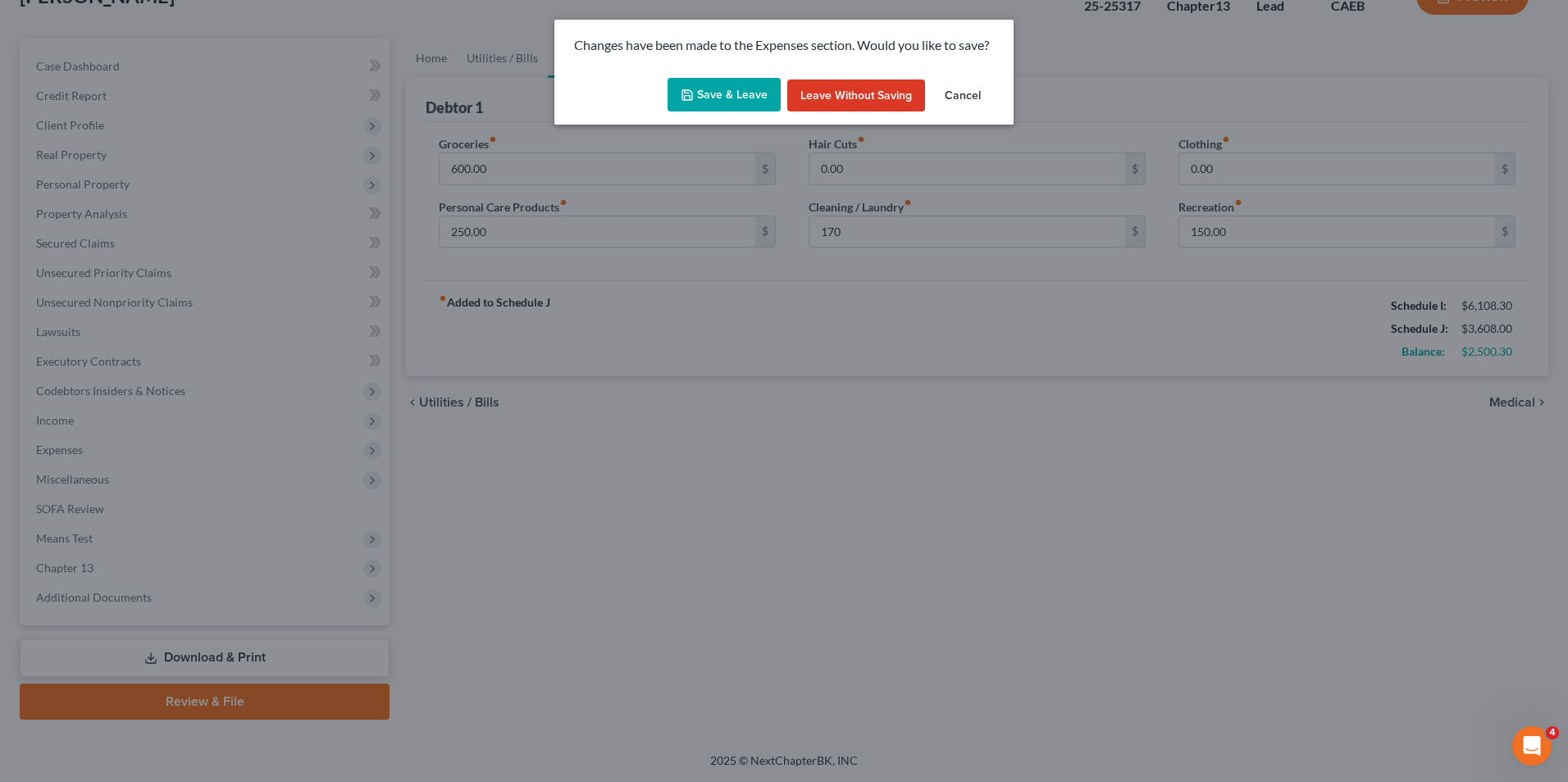
click at [729, 88] on button "Save & Leave" at bounding box center [724, 95] width 113 height 34
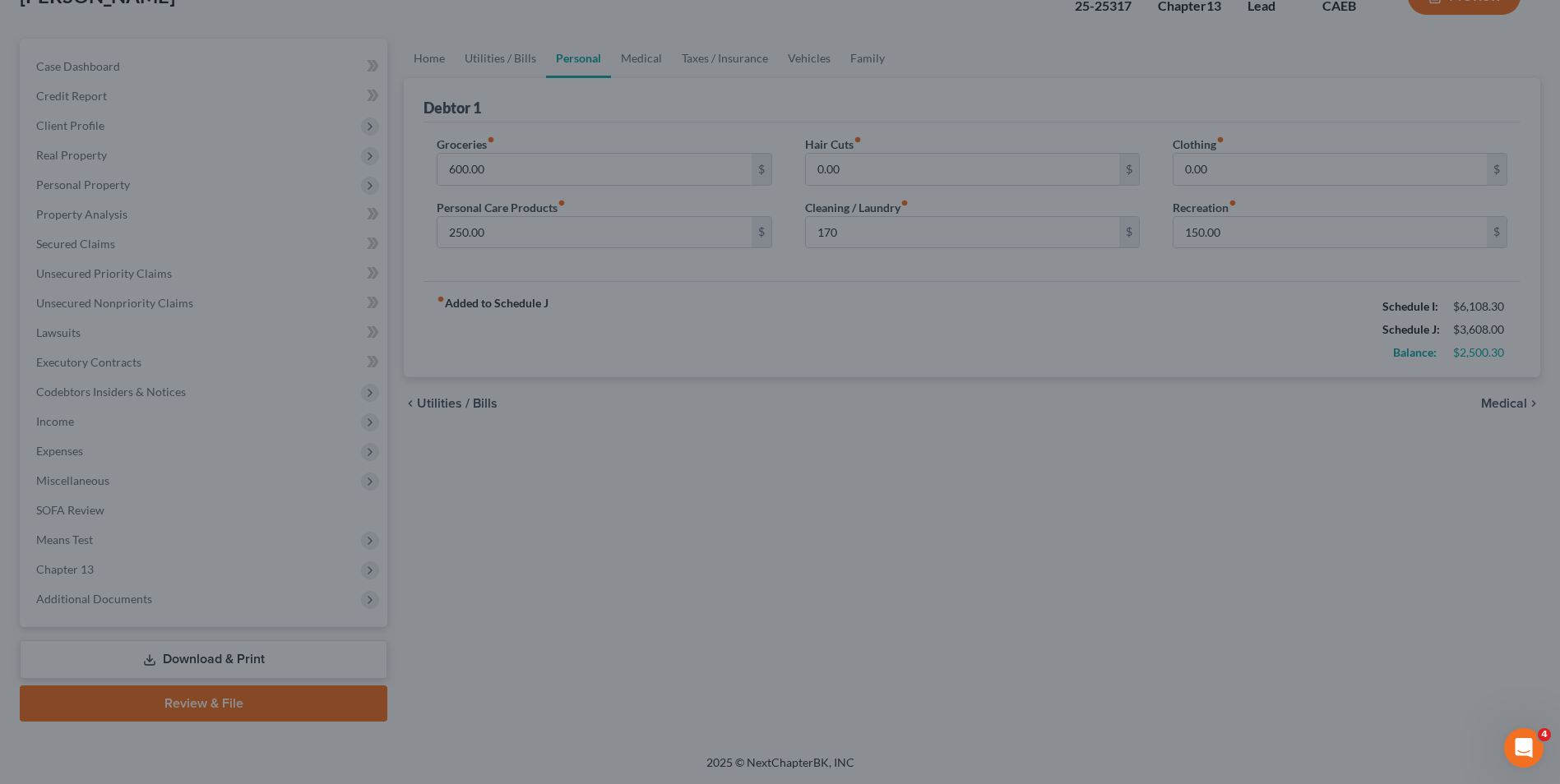
type input "170.00"
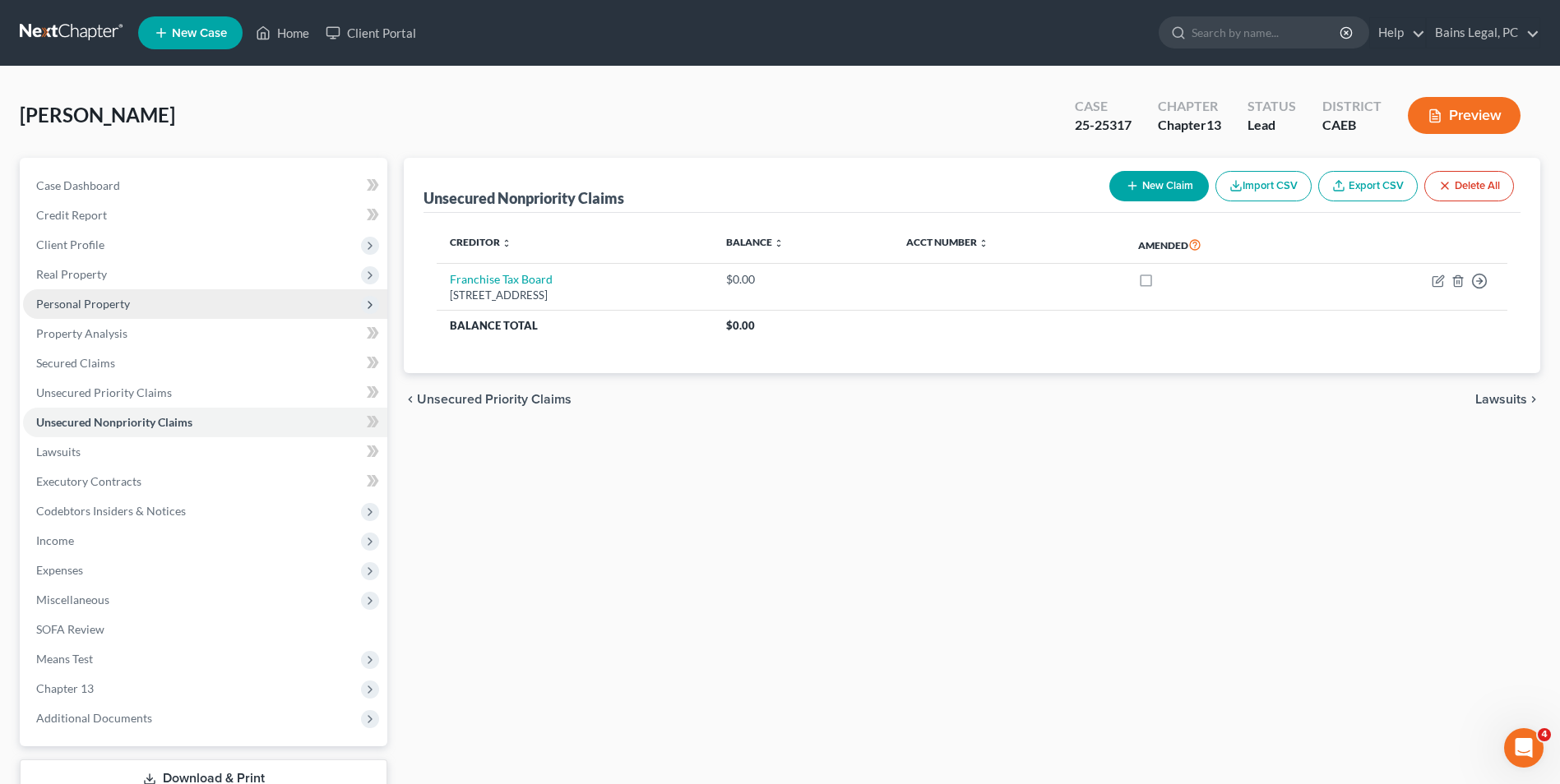
click at [109, 301] on span "Personal Property" at bounding box center [82, 304] width 94 height 14
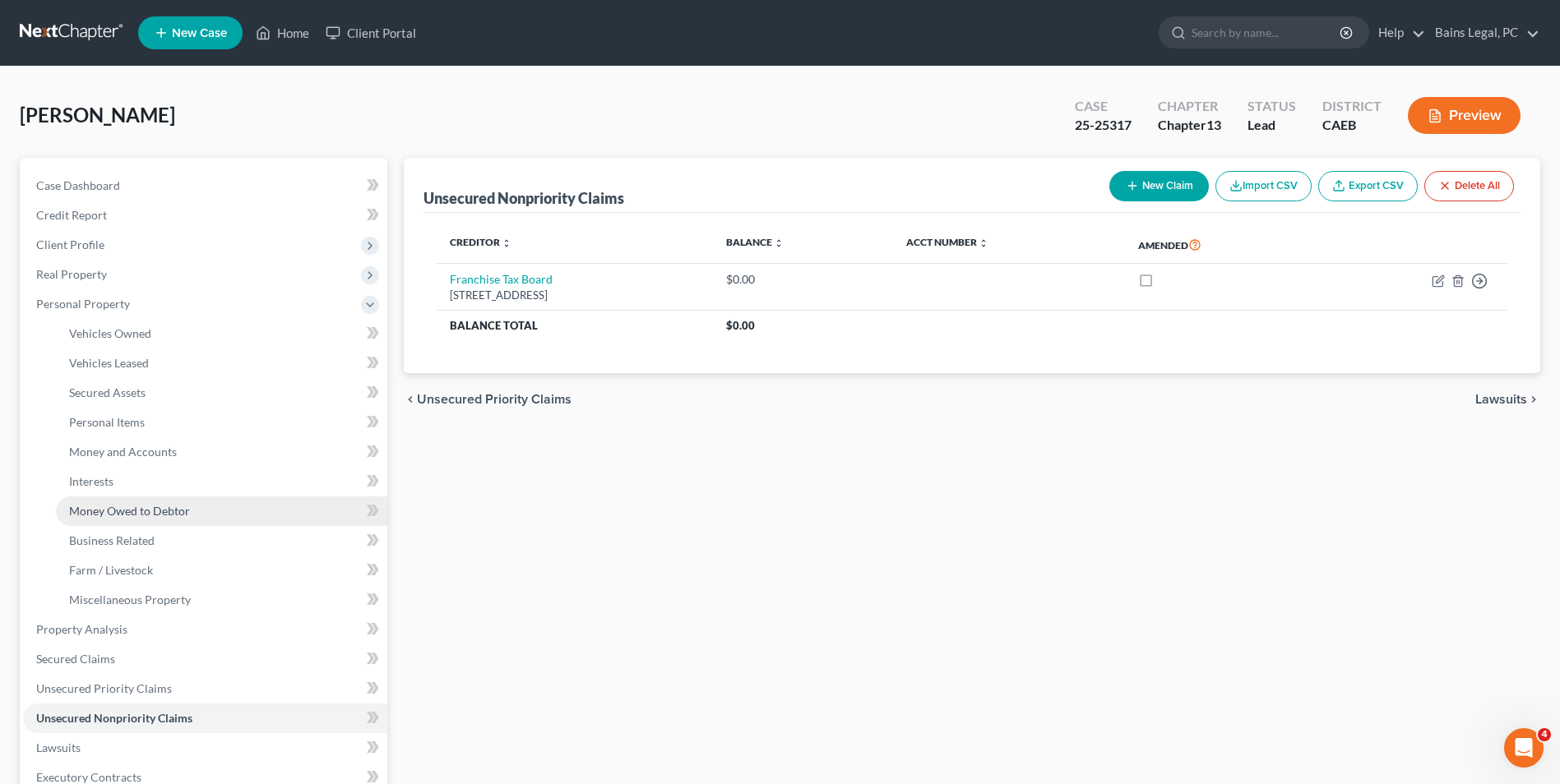
click at [144, 514] on span "Money Owed to Debtor" at bounding box center [129, 511] width 121 height 14
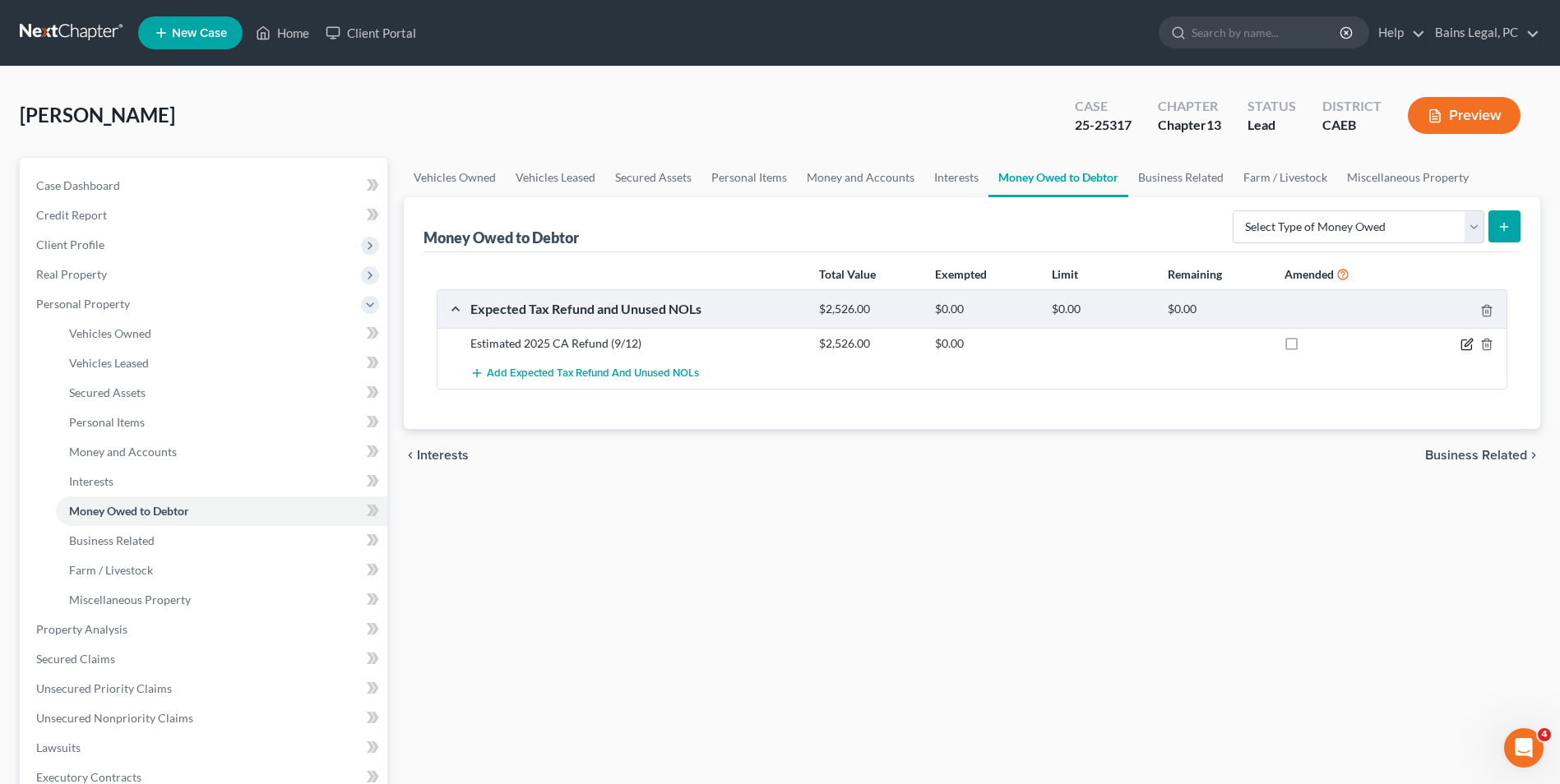
click at [1467, 341] on icon "button" at bounding box center [1466, 343] width 13 height 13
select select "1"
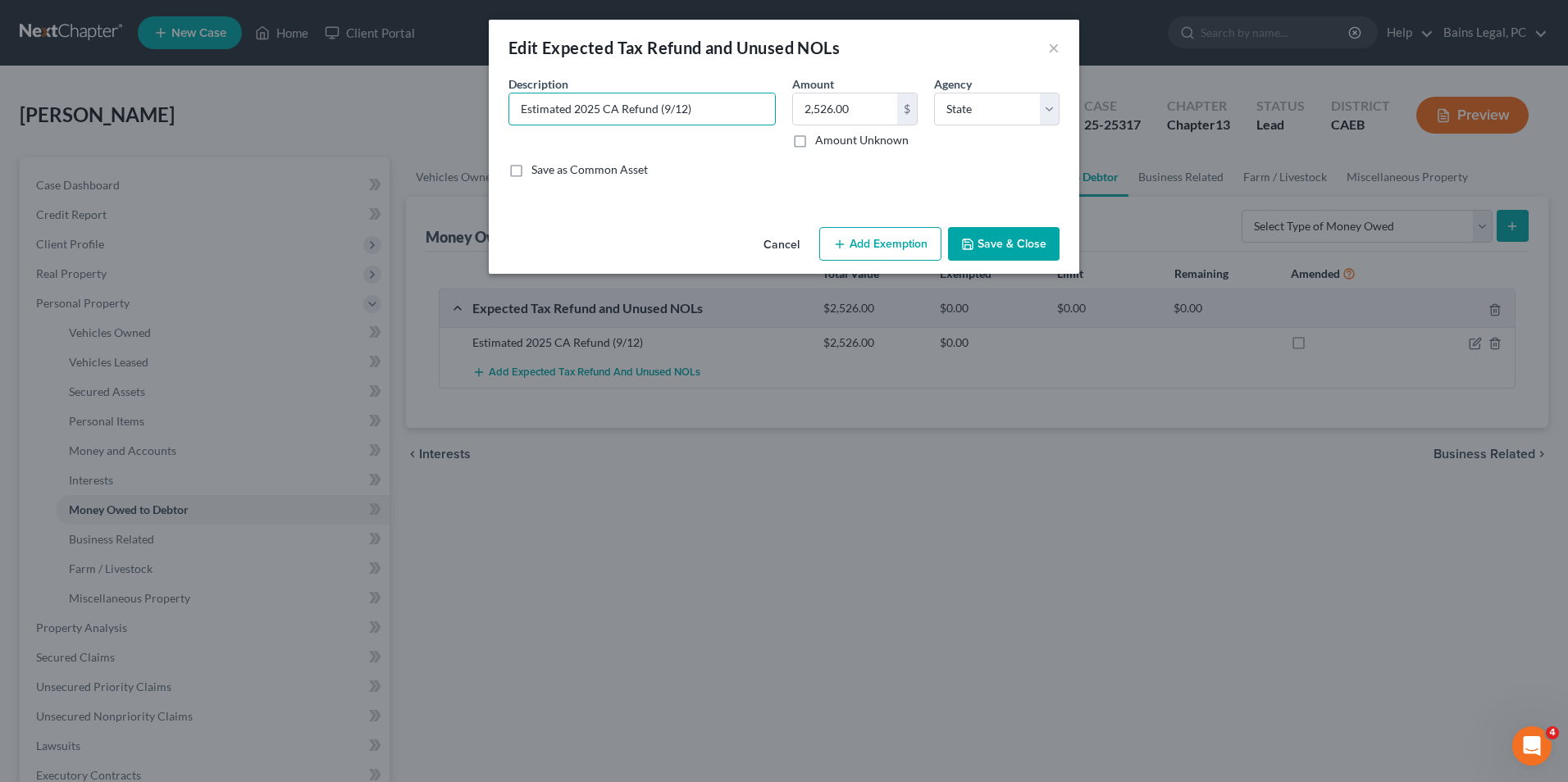
drag, startPoint x: 716, startPoint y: 110, endPoint x: 239, endPoint y: 142, distance: 478.1
click at [239, 142] on div "Edit Expected Tax Refund and Unused NOLs × An exemption set must first be selec…" at bounding box center [784, 391] width 1568 height 782
type input "Possible 2025 Tax Refund (fed and state)"
click at [815, 139] on label "Amount Unknown" at bounding box center [861, 140] width 93 height 16
click at [822, 139] on input "Amount Unknown" at bounding box center [827, 137] width 10 height 10
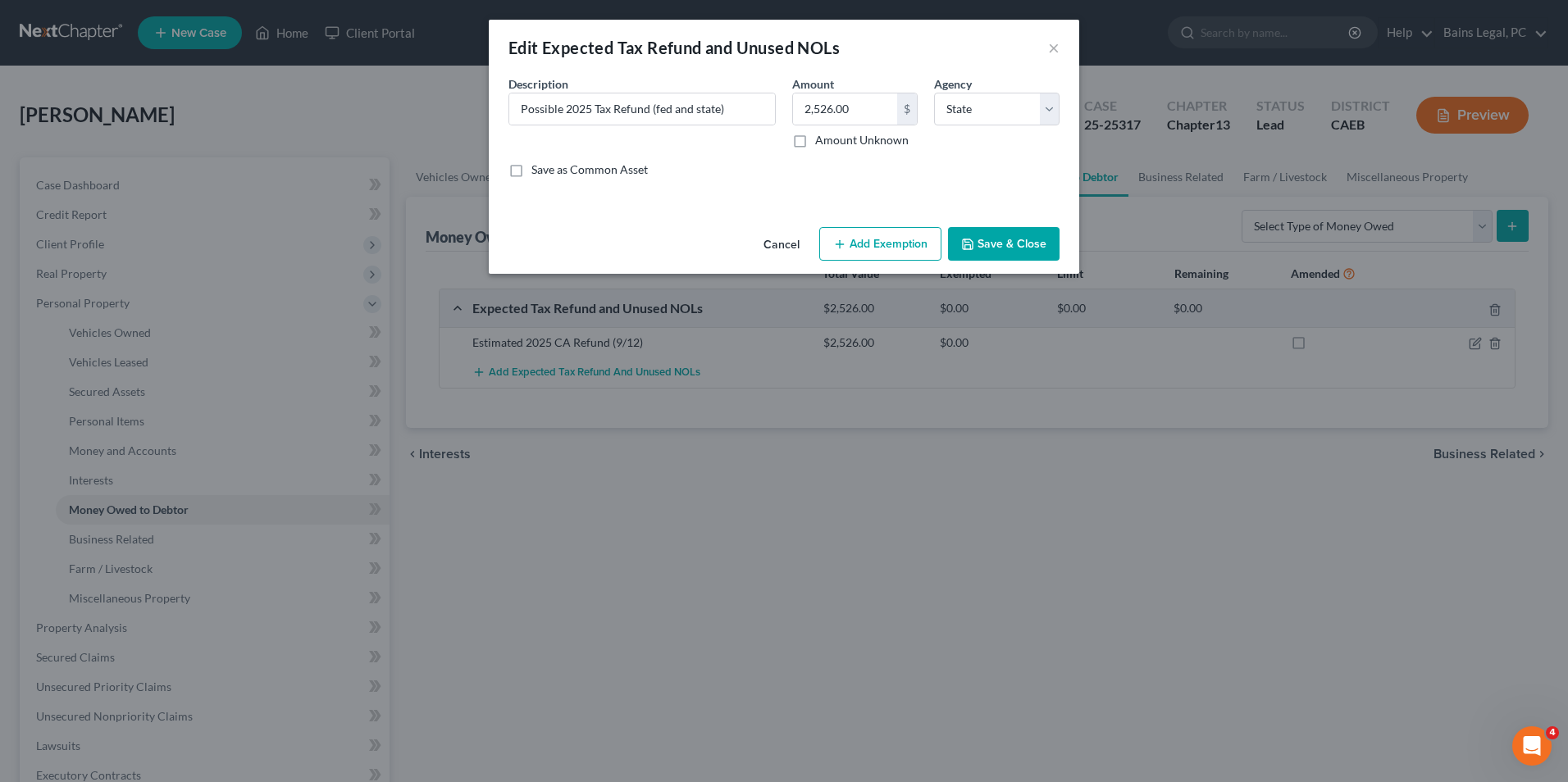
checkbox input "true"
type input "0.00"
click at [1013, 91] on div "Agency Select Federal State Local" at bounding box center [997, 111] width 142 height 73
click at [1002, 117] on select "Select Federal State Local" at bounding box center [996, 109] width 125 height 33
select select
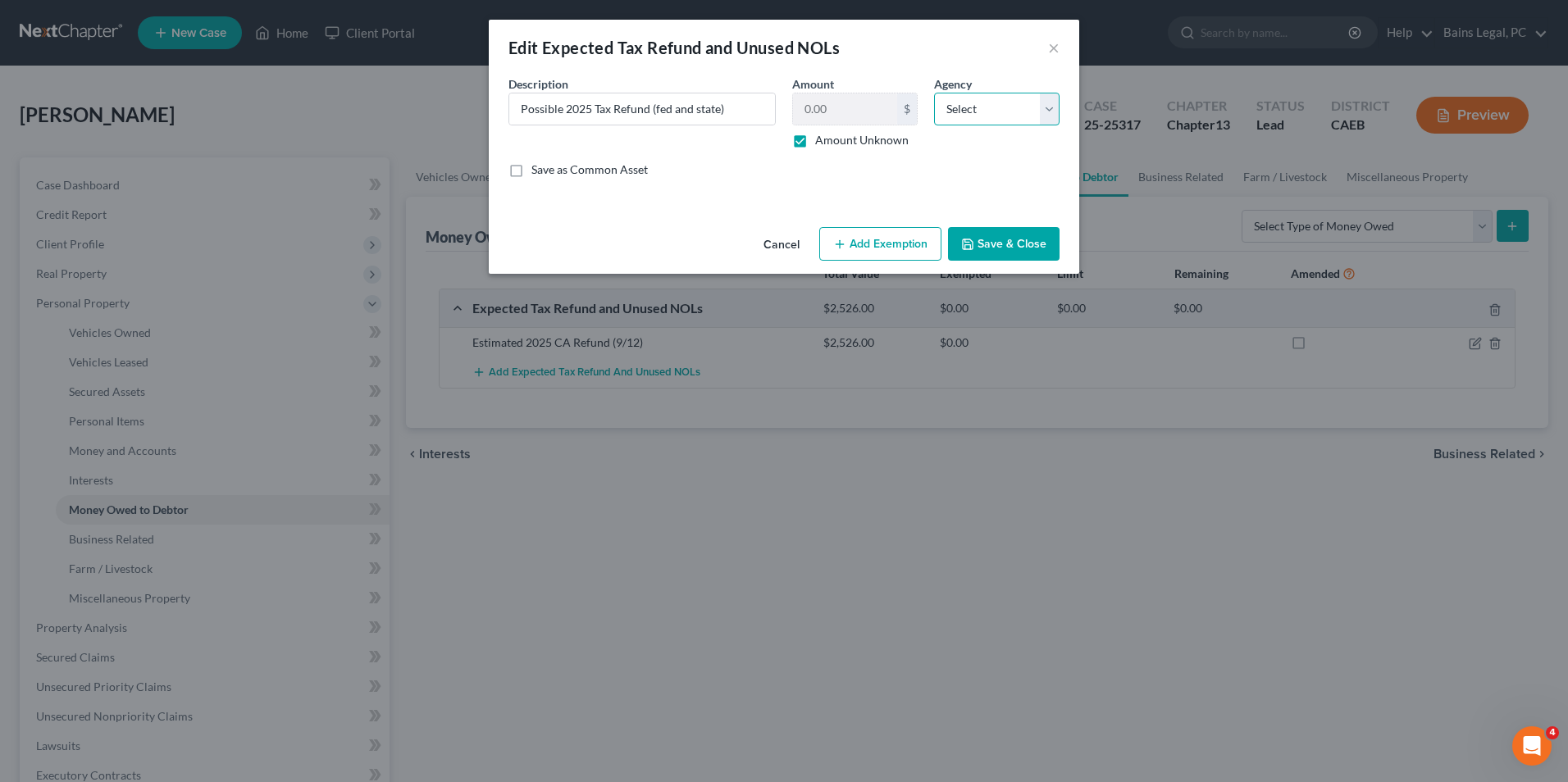
click at [934, 93] on select "Select Federal State Local" at bounding box center [996, 109] width 125 height 33
click at [991, 259] on button "Save & Close" at bounding box center [1003, 244] width 111 height 34
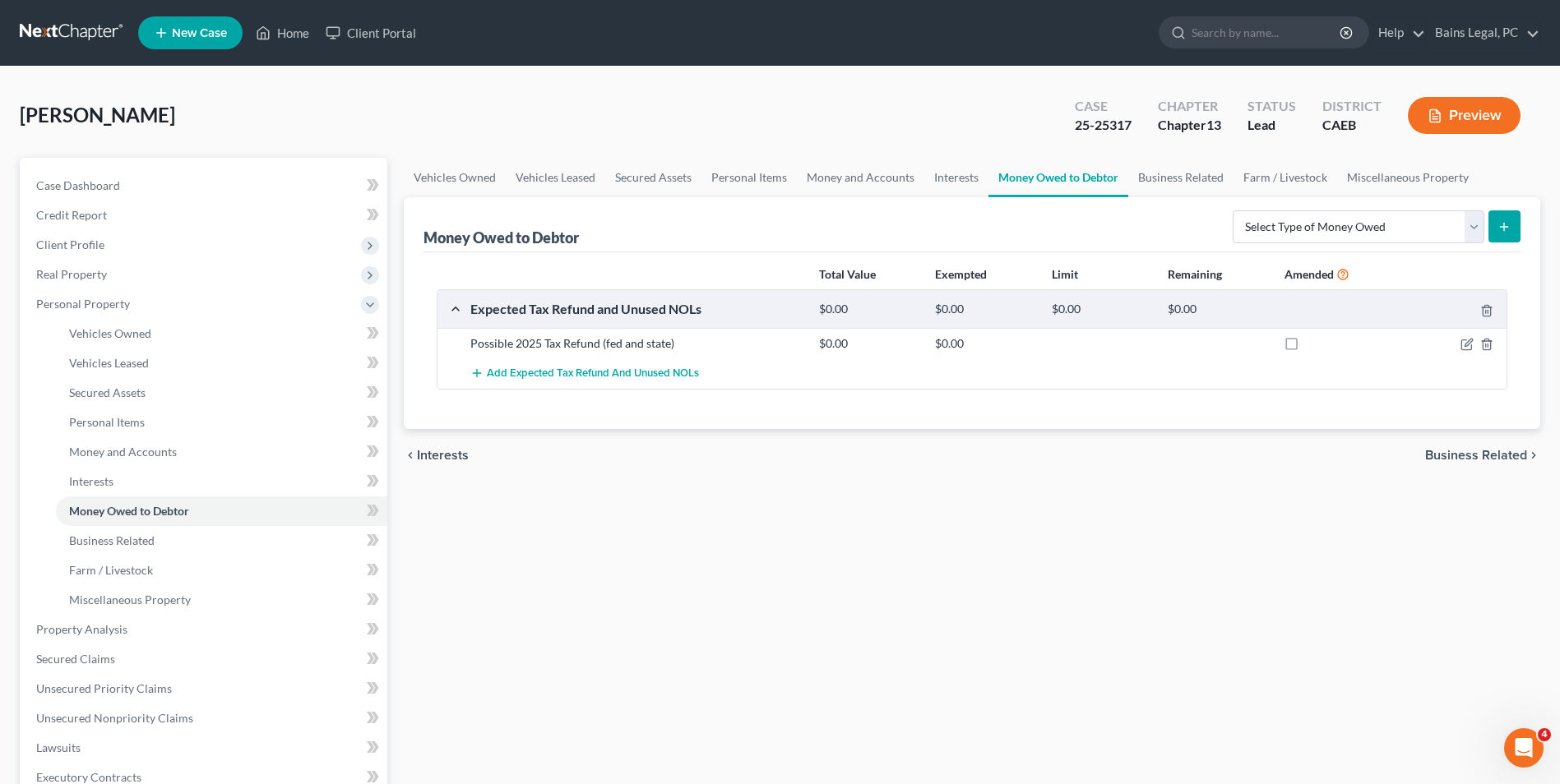
click at [844, 574] on div "Vehicles Owned Vehicles Leased Secured Assets Personal Items Money and Accounts…" at bounding box center [972, 647] width 1153 height 979
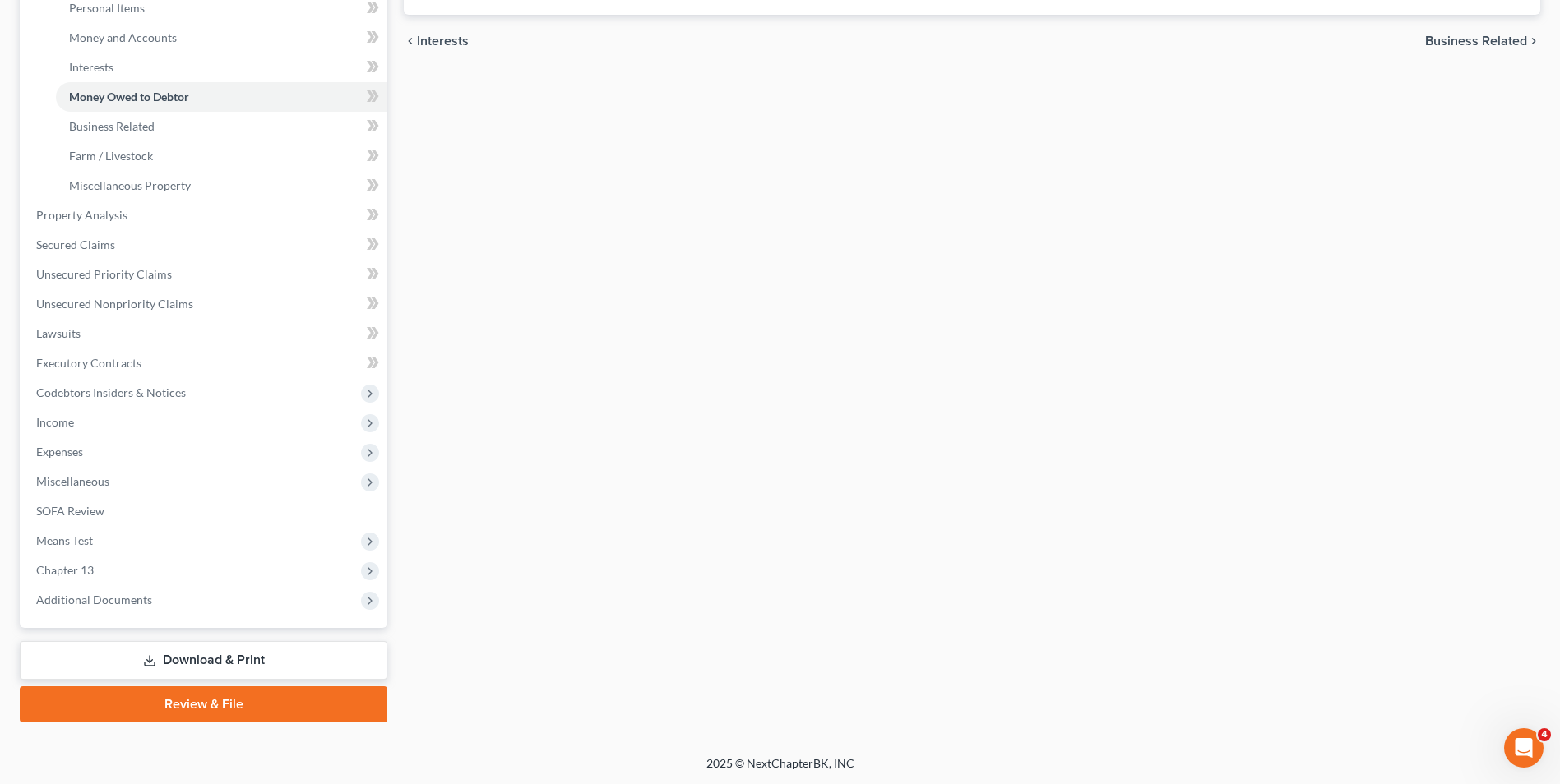
scroll to position [415, 0]
click at [167, 579] on span "Chapter 13" at bounding box center [205, 569] width 364 height 29
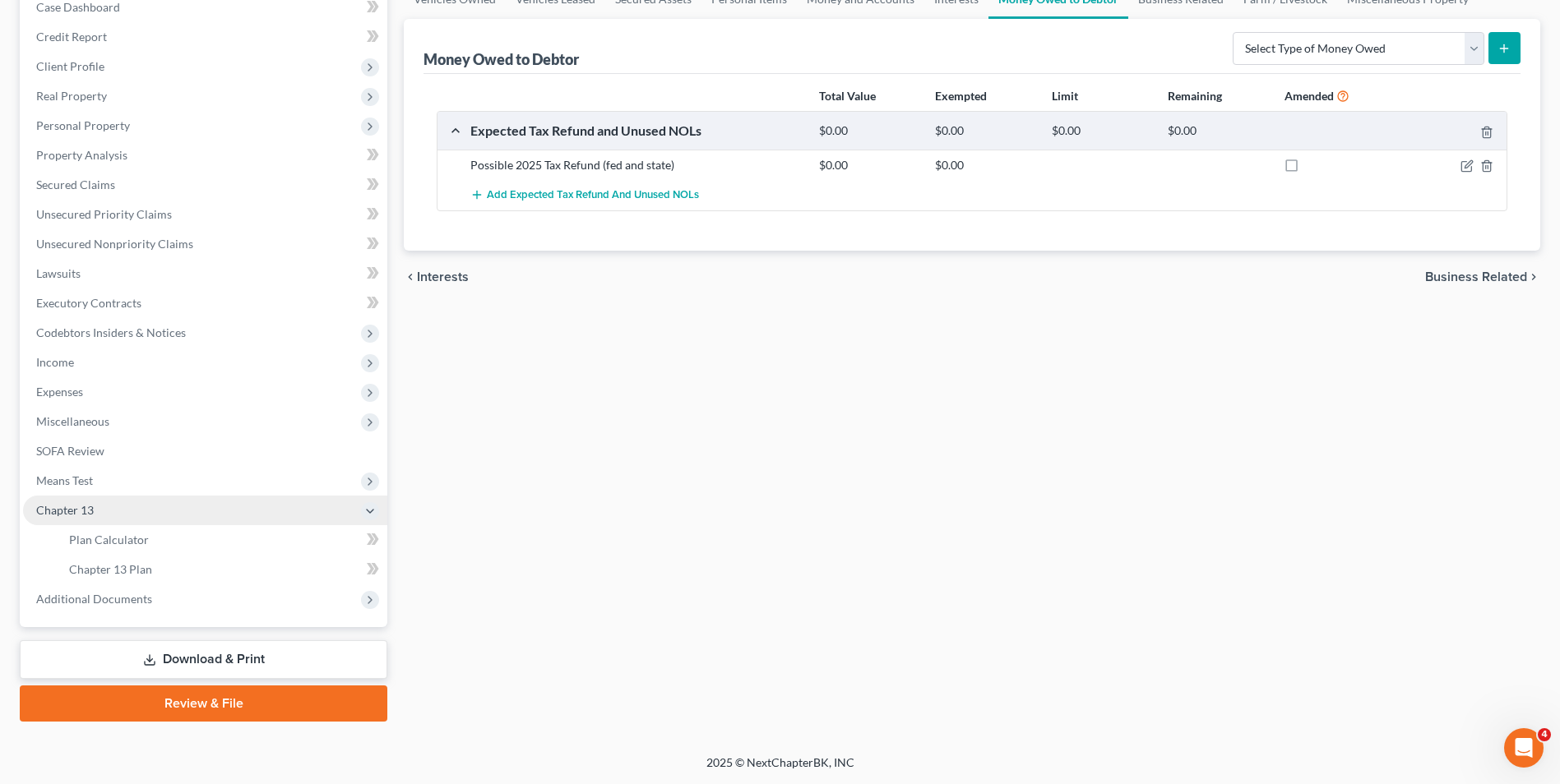
scroll to position [179, 0]
click at [194, 656] on link "Download & Print" at bounding box center [204, 659] width 368 height 39
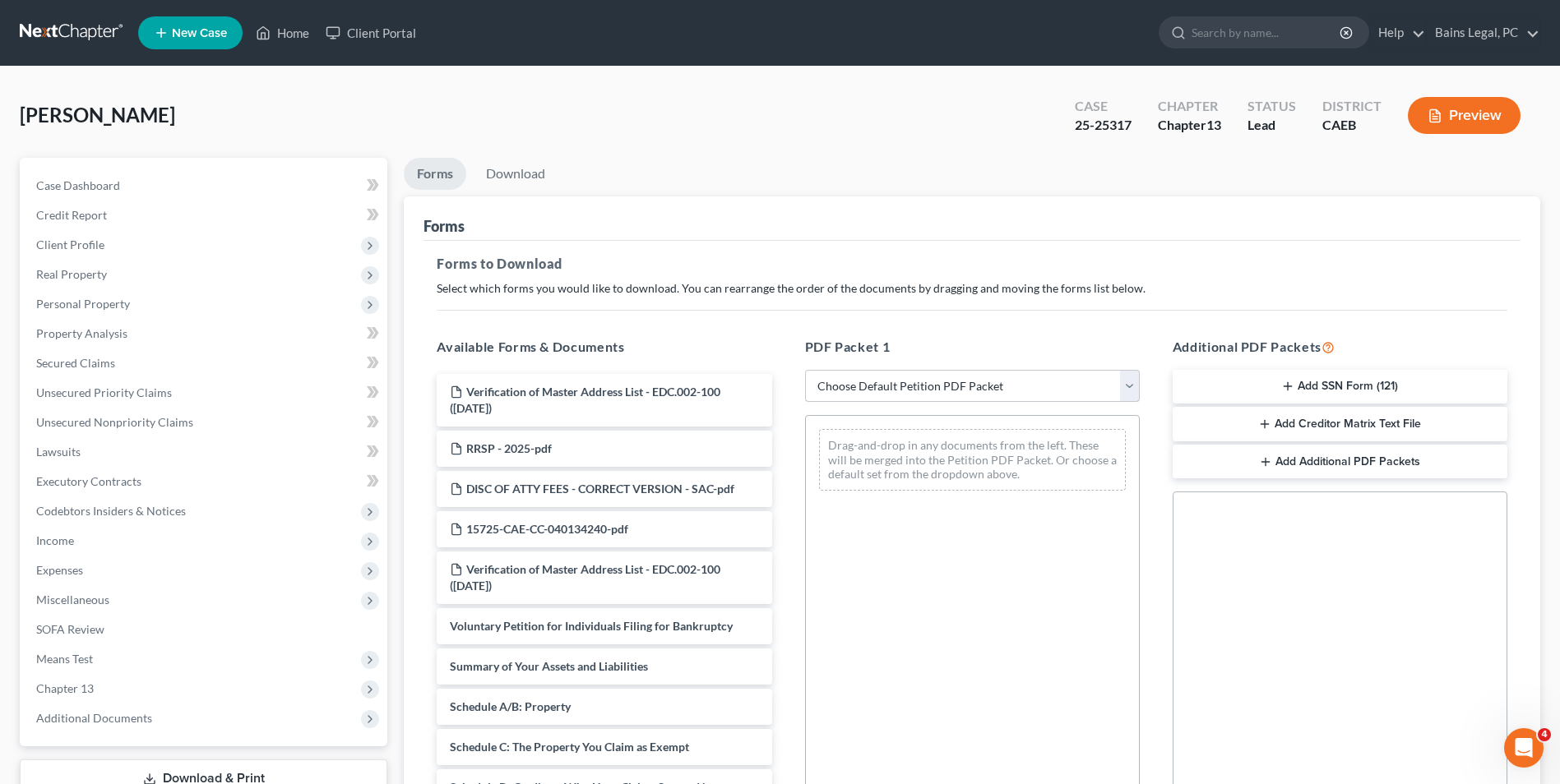
click at [867, 387] on select "Choose Default Petition PDF Packet Complete Bankruptcy Petition (all forms and …" at bounding box center [972, 386] width 335 height 33
select select "0"
click at [805, 370] on select "Choose Default Petition PDF Packet Complete Bankruptcy Petition (all forms and …" at bounding box center [972, 386] width 335 height 33
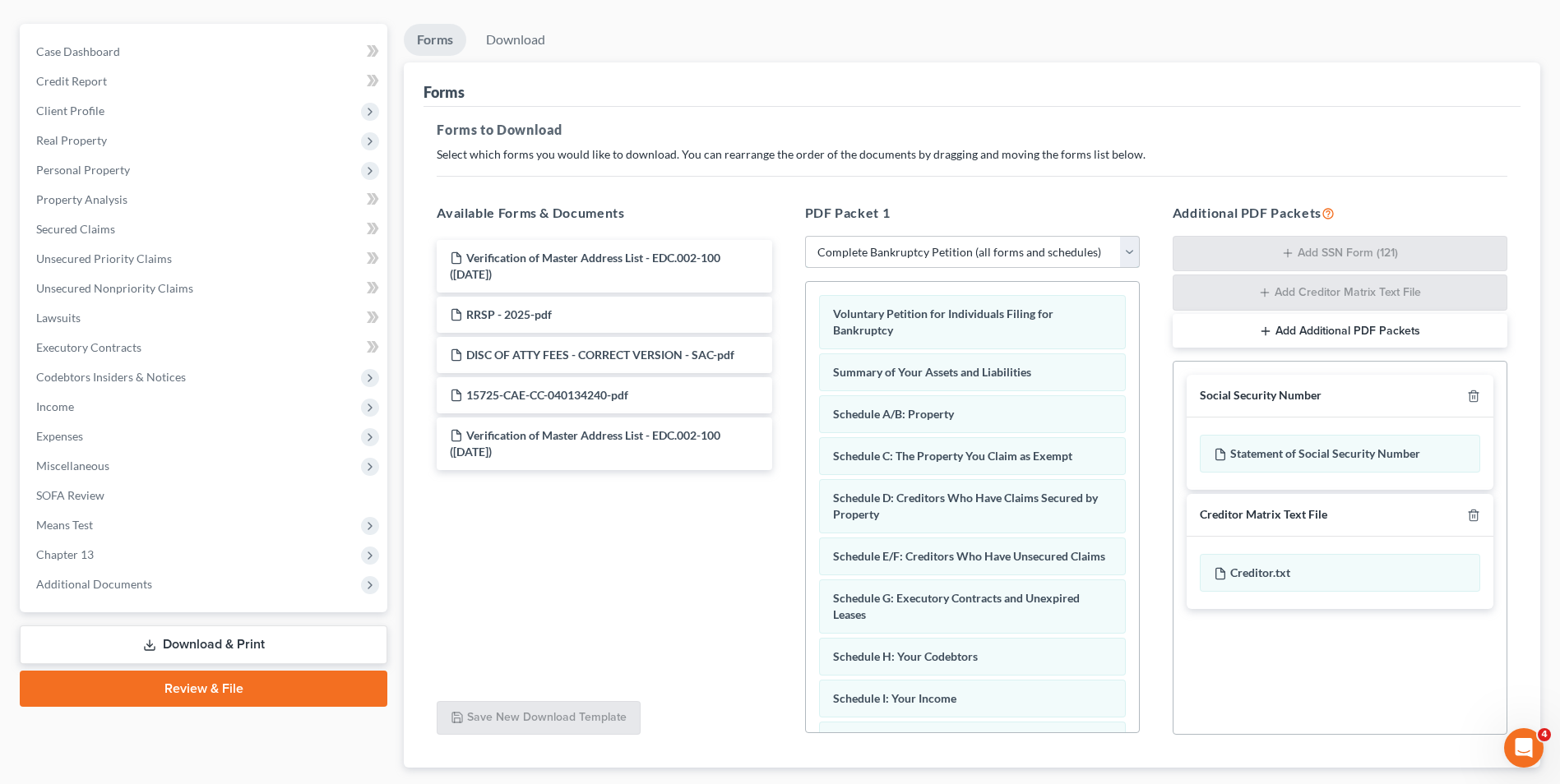
scroll to position [220, 0]
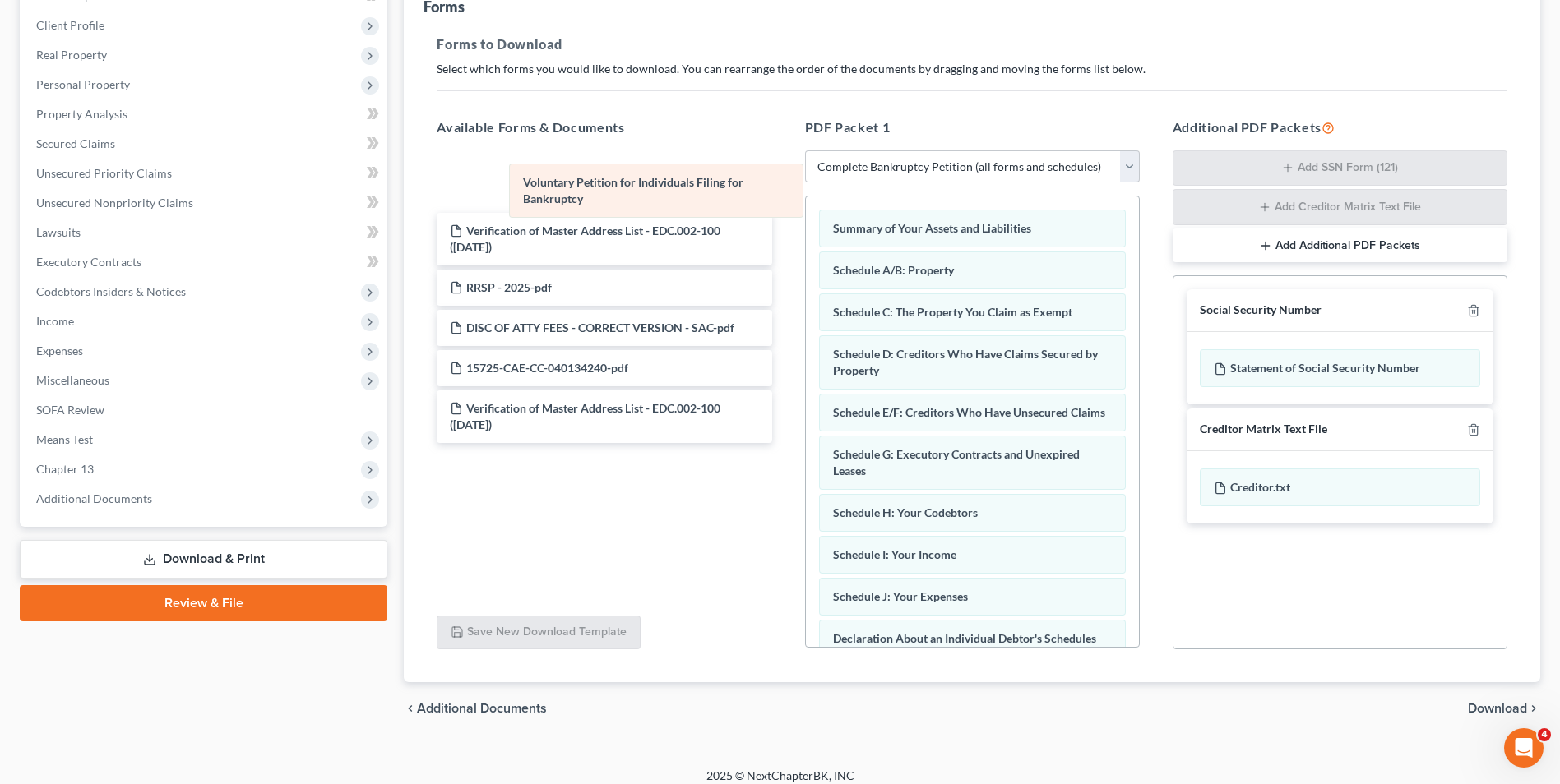
drag, startPoint x: 898, startPoint y: 236, endPoint x: 588, endPoint y: 190, distance: 313.4
click at [806, 197] on div "Voluntary Petition for Individuals Filing for Bankruptcy Voluntary Petition for…" at bounding box center [972, 638] width 333 height 883
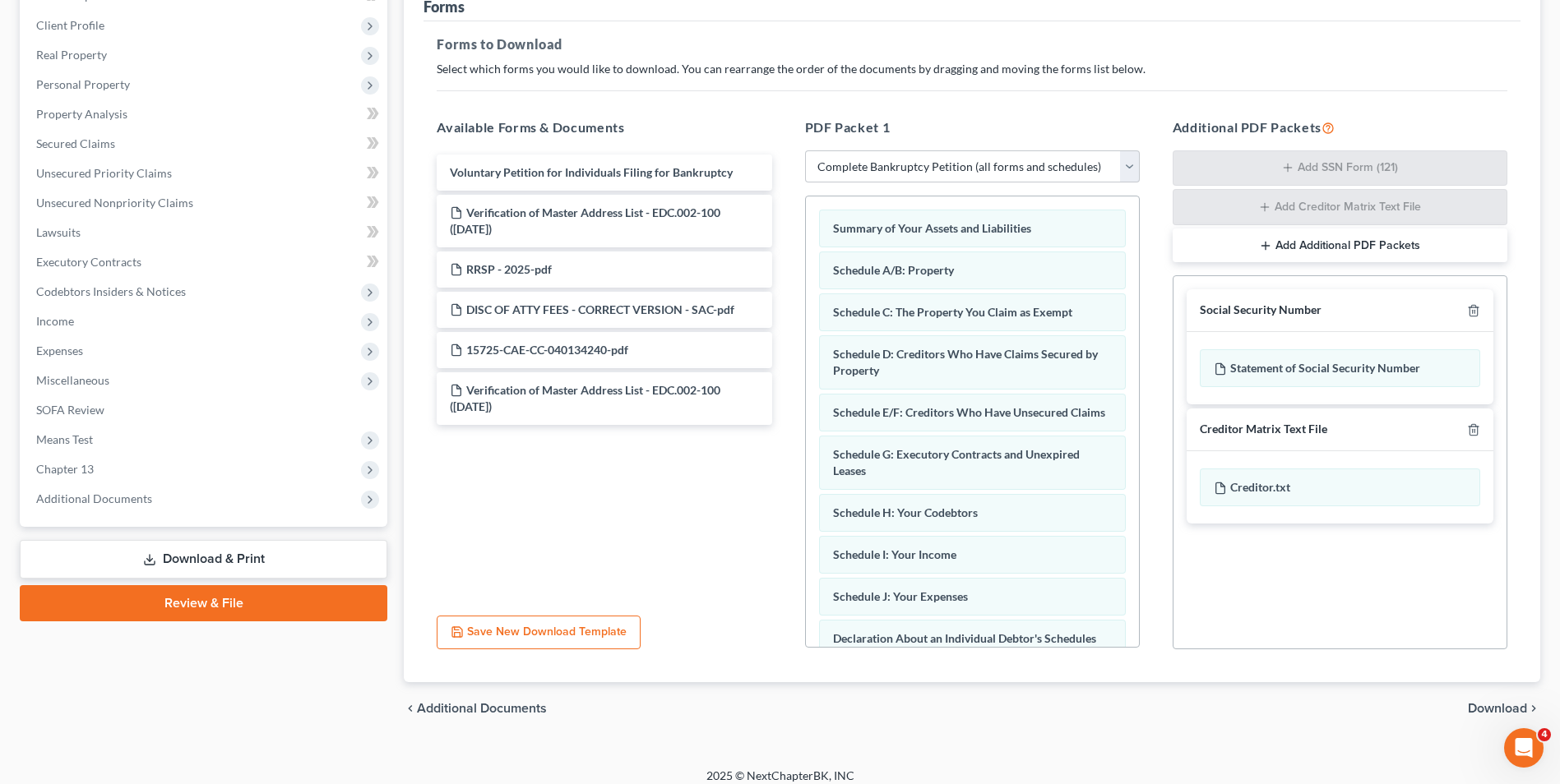
scroll to position [449, 0]
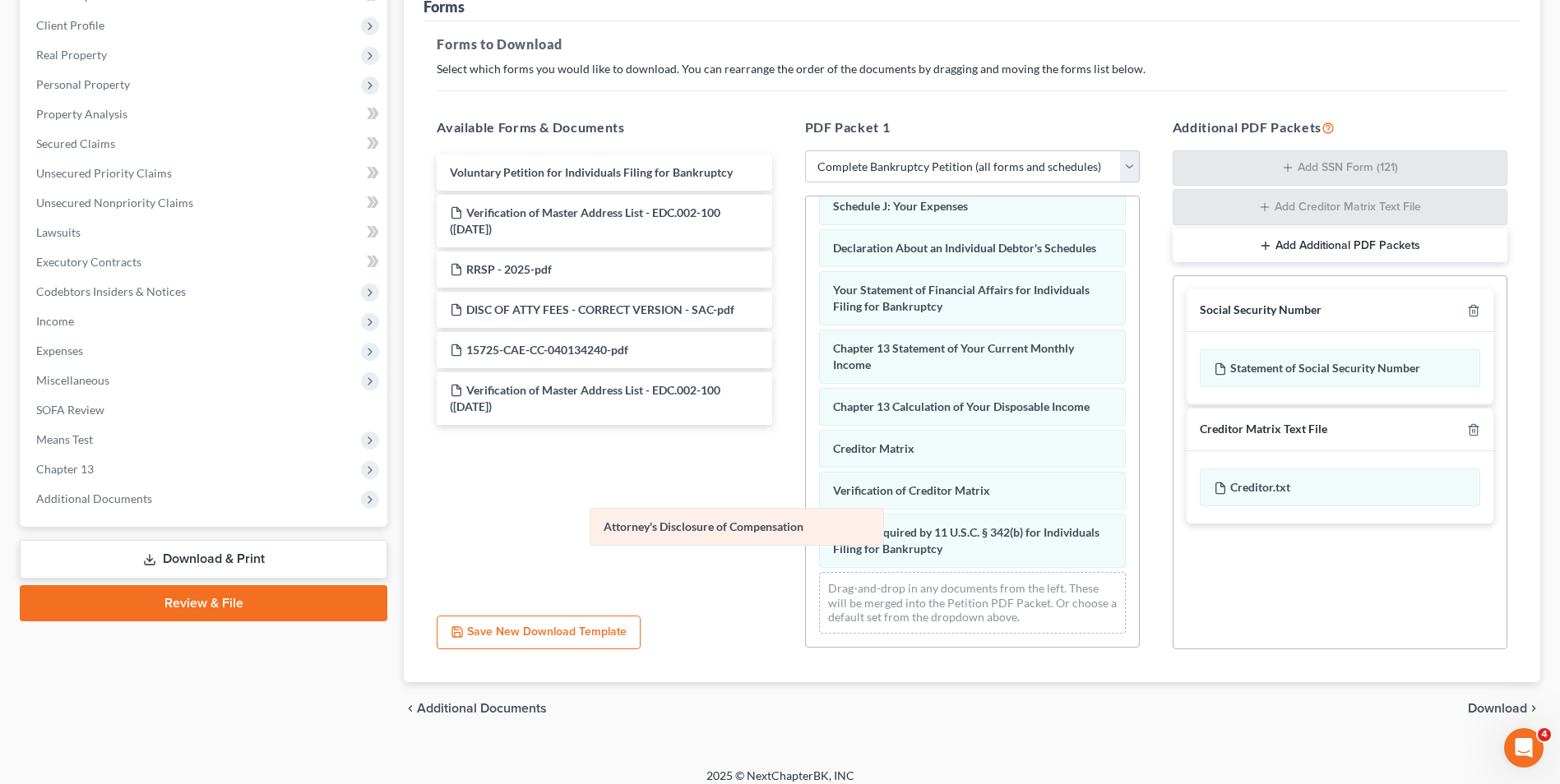
drag, startPoint x: 919, startPoint y: 544, endPoint x: 662, endPoint y: 508, distance: 259.5
click at [806, 508] on div "Attorney's Disclosure of Compensation Summary of Your Assets and Liabilities Sc…" at bounding box center [972, 226] width 333 height 841
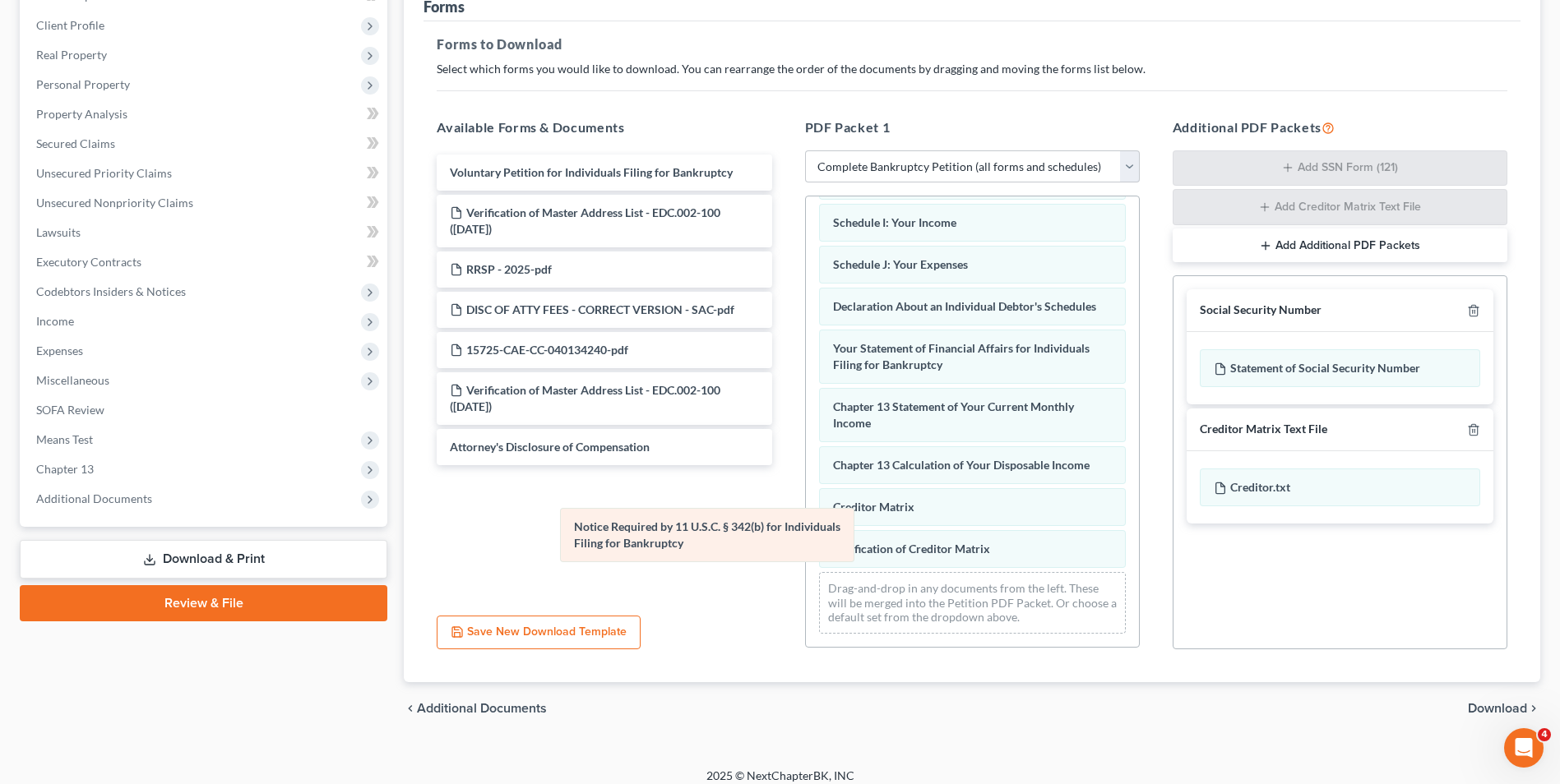
scroll to position [349, 0]
drag, startPoint x: 884, startPoint y: 539, endPoint x: 589, endPoint y: 513, distance: 296.1
click at [806, 513] on div "Notice Required by 11 U.S.C. § 342(b) for Individuals Filing for Bankruptcy Sum…" at bounding box center [972, 255] width 333 height 782
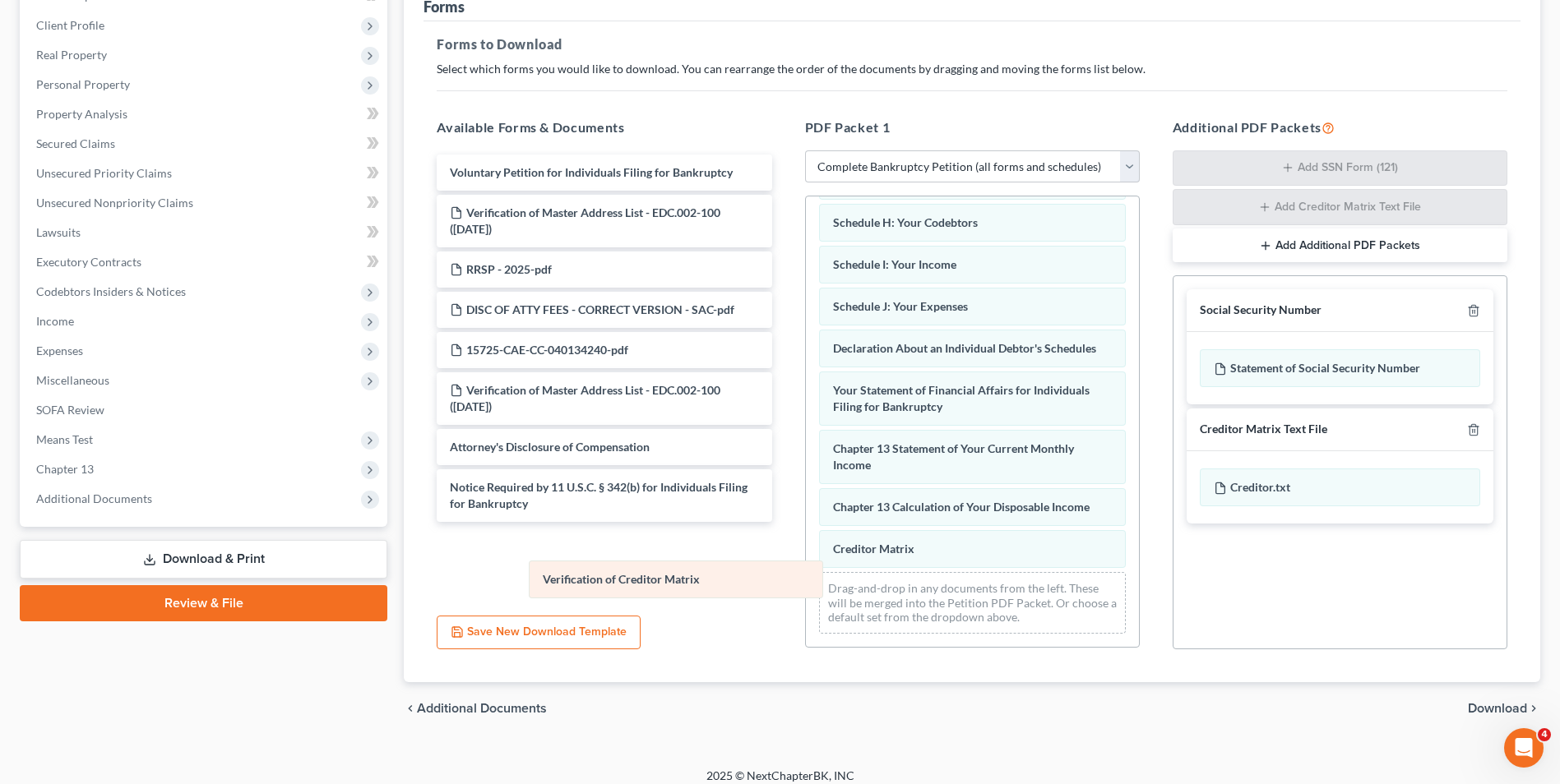
scroll to position [307, 0]
drag, startPoint x: 896, startPoint y: 535, endPoint x: 599, endPoint y: 562, distance: 298.2
click at [806, 562] on div "Verification of Creditor Matrix Summary of Your Assets and Liabilities Schedule…" at bounding box center [972, 277] width 333 height 740
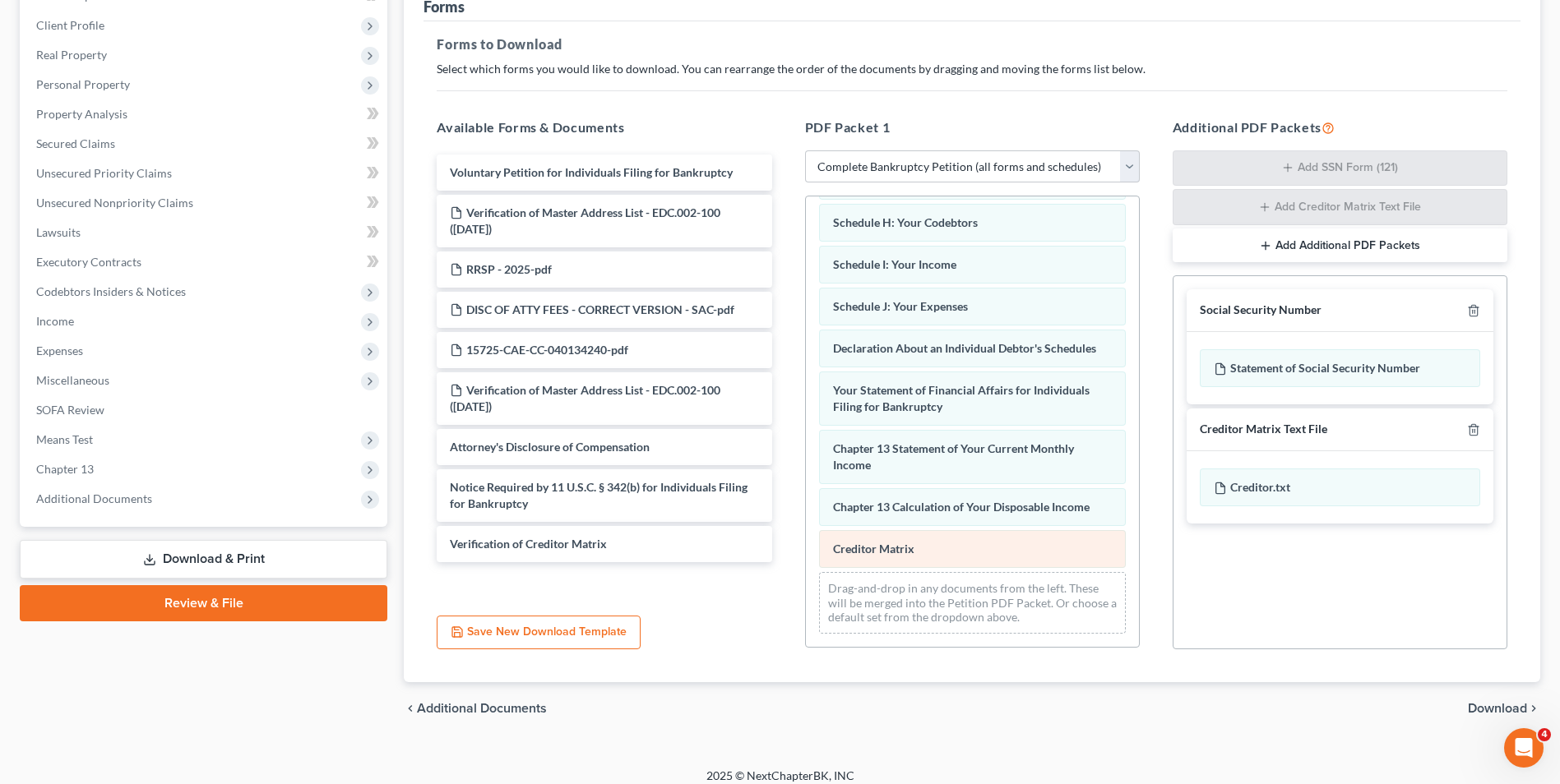
scroll to position [264, 0]
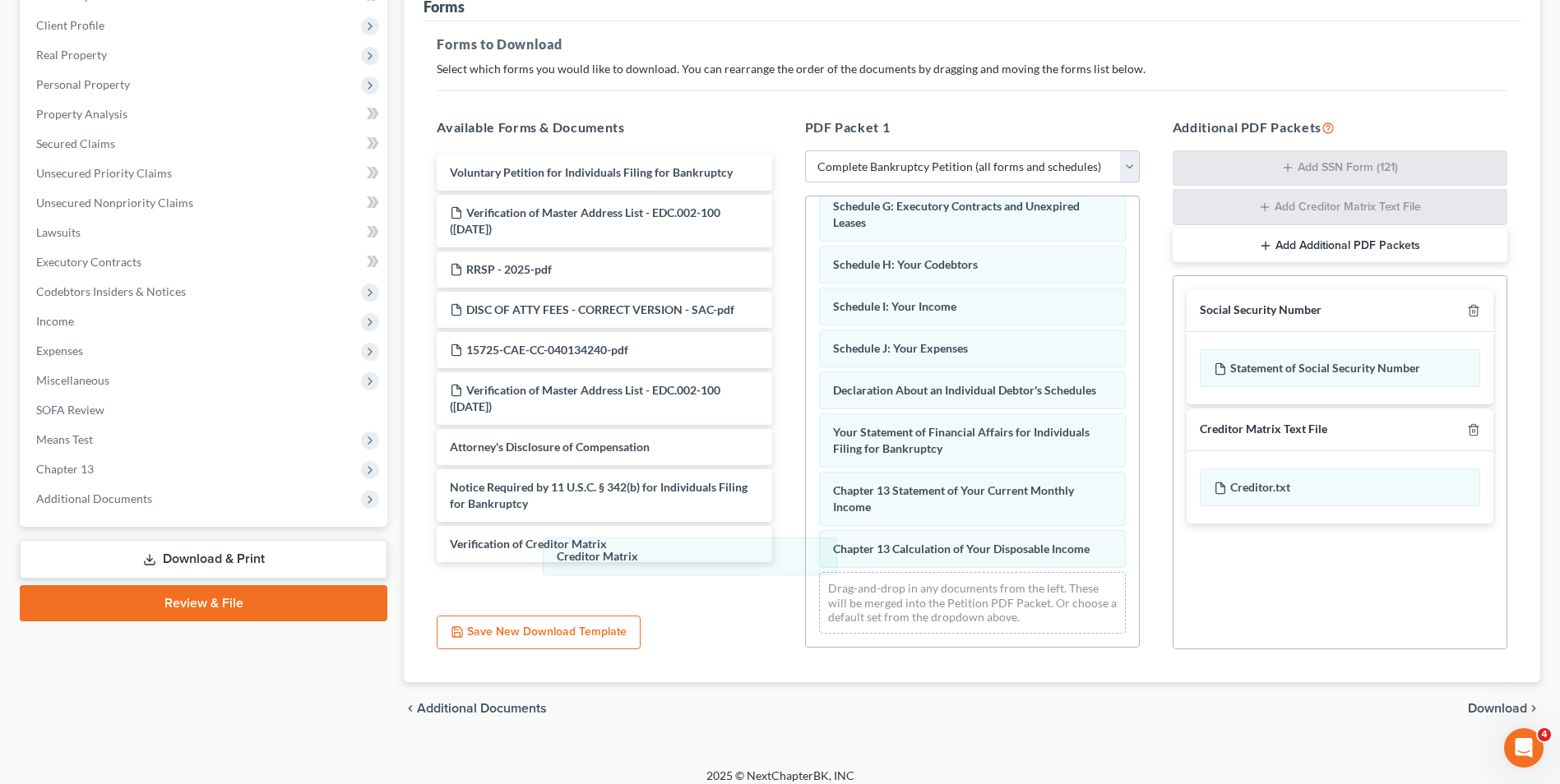
drag, startPoint x: 907, startPoint y: 550, endPoint x: 893, endPoint y: 556, distance: 15.2
click at [806, 557] on div "Creditor Matrix Summary of Your Assets and Liabilities Schedule A/B: Property S…" at bounding box center [972, 298] width 333 height 699
click at [1491, 707] on span "Download" at bounding box center [1497, 708] width 59 height 13
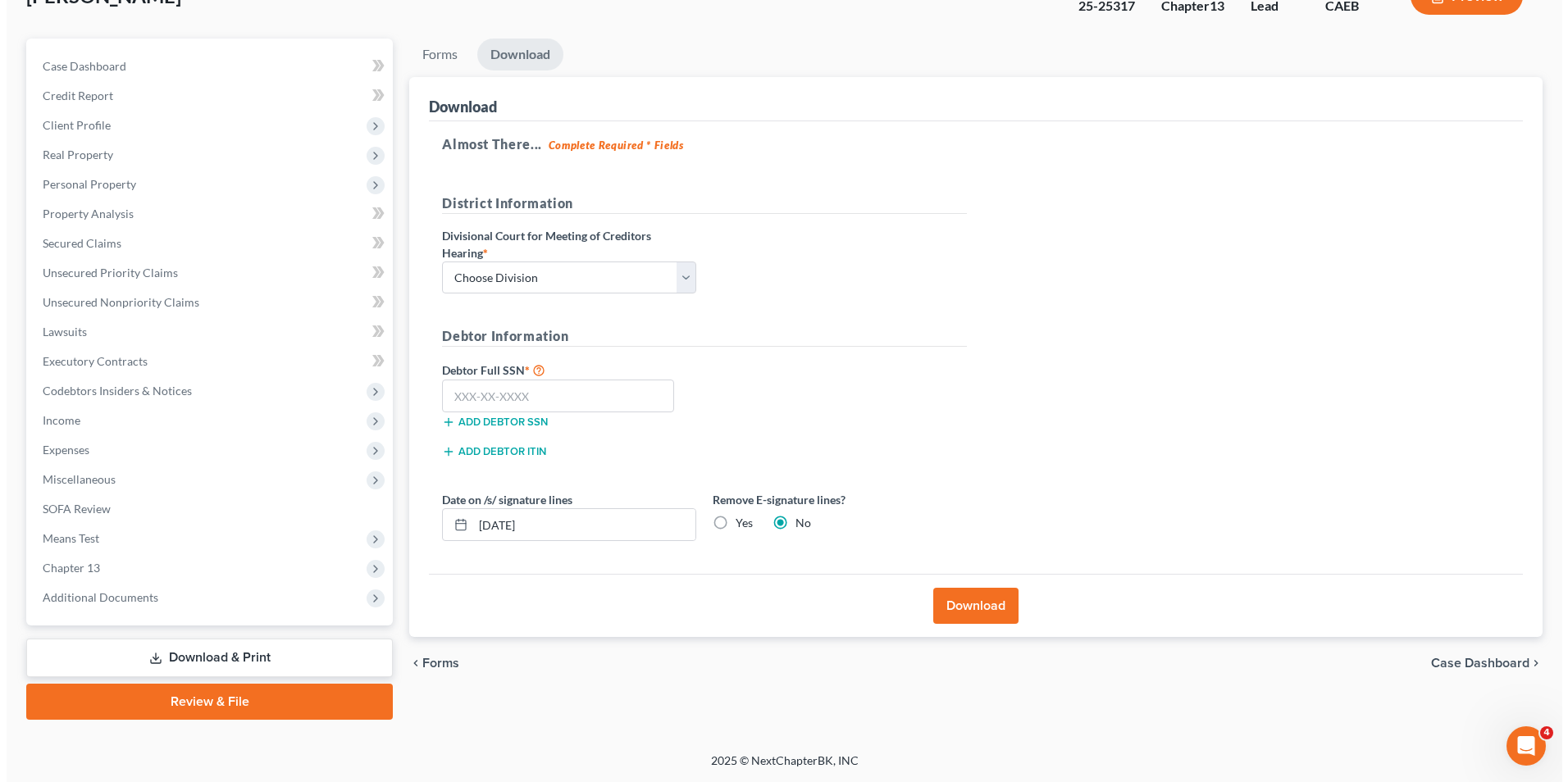
scroll to position [119, 0]
click at [603, 280] on select "Choose Division Fresno Modesto [GEOGRAPHIC_DATA]" at bounding box center [562, 278] width 254 height 33
select select "2"
click at [435, 261] on select "Choose Division Fresno Modesto [GEOGRAPHIC_DATA]" at bounding box center [562, 278] width 254 height 33
click at [573, 392] on input "text" at bounding box center [551, 396] width 232 height 33
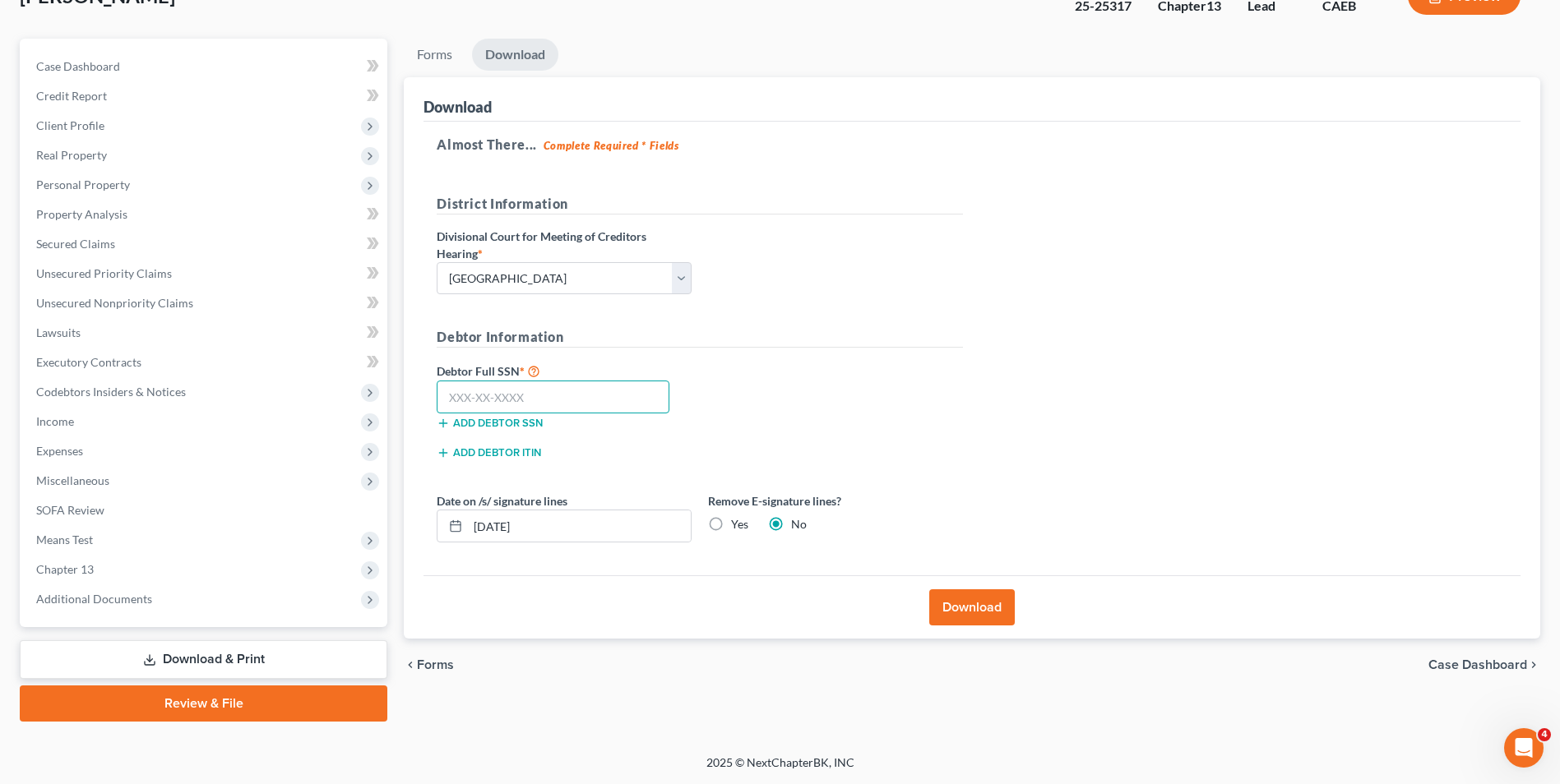
click at [499, 401] on input "text" at bounding box center [552, 397] width 233 height 33
type input "569-33-9759"
drag, startPoint x: 624, startPoint y: 516, endPoint x: 310, endPoint y: 574, distance: 319.3
click at [310, 574] on div "Petition Navigation Case Dashboard Payments Invoices Payments Payments Credit R…" at bounding box center [779, 380] width 1537 height 683
click at [731, 523] on label "Yes" at bounding box center [740, 524] width 17 height 16
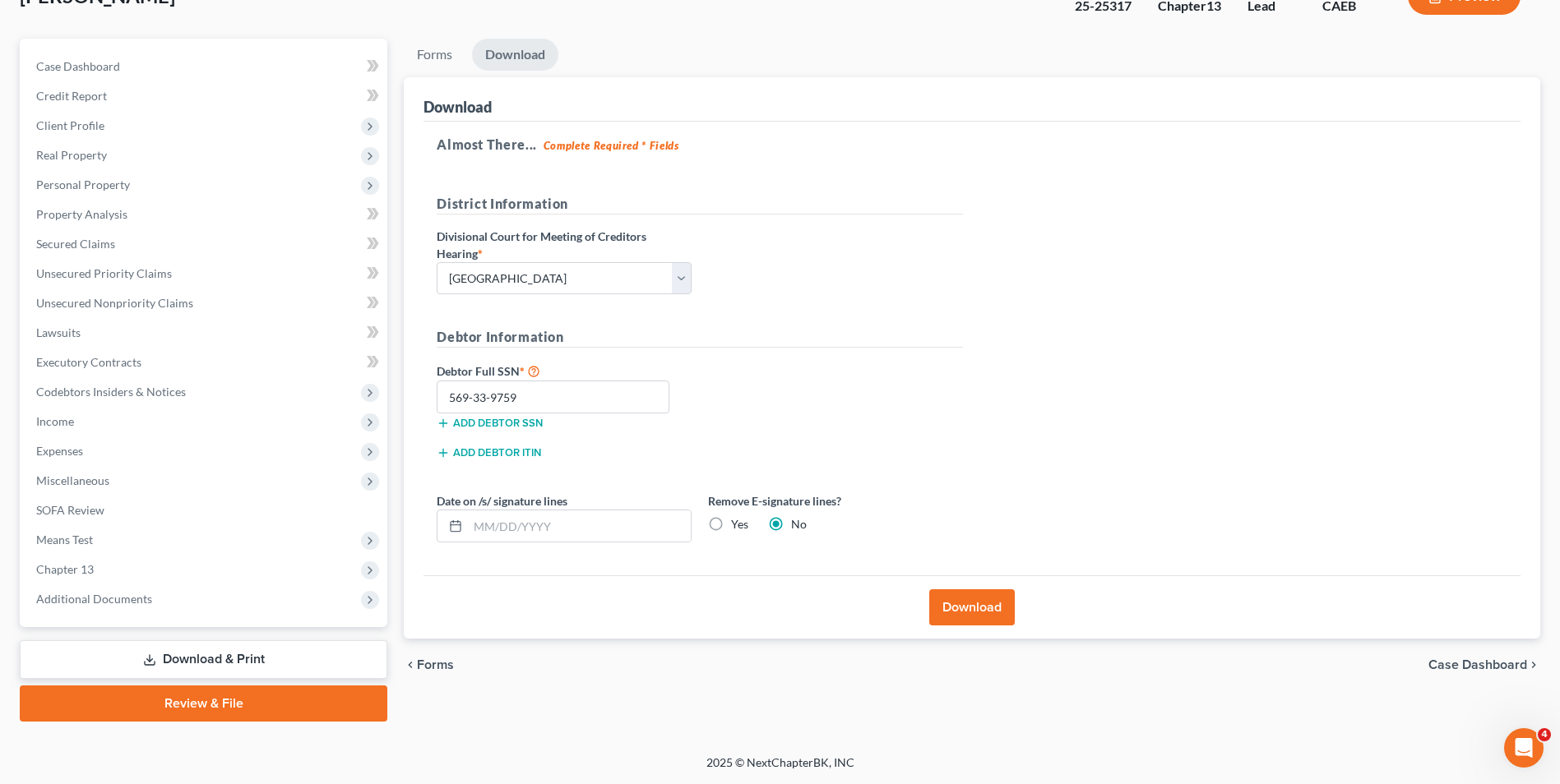
click at [738, 523] on input "Yes" at bounding box center [743, 521] width 10 height 10
radio input "true"
radio input "false"
click at [973, 616] on button "Download" at bounding box center [972, 607] width 86 height 36
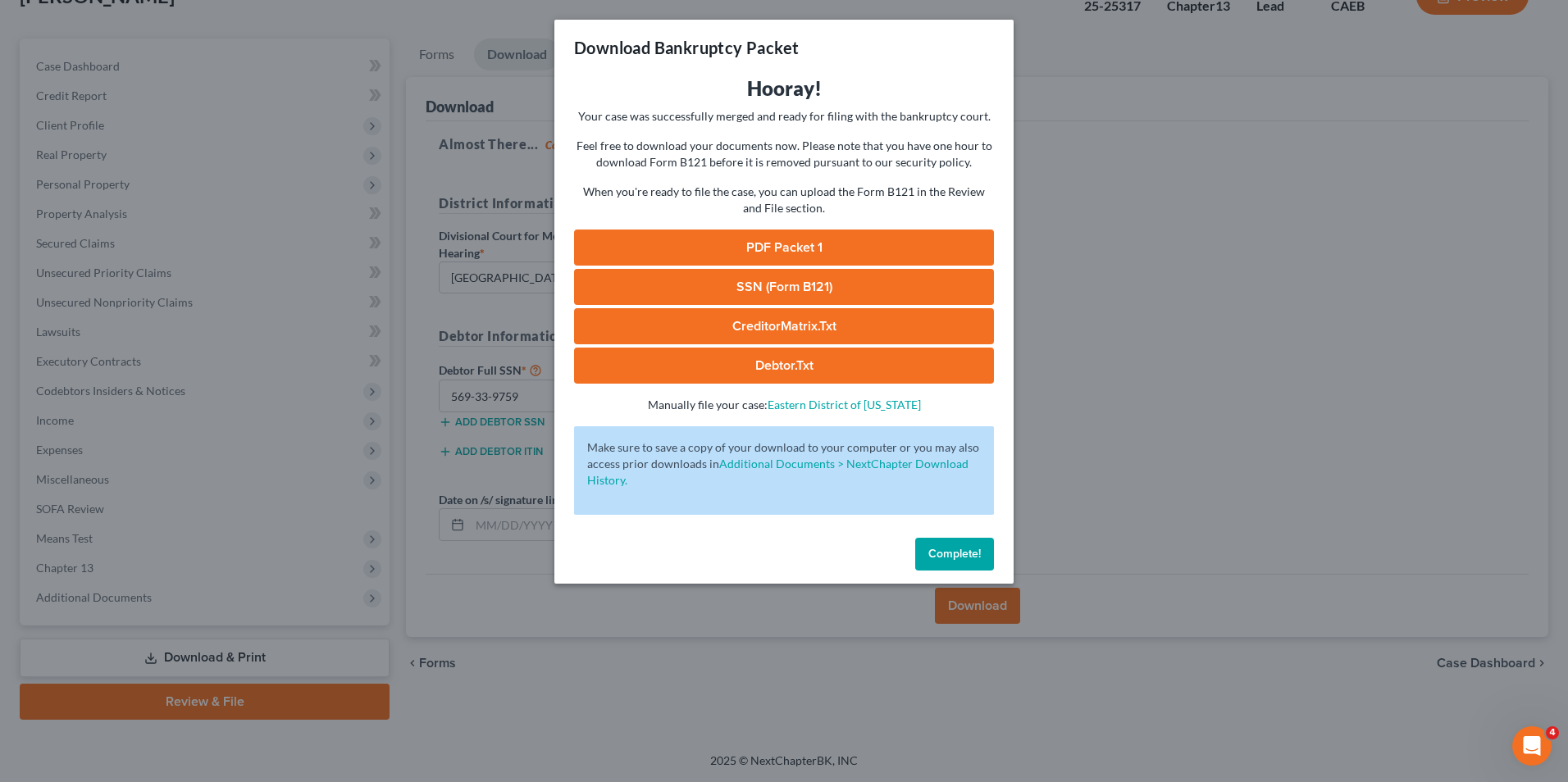
click at [875, 242] on link "PDF Packet 1" at bounding box center [784, 248] width 420 height 36
click at [841, 278] on link "SSN (Form B121)" at bounding box center [784, 287] width 420 height 36
